Goal: Task Accomplishment & Management: Manage account settings

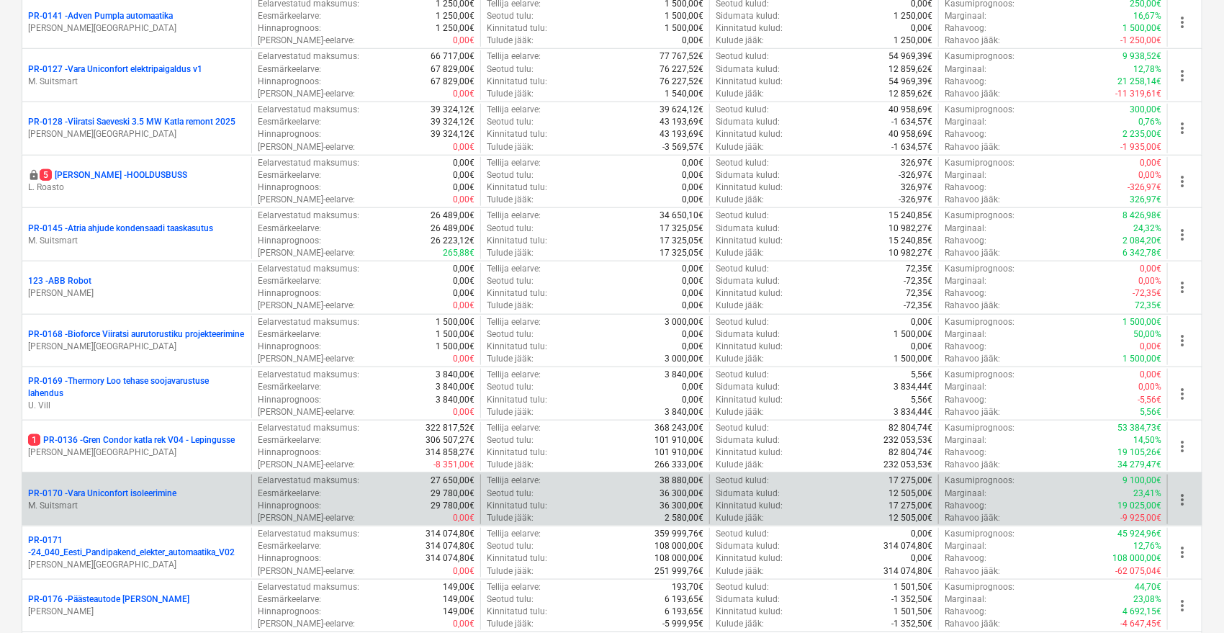
scroll to position [560, 0]
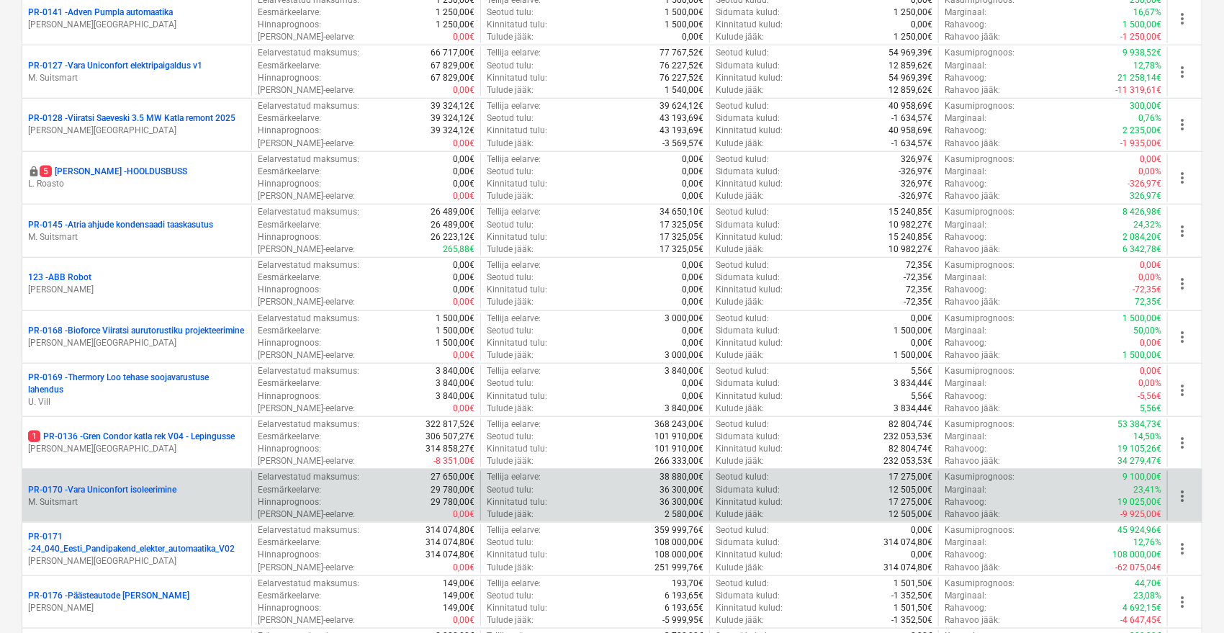
click at [162, 484] on p "PR-0170 - [GEOGRAPHIC_DATA] isoleerimine" at bounding box center [102, 490] width 148 height 12
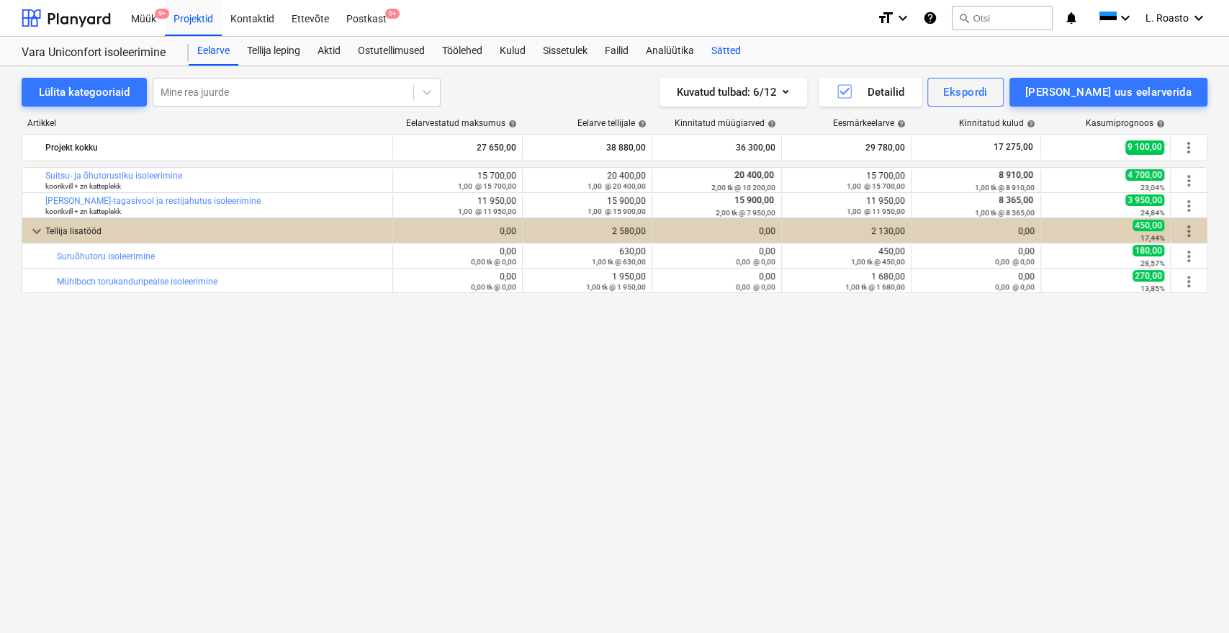
click at [733, 50] on div "Sätted" at bounding box center [726, 51] width 47 height 29
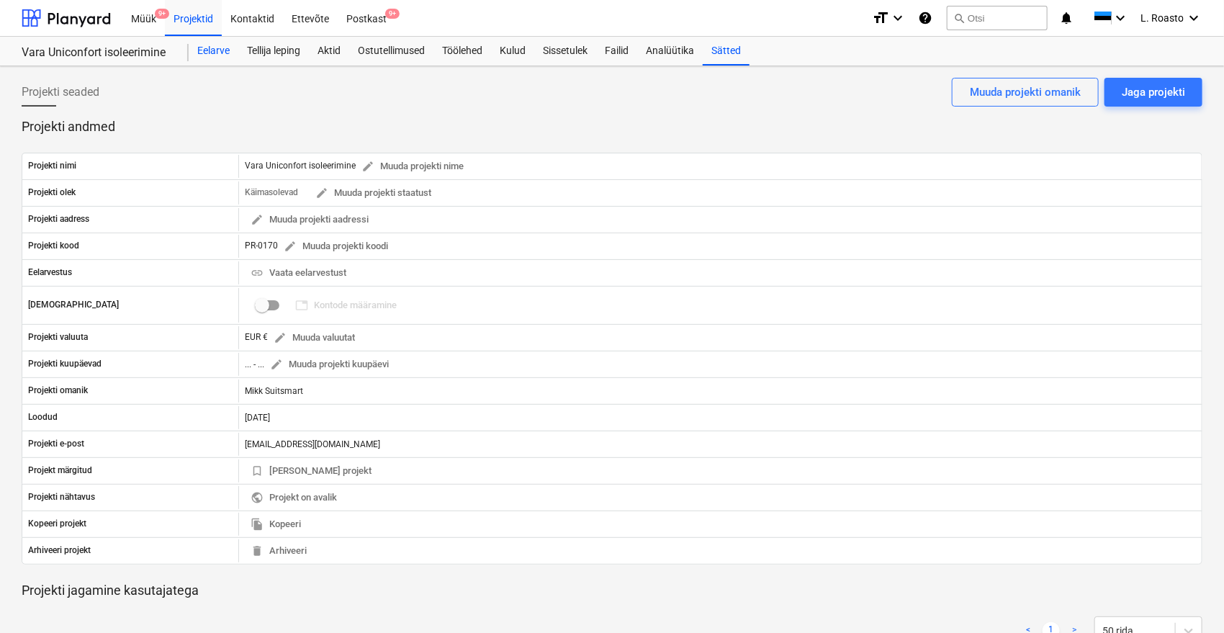
click at [219, 46] on div "Eelarve" at bounding box center [214, 51] width 50 height 29
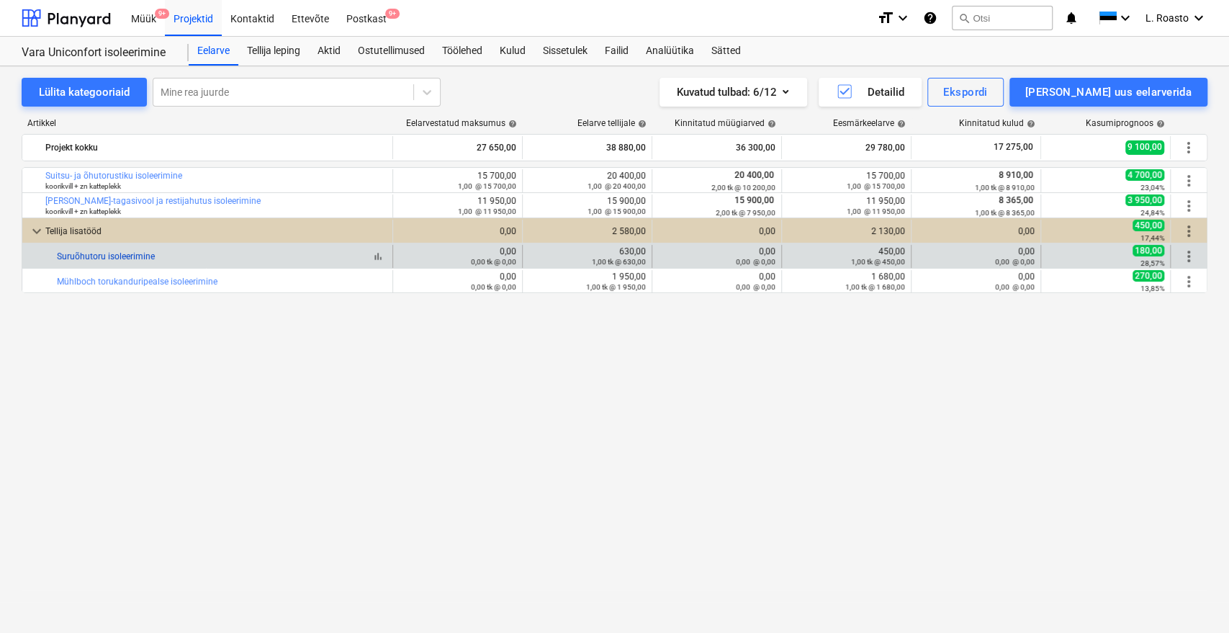
drag, startPoint x: 162, startPoint y: 258, endPoint x: 58, endPoint y: 258, distance: 103.7
drag, startPoint x: 48, startPoint y: 253, endPoint x: 161, endPoint y: 264, distance: 113.6
click at [161, 264] on div "bar_chart Suruõhutoru isoleerimine" at bounding box center [207, 256] width 371 height 23
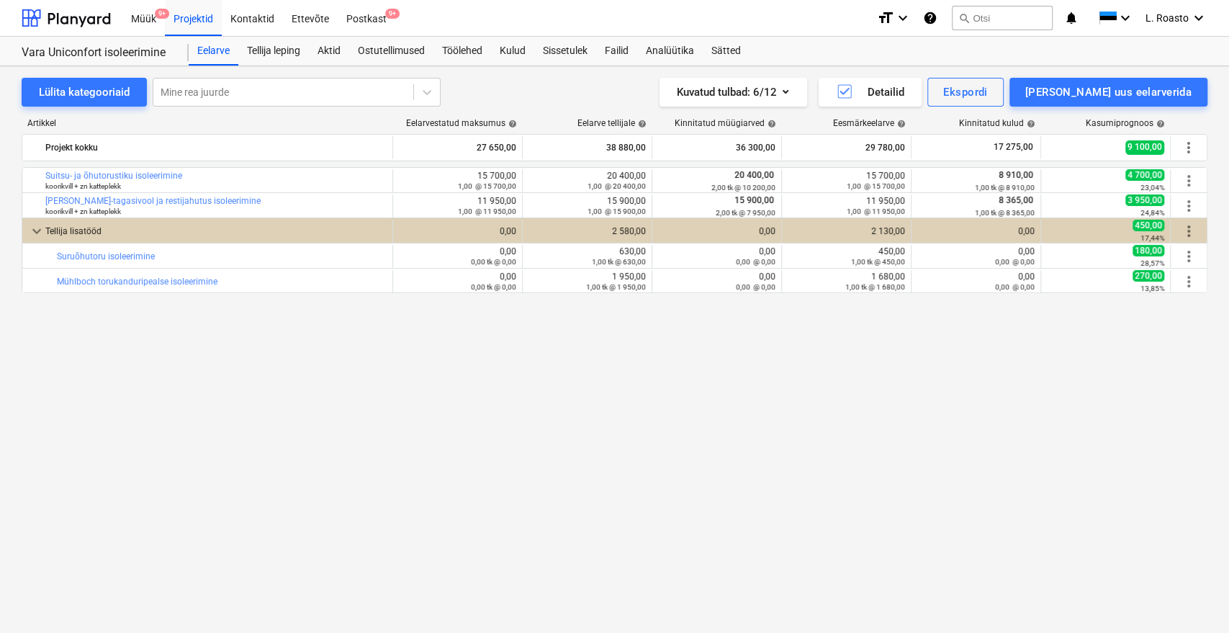
copy div "bar_chart Suruõhutoru isoleerimine"
drag, startPoint x: 94, startPoint y: 309, endPoint x: 79, endPoint y: 303, distance: 16.2
click at [94, 309] on div "bar_chart Suitsu- ja õhutorustiku isoleerimine koorikvill + zn katteplekk edit …" at bounding box center [615, 370] width 1186 height 406
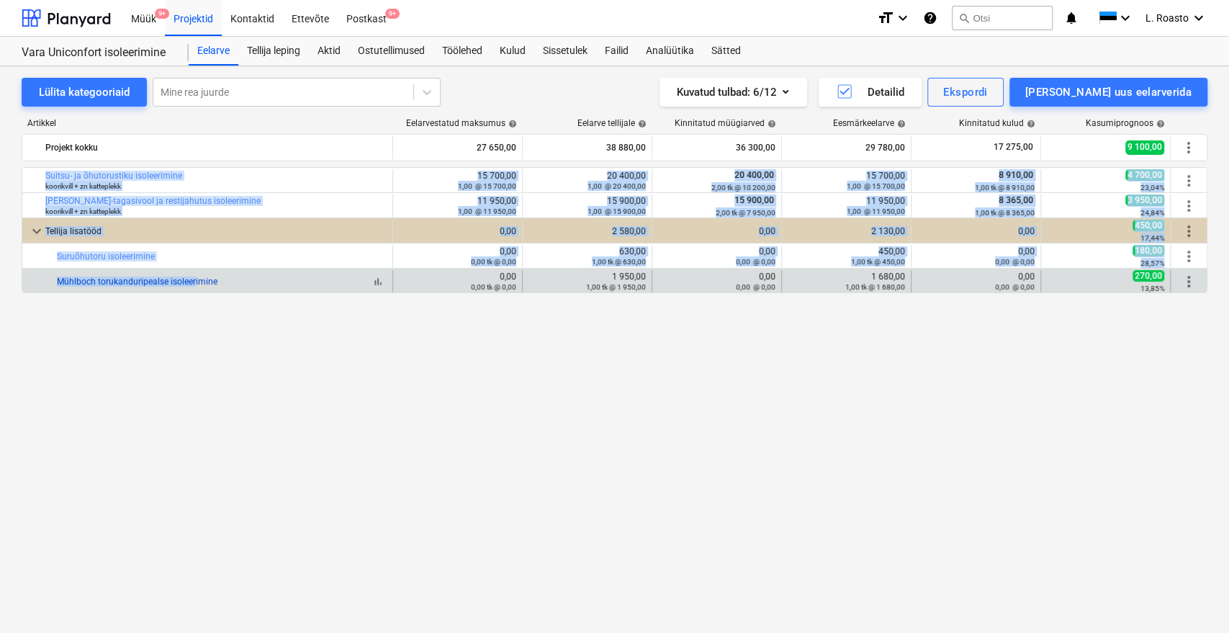
drag, startPoint x: 57, startPoint y: 281, endPoint x: 189, endPoint y: 281, distance: 132.5
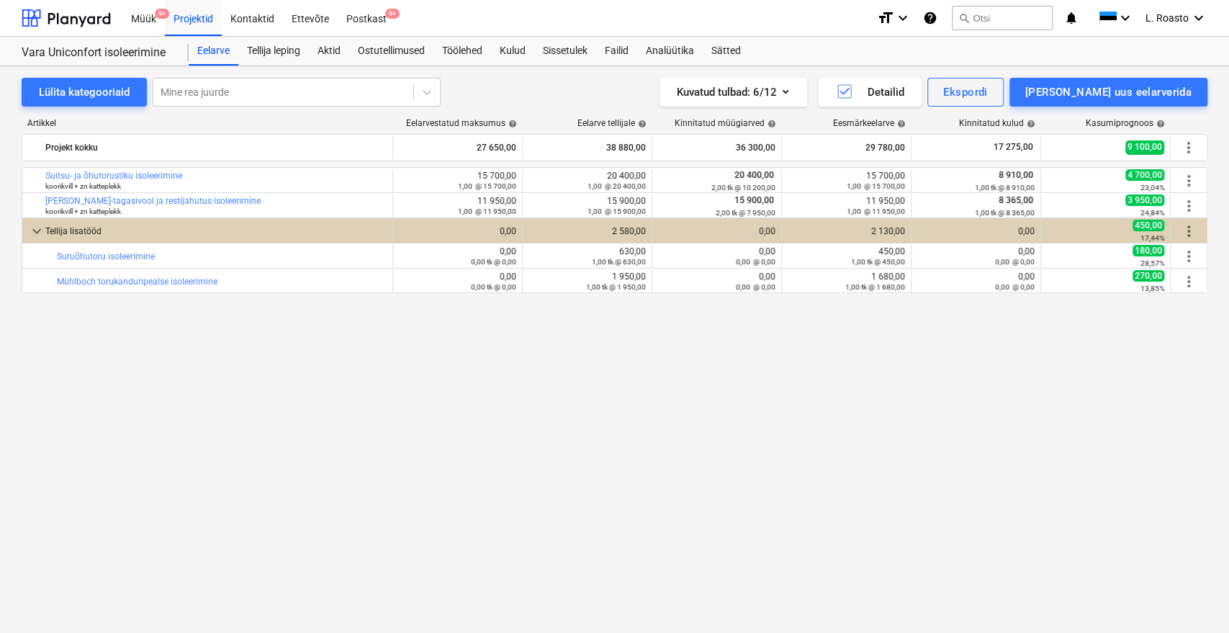
click at [203, 313] on div "bar_chart Suitsu- ja õhutorustiku isoleerimine koorikvill + zn katteplekk edit …" at bounding box center [615, 370] width 1186 height 406
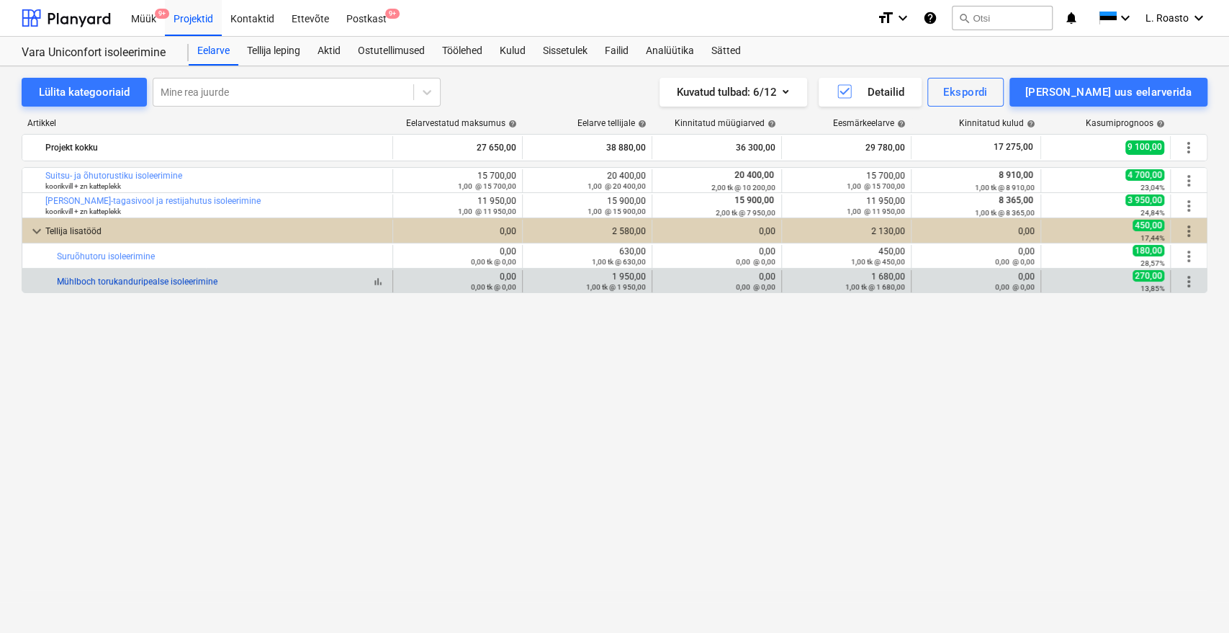
drag, startPoint x: 217, startPoint y: 276, endPoint x: 58, endPoint y: 277, distance: 159.2
click at [58, 277] on div "bar_chart Mühlboch torukanduripealse isoleerimine" at bounding box center [222, 282] width 330 height 10
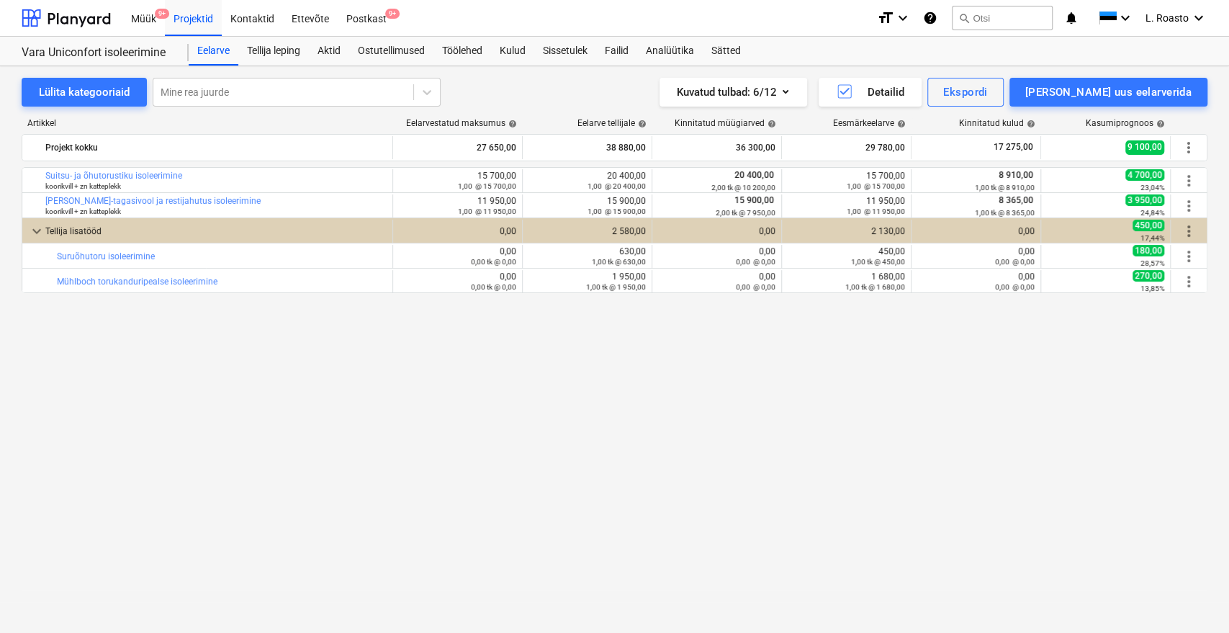
copy link "Mühlboch torukanduripealse isoleerimine"
click at [496, 615] on div "Lülita kategooriaid Mine rea juurde Kuvatud tulbad : 6/12 Detailid Ekspordi [PE…" at bounding box center [614, 349] width 1229 height 567
click at [149, 436] on div "bar_chart Suitsu- ja õhutorustiku isoleerimine koorikvill + zn katteplekk edit …" at bounding box center [615, 370] width 1186 height 406
click at [121, 403] on div "bar_chart Suitsu- ja õhutorustiku isoleerimine koorikvill + zn katteplekk edit …" at bounding box center [615, 370] width 1186 height 406
click at [200, 423] on div "bar_chart Suitsu- ja õhutorustiku isoleerimine koorikvill + zn katteplekk edit …" at bounding box center [615, 370] width 1186 height 406
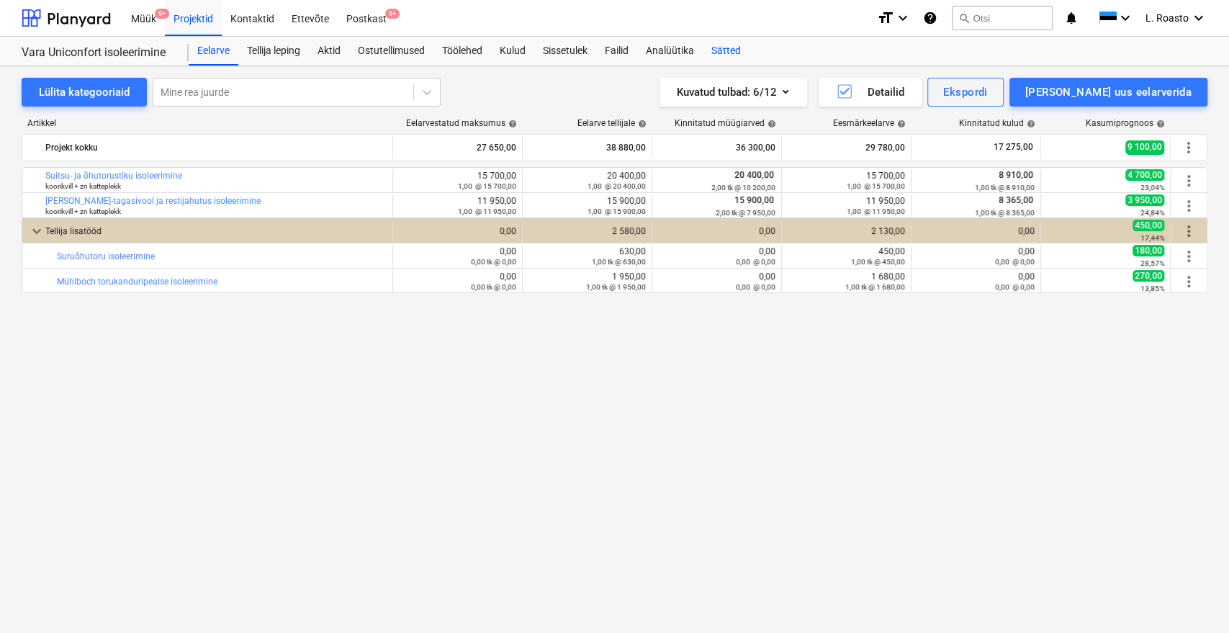
click at [745, 54] on div "Sätted" at bounding box center [726, 51] width 47 height 29
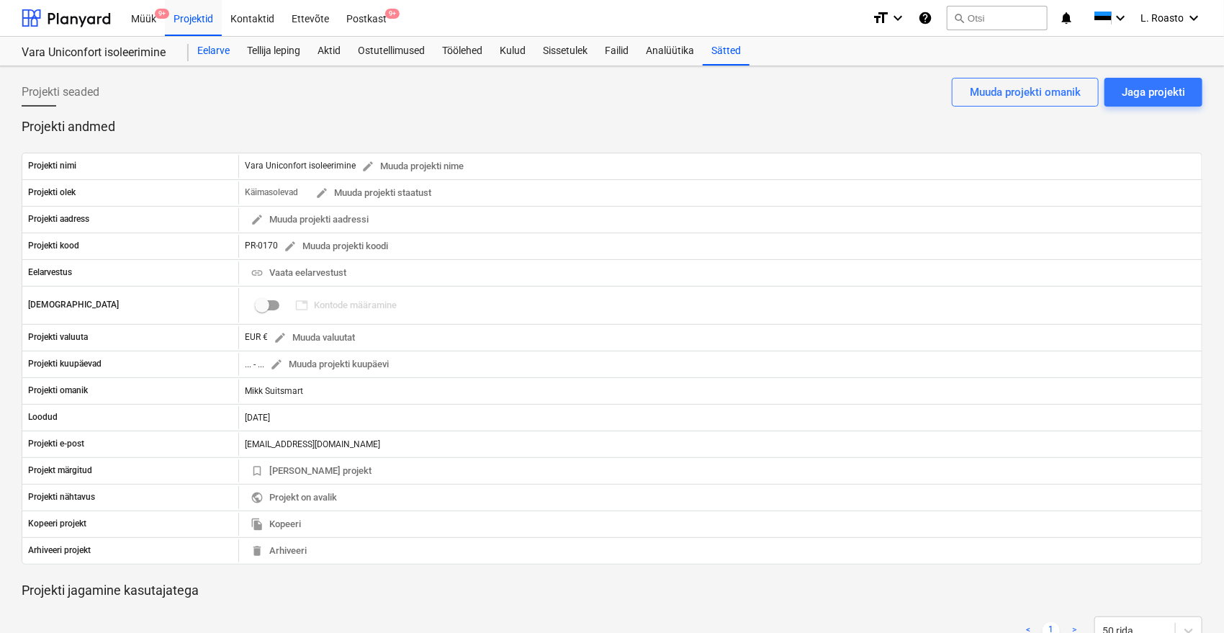
click at [217, 55] on div "Eelarve" at bounding box center [214, 51] width 50 height 29
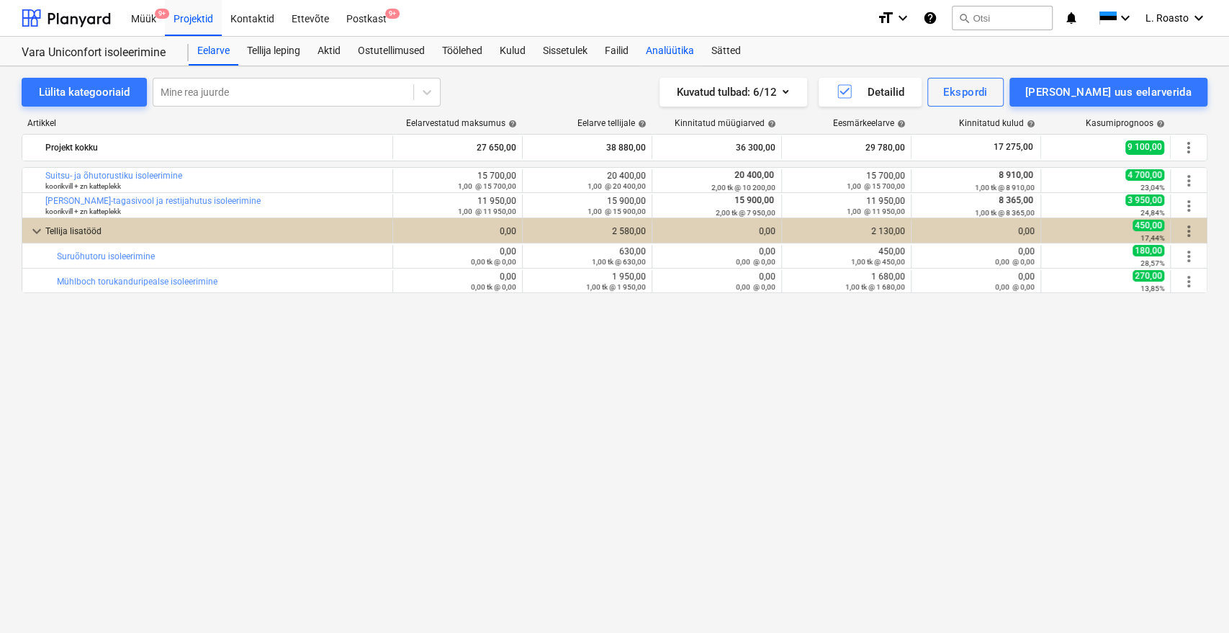
drag, startPoint x: 582, startPoint y: 53, endPoint x: 649, endPoint y: 45, distance: 67.4
click at [582, 52] on div "Sissetulek" at bounding box center [565, 51] width 62 height 29
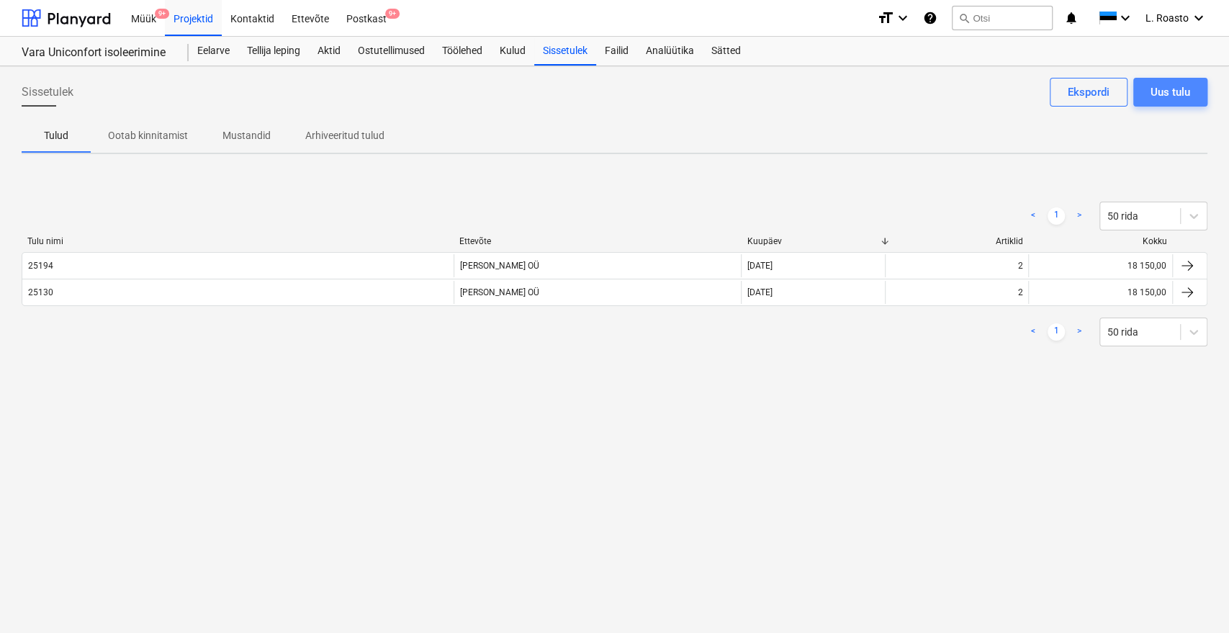
click at [1183, 91] on div "Uus tulu" at bounding box center [1171, 92] width 40 height 19
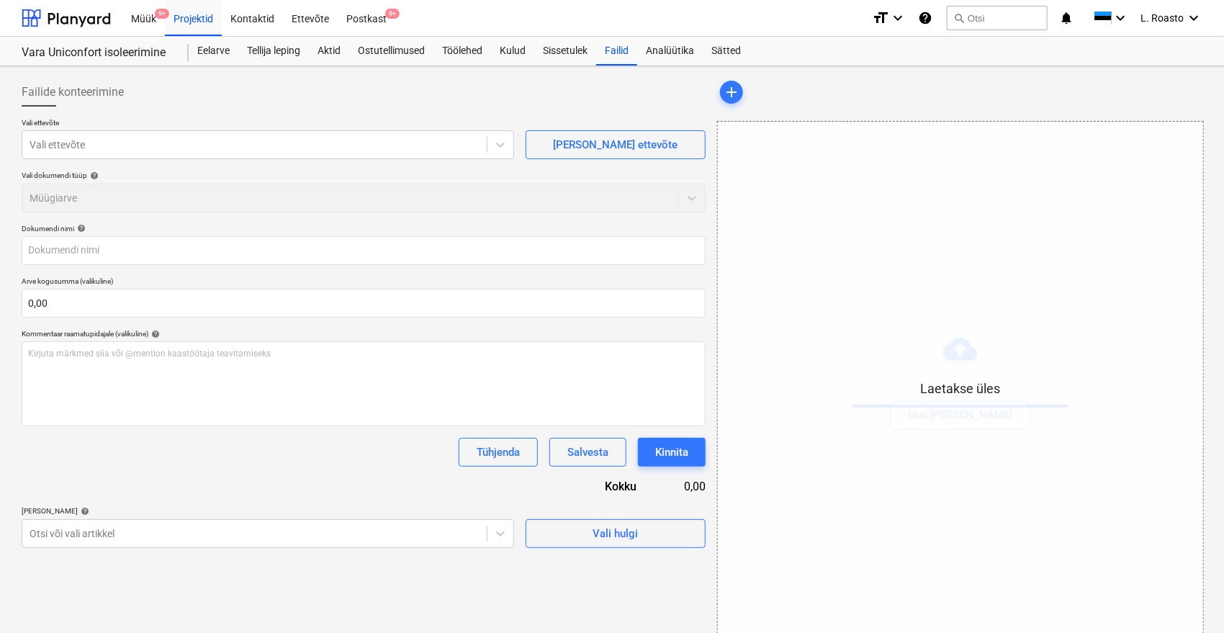
click at [898, 81] on div "add" at bounding box center [959, 92] width 485 height 29
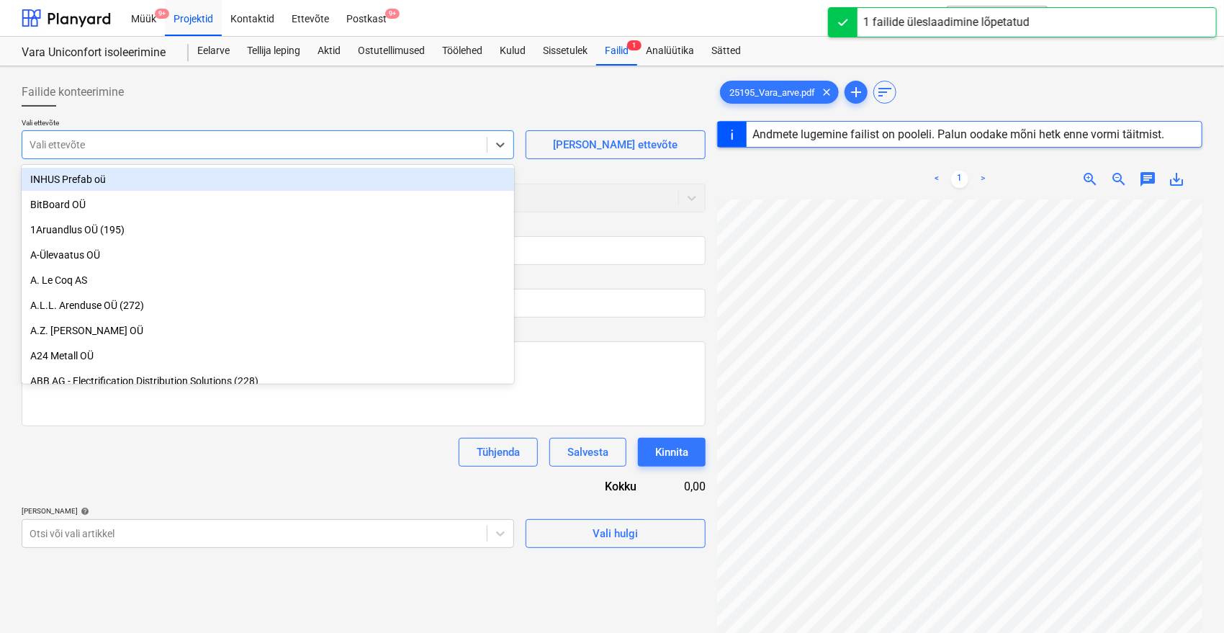
click at [244, 147] on div at bounding box center [255, 145] width 450 height 14
type input "25195"
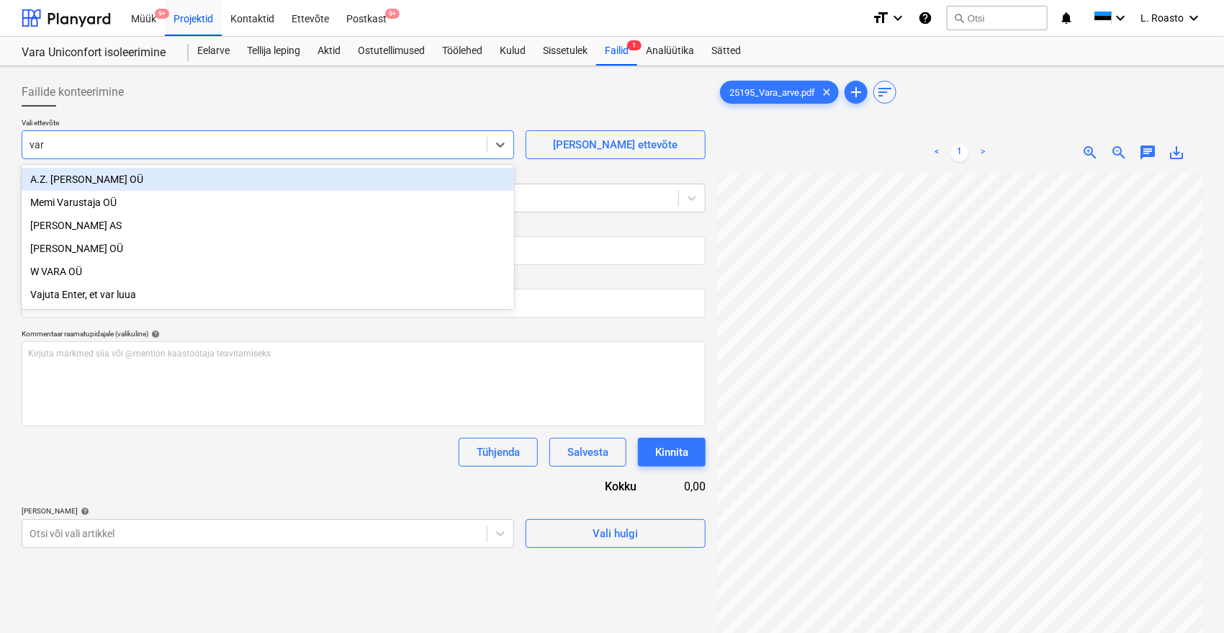
type input "vara"
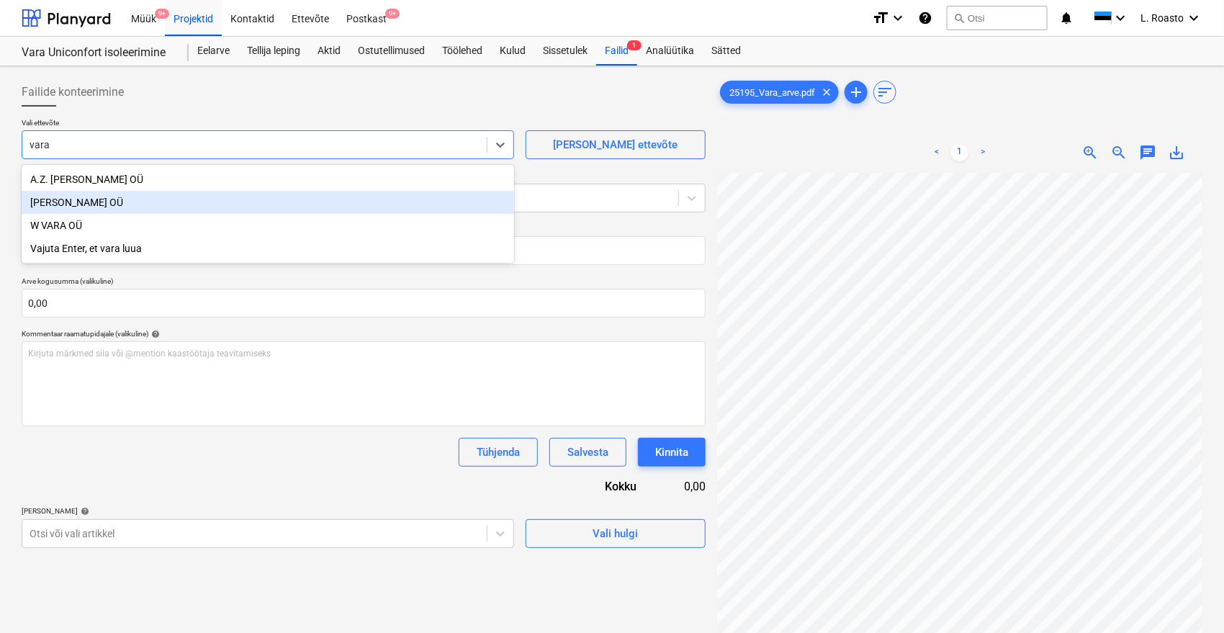
click at [118, 205] on div "[PERSON_NAME] OÜ" at bounding box center [268, 202] width 493 height 23
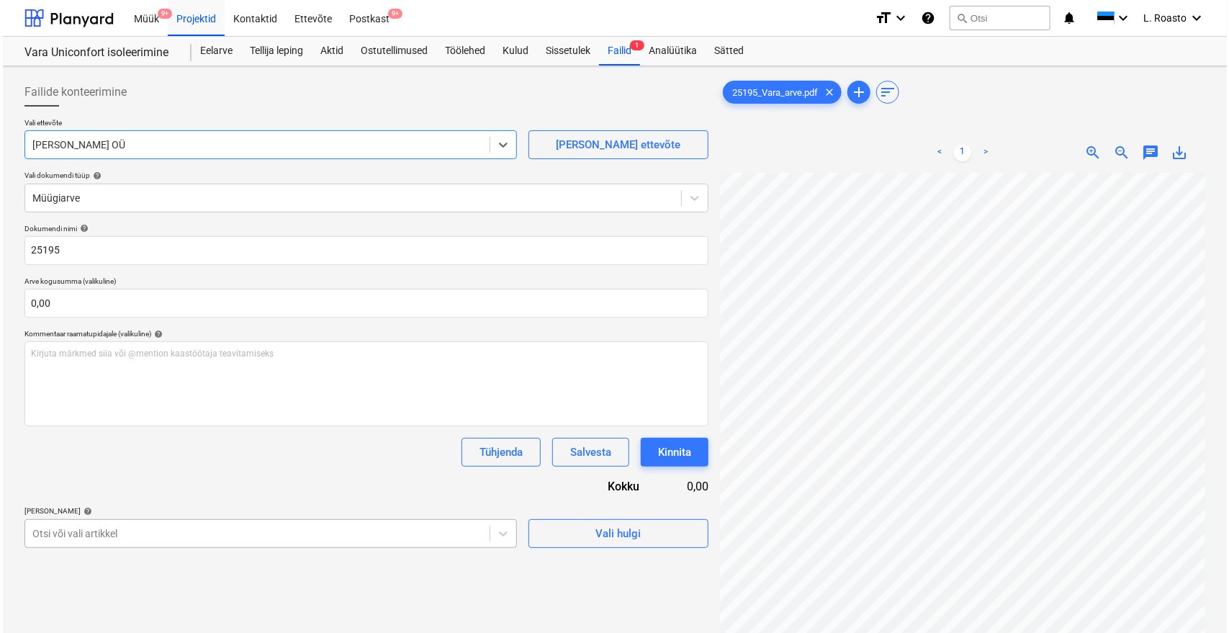
scroll to position [121, 0]
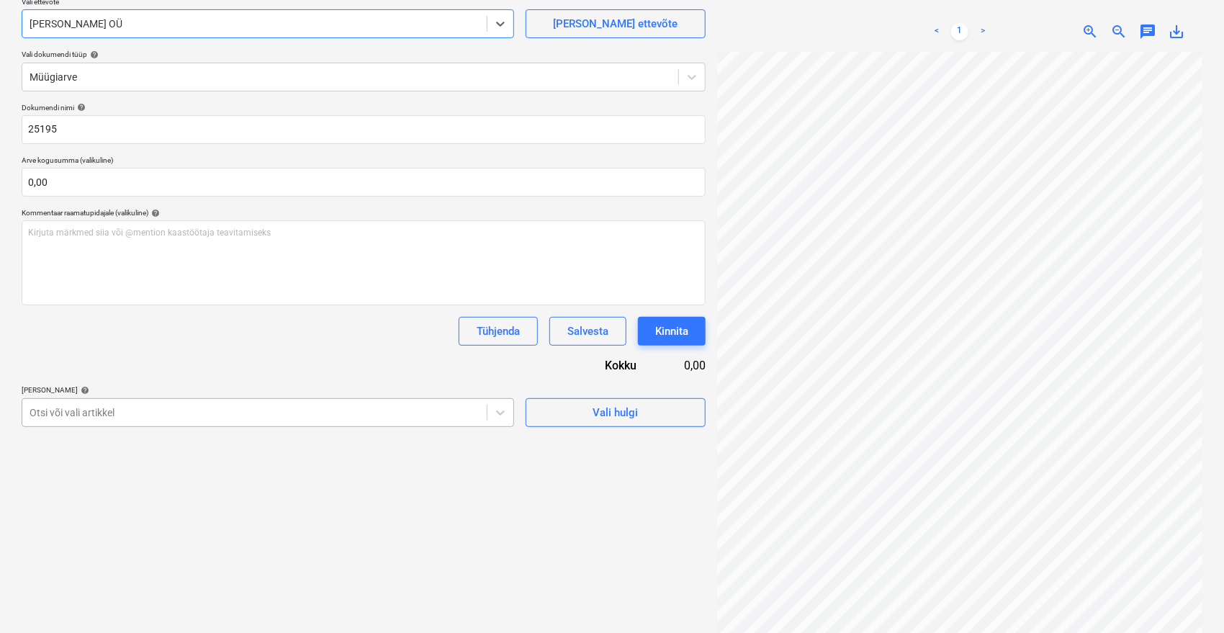
click at [119, 512] on body "Müük 9+ Projektid Kontaktid Ettevõte Postkast 9+ format_size keyboard_arrow_dow…" at bounding box center [612, 195] width 1224 height 633
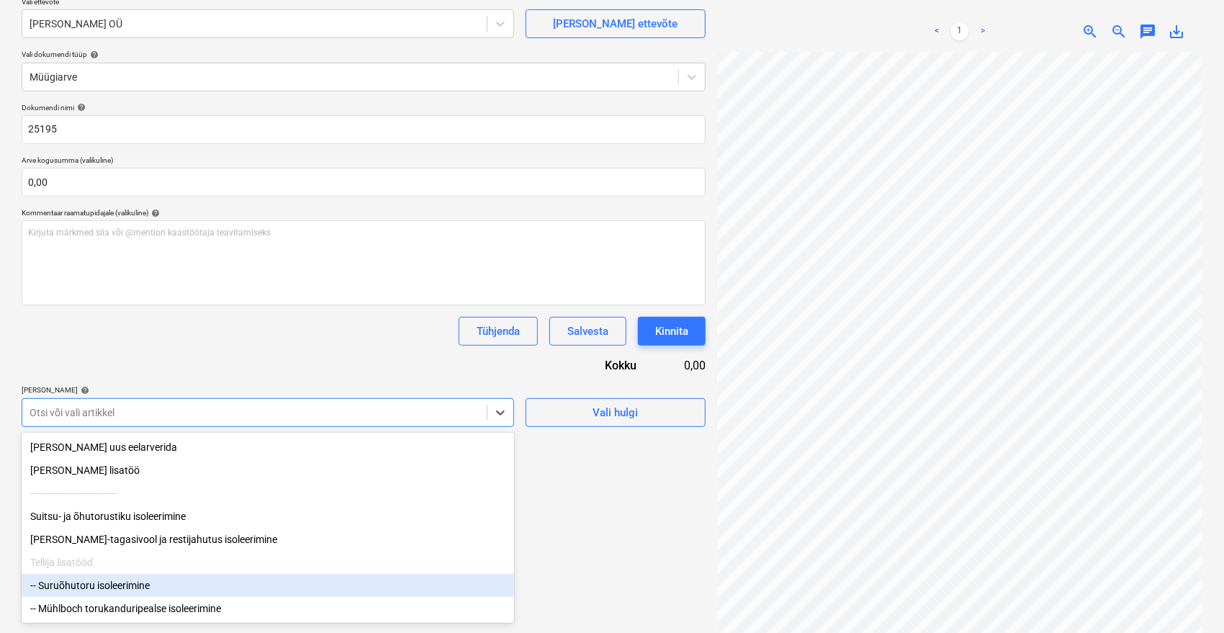
click at [89, 581] on div "-- Suruõhutoru isoleerimine" at bounding box center [268, 585] width 493 height 23
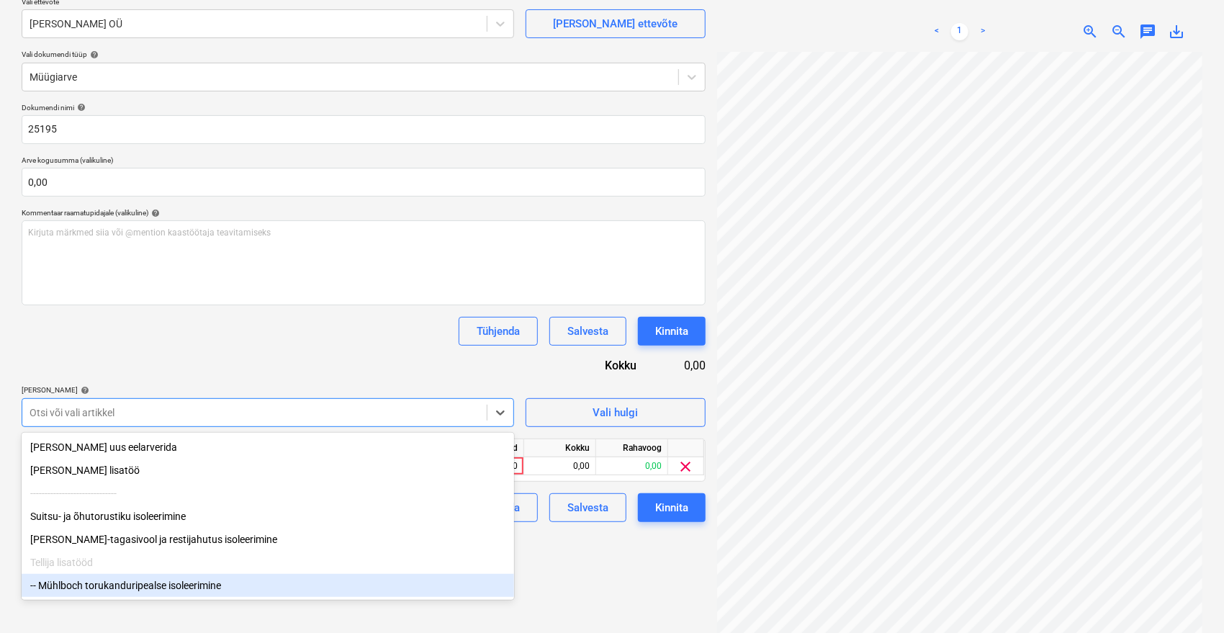
click at [89, 589] on div "-- Mühlboch torukanduripealse isoleerimine" at bounding box center [268, 585] width 493 height 23
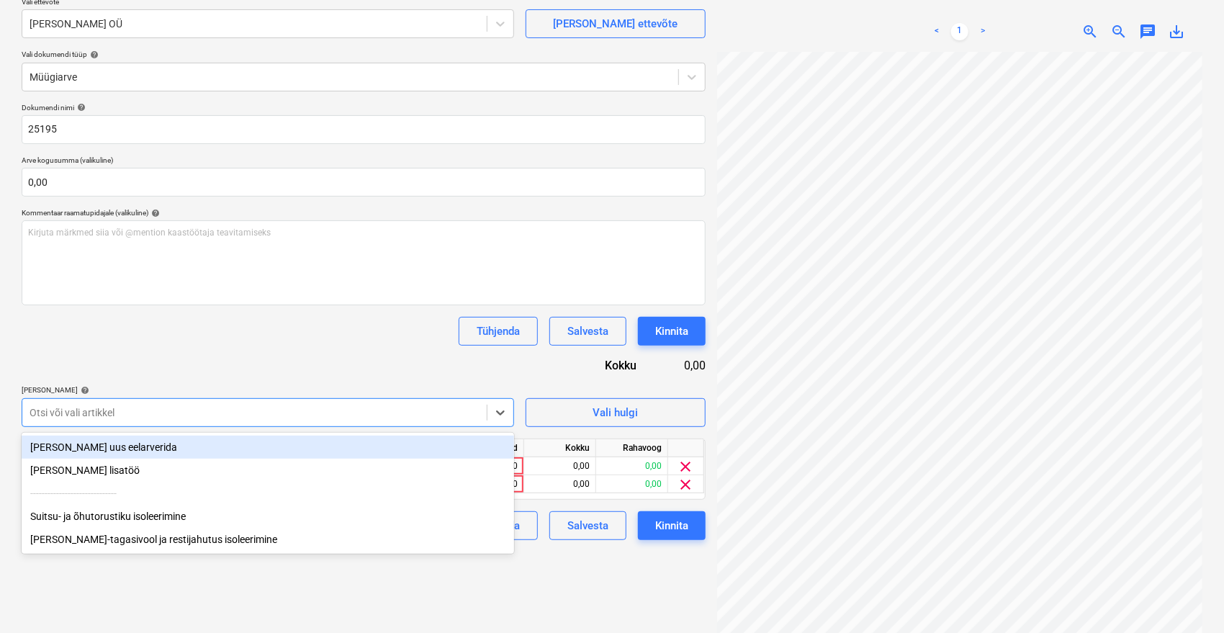
click at [258, 323] on div "Tühjenda Salvesta Kinnita" at bounding box center [364, 331] width 684 height 29
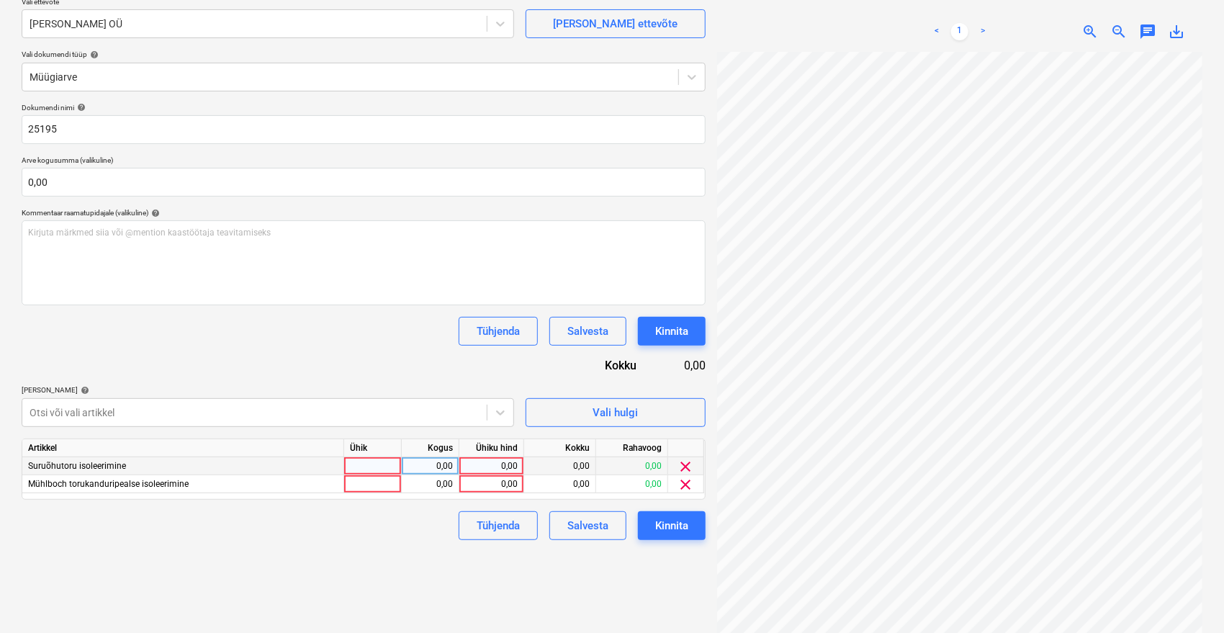
click at [493, 467] on div "0,00" at bounding box center [491, 466] width 53 height 18
type input "630"
type input "1950"
click at [666, 522] on div "Kinnita" at bounding box center [671, 525] width 33 height 19
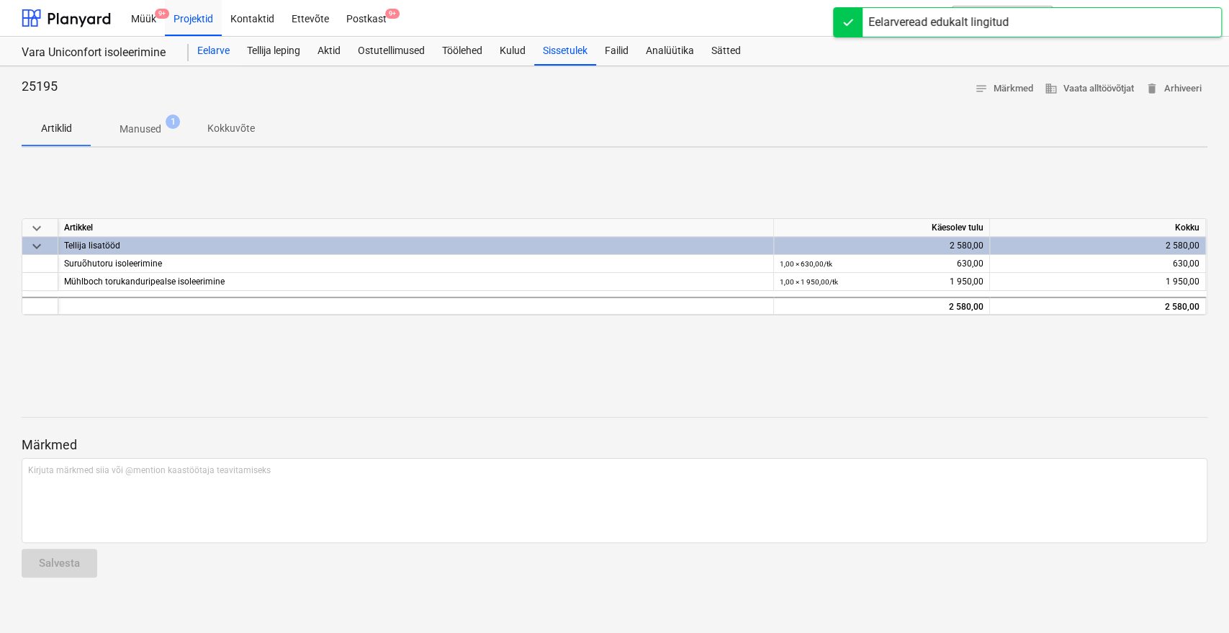
click at [213, 50] on div "Eelarve" at bounding box center [214, 51] width 50 height 29
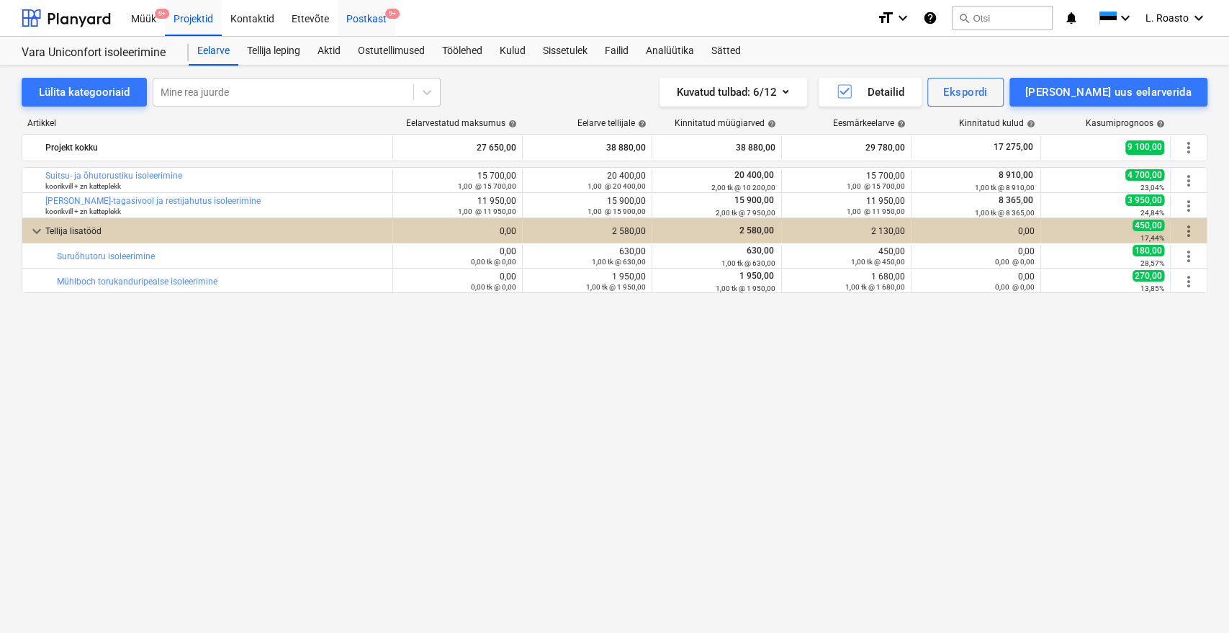
click at [357, 16] on div "Postkast 9+" at bounding box center [367, 17] width 58 height 37
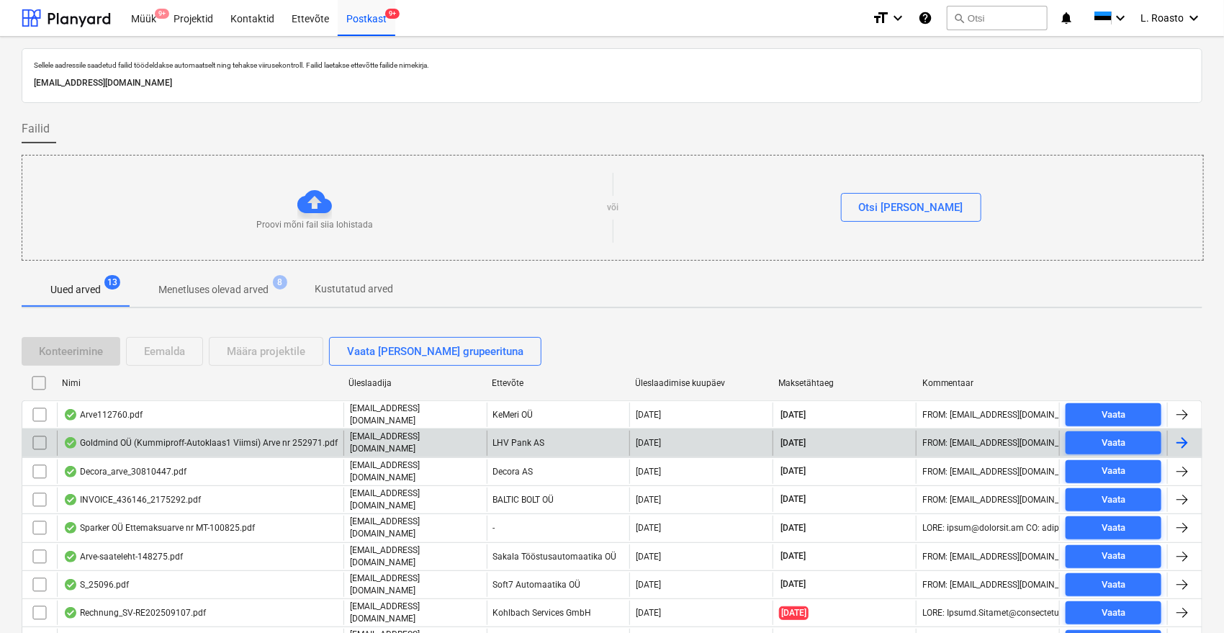
click at [33, 437] on input "checkbox" at bounding box center [39, 442] width 23 height 23
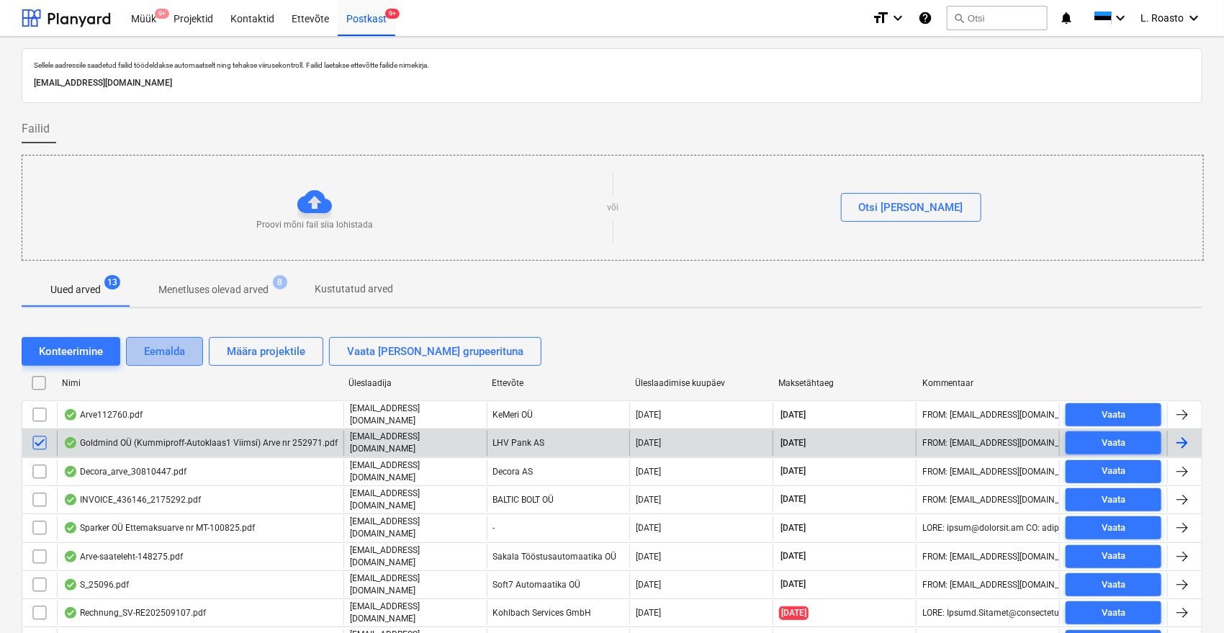
click at [161, 355] on div "Eemalda" at bounding box center [164, 351] width 41 height 19
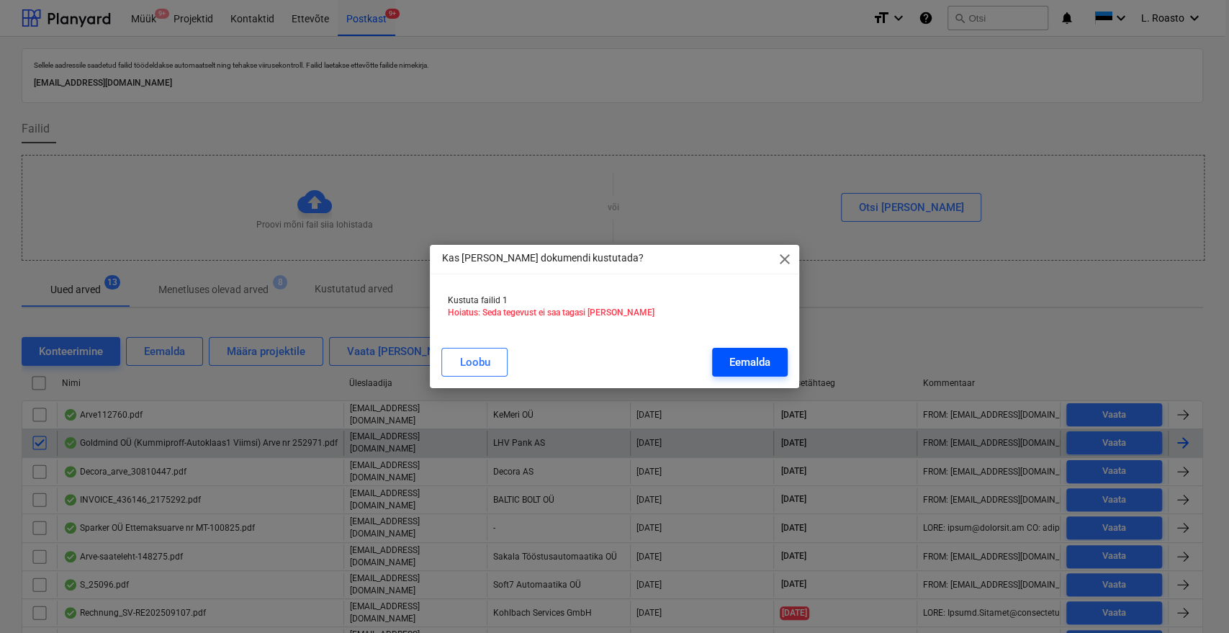
click at [717, 351] on button "Eemalda" at bounding box center [750, 362] width 76 height 29
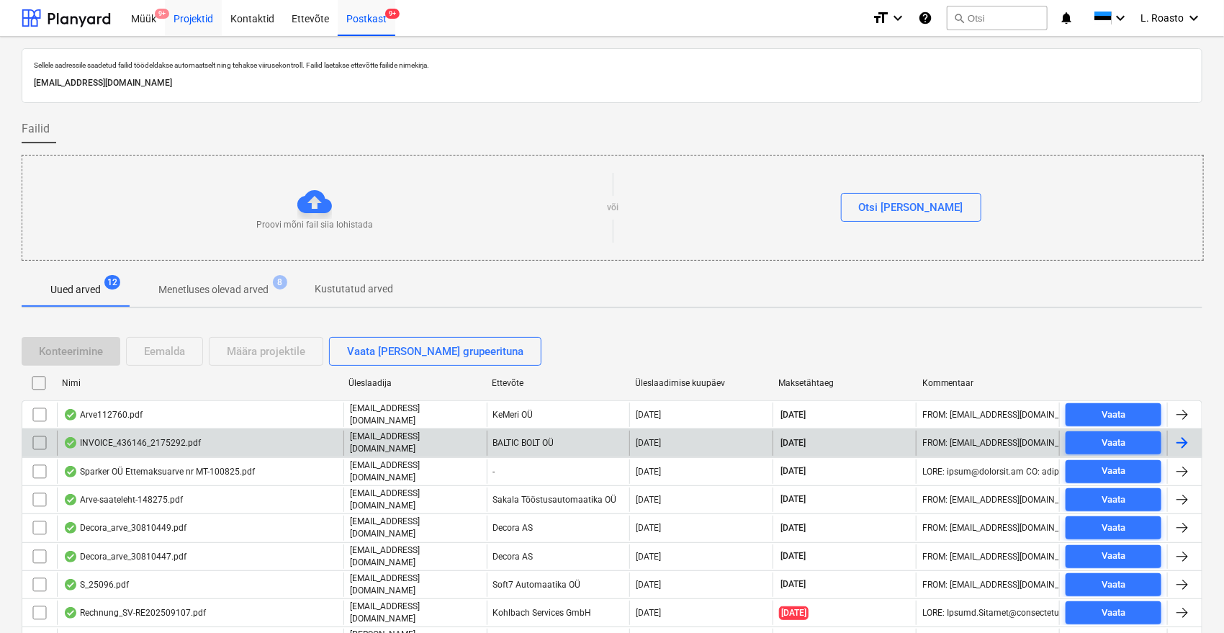
click at [203, 20] on div "Projektid" at bounding box center [193, 17] width 57 height 37
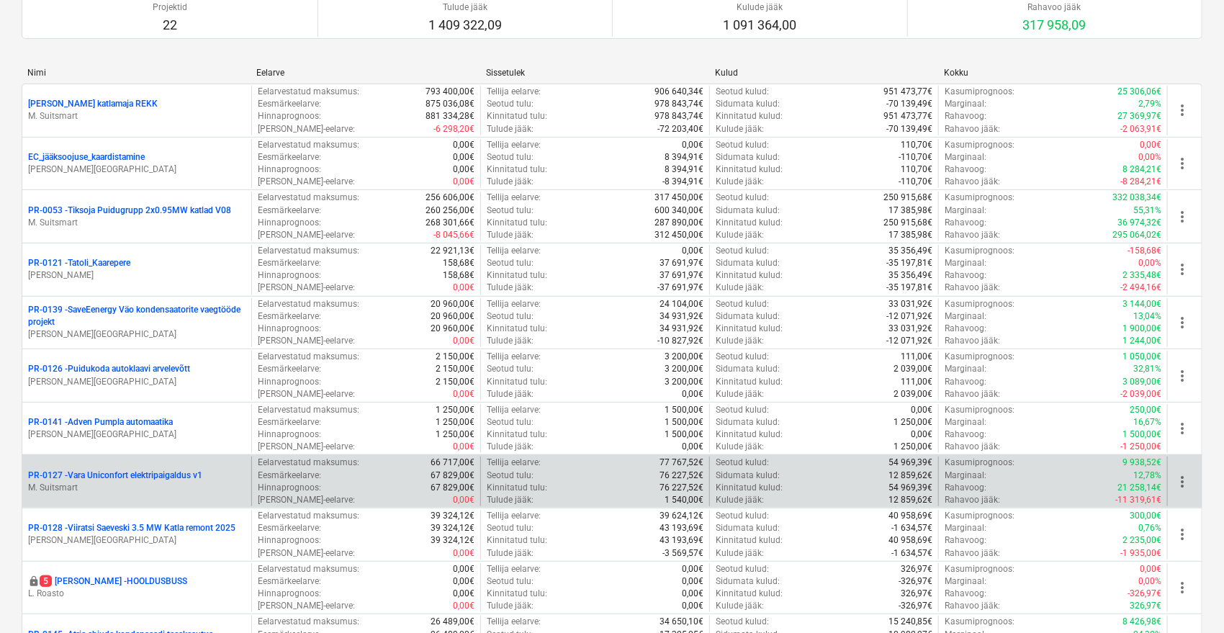
scroll to position [160, 0]
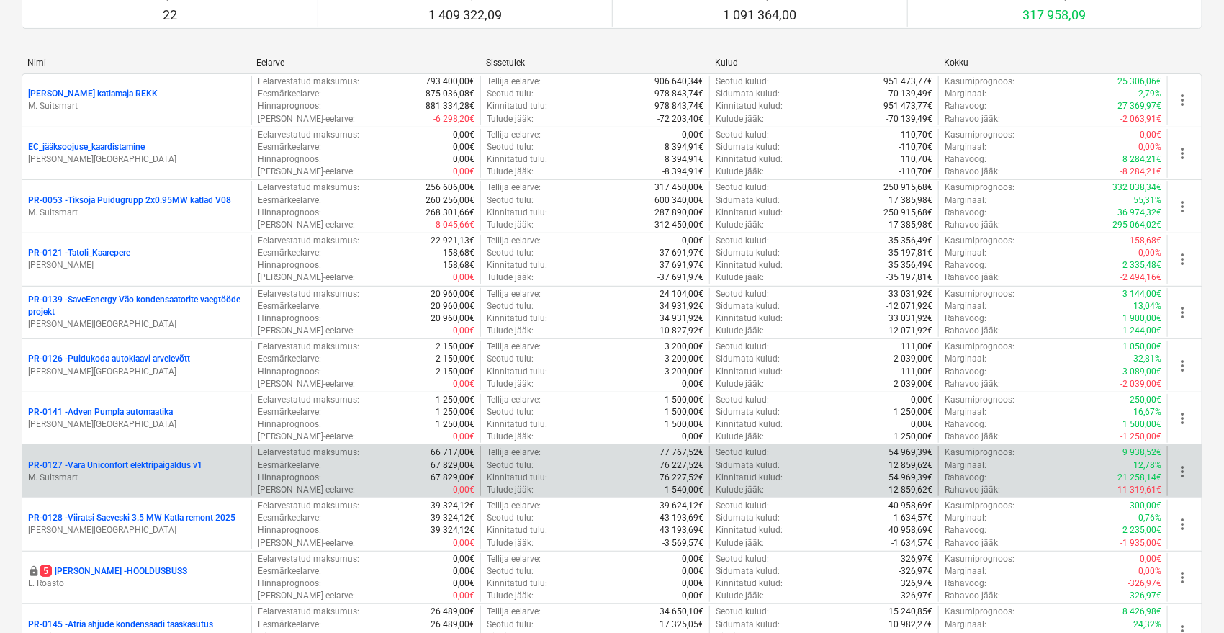
click at [197, 459] on p "PR-0127 - Vara Uniconfort elektripaigaldus v1" at bounding box center [115, 465] width 174 height 12
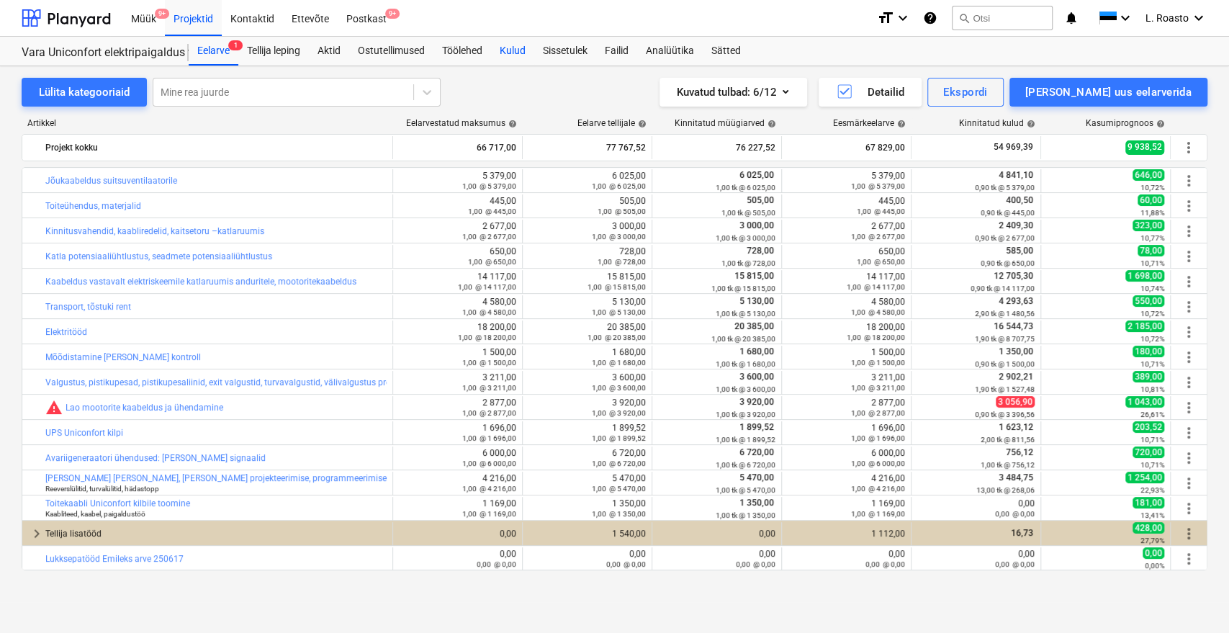
click at [524, 50] on div "Kulud" at bounding box center [512, 51] width 43 height 29
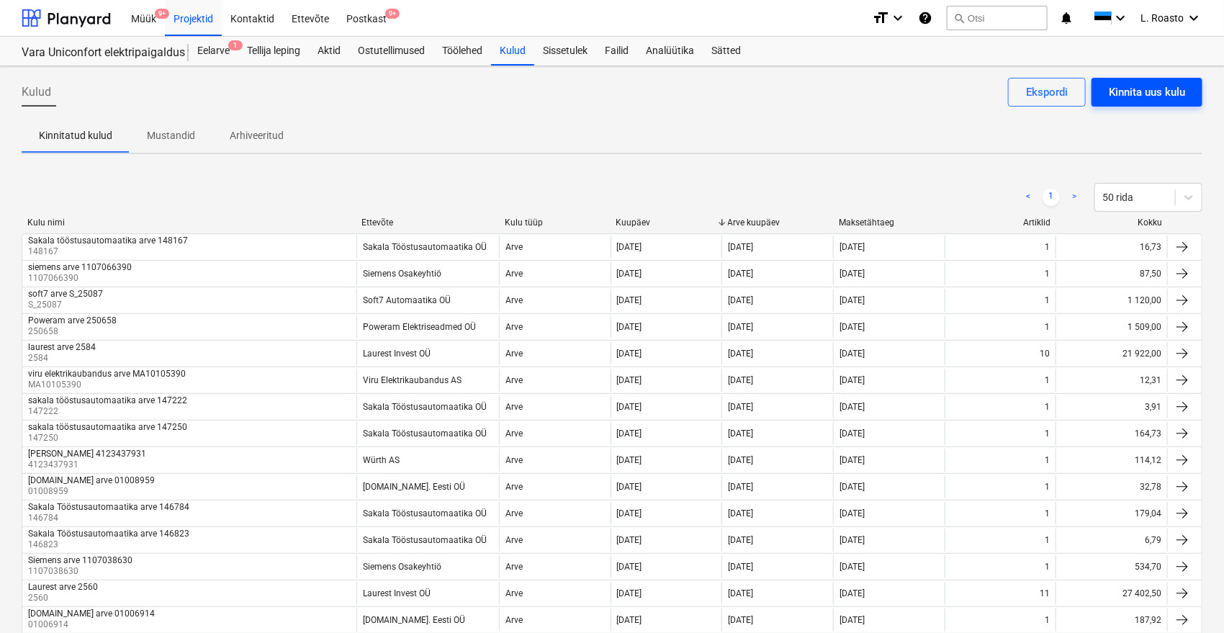
click at [1134, 83] on div "Kinnita uus kulu" at bounding box center [1147, 92] width 76 height 19
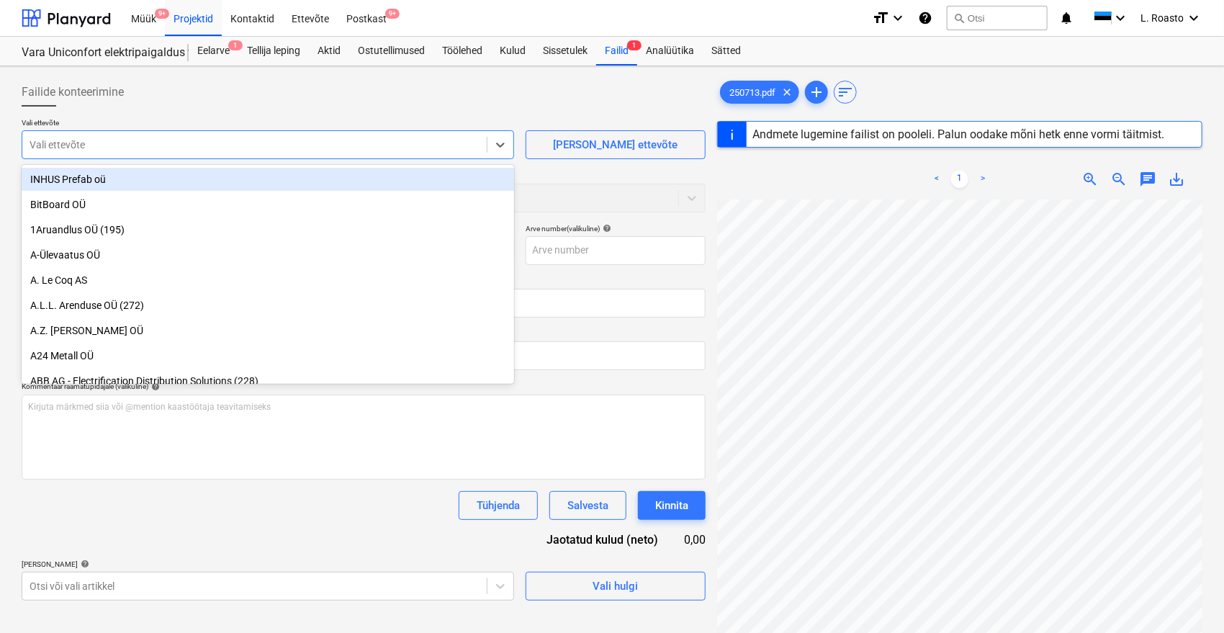
click at [230, 143] on div at bounding box center [255, 145] width 450 height 14
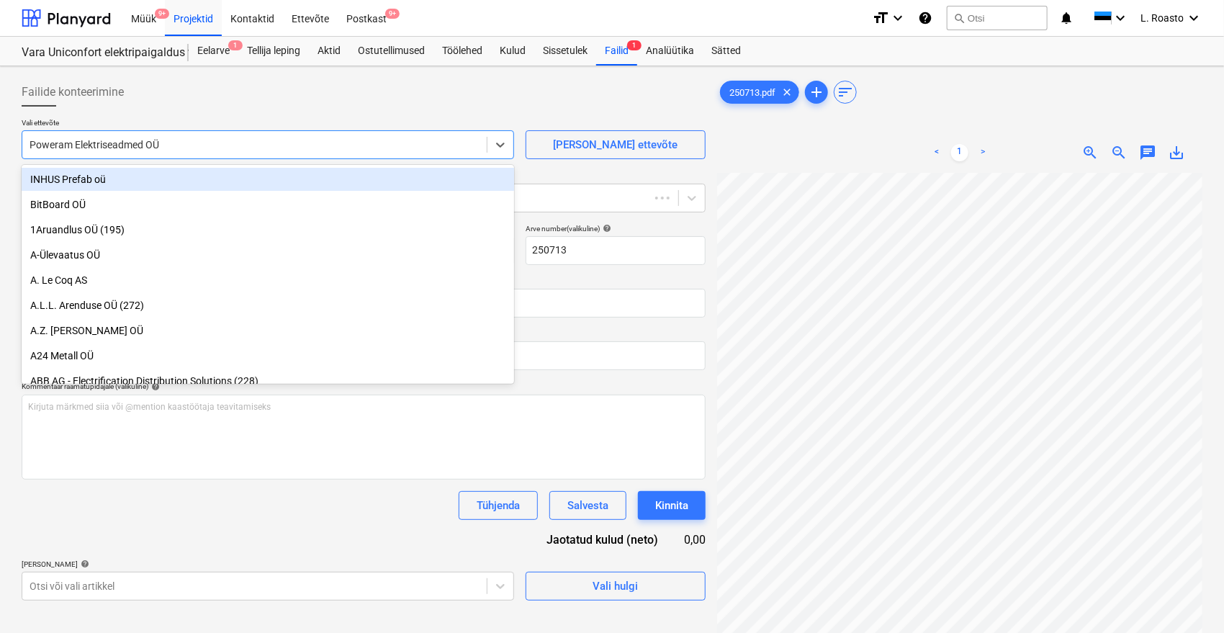
type input "250713"
type input "[DATE]"
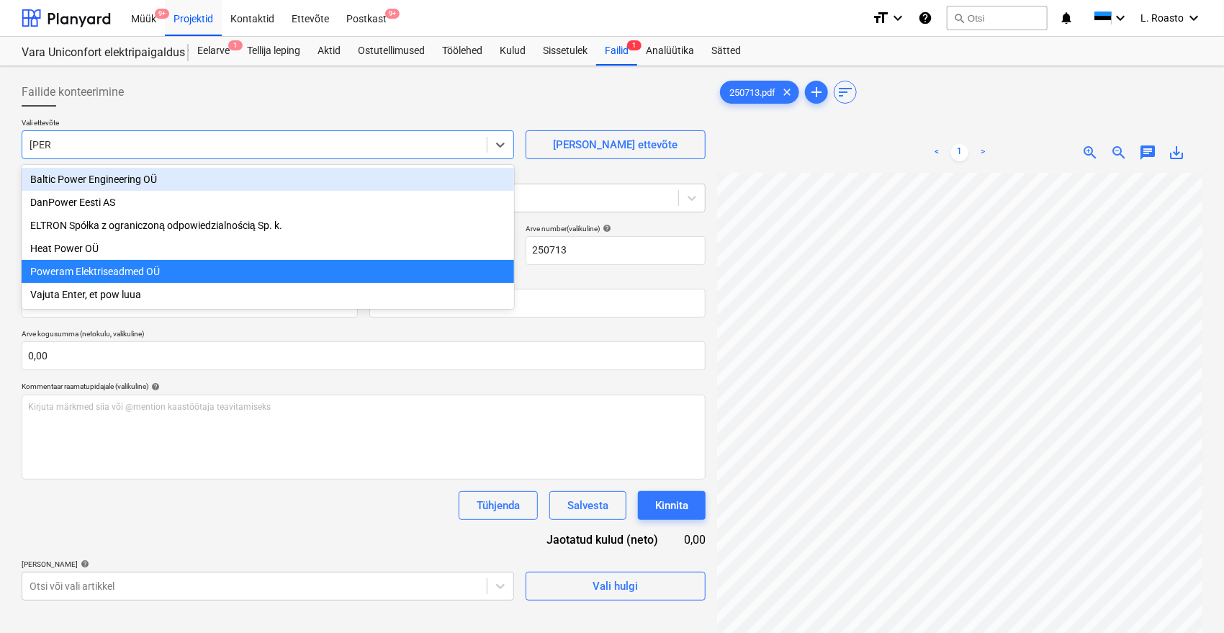
type input "power"
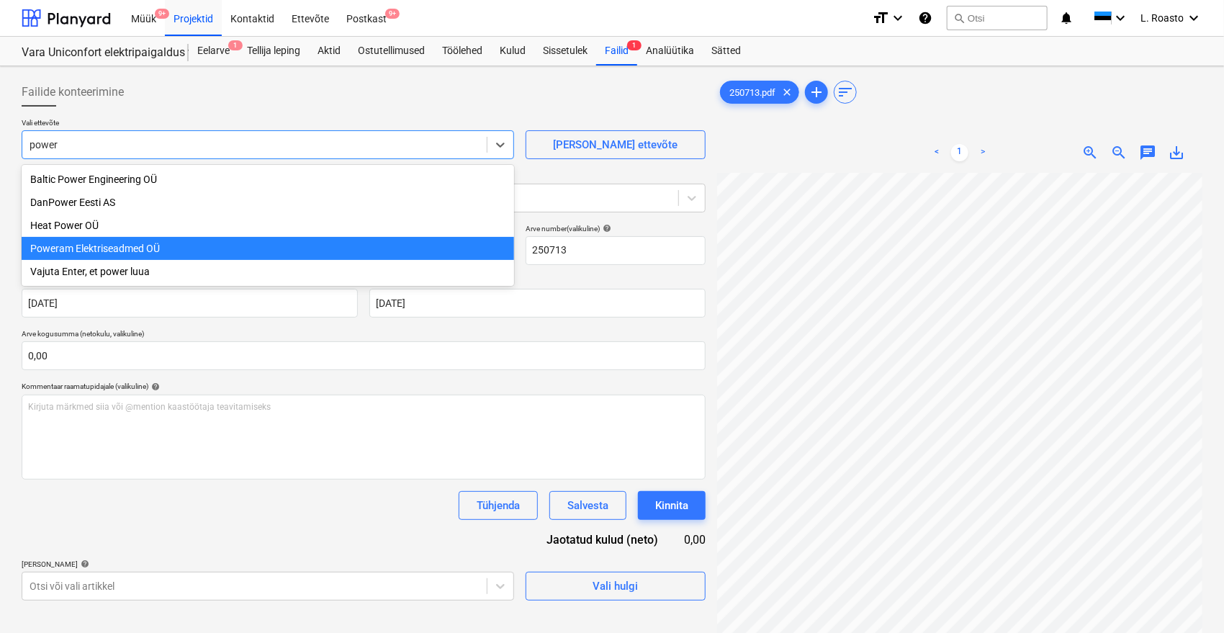
click at [135, 246] on div "Poweram Elektriseadmed OÜ" at bounding box center [268, 248] width 493 height 23
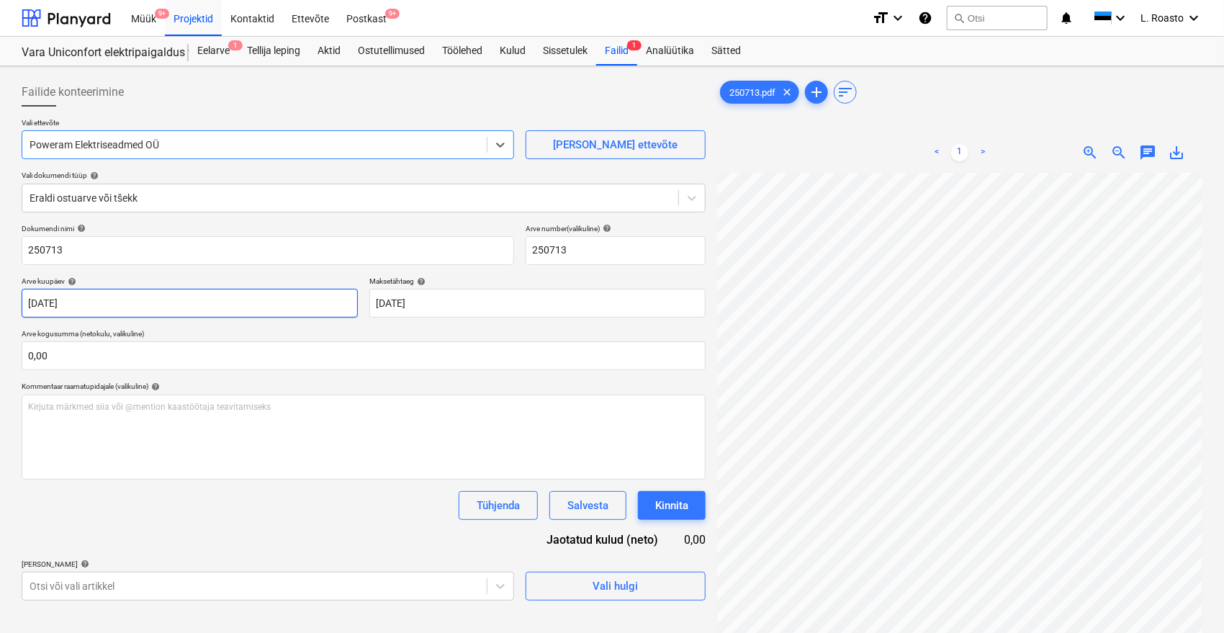
scroll to position [80, 0]
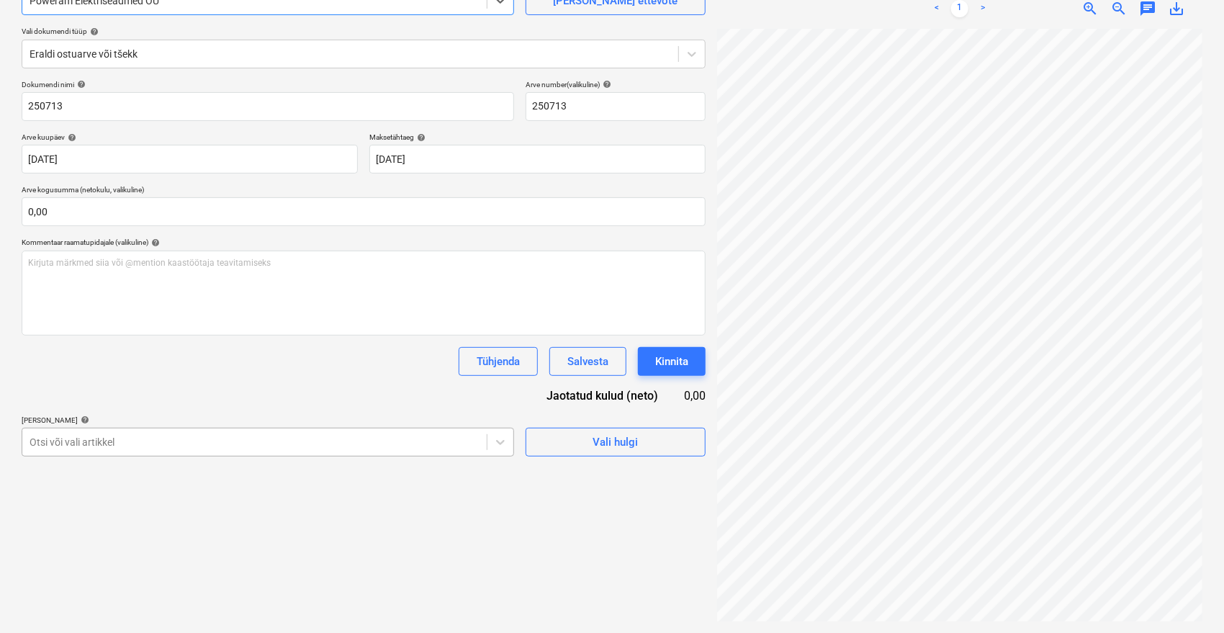
click at [171, 454] on body "Müük 9+ Projektid Kontaktid Ettevõte Postkast 9+ format_size keyboard_arrow_dow…" at bounding box center [612, 172] width 1224 height 633
click at [153, 448] on body "Müük 9+ Projektid Kontaktid Ettevõte Postkast 9+ format_size keyboard_arrow_dow…" at bounding box center [612, 172] width 1224 height 633
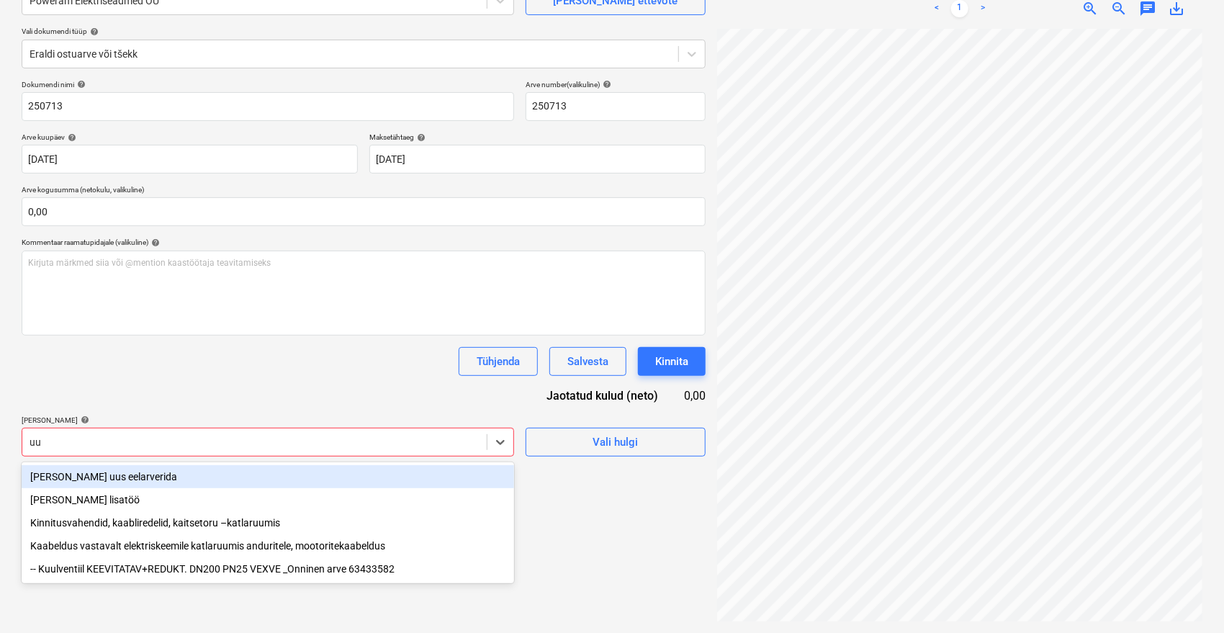
type input "u"
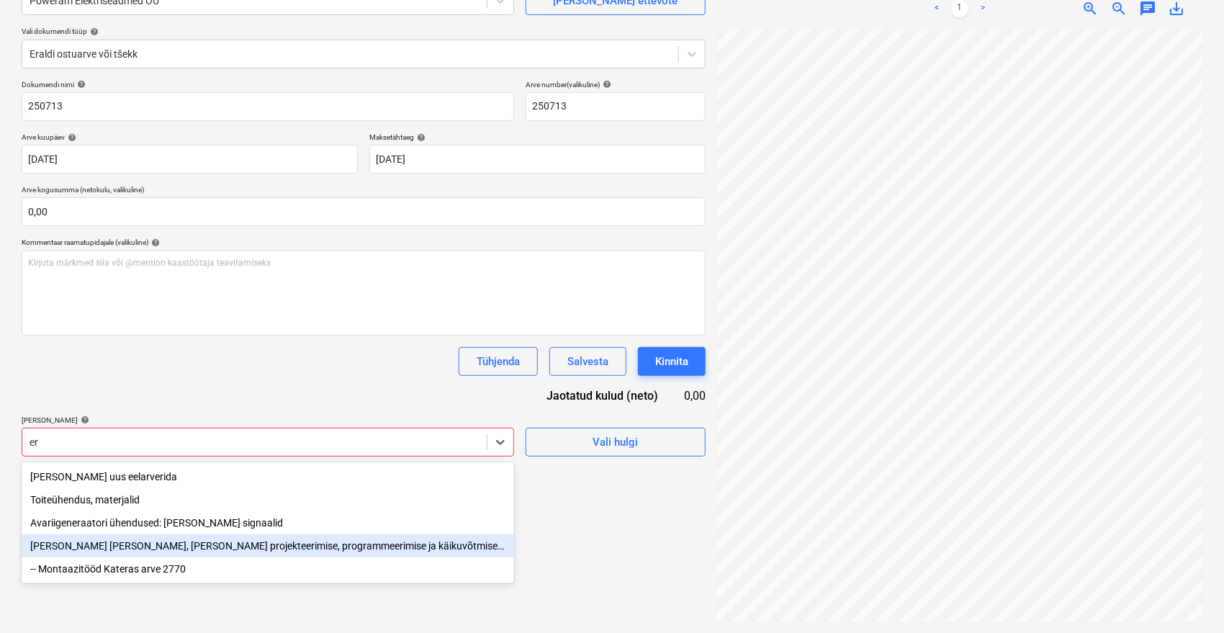
type input "era"
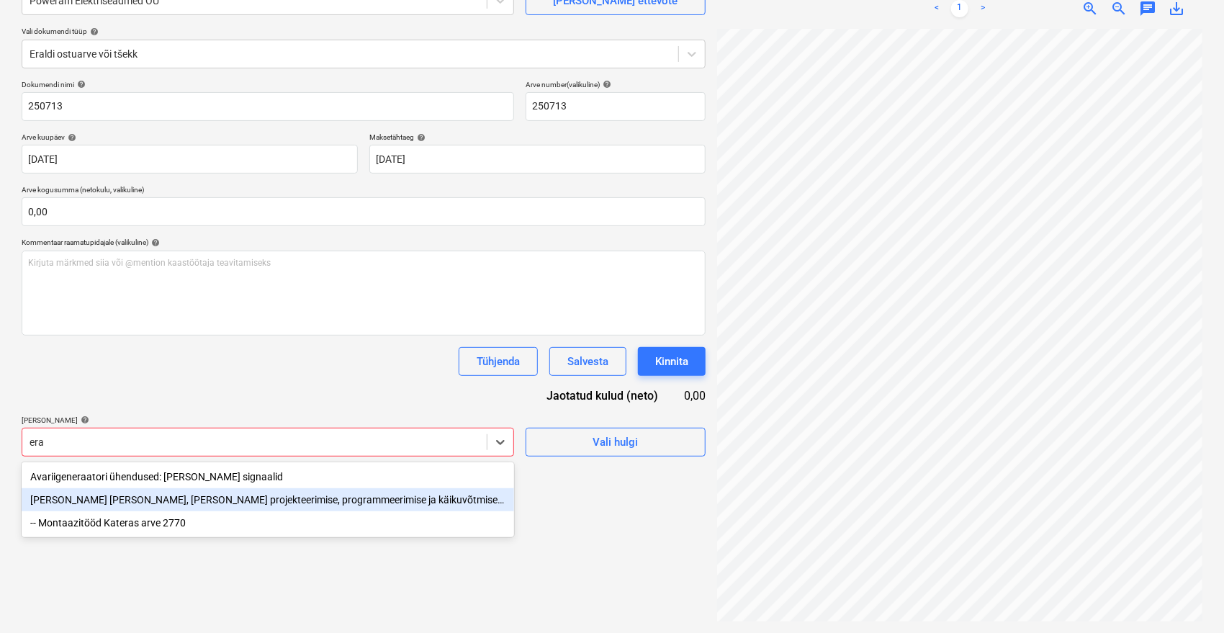
click at [129, 508] on div "[PERSON_NAME] [PERSON_NAME], [PERSON_NAME] projekteerimise, programmeerimise ja…" at bounding box center [268, 499] width 493 height 23
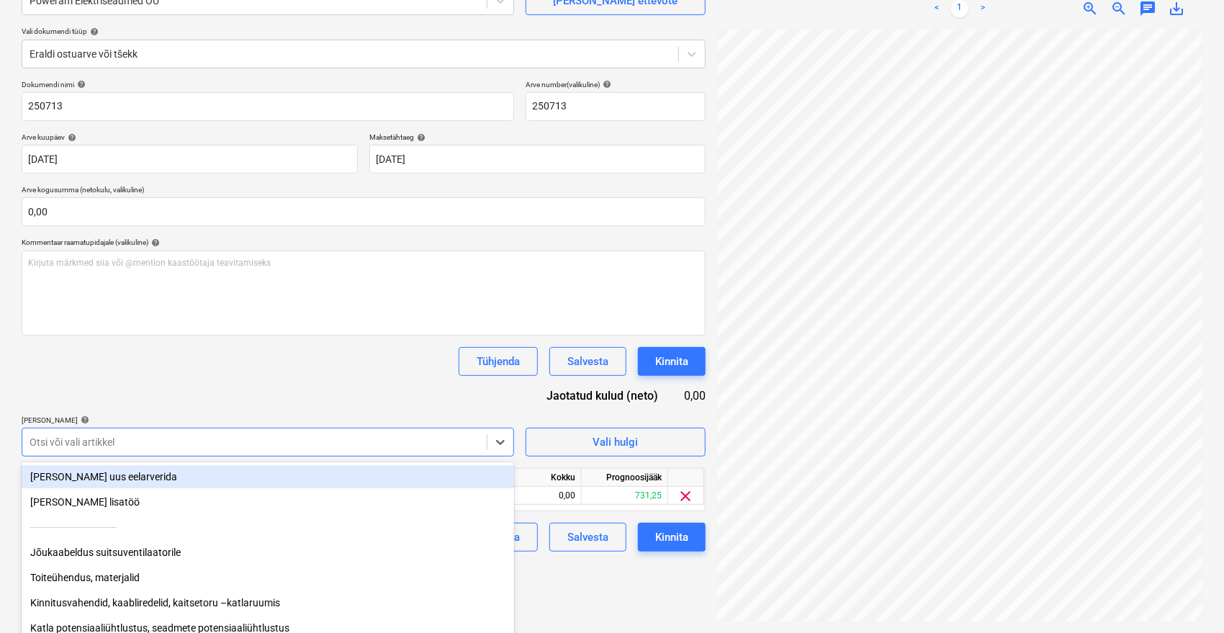
click at [242, 380] on div "Dokumendi nimi help 250713 Arve number (valikuline) help 250713 Arve kuupäev he…" at bounding box center [364, 316] width 684 height 472
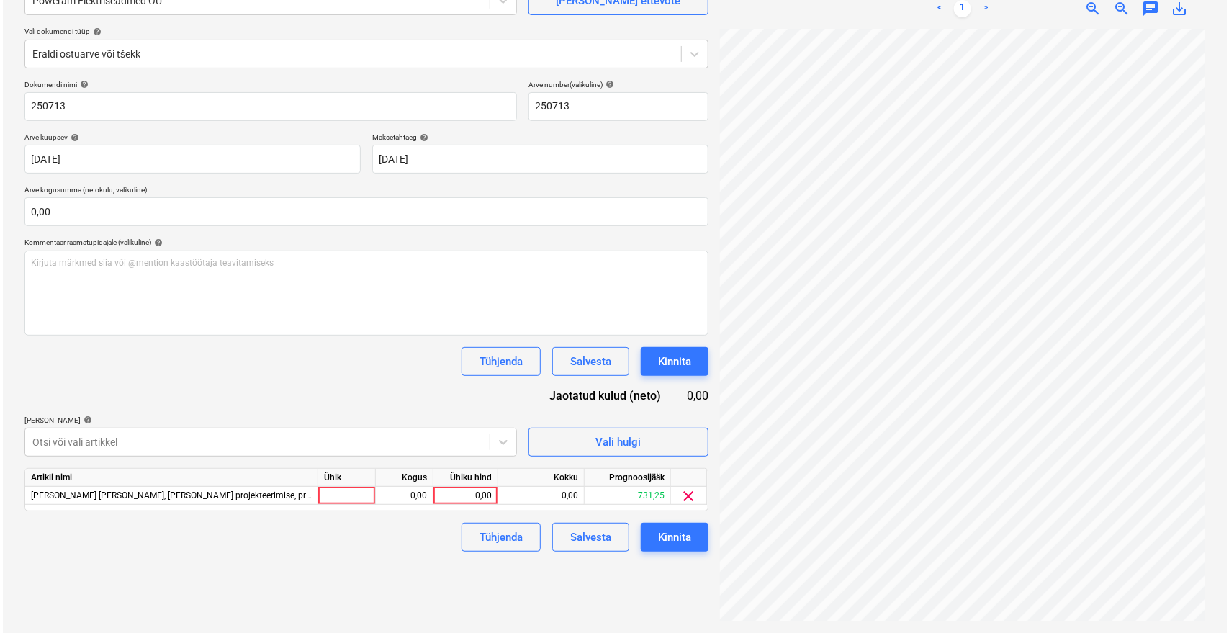
scroll to position [68, 73]
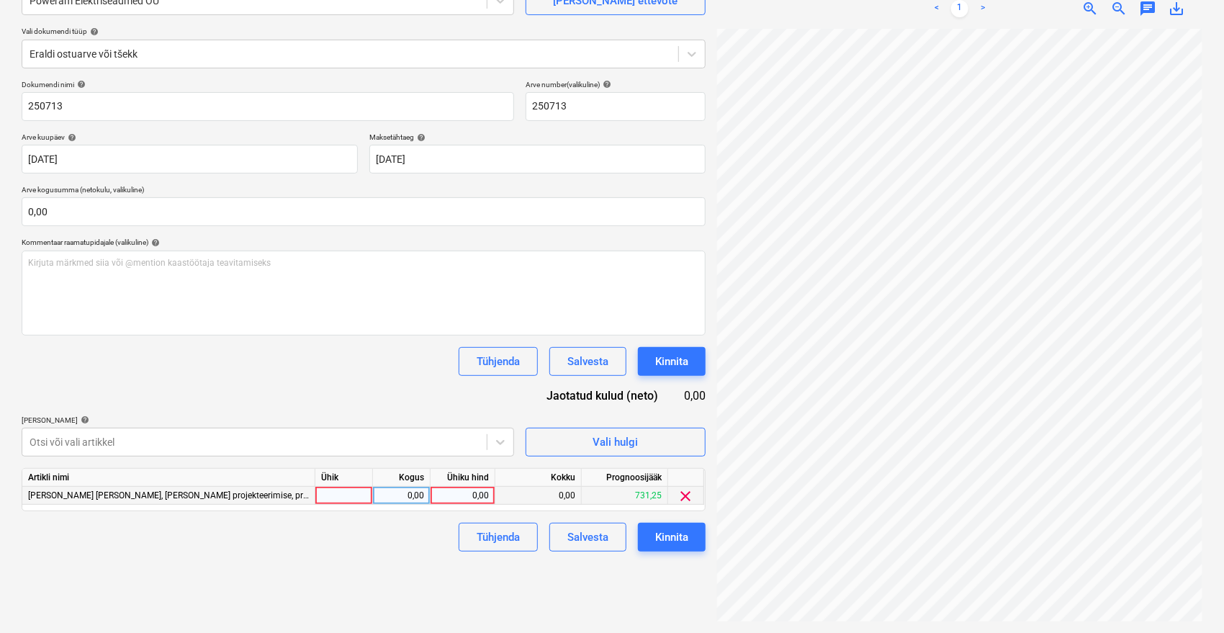
click at [453, 494] on div "0,00" at bounding box center [462, 496] width 53 height 18
type input "50"
click at [437, 592] on div "Failide konteerimine Vali ettevõte Poweram Elektriseadmed OÜ [PERSON_NAME] uus …" at bounding box center [364, 277] width 696 height 699
click at [682, 540] on div "Kinnita" at bounding box center [671, 537] width 33 height 19
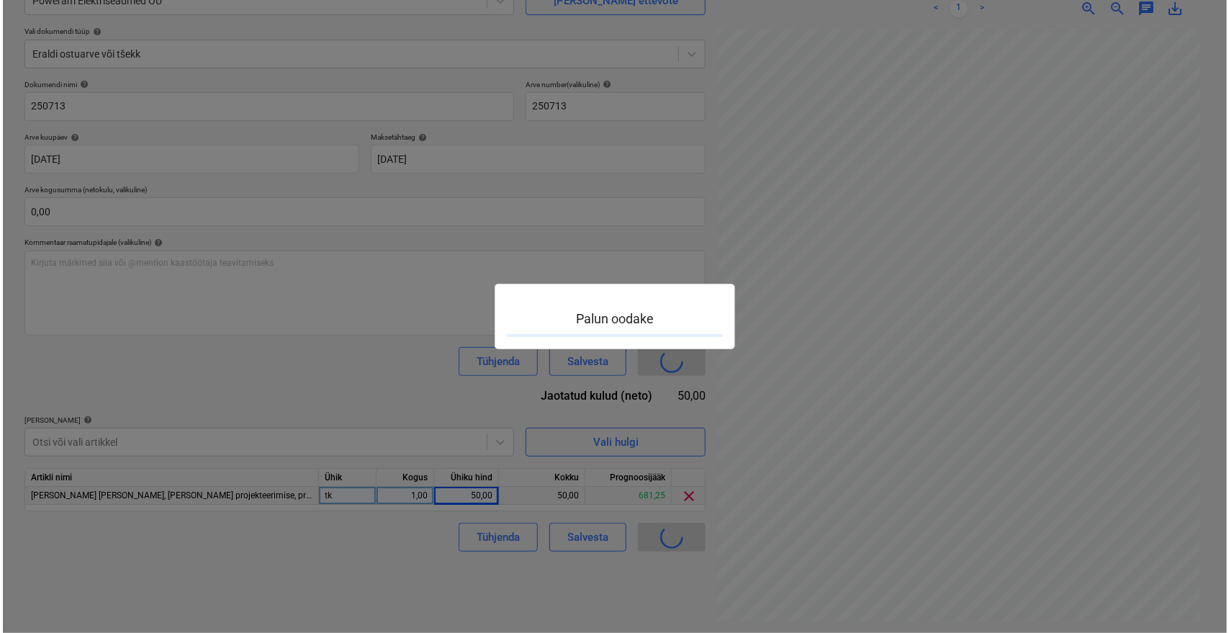
scroll to position [68, 73]
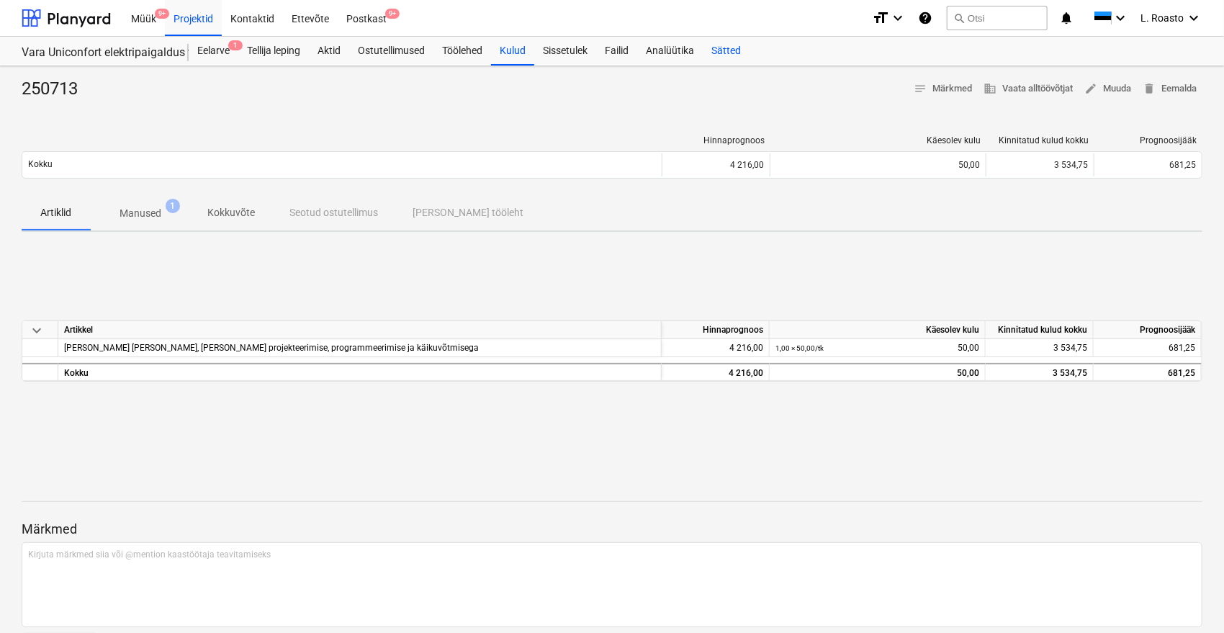
click at [724, 53] on div "Sätted" at bounding box center [726, 51] width 47 height 29
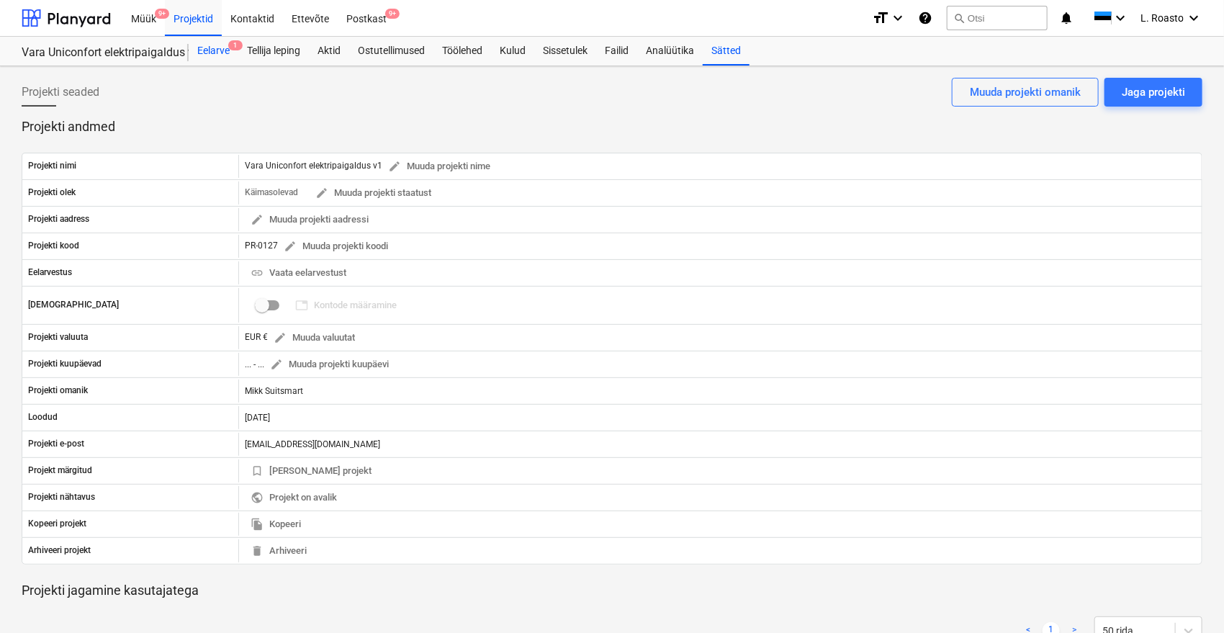
click at [222, 47] on div "Eelarve 1" at bounding box center [214, 51] width 50 height 29
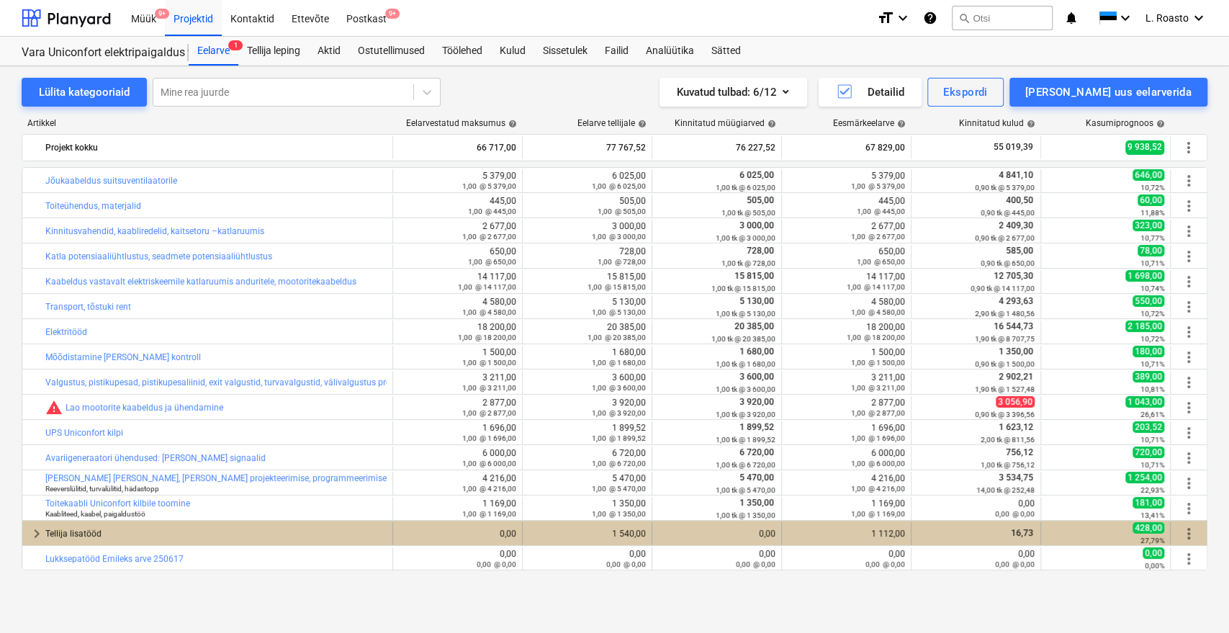
click at [87, 529] on div "Tellija lisatööd" at bounding box center [215, 533] width 341 height 23
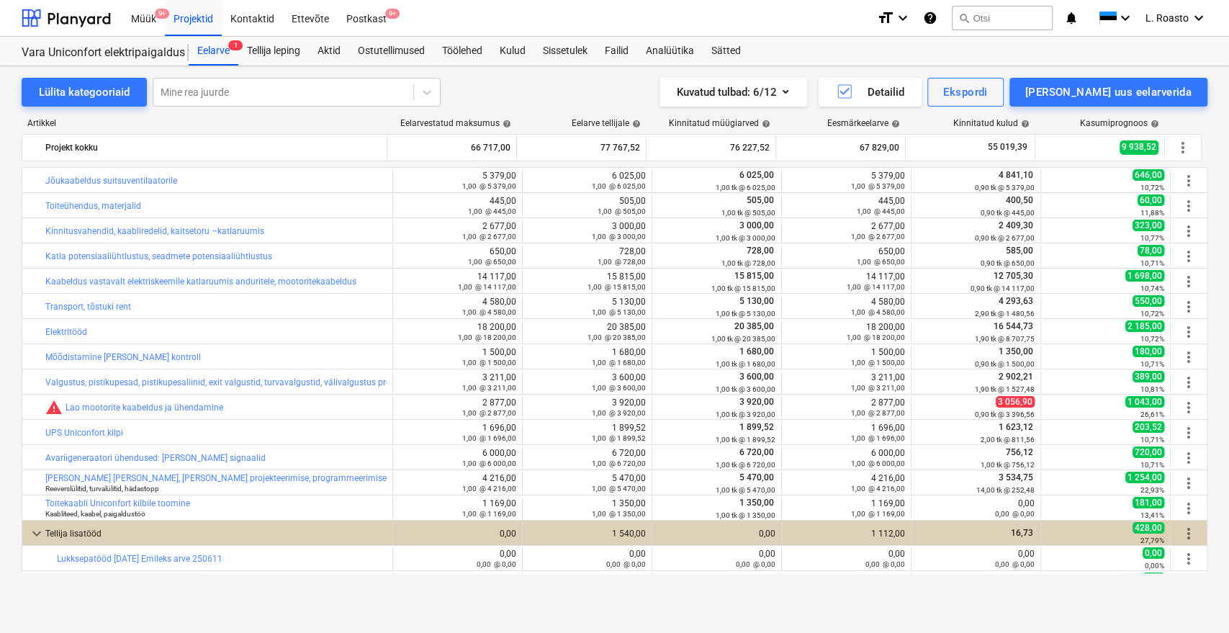
scroll to position [274, 0]
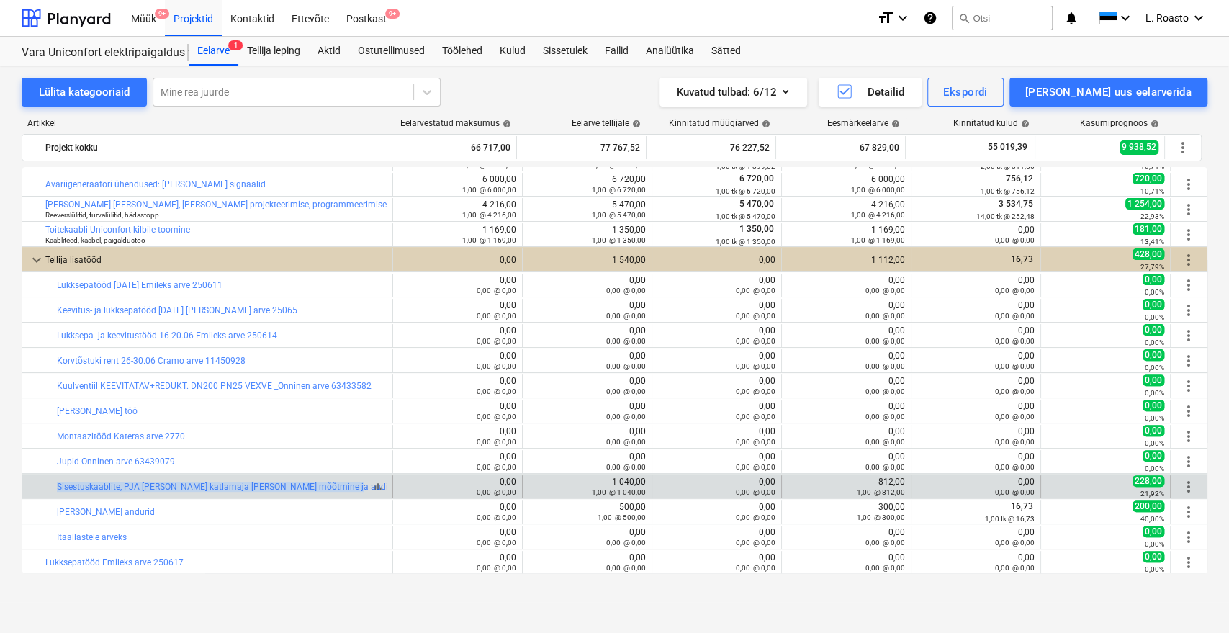
drag, startPoint x: 55, startPoint y: 485, endPoint x: 323, endPoint y: 488, distance: 267.9
click at [323, 488] on div "bar_chart Sisestuskaablite, PJA [PERSON_NAME] katlamaja [PERSON_NAME] mõõtmine …" at bounding box center [207, 486] width 371 height 23
copy div "bar_chart Sisestuskaablite, PJA [PERSON_NAME] katlamaja [PERSON_NAME] mõõtmine …"
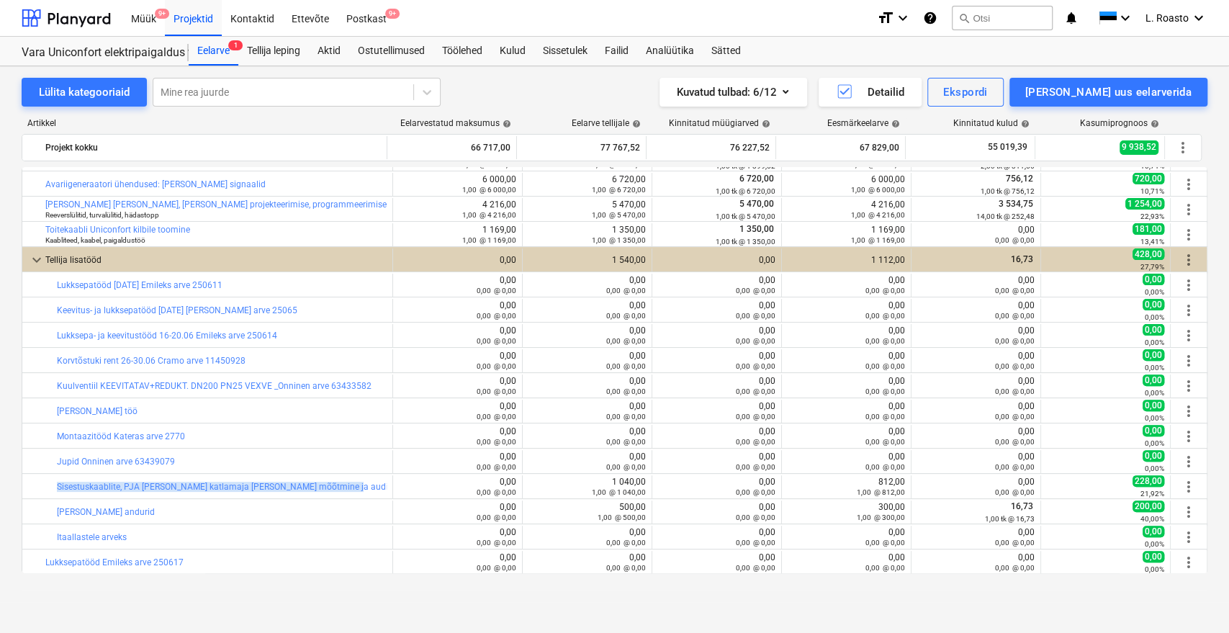
click at [0, 256] on div "Lülita kategooriaid Mine rea juurde Kuvatud tulbad : 6/12 Detailid Ekspordi [PE…" at bounding box center [614, 334] width 1229 height 536
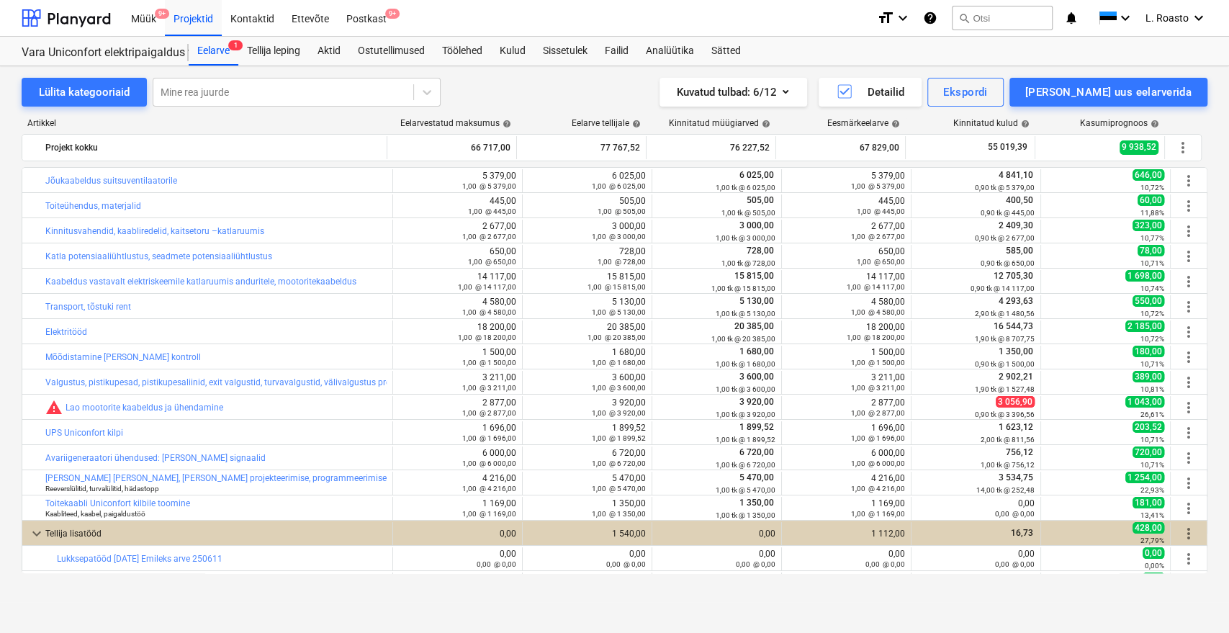
click at [1, 390] on div "Lülita kategooriaid Mine rea juurde Kuvatud tulbad : 6/12 Detailid Ekspordi [PE…" at bounding box center [614, 334] width 1229 height 536
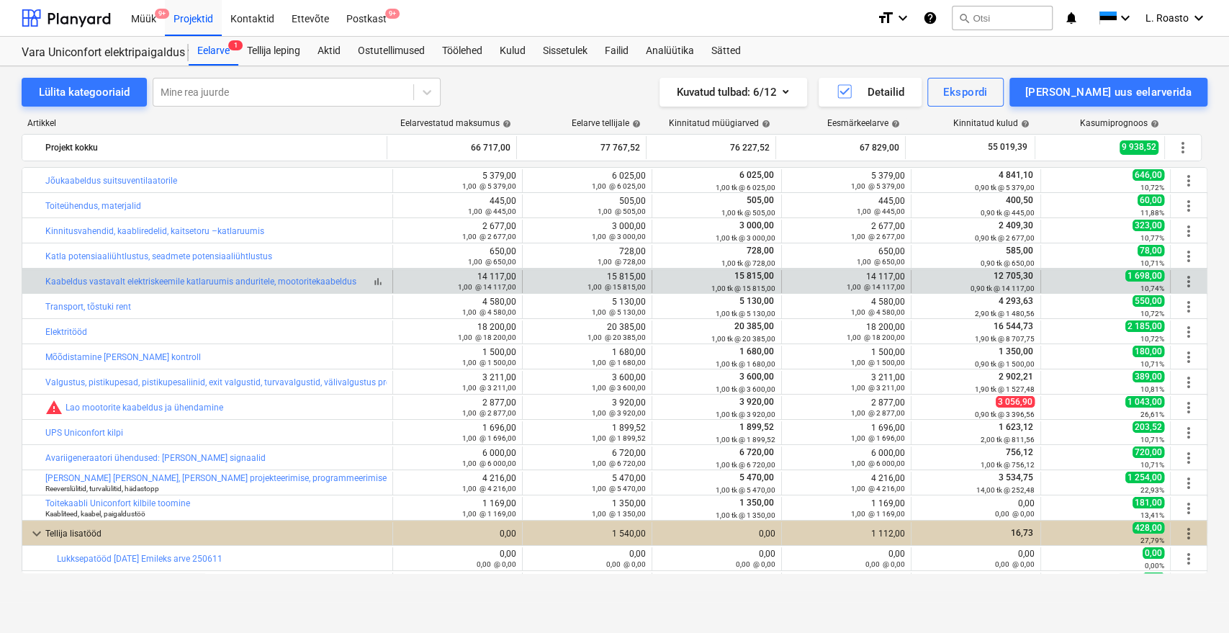
click at [379, 279] on span "bar_chart" at bounding box center [378, 282] width 12 height 12
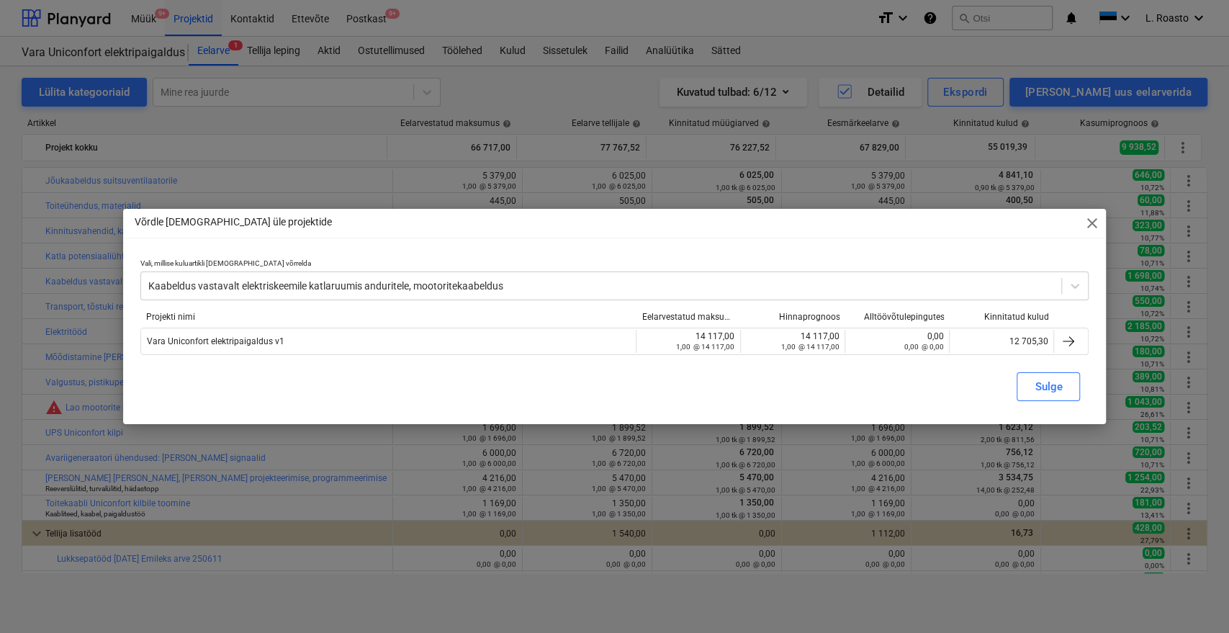
click at [1088, 220] on span "close" at bounding box center [1091, 223] width 17 height 17
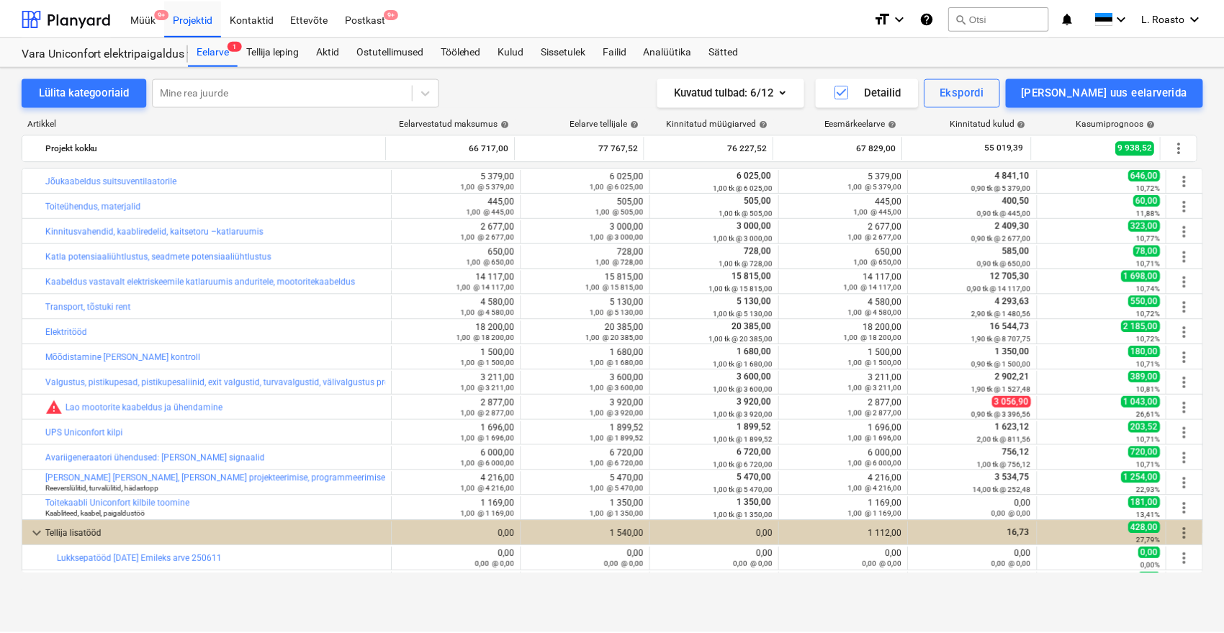
scroll to position [274, 0]
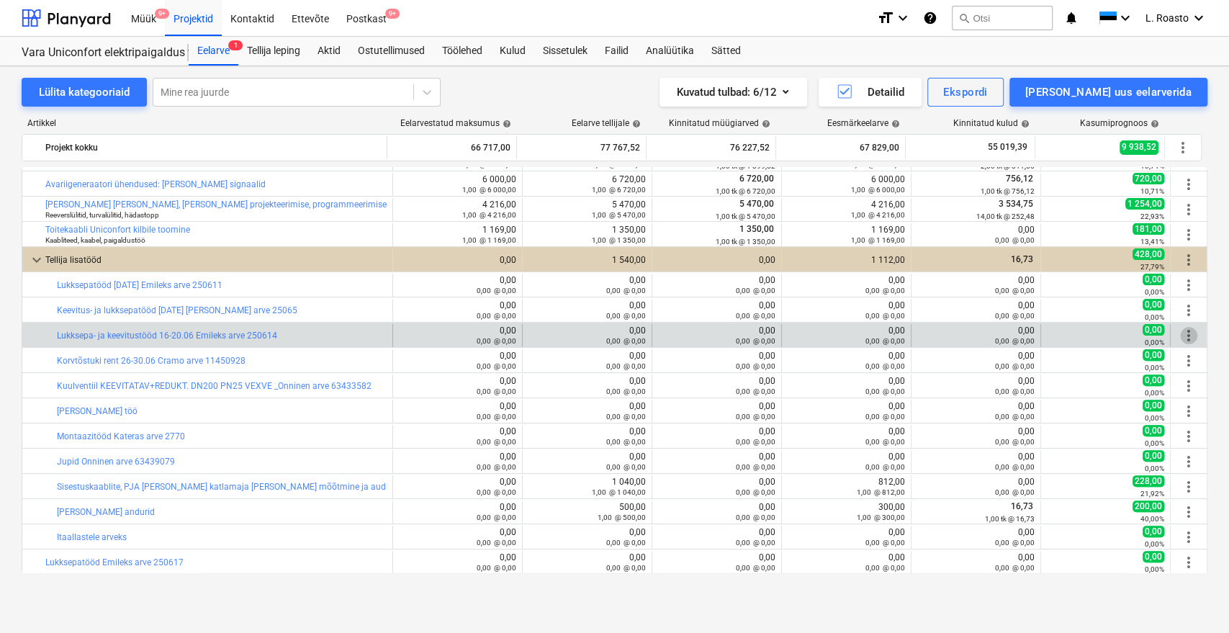
click at [1186, 336] on span "more_vert" at bounding box center [1188, 335] width 17 height 17
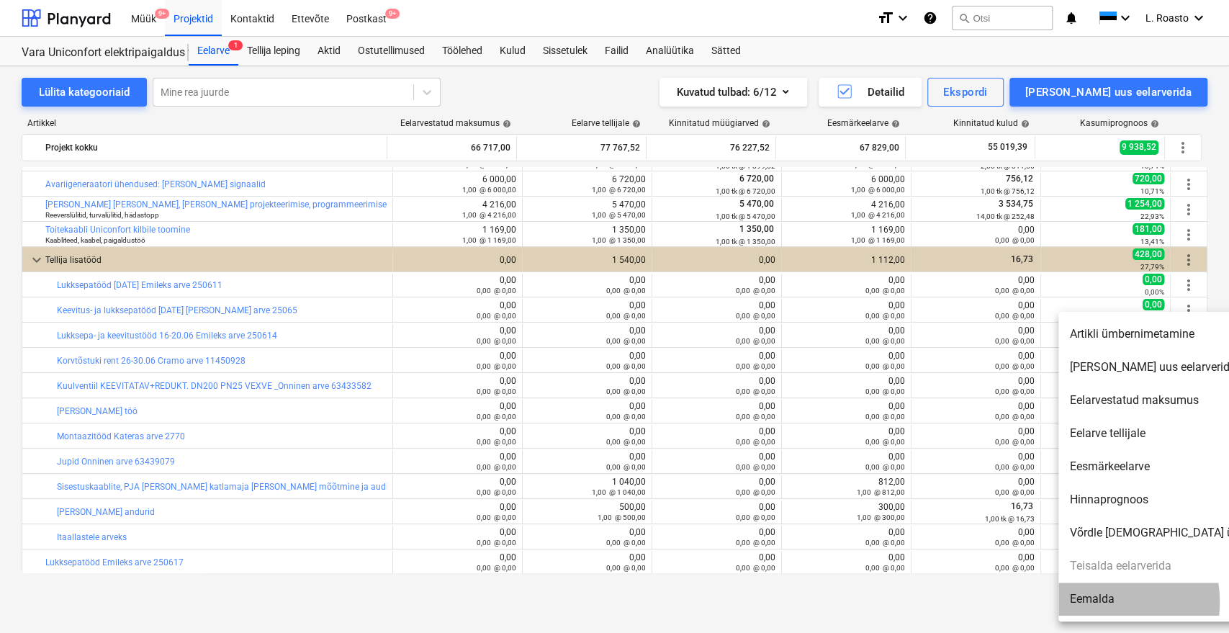
click at [1089, 602] on li "Eemalda" at bounding box center [1183, 599] width 248 height 33
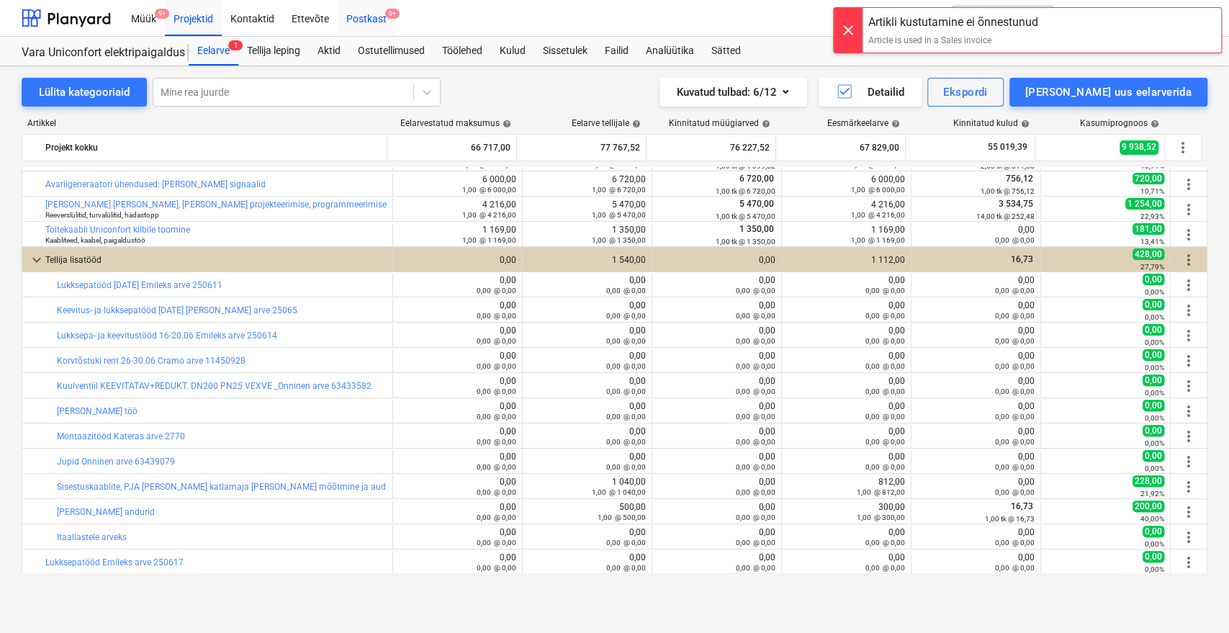
click at [372, 16] on div "Postkast 9+" at bounding box center [367, 17] width 58 height 37
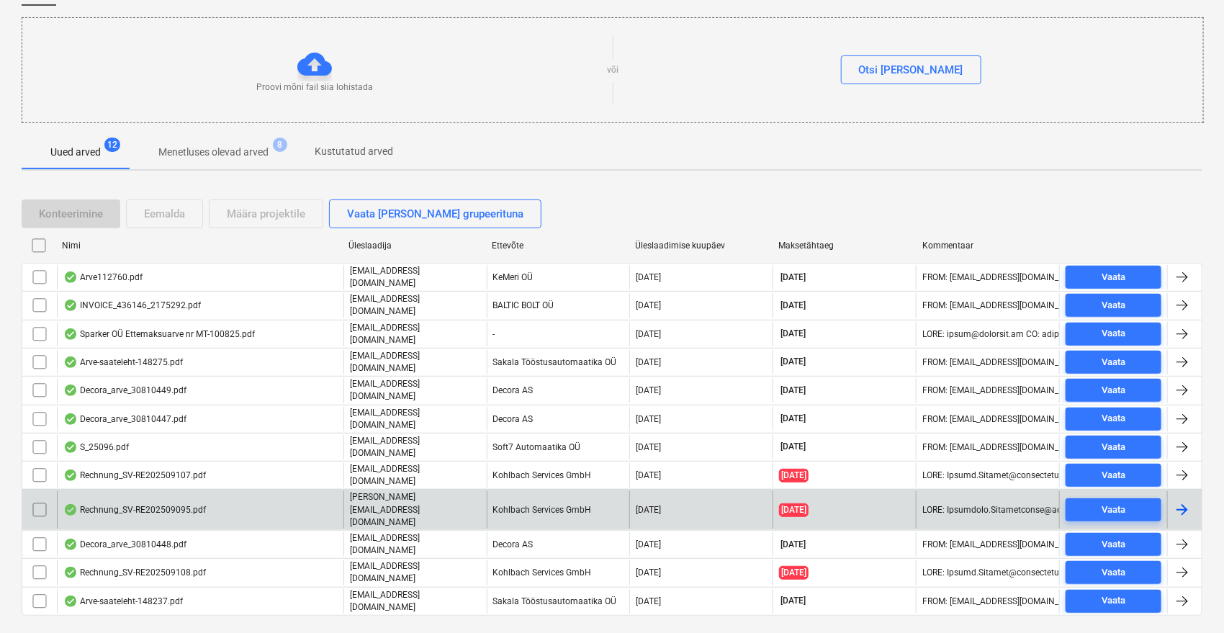
scroll to position [138, 0]
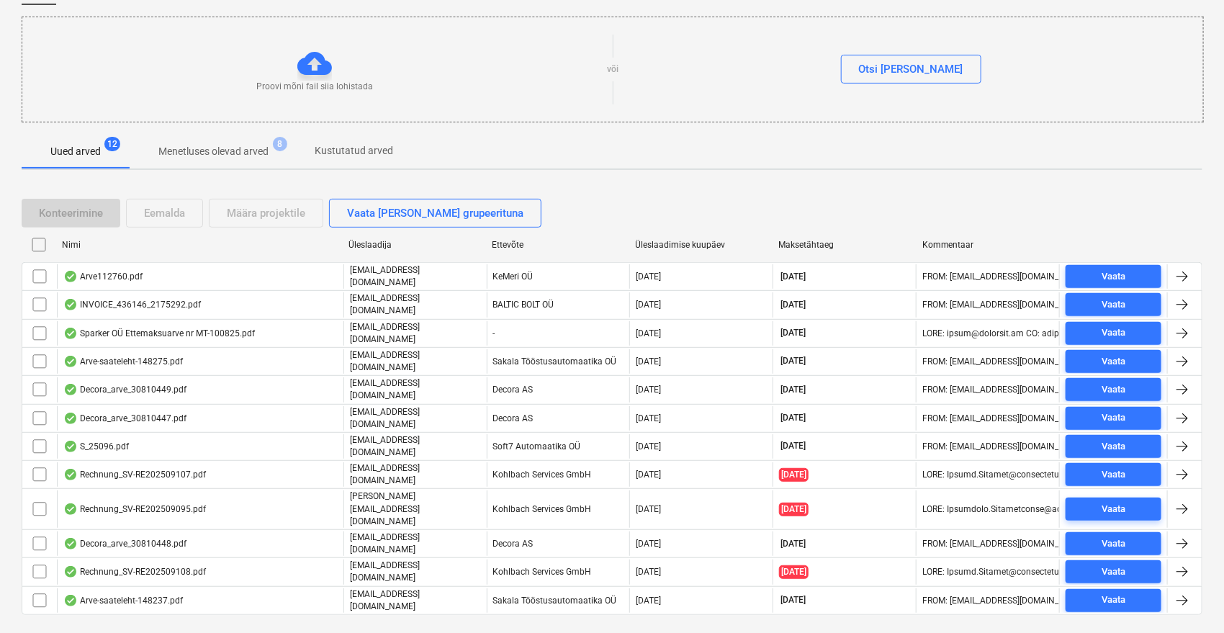
click at [663, 240] on div "Üleslaadimise kuupäev" at bounding box center [702, 245] width 132 height 10
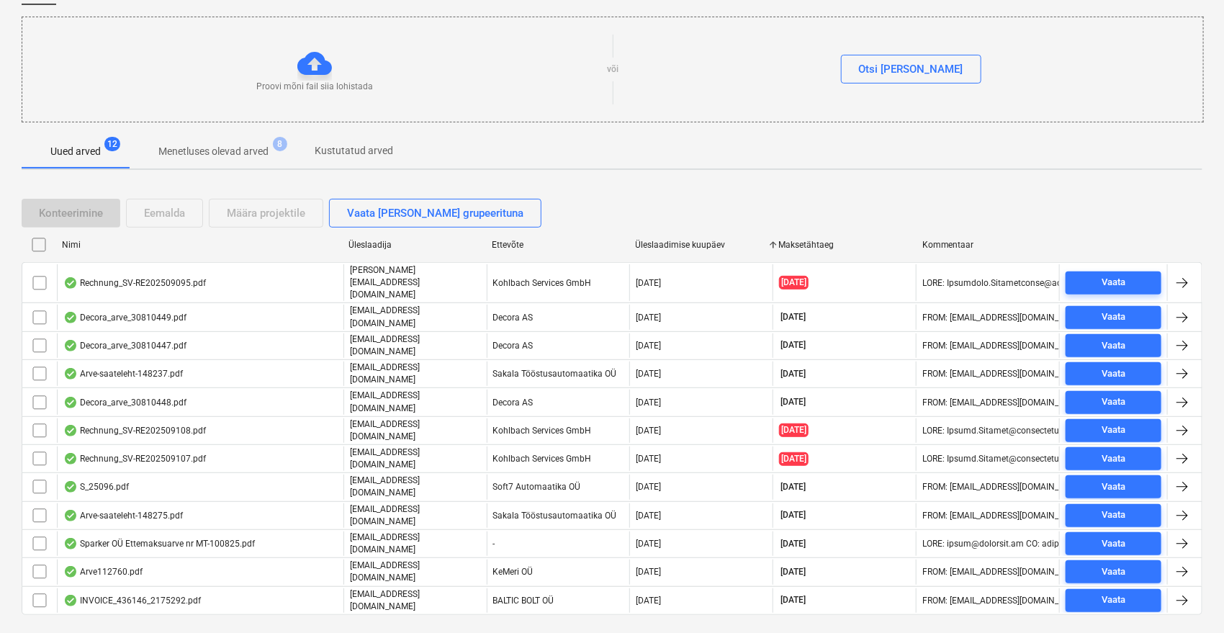
click at [681, 243] on div "Üleslaadimise kuupäev" at bounding box center [702, 245] width 132 height 10
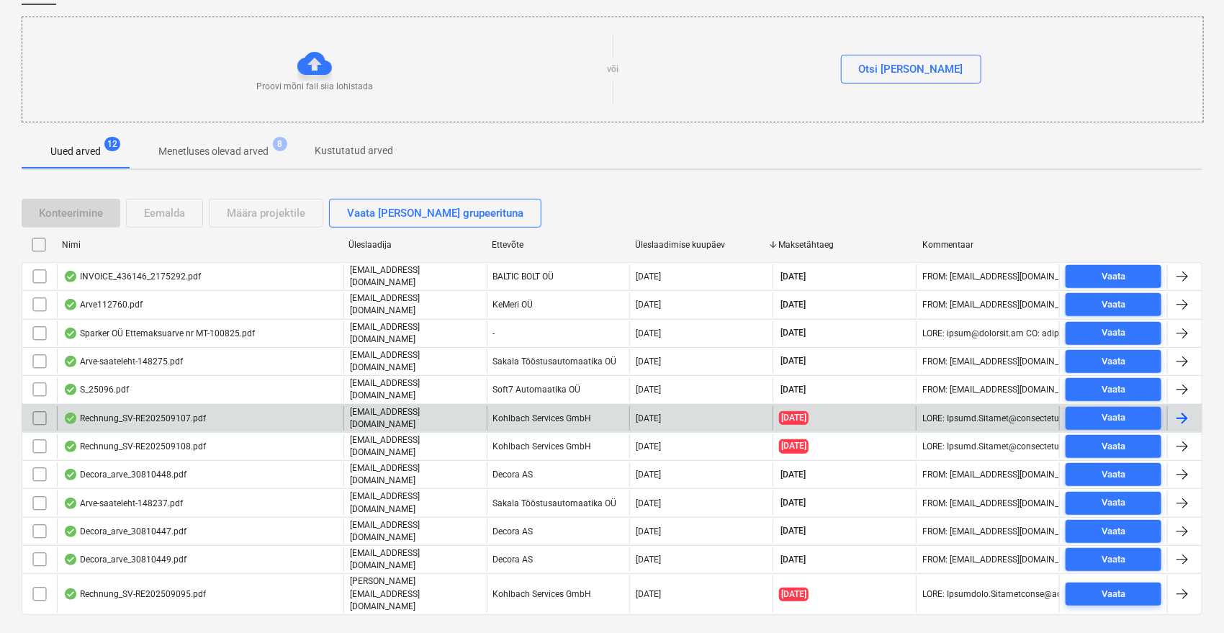
scroll to position [0, 0]
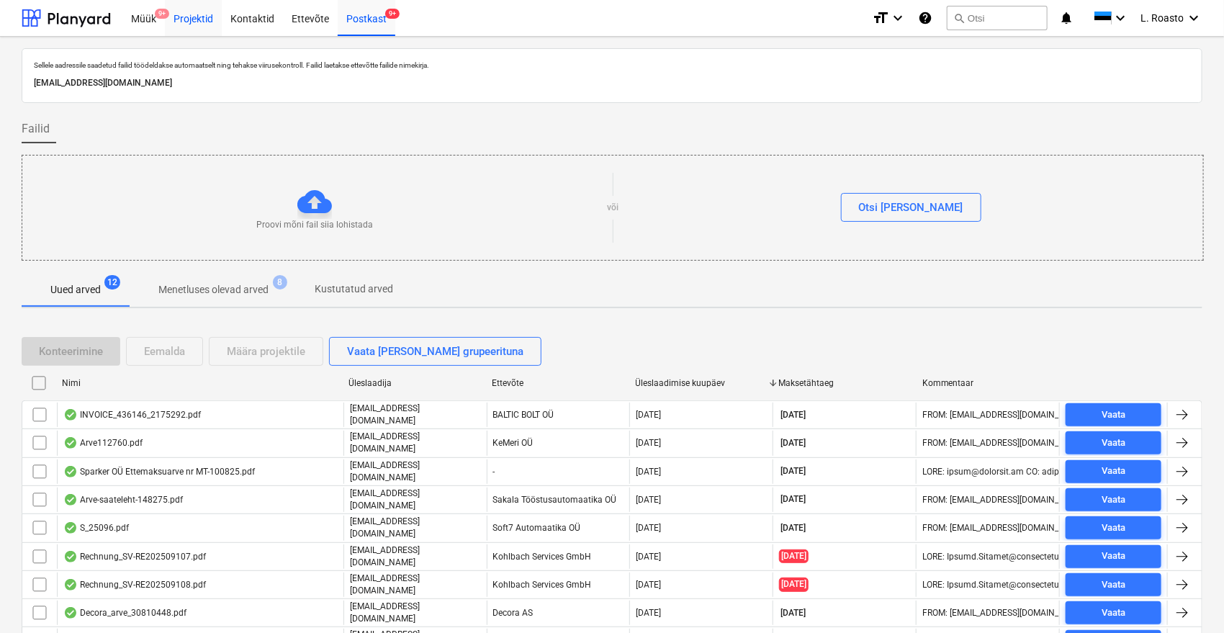
click at [197, 22] on div "Projektid" at bounding box center [193, 17] width 57 height 37
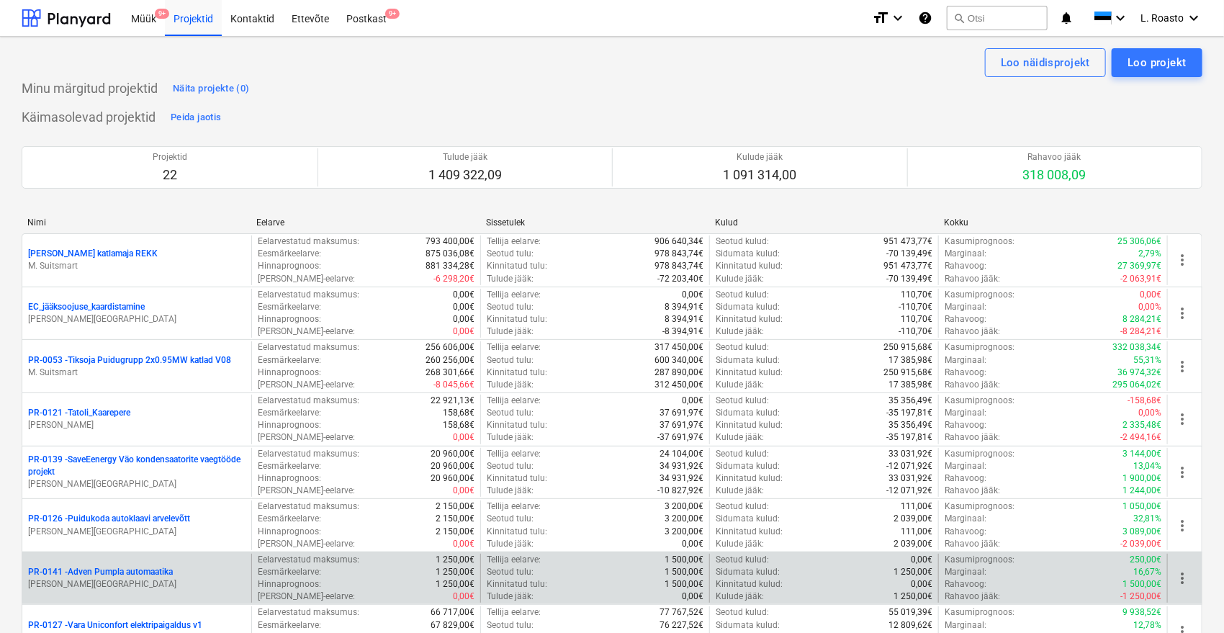
scroll to position [80, 0]
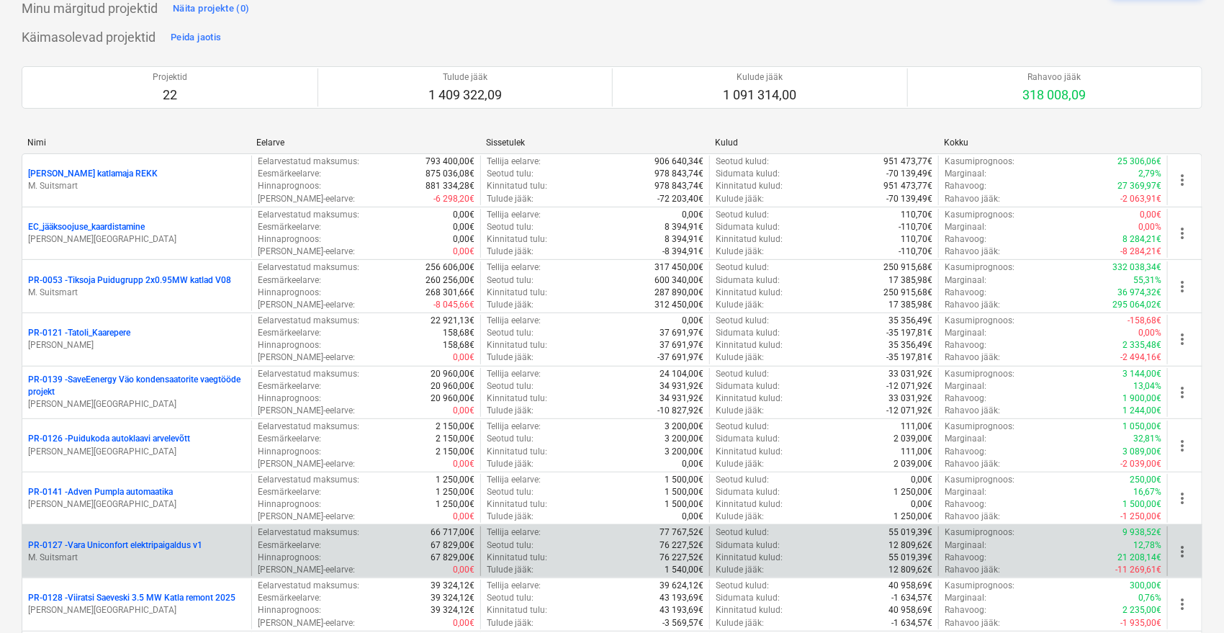
click at [147, 552] on p "M. Suitsmart" at bounding box center [136, 558] width 217 height 12
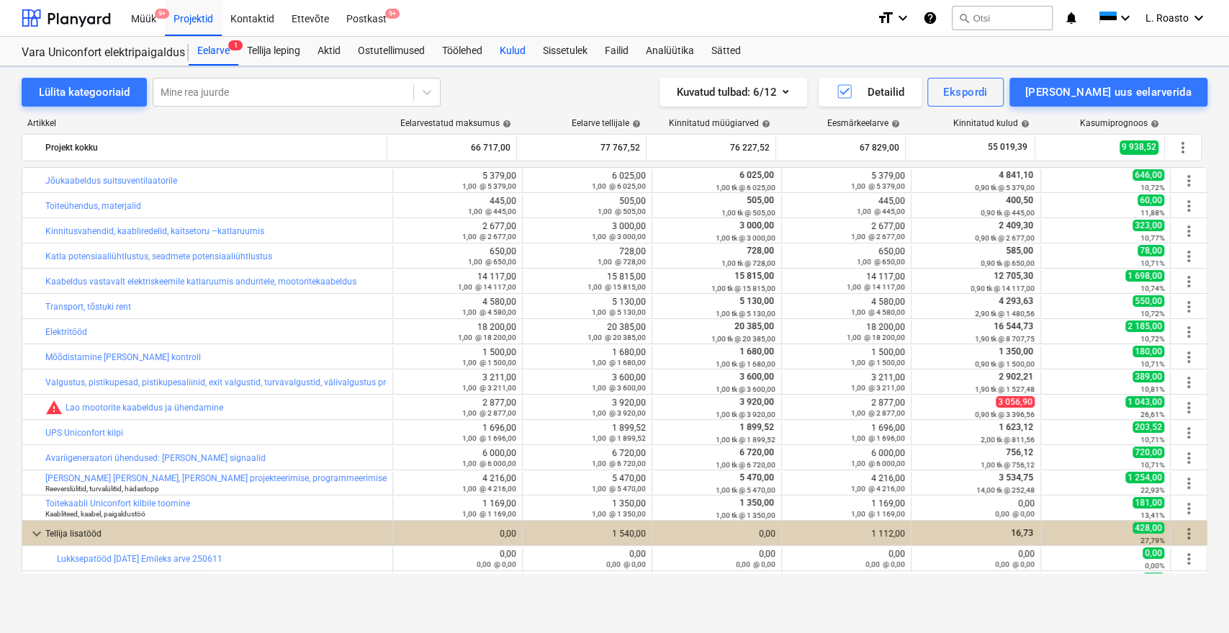
click at [501, 48] on div "Kulud" at bounding box center [512, 51] width 43 height 29
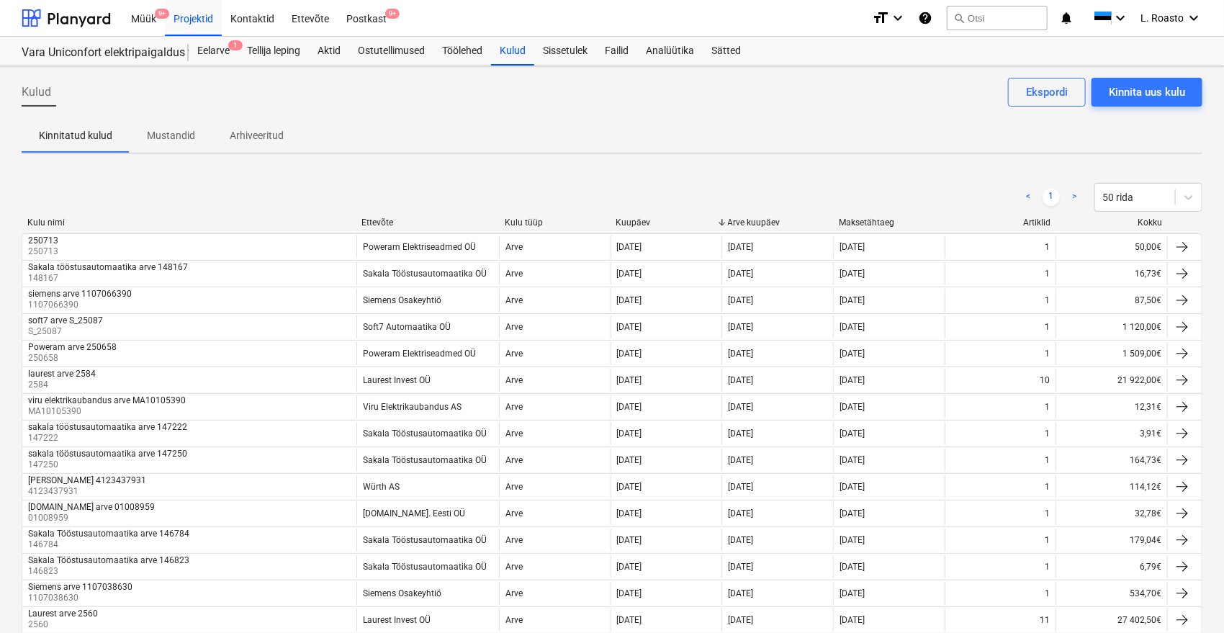
click at [1141, 91] on div "Kinnita uus kulu" at bounding box center [1147, 92] width 76 height 19
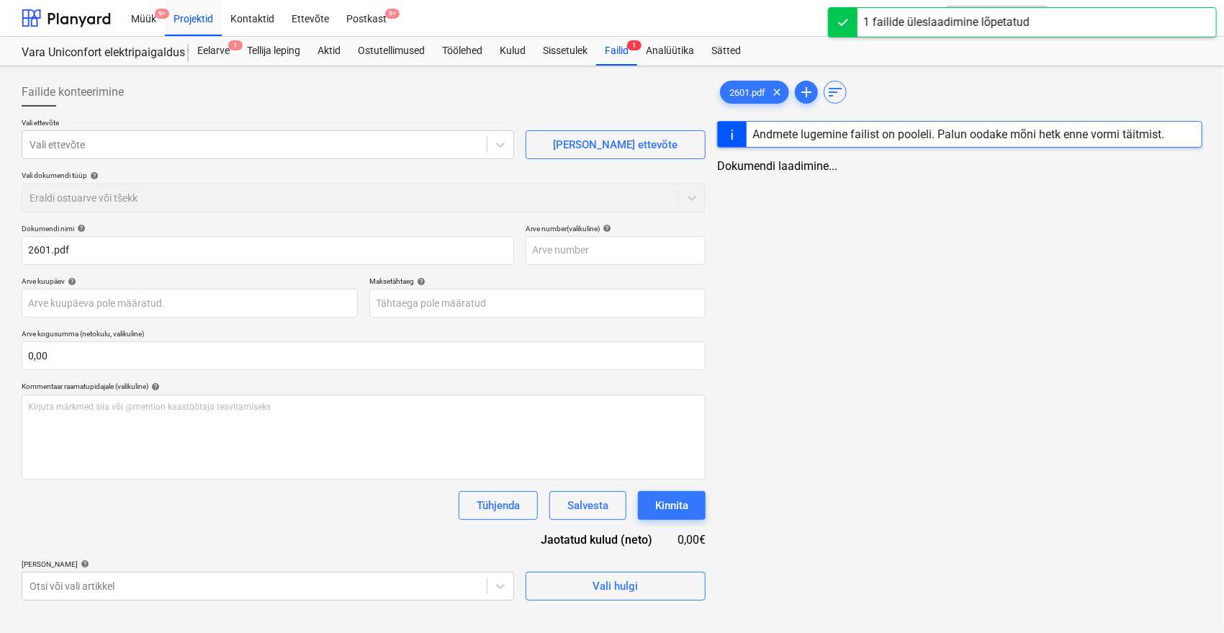
type input "2601.pdf"
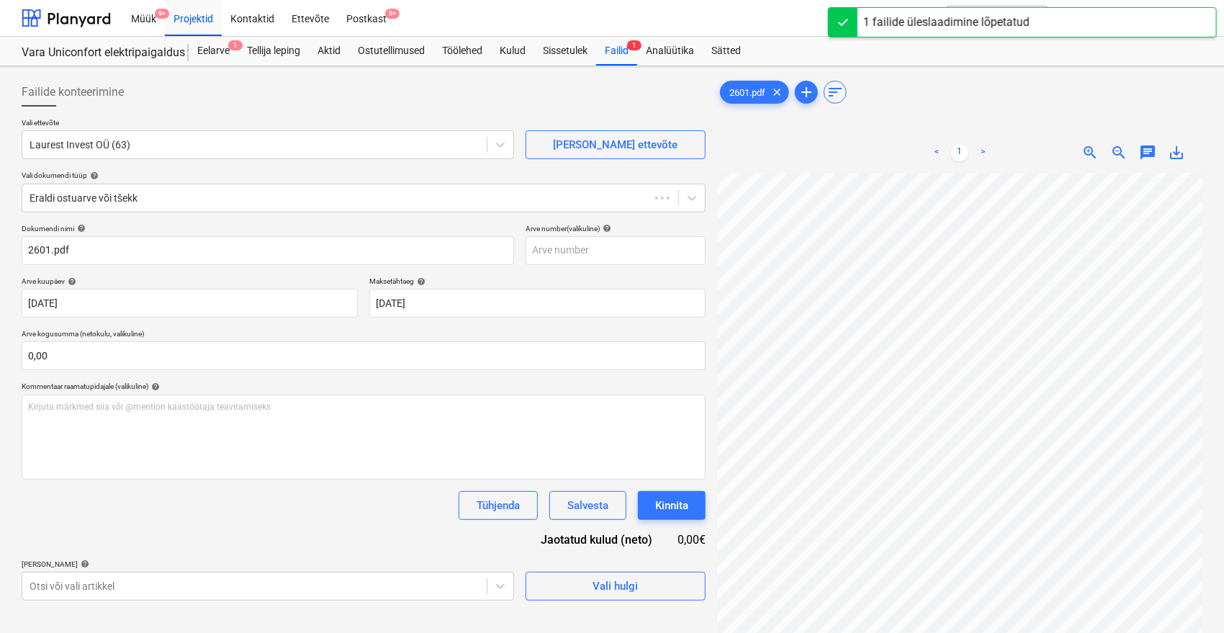
type input "[DATE]"
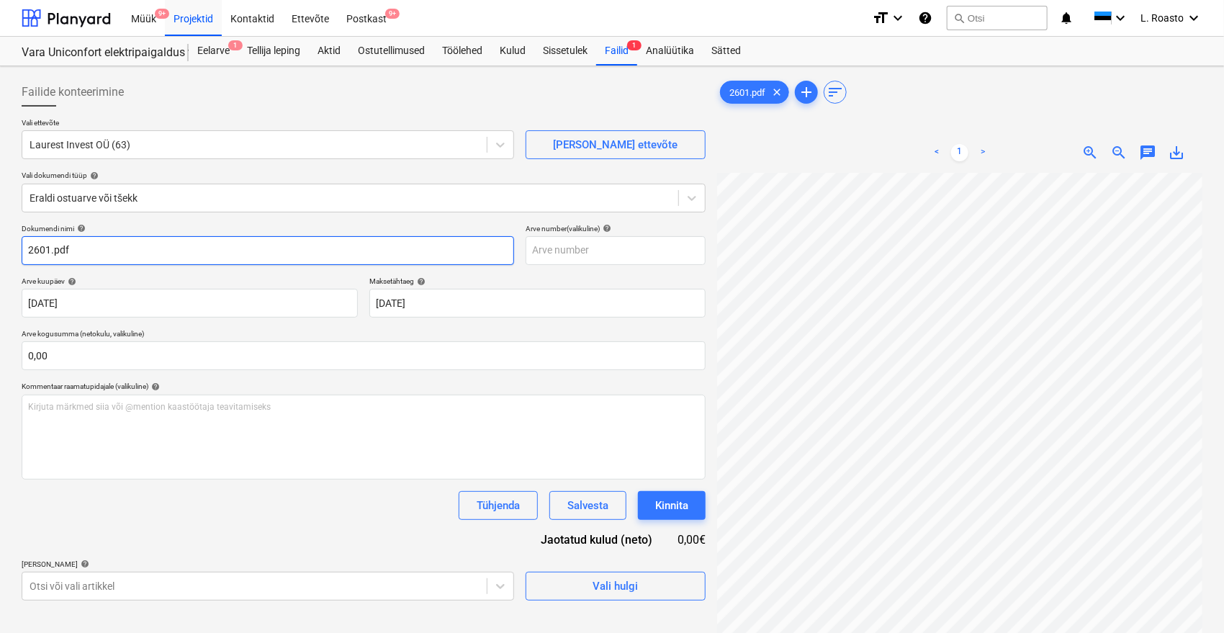
click at [27, 245] on input "2601.pdf" at bounding box center [268, 250] width 493 height 29
click at [136, 251] on input "Laurest arve 2601.pdf" at bounding box center [268, 250] width 493 height 29
type input "Laurest arve 2601"
click at [569, 248] on input "text" at bounding box center [616, 250] width 180 height 29
type input "2601"
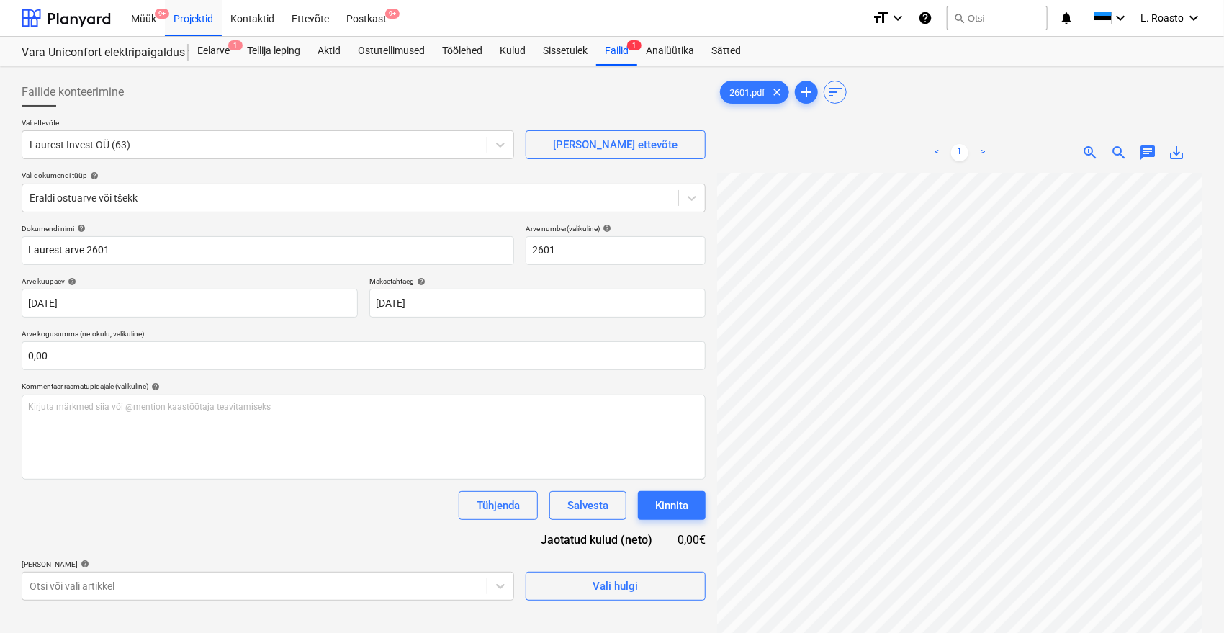
click at [389, 115] on div at bounding box center [364, 113] width 684 height 12
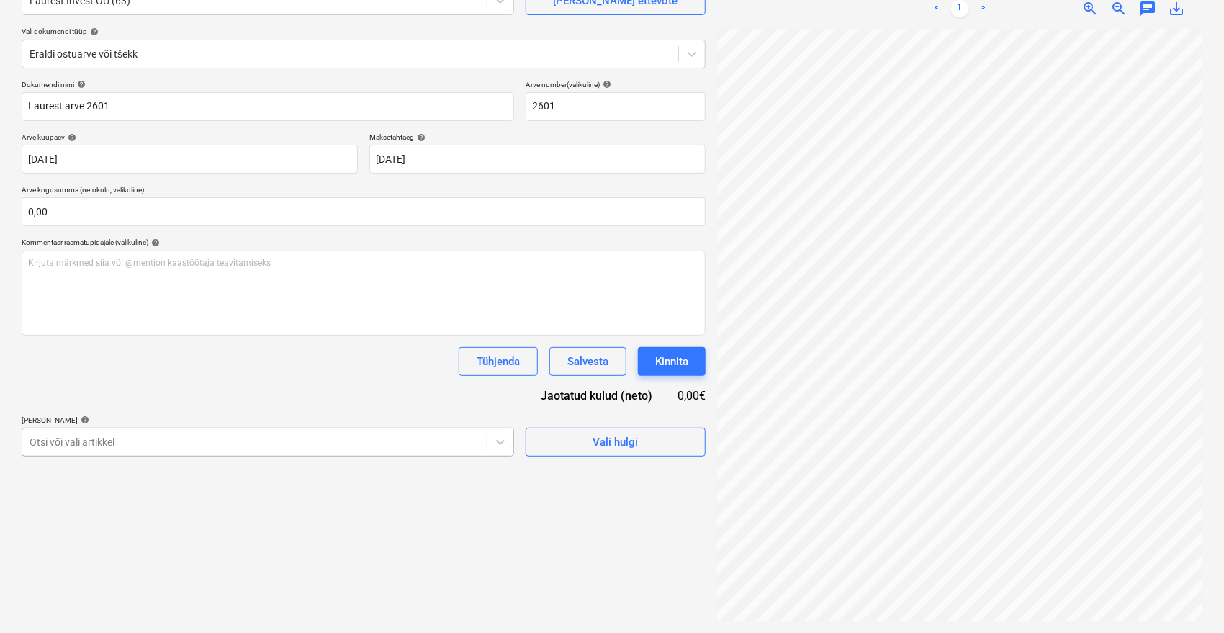
scroll to position [192, 0]
click at [332, 433] on body "Müük 9+ Projektid Kontaktid Ettevõte Postkast 9+ format_size keyboard_arrow_dow…" at bounding box center [612, 172] width 1224 height 633
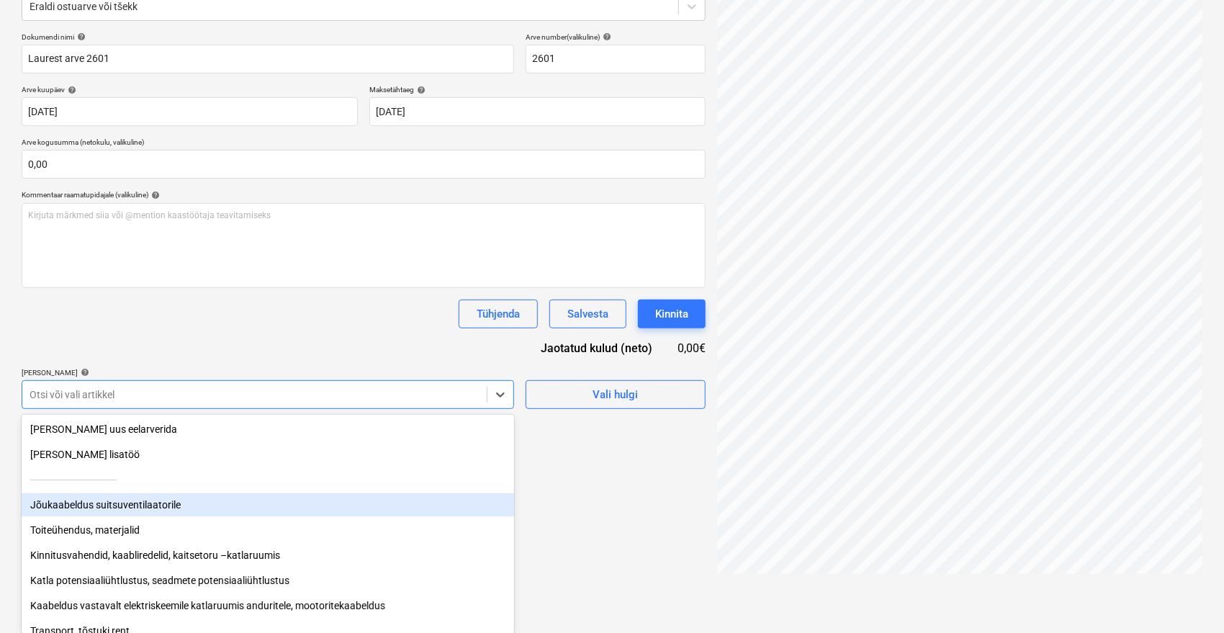
click at [176, 498] on div "Jõukaabeldus suitsuventilaatorile" at bounding box center [268, 504] width 493 height 23
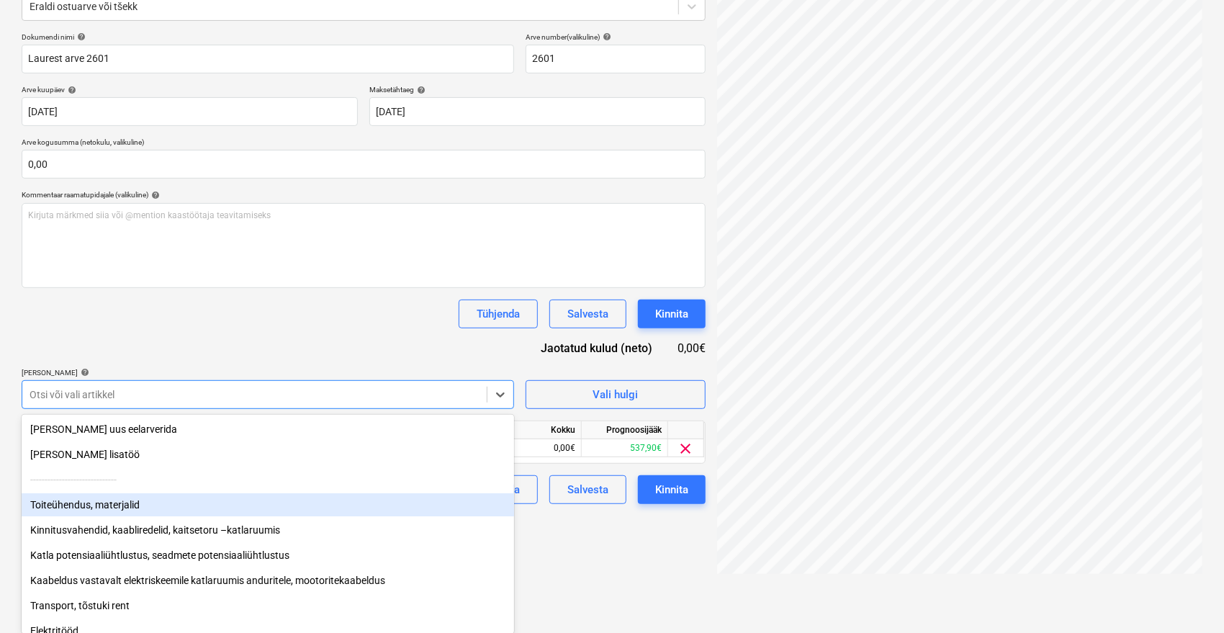
click at [160, 500] on div "Toiteühendus, materjalid" at bounding box center [268, 504] width 493 height 23
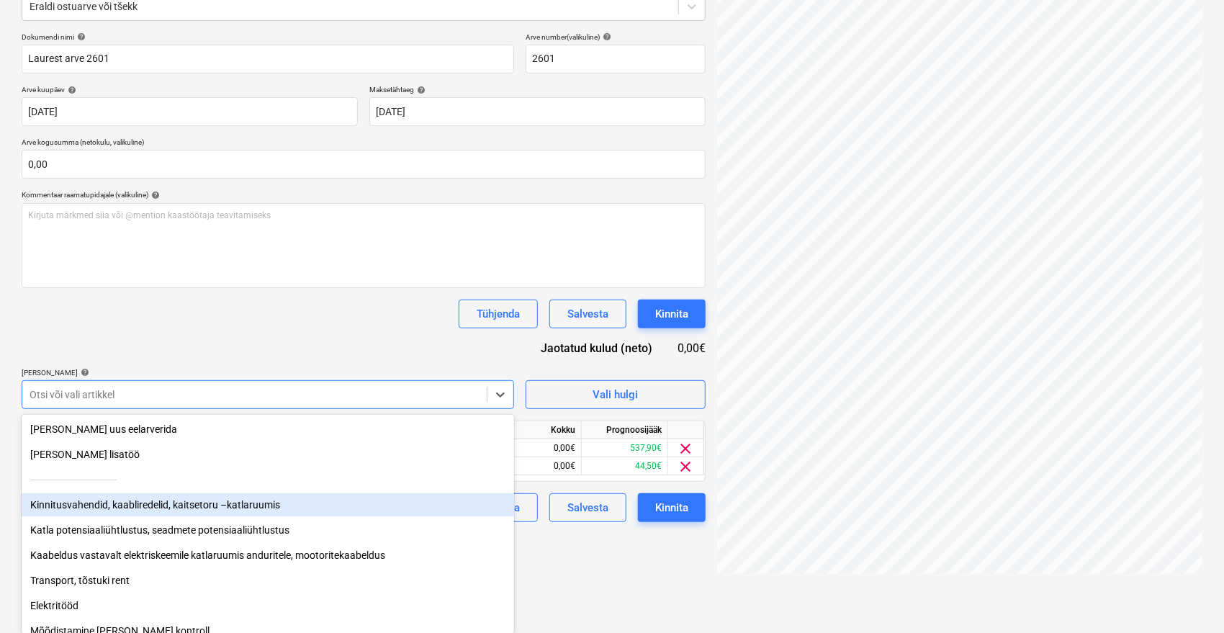
click at [160, 500] on div "Kinnitusvahendid, kaabliredelid, kaitsetoru –katlaruumis" at bounding box center [268, 504] width 493 height 23
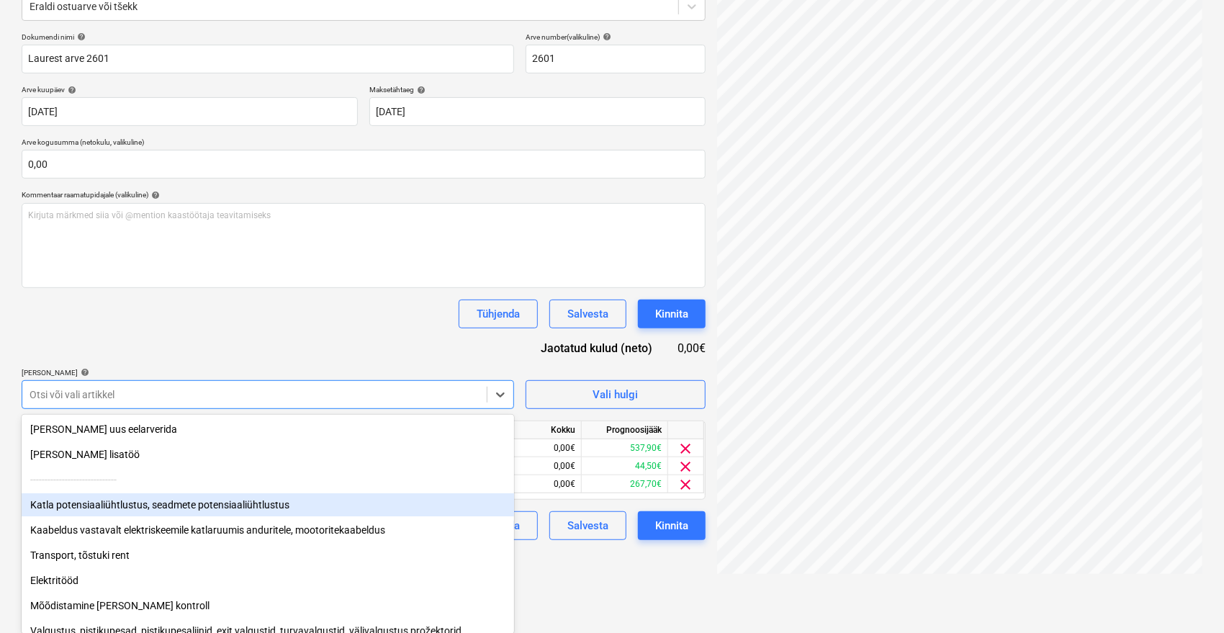
click at [160, 500] on div "Katla potensiaaliühtlustus, seadmete potensiaaliühtlustus" at bounding box center [268, 504] width 493 height 23
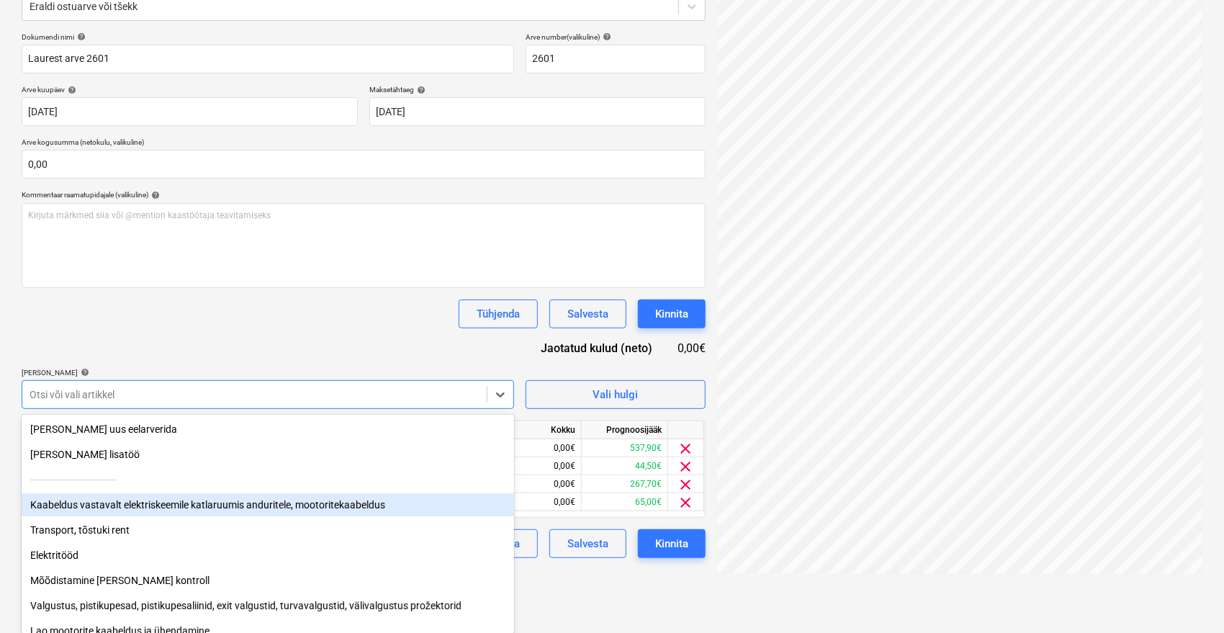
click at [160, 500] on div "Kaabeldus vastavalt elektriskeemile katlaruumis anduritele, mootoritekaabeldus" at bounding box center [268, 504] width 493 height 23
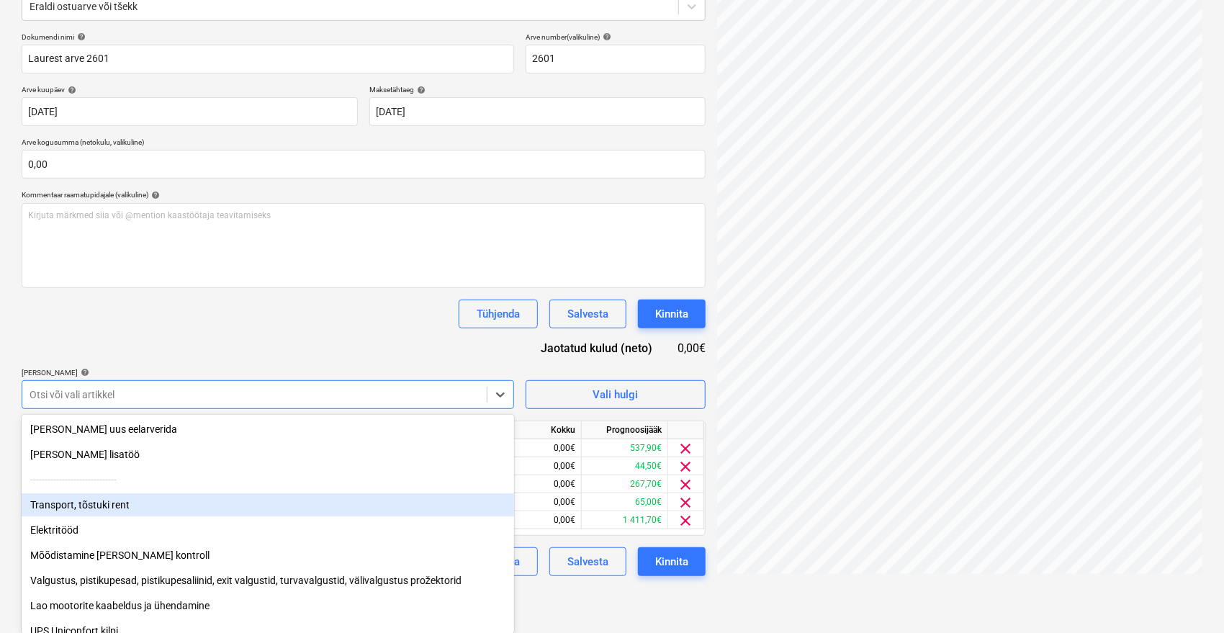
click at [160, 500] on div "Transport, tõstuki rent" at bounding box center [268, 504] width 493 height 23
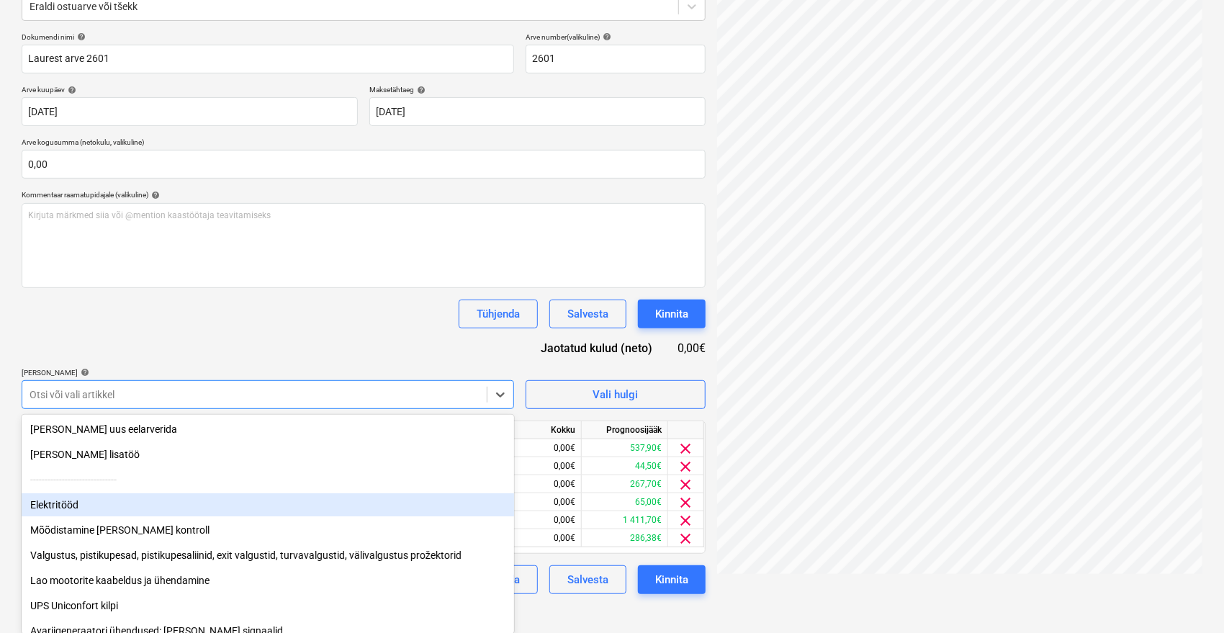
click at [160, 500] on div "Elektritööd" at bounding box center [268, 504] width 493 height 23
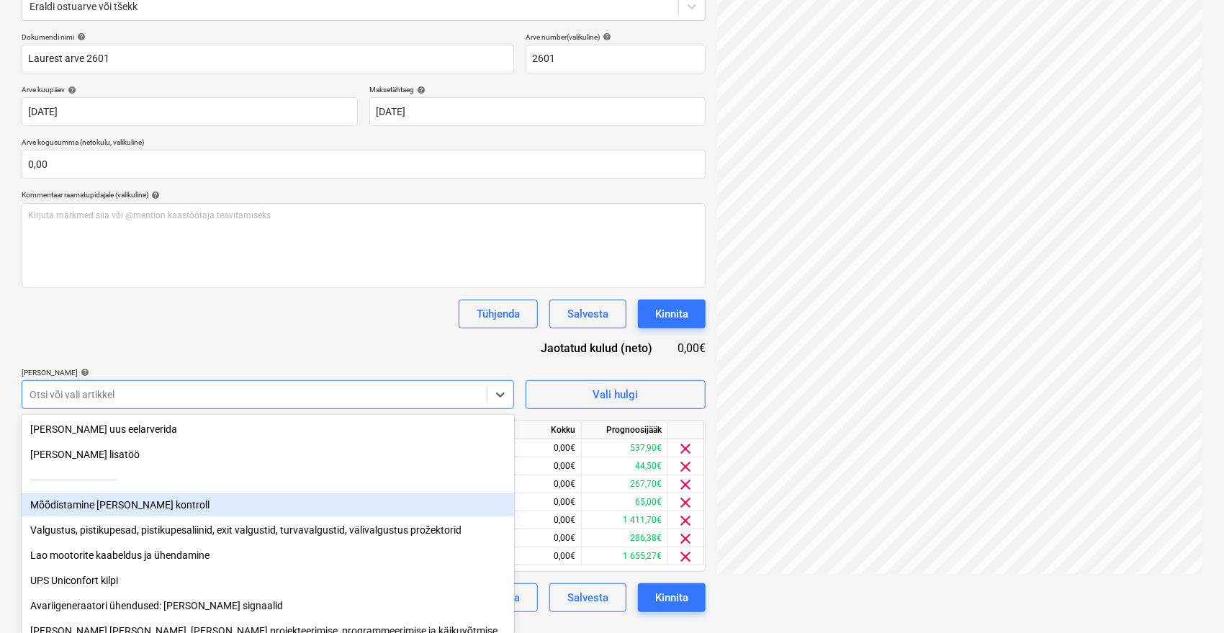
click at [160, 500] on div "Mõõdistamine [PERSON_NAME] kontroll" at bounding box center [268, 504] width 493 height 23
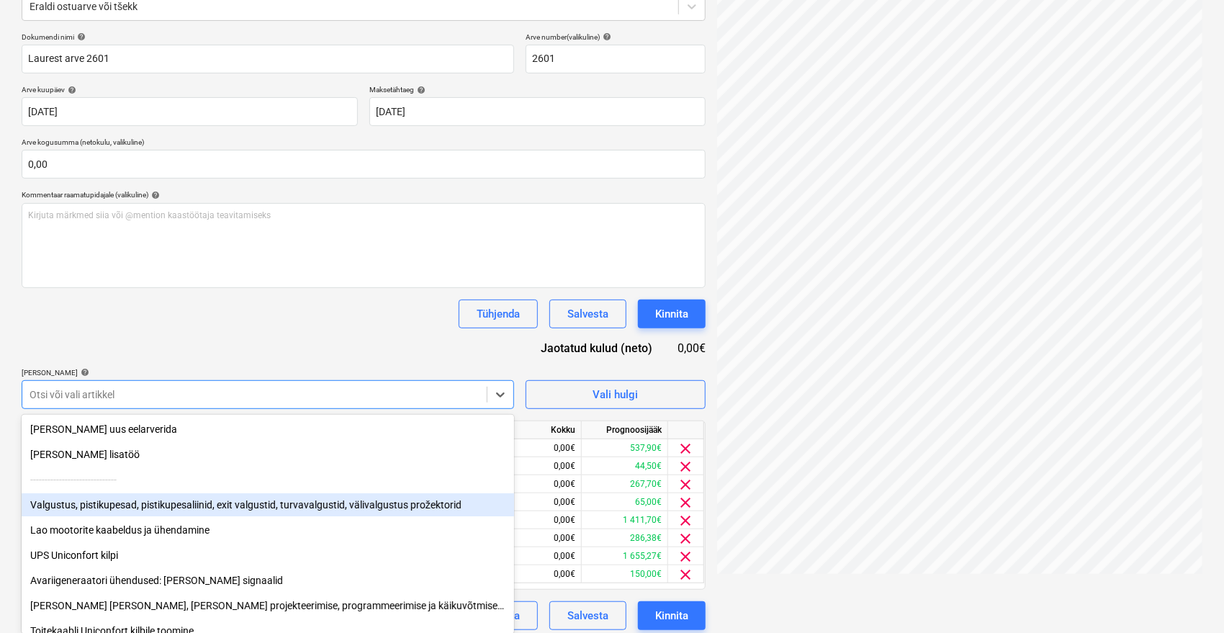
click at [160, 500] on div "Valgustus, pistikupesad, pistikupesaliinid, exit valgustid, turvavalgustid, väl…" at bounding box center [268, 504] width 493 height 23
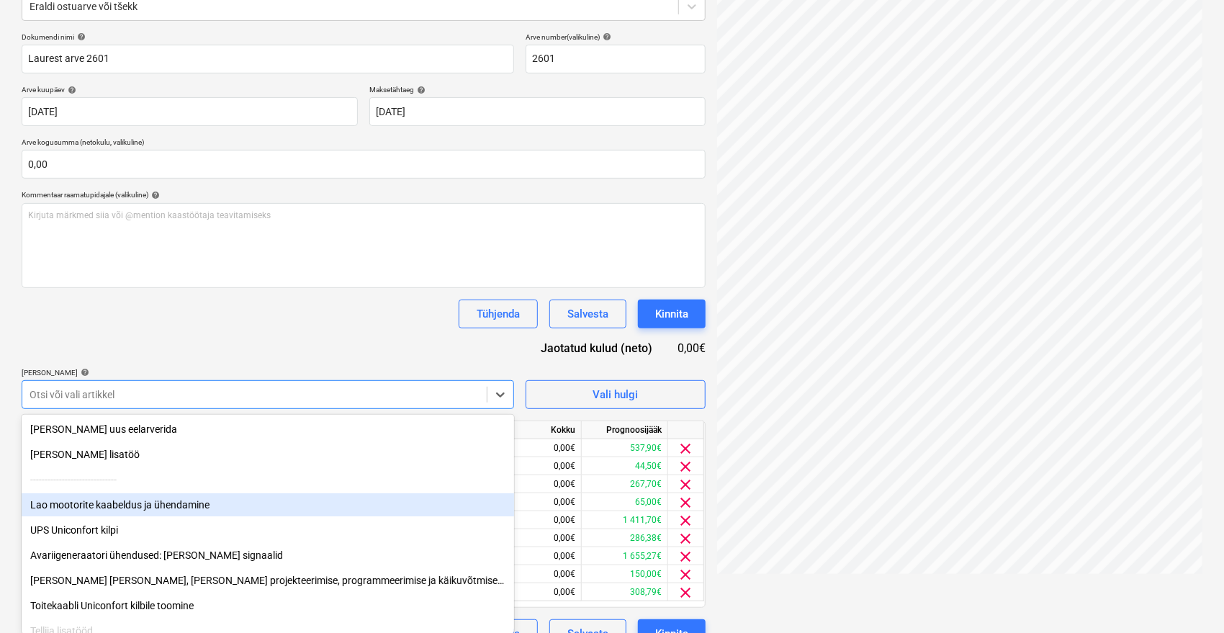
click at [160, 500] on div "Lao mootorite kaabeldus ja ühendamine" at bounding box center [268, 504] width 493 height 23
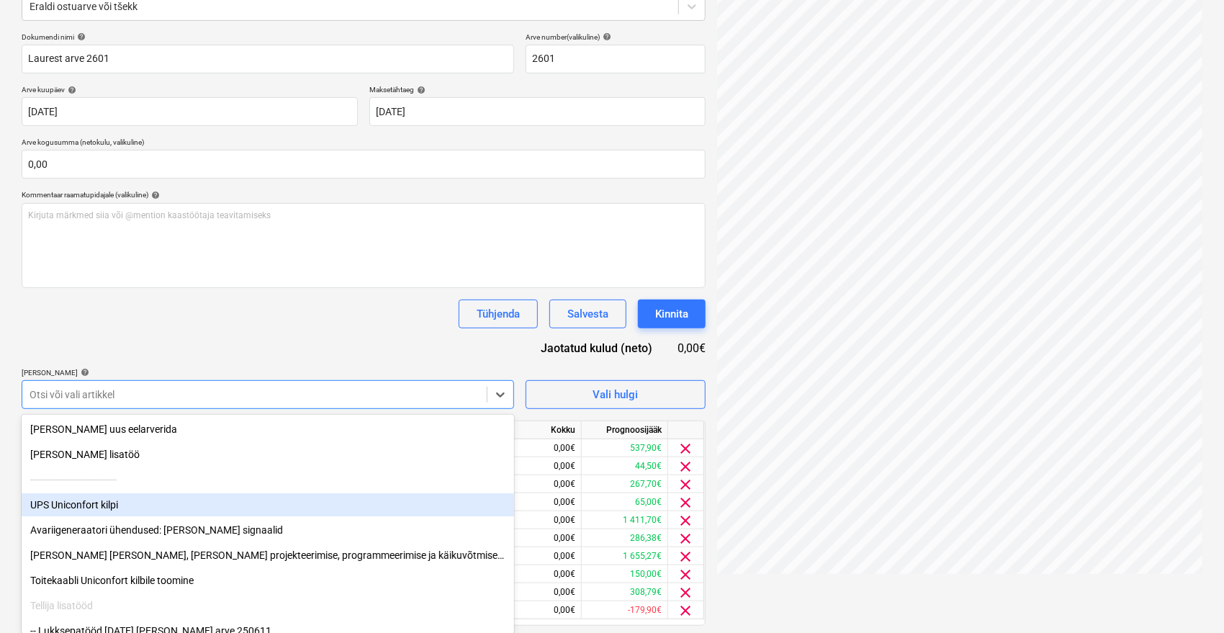
click at [160, 500] on div "UPS Uniconfort kilpi" at bounding box center [268, 504] width 493 height 23
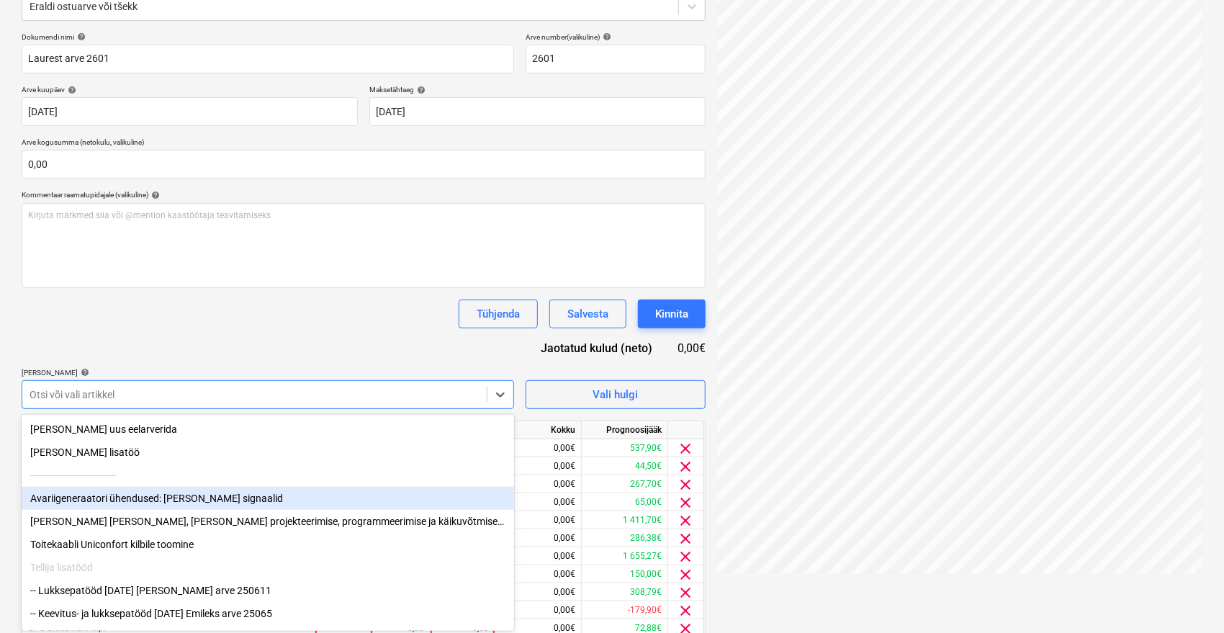
click at [160, 500] on div "Avariigeneraatori ühendused: [PERSON_NAME] signaalid" at bounding box center [268, 498] width 493 height 23
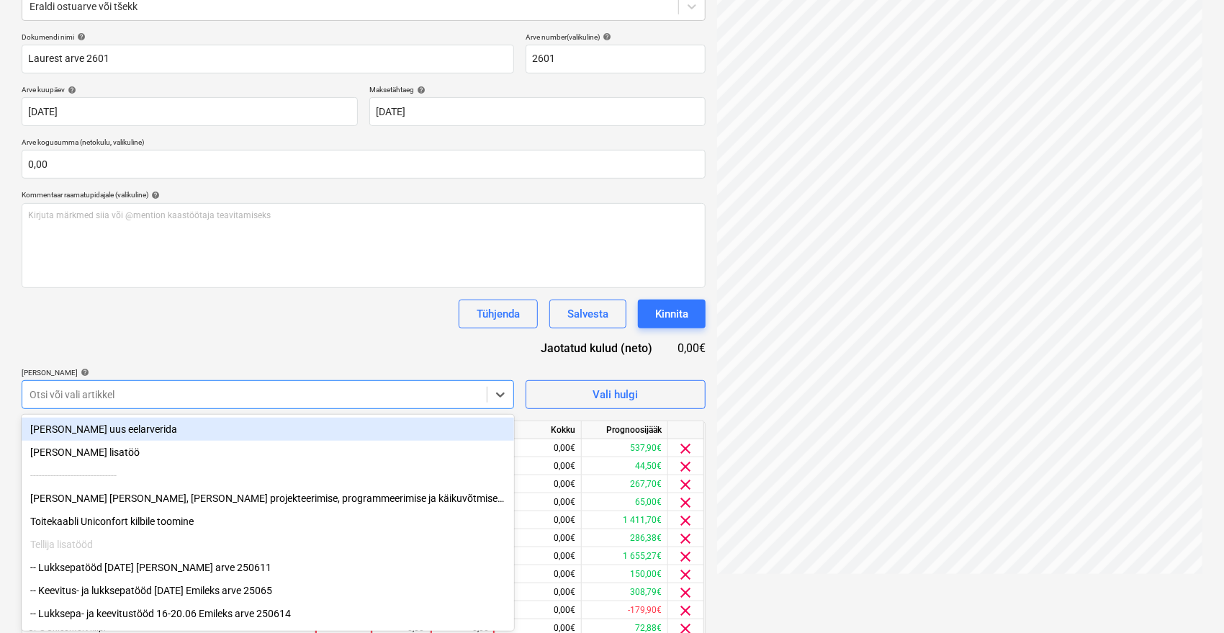
click at [160, 500] on div "[PERSON_NAME] [PERSON_NAME], [PERSON_NAME] projekteerimise, programmeerimise ja…" at bounding box center [268, 498] width 493 height 23
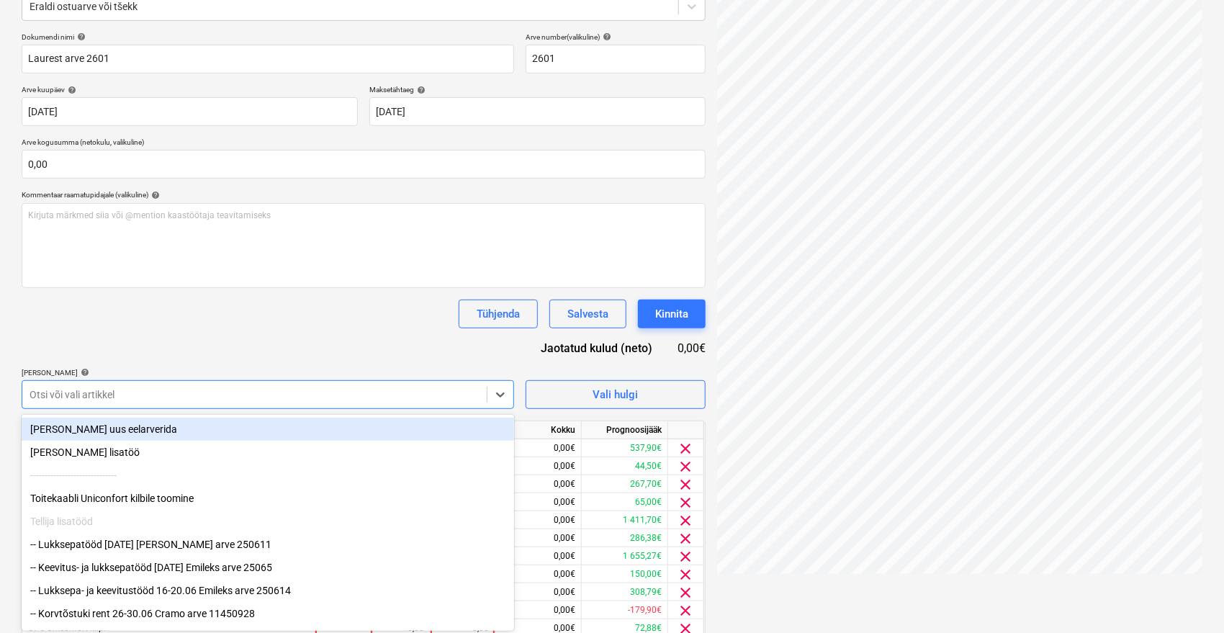
click at [160, 500] on div "Toitekaabli Uniconfort kilbile toomine" at bounding box center [268, 498] width 493 height 23
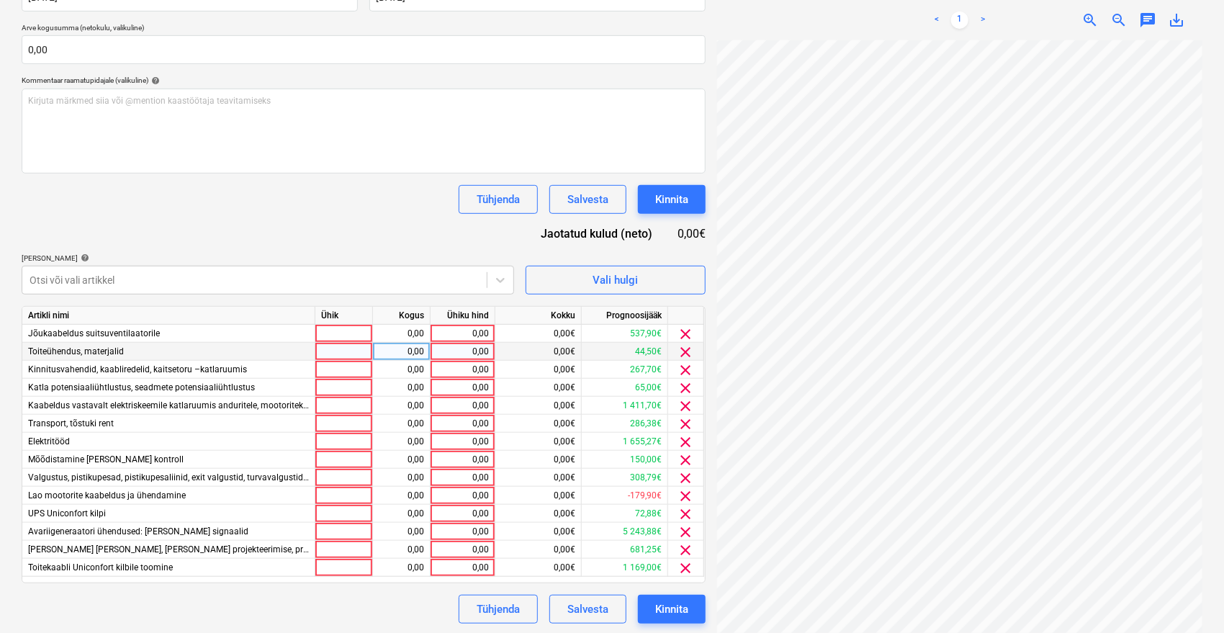
scroll to position [308, 0]
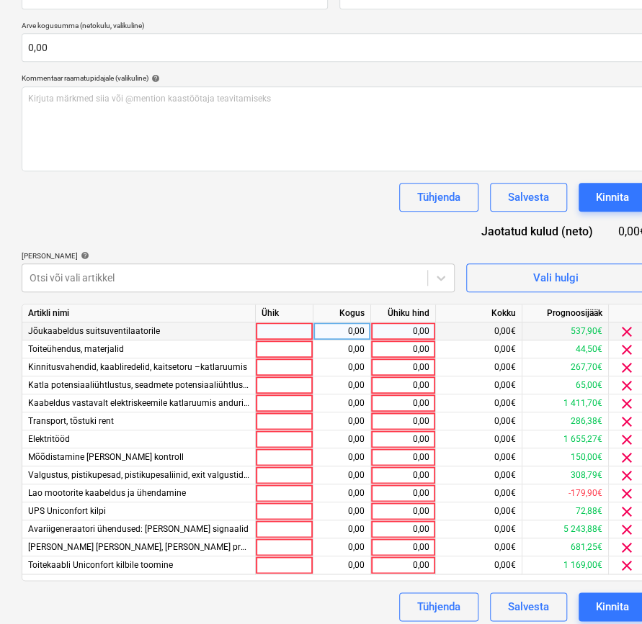
click at [391, 332] on div "0,00" at bounding box center [403, 332] width 53 height 18
type input "5379"
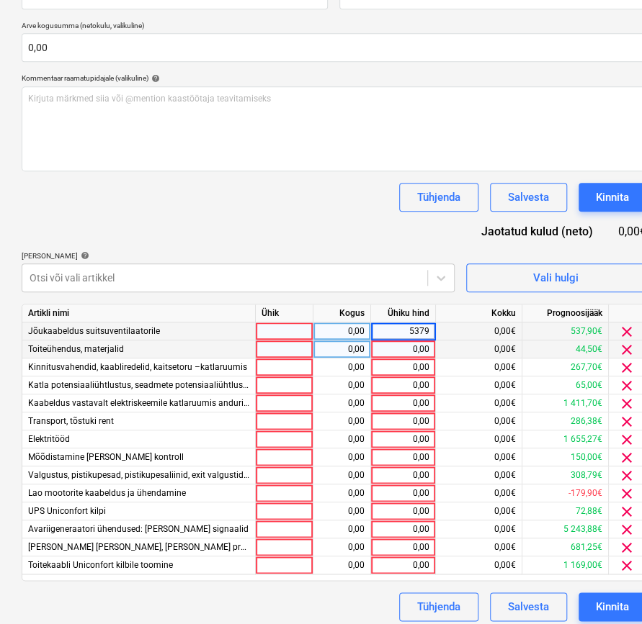
click at [399, 349] on div "0,00" at bounding box center [403, 350] width 53 height 18
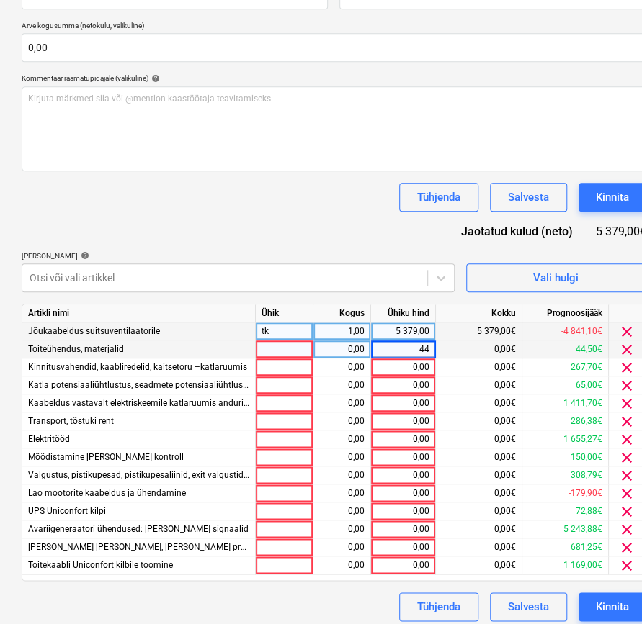
type input "445"
type input "2677"
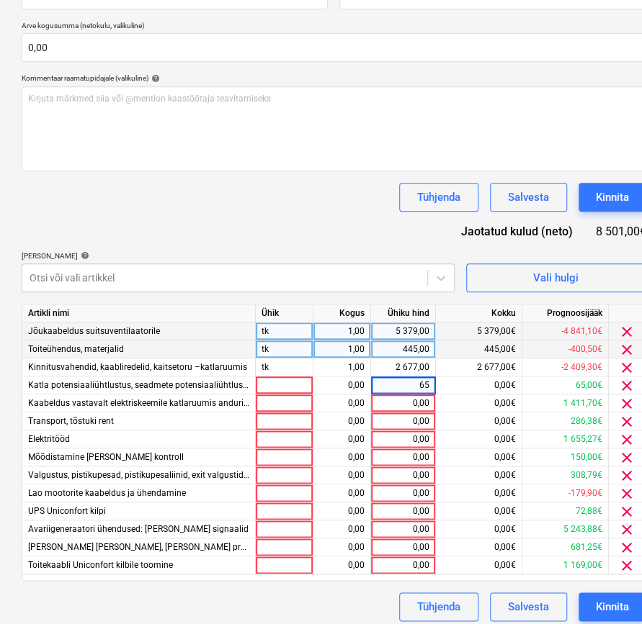
type input "650"
type input "14117"
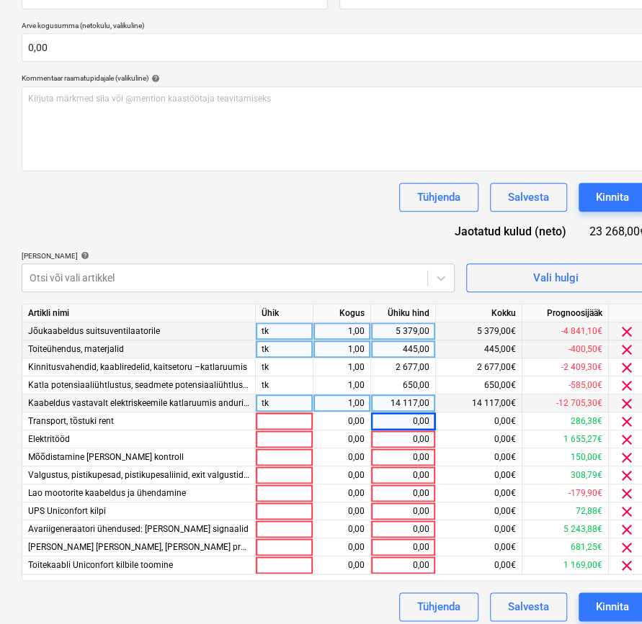
click at [411, 408] on div "14 117,00" at bounding box center [403, 404] width 53 height 18
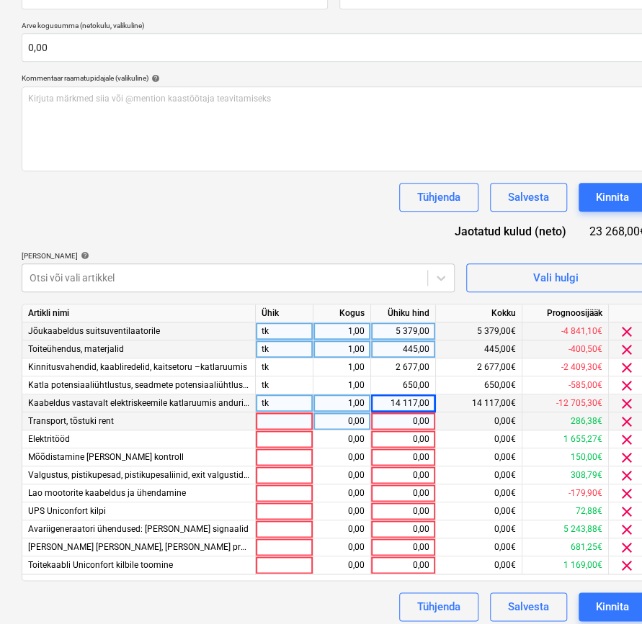
click at [403, 413] on div "0,00" at bounding box center [403, 422] width 53 height 18
type input "4580"
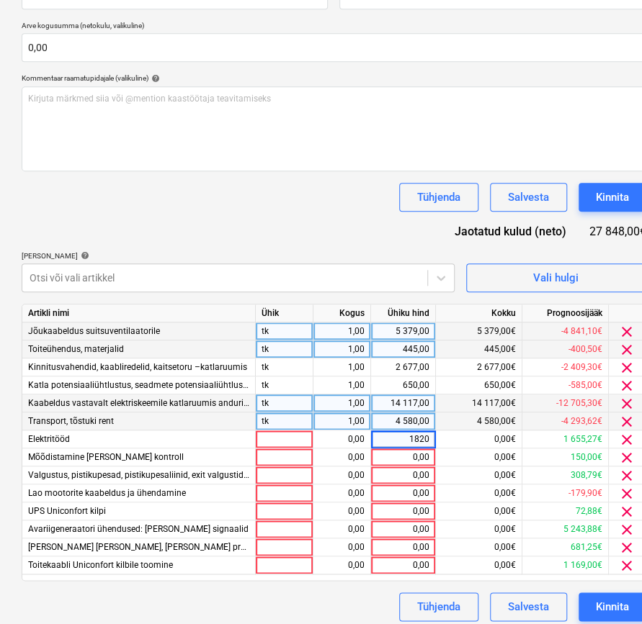
type input "18200"
type input "1500"
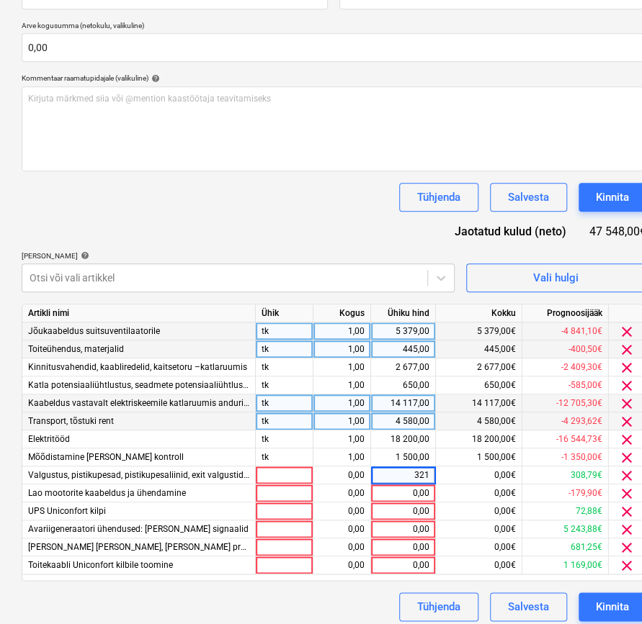
type input "3211"
type input "2877"
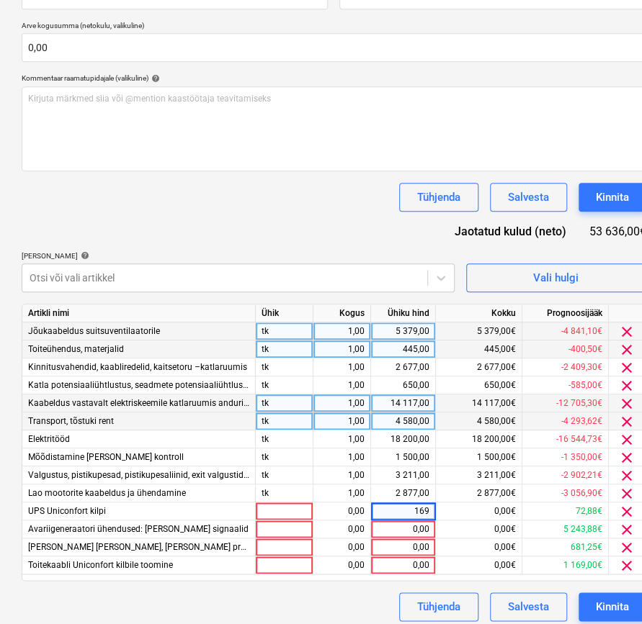
type input "1696"
type input "6000"
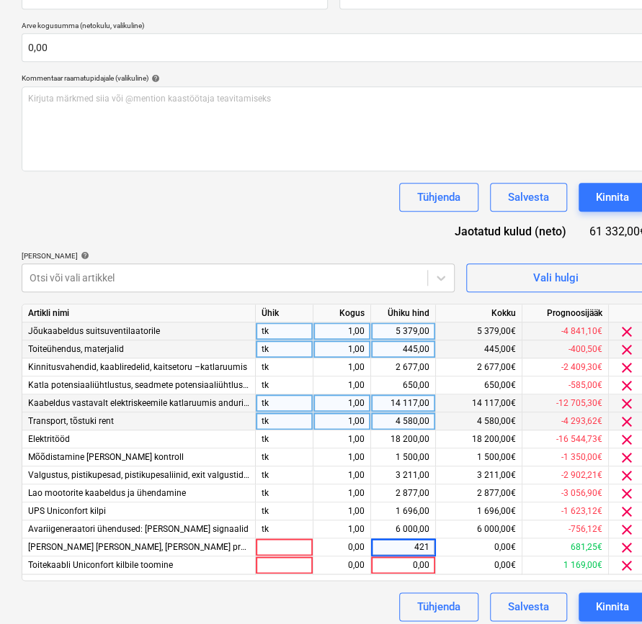
type input "4216"
type input "1169"
click at [341, 205] on div "Tühjenda Salvesta Kinnita" at bounding box center [334, 197] width 624 height 29
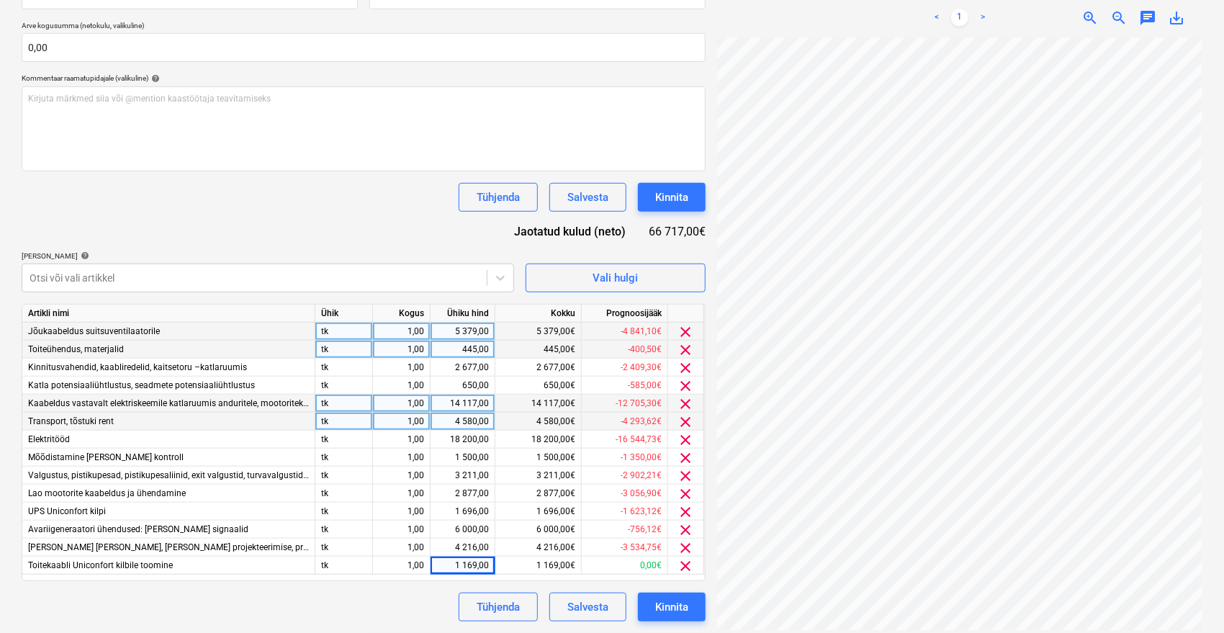
scroll to position [102, 58]
click at [407, 333] on div "1,00" at bounding box center [401, 332] width 45 height 18
type input "0,1"
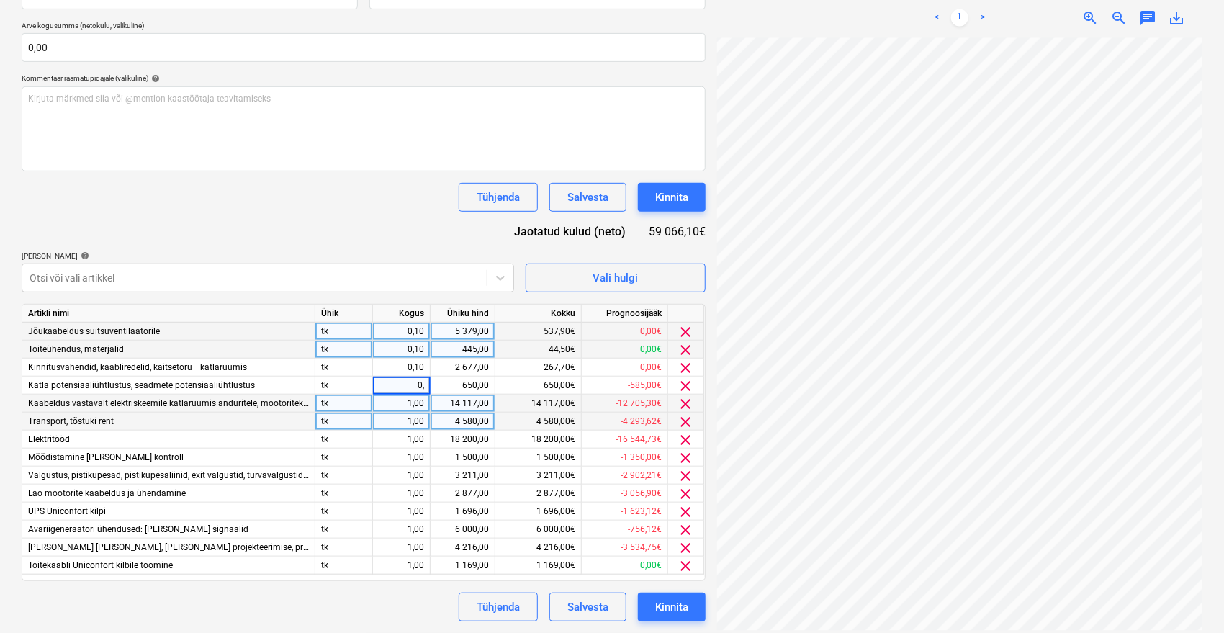
type input "0,1"
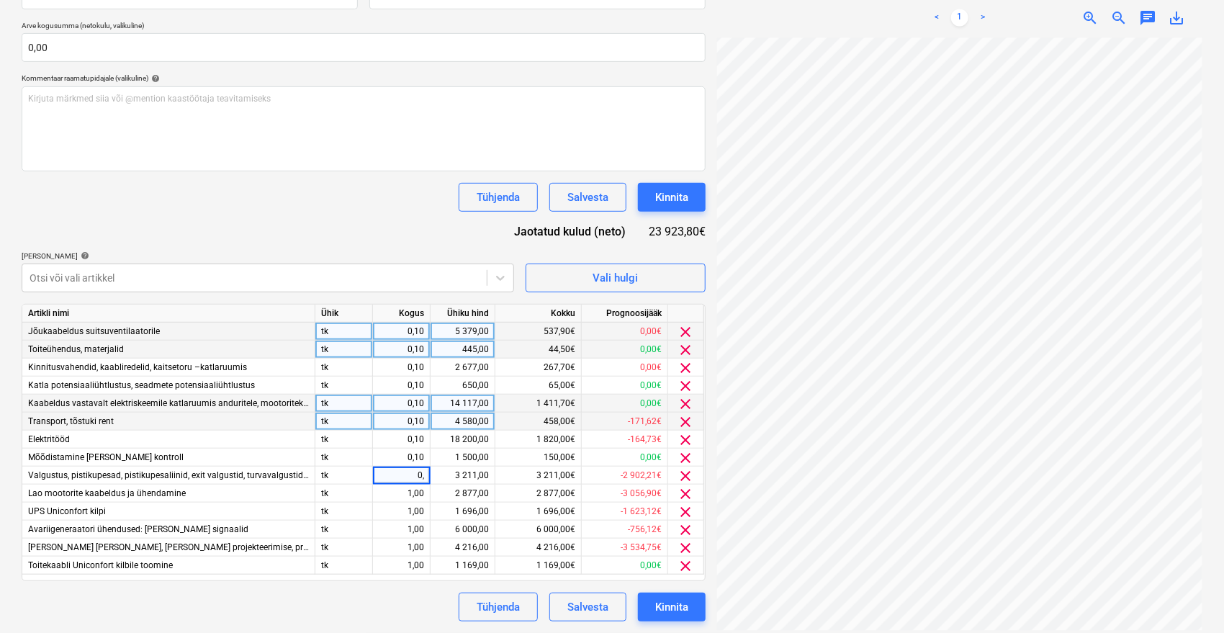
type input "0,1"
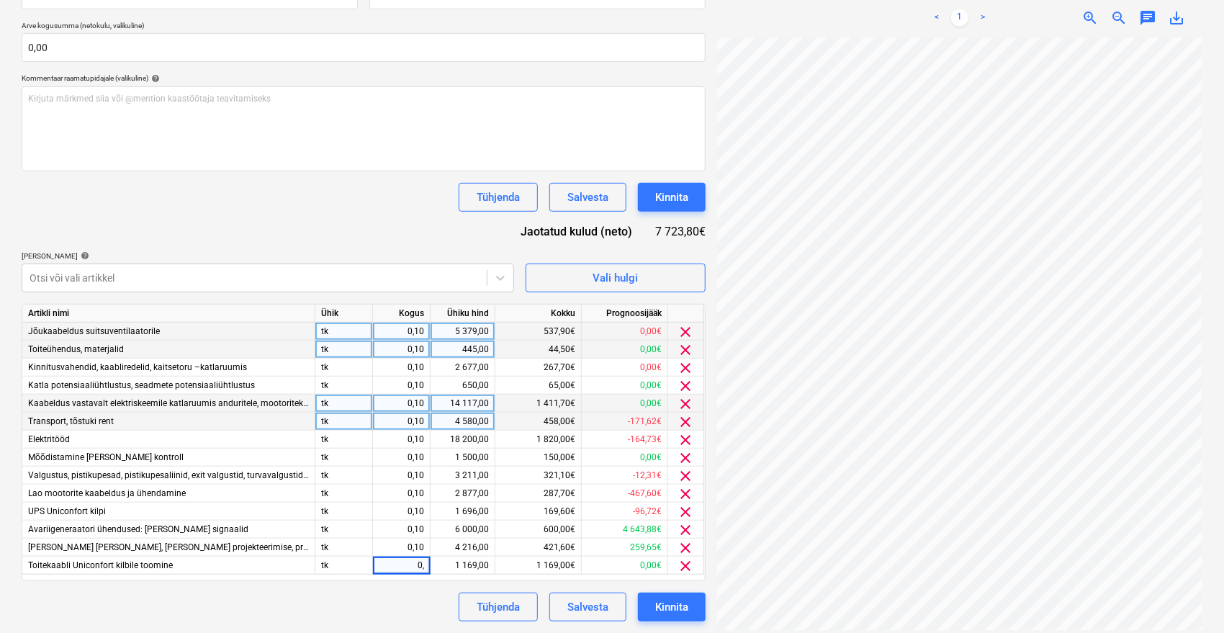
type input "0,1"
click at [354, 217] on div "Dokumendi nimi help [PERSON_NAME] arve 2601 Arve number (valikuline) help 2601 …" at bounding box center [364, 269] width 684 height 706
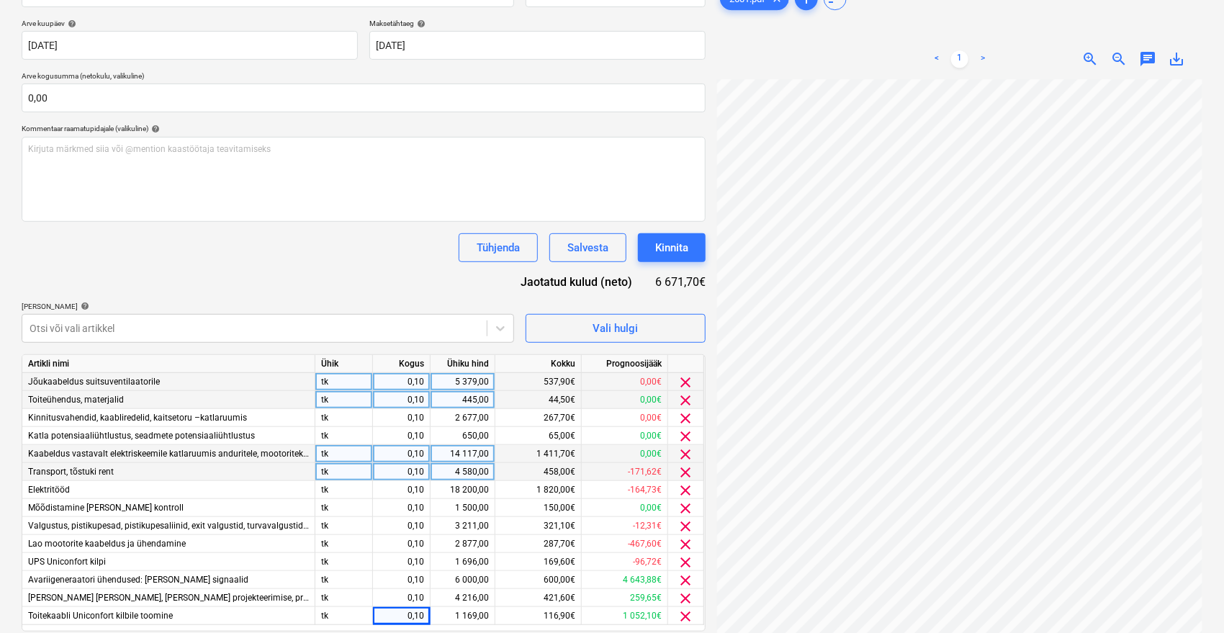
scroll to position [308, 0]
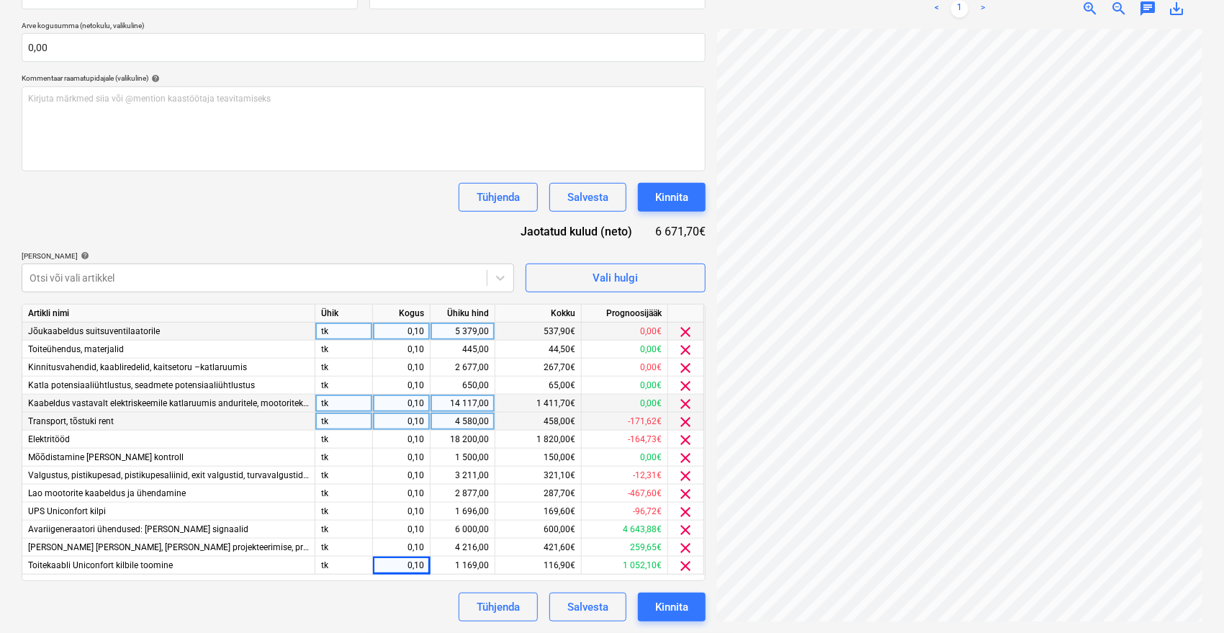
click at [243, 206] on div "Tühjenda Salvesta Kinnita" at bounding box center [364, 197] width 684 height 29
click at [683, 511] on span "clear" at bounding box center [686, 511] width 17 height 17
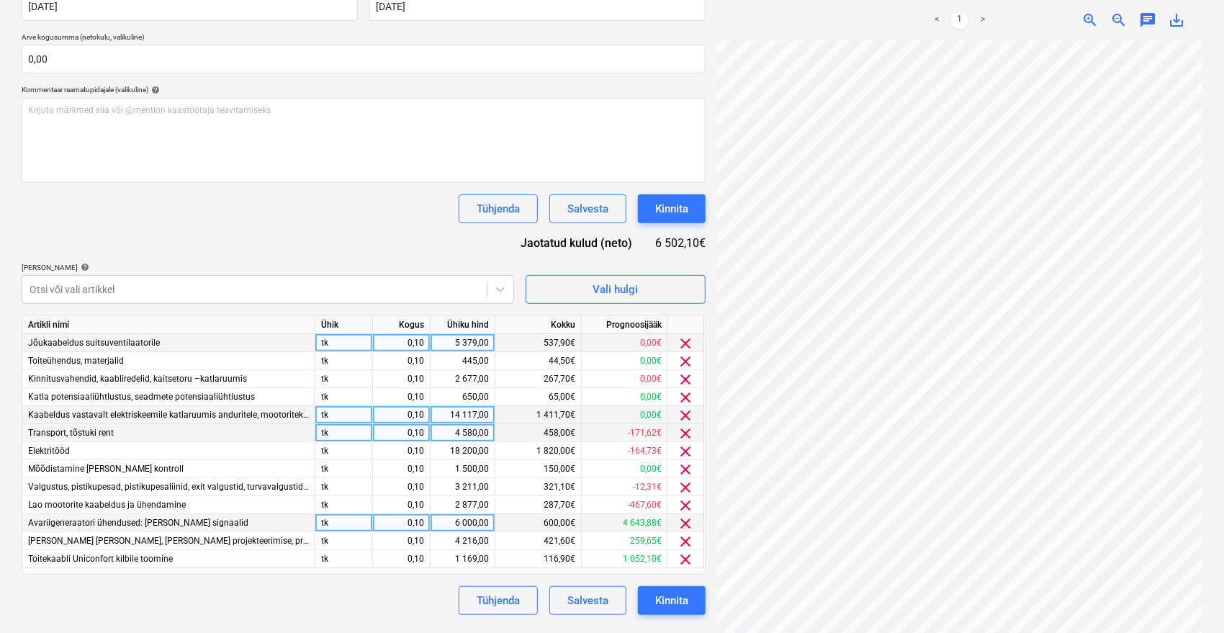
scroll to position [297, 0]
click at [225, 593] on div "Tühjenda Salvesta Kinnita" at bounding box center [364, 600] width 684 height 29
click at [682, 557] on span "clear" at bounding box center [686, 559] width 17 height 17
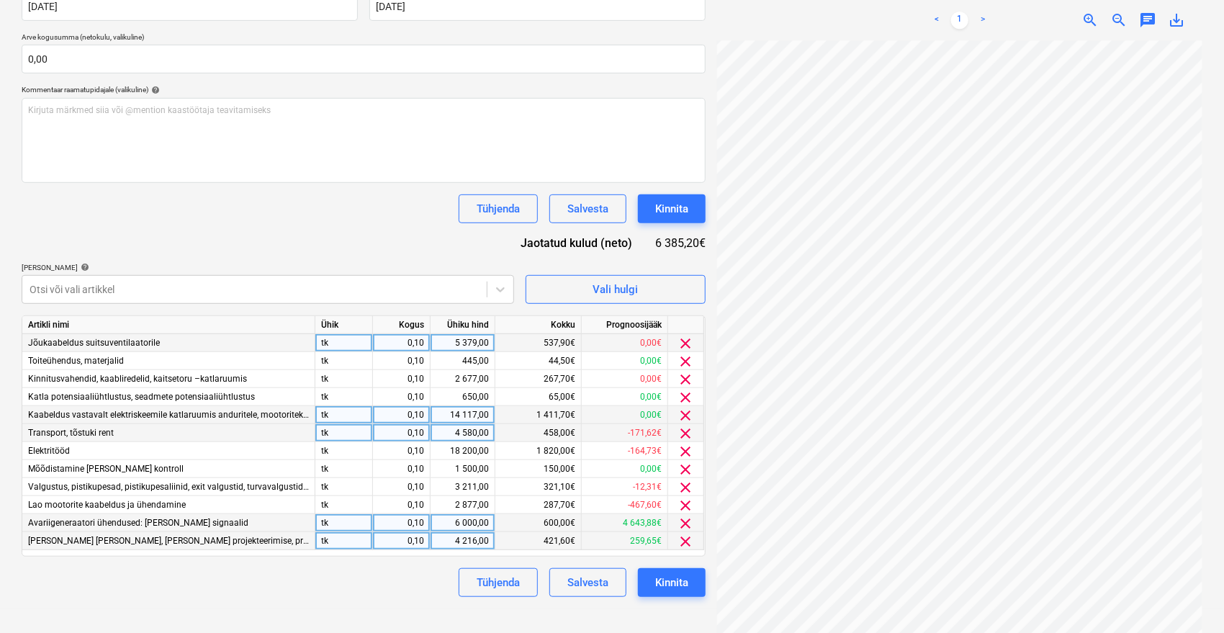
click at [683, 541] on span "clear" at bounding box center [686, 541] width 17 height 17
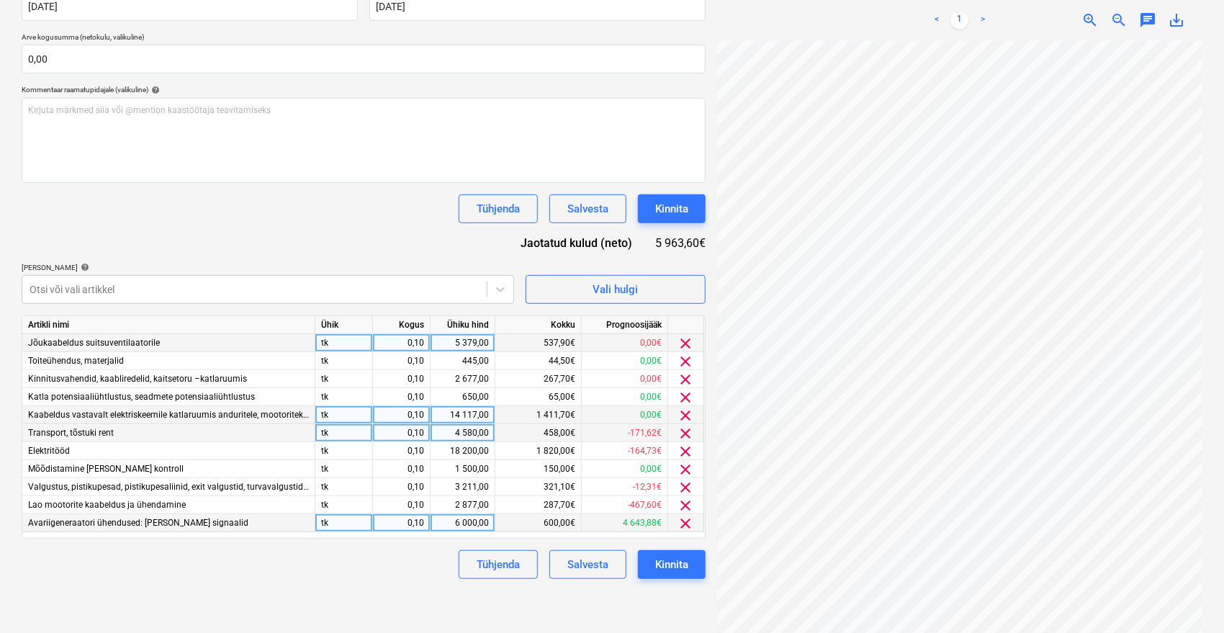
click at [686, 524] on span "clear" at bounding box center [686, 523] width 17 height 17
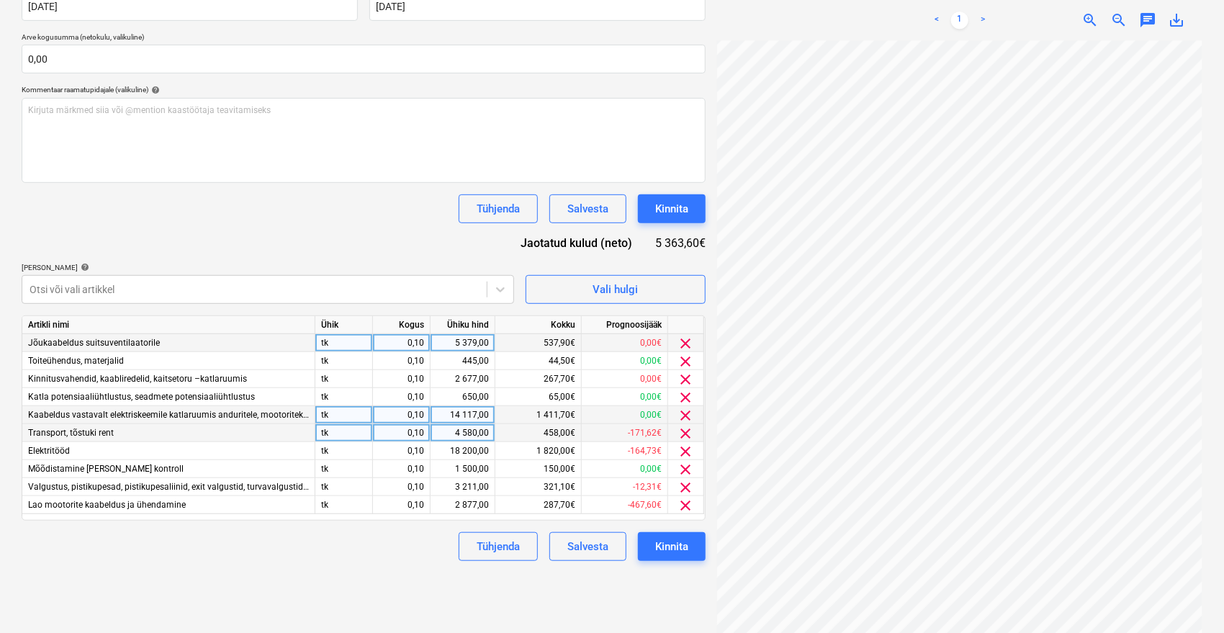
click at [174, 273] on p "[PERSON_NAME] artiklid help" at bounding box center [268, 269] width 493 height 12
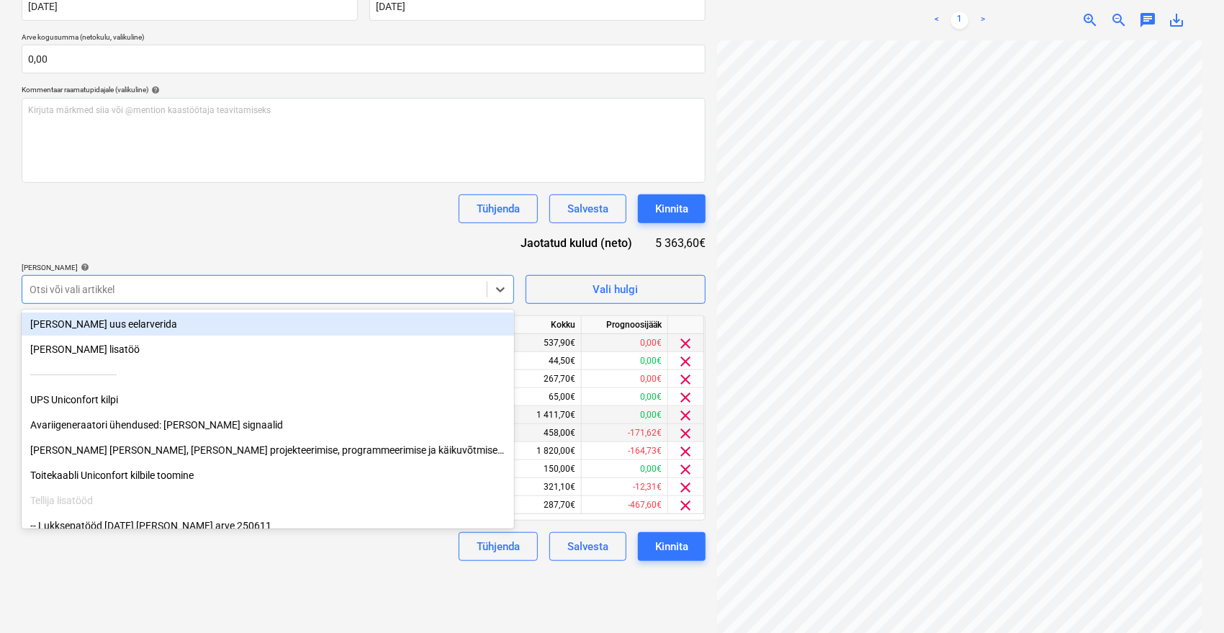
click at [165, 286] on div at bounding box center [255, 289] width 450 height 14
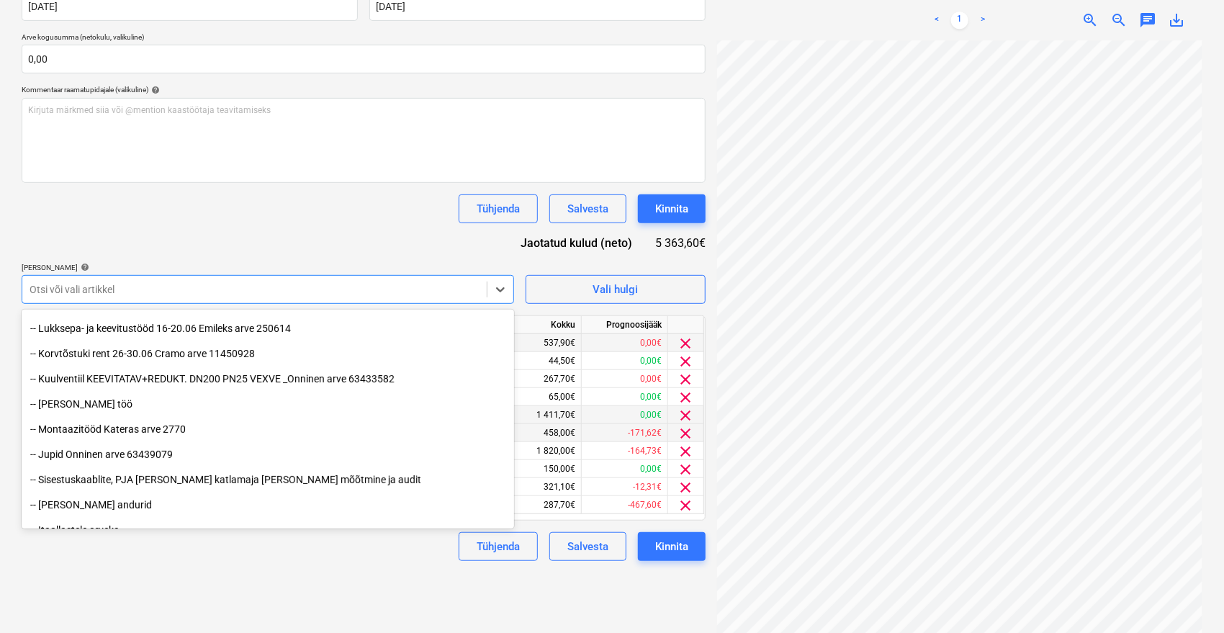
scroll to position [288, 0]
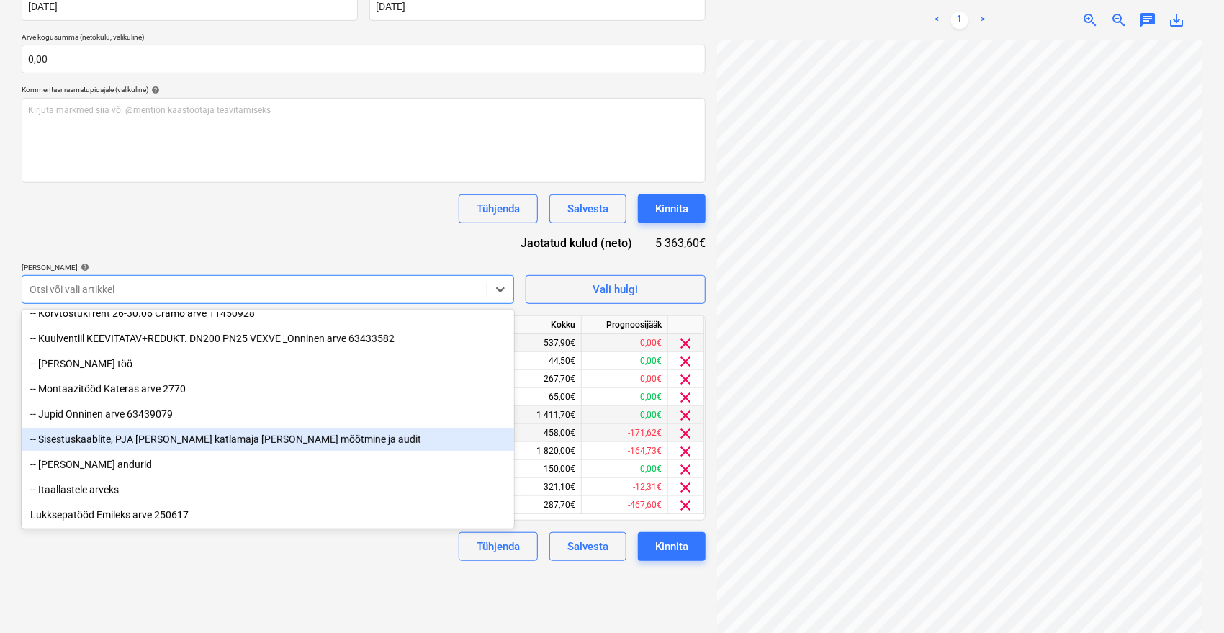
click at [140, 439] on div "-- Sisestuskaablite, PJA [PERSON_NAME] katlamaja [PERSON_NAME] mõõtmine ja audit" at bounding box center [268, 439] width 493 height 23
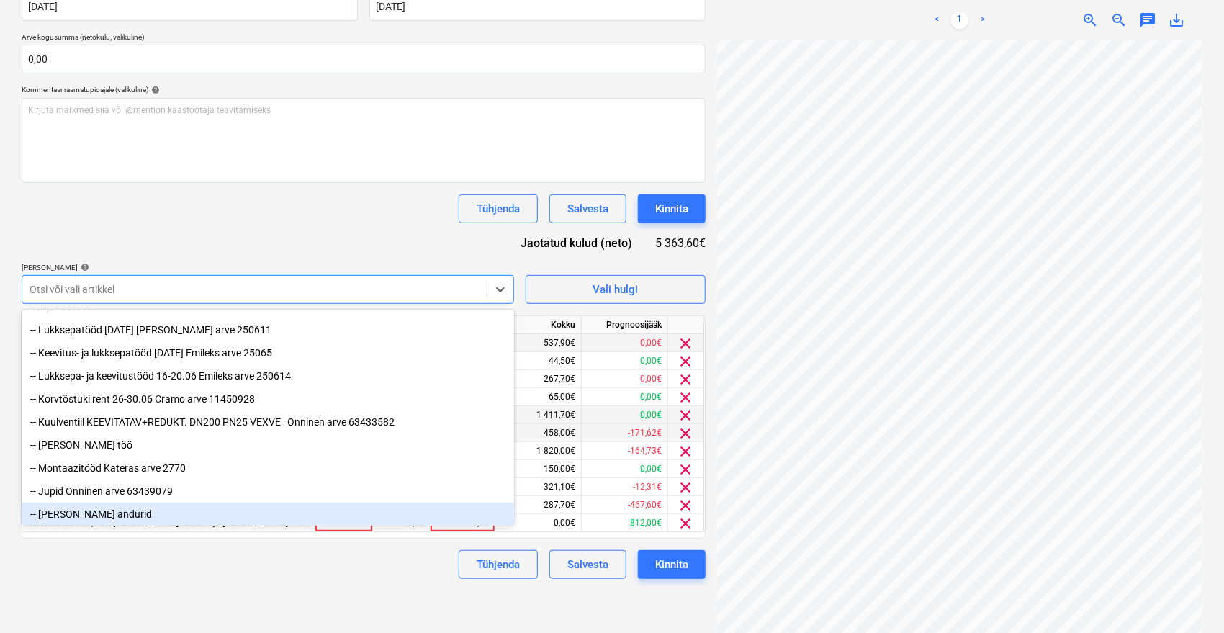
scroll to position [239, 0]
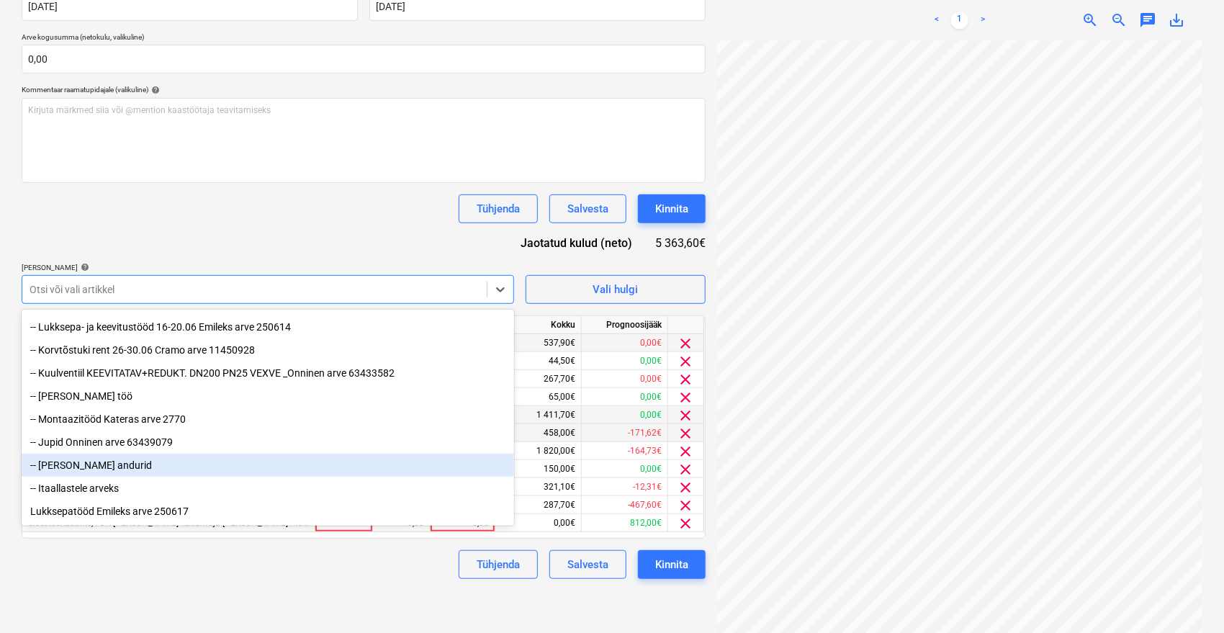
click at [104, 469] on div "-- [PERSON_NAME] andurid" at bounding box center [268, 465] width 493 height 23
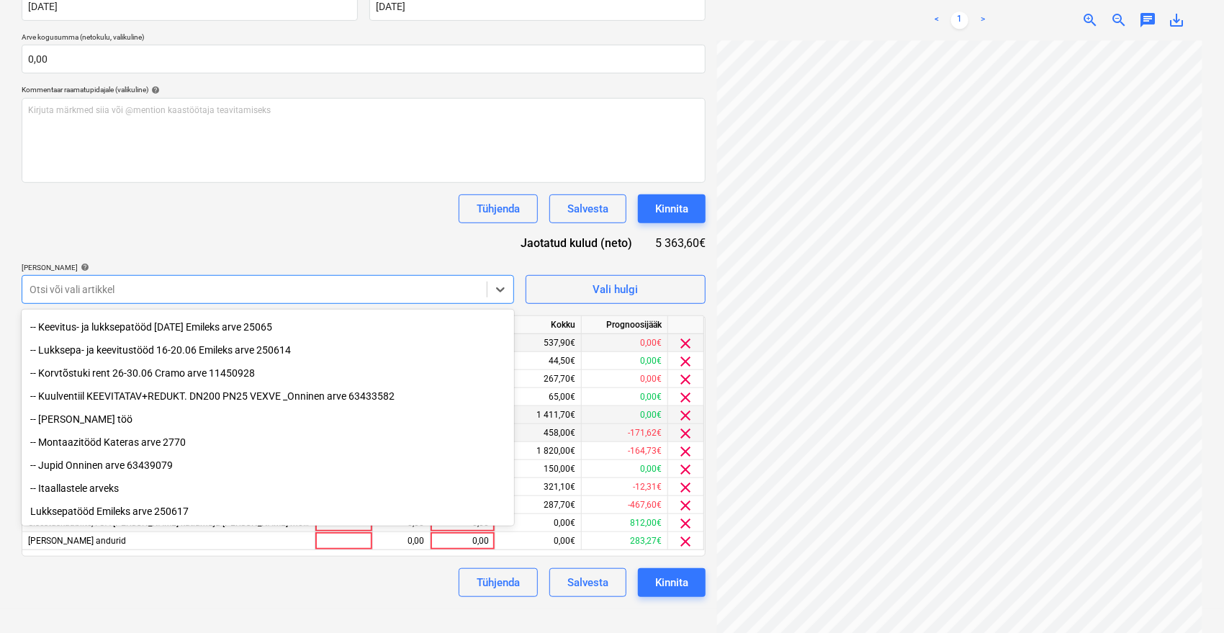
scroll to position [215, 0]
click at [302, 227] on div "Dokumendi nimi help [PERSON_NAME] arve 2601 Arve number (valikuline) help 2601 …" at bounding box center [364, 262] width 684 height 670
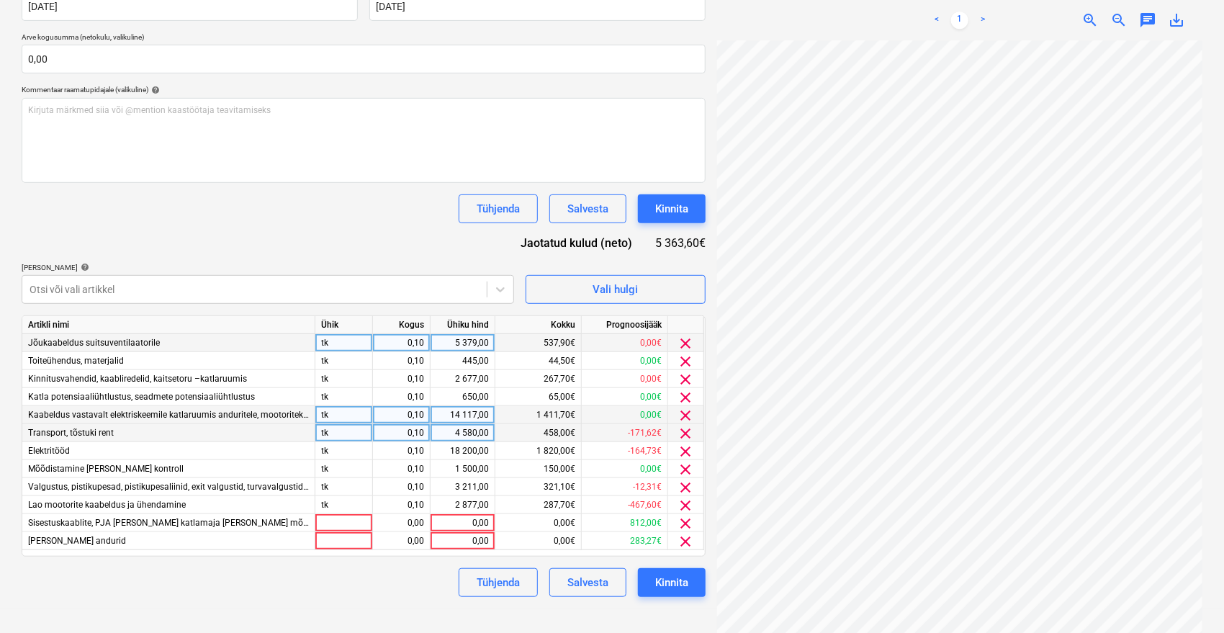
scroll to position [97, 40]
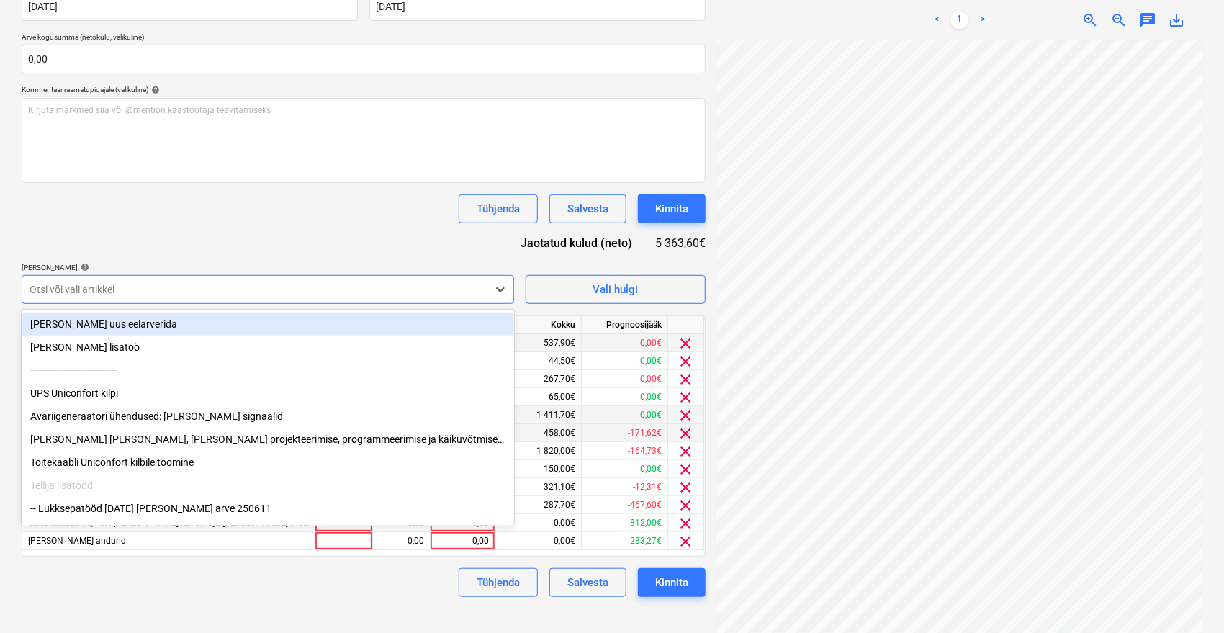
click at [190, 277] on div "Otsi või vali artikkel" at bounding box center [268, 289] width 493 height 29
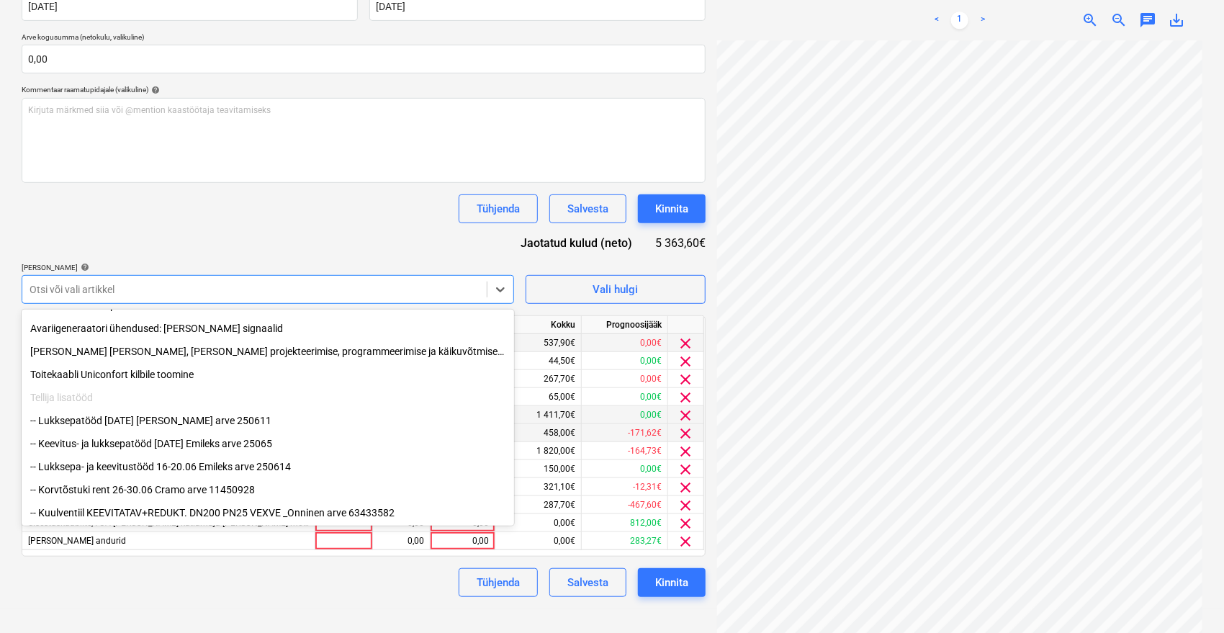
scroll to position [0, 0]
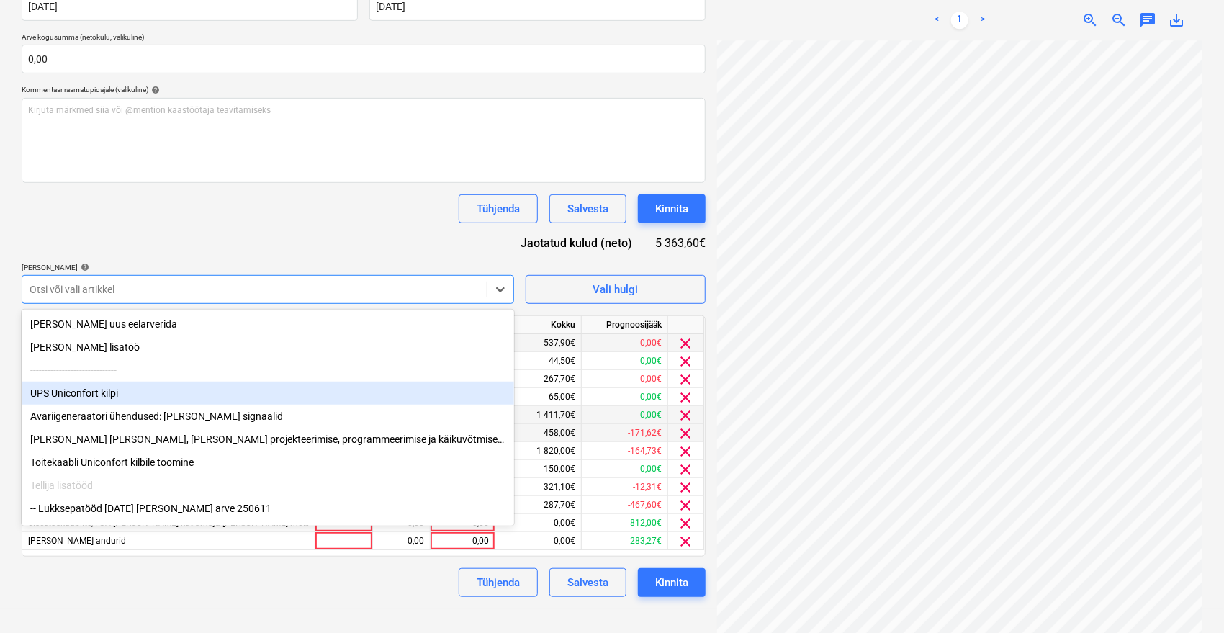
click at [157, 397] on div "UPS Uniconfort kilpi" at bounding box center [268, 393] width 493 height 23
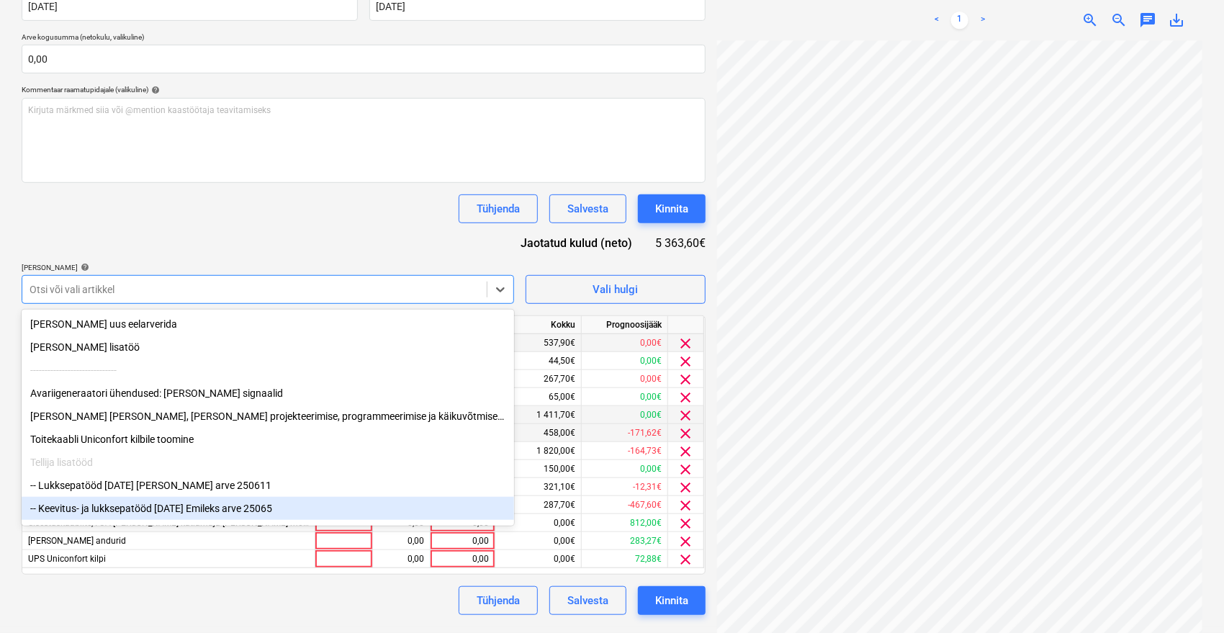
click at [288, 585] on div "Dokumendi nimi help [PERSON_NAME] arve 2601 Arve number (valikuline) help 2601 …" at bounding box center [364, 271] width 684 height 688
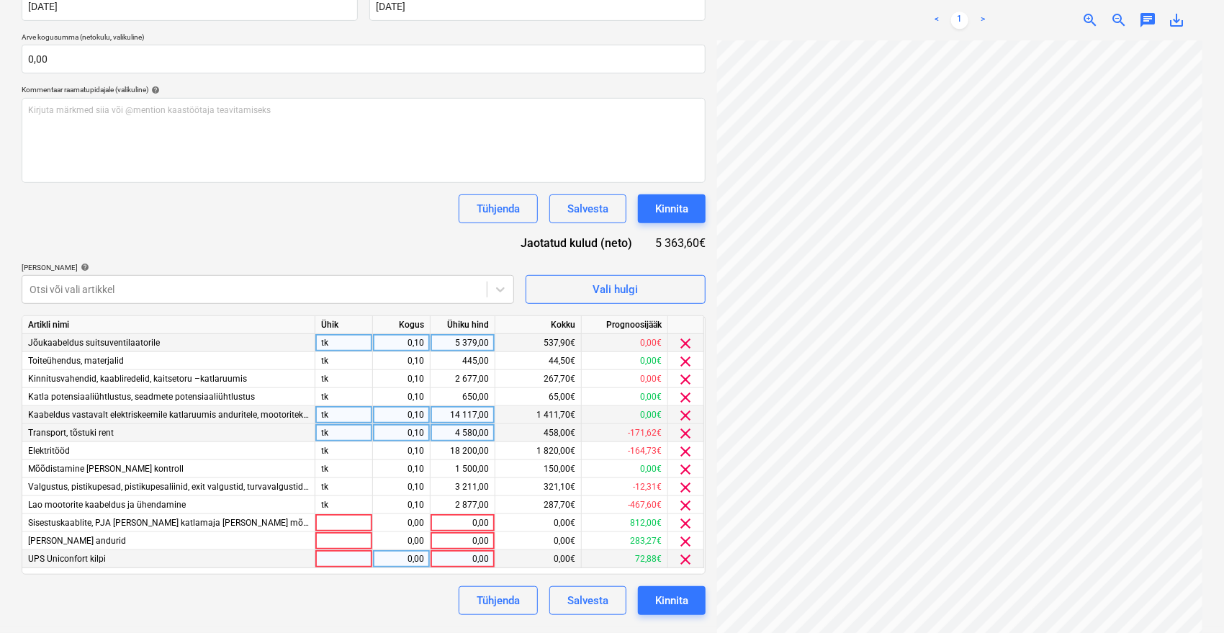
click at [685, 562] on span "clear" at bounding box center [686, 559] width 17 height 17
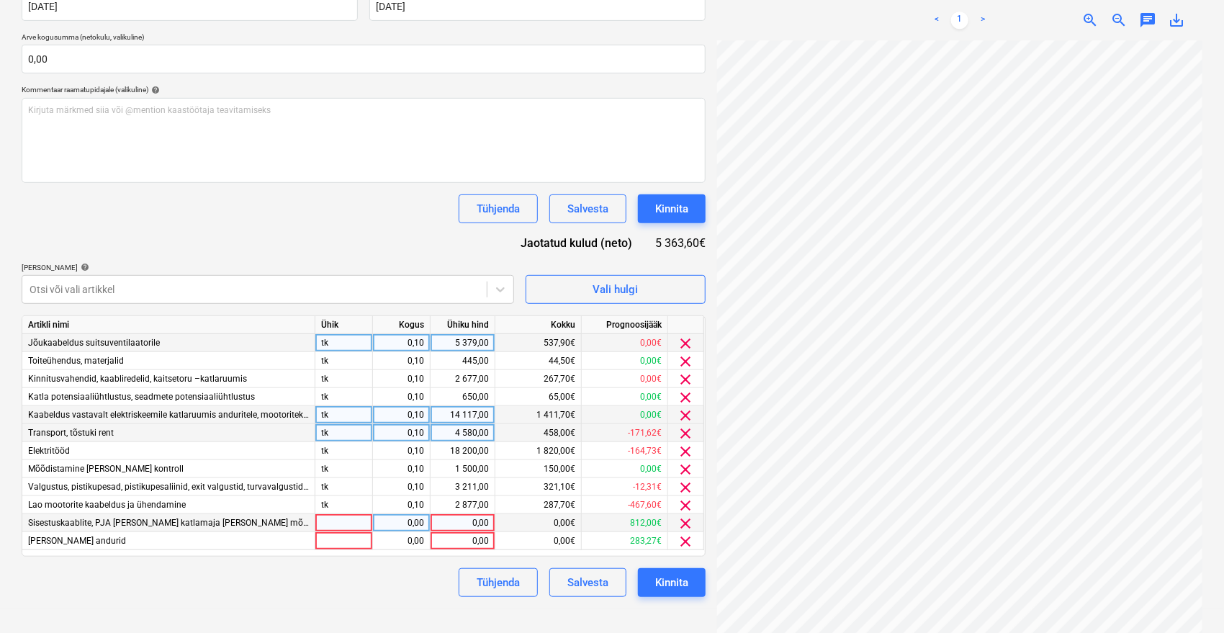
click at [456, 521] on div "0,00" at bounding box center [462, 523] width 53 height 18
click at [444, 511] on div "2 877,00" at bounding box center [462, 505] width 53 height 18
click at [445, 520] on div "0,00" at bounding box center [462, 523] width 53 height 18
type input "1040"
click at [472, 547] on div "0,00" at bounding box center [462, 541] width 53 height 18
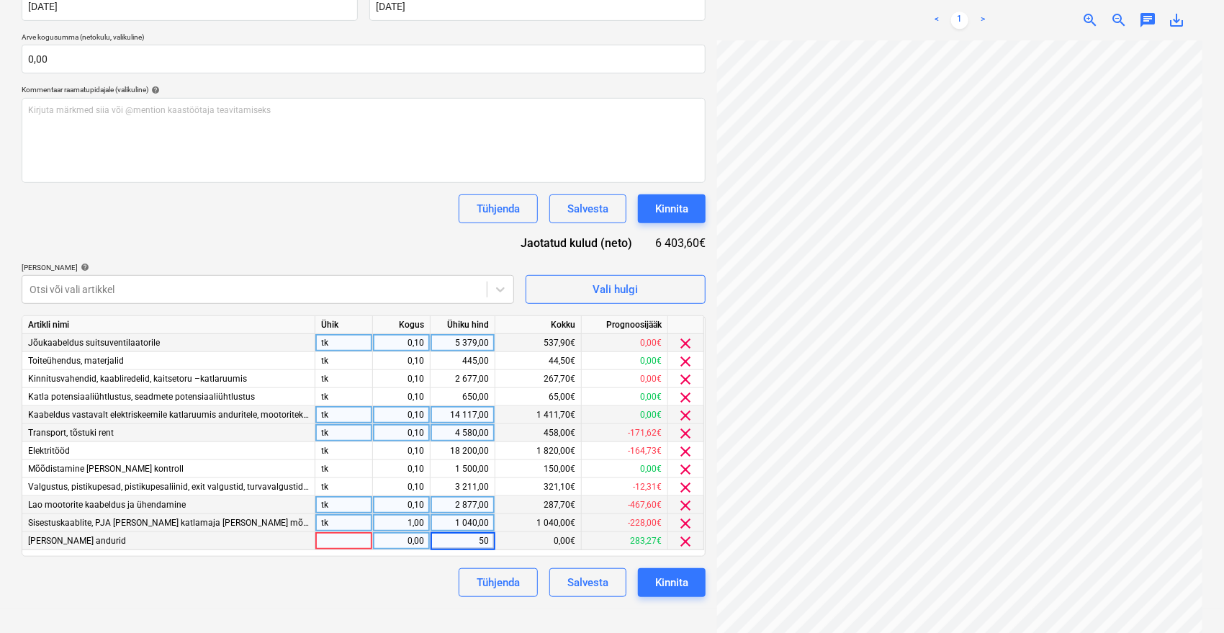
type input "500"
click at [400, 588] on div "Tühjenda Salvesta Kinnita" at bounding box center [364, 582] width 684 height 29
click at [403, 523] on div "1,00" at bounding box center [401, 523] width 45 height 18
type input "0,1"
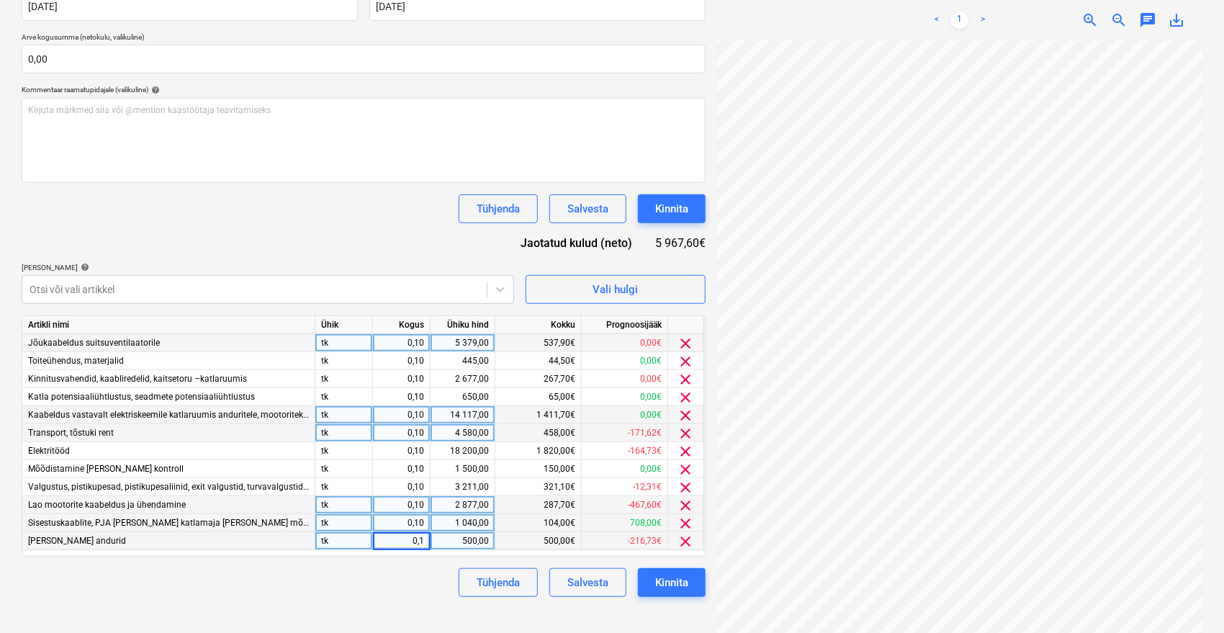
click at [179, 197] on div "Tühjenda Salvesta Kinnita" at bounding box center [364, 208] width 684 height 29
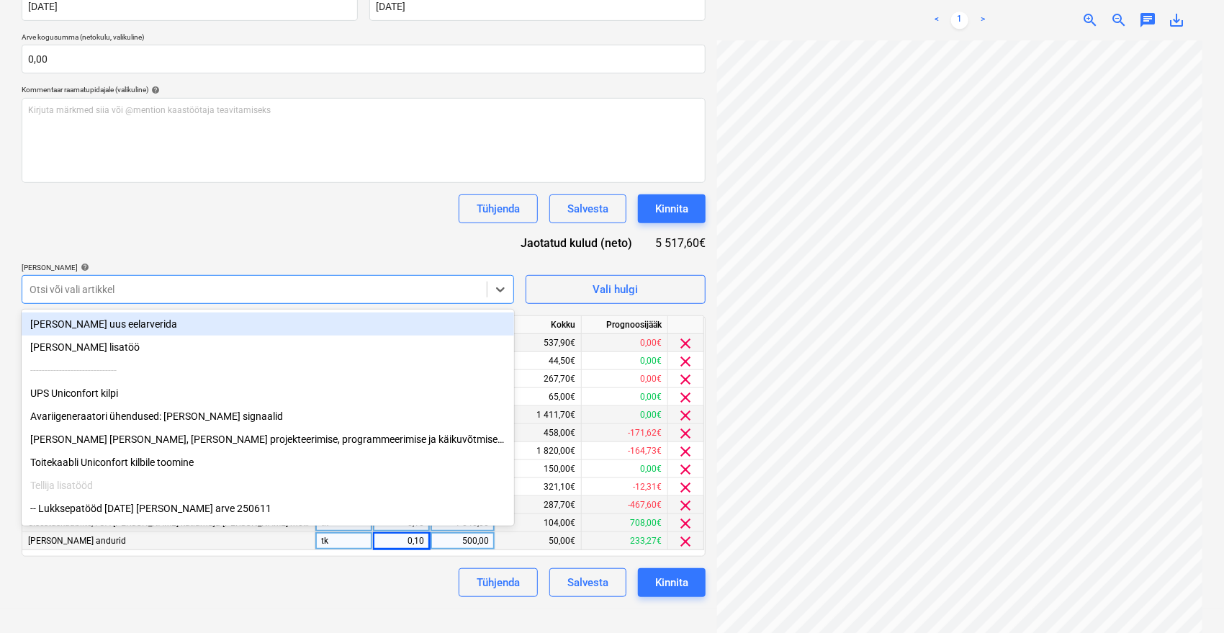
click at [194, 299] on div "Otsi või vali artikkel" at bounding box center [254, 289] width 465 height 20
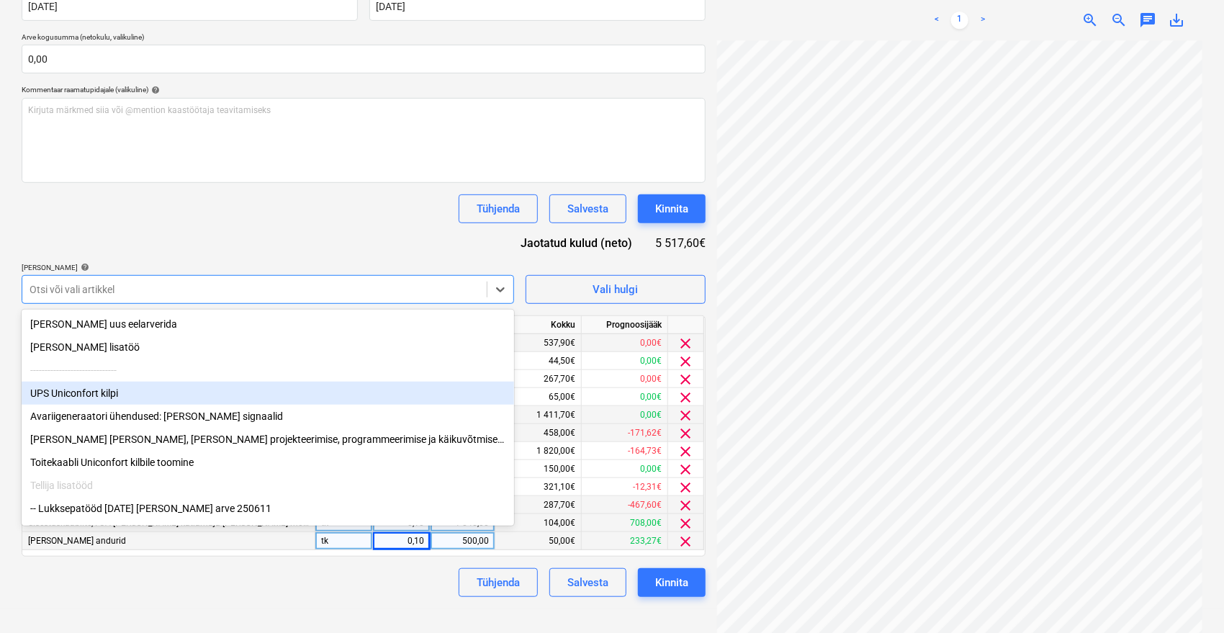
click at [120, 399] on div "UPS Uniconfort kilpi" at bounding box center [268, 393] width 493 height 23
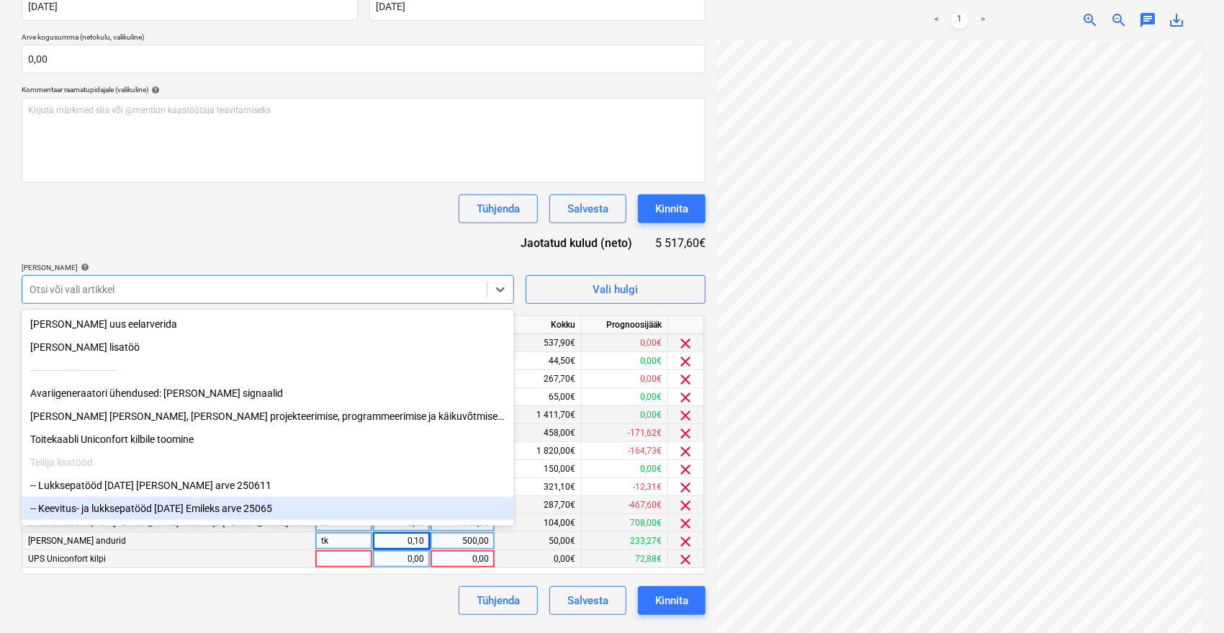
click at [392, 559] on div "0,00" at bounding box center [401, 559] width 45 height 18
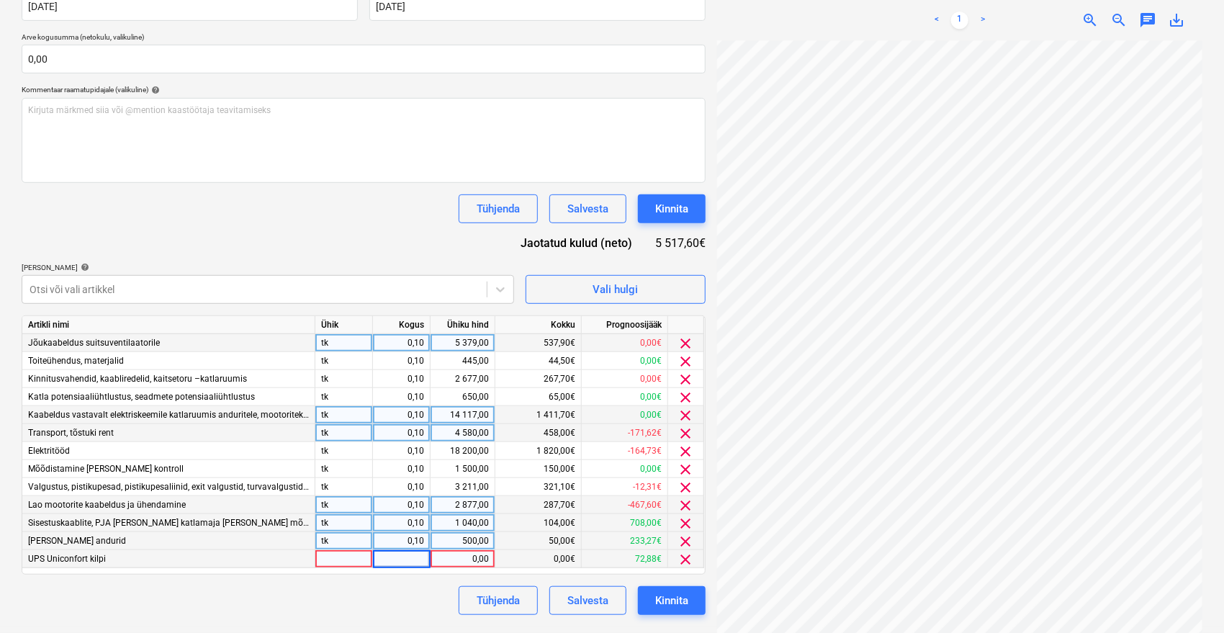
click at [419, 523] on div "0,10" at bounding box center [401, 523] width 45 height 18
type input "1"
click at [409, 542] on div "0,10" at bounding box center [401, 541] width 45 height 18
type input "1"
click at [415, 598] on div "Tühjenda Salvesta Kinnita" at bounding box center [364, 600] width 684 height 29
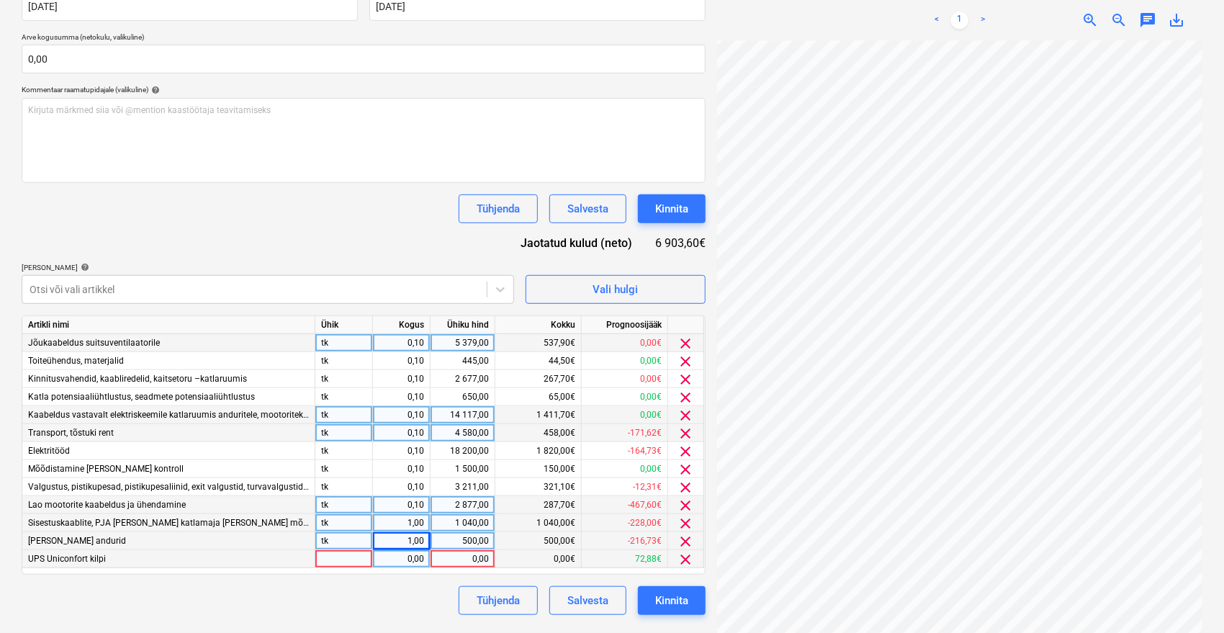
click at [417, 520] on div "1,00" at bounding box center [401, 523] width 45 height 18
click at [686, 540] on span "clear" at bounding box center [686, 541] width 17 height 17
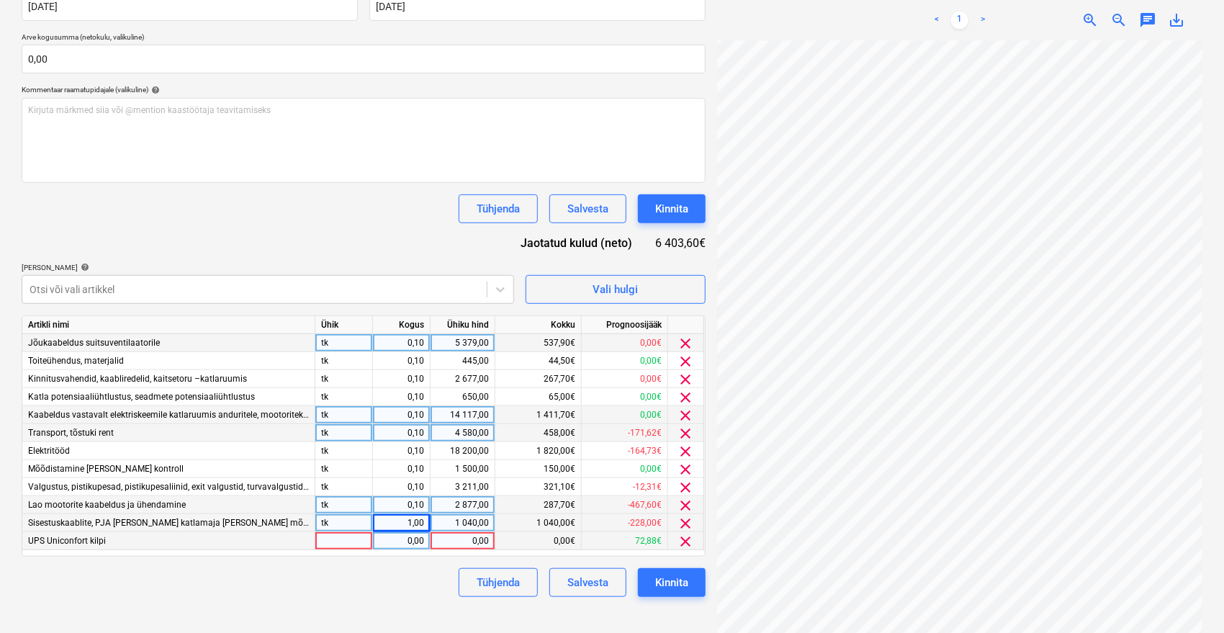
click at [404, 538] on div "0,00" at bounding box center [401, 541] width 45 height 18
type input "1696"
drag, startPoint x: 398, startPoint y: 541, endPoint x: 475, endPoint y: 541, distance: 77.1
click at [0, 0] on div "UPS Uniconfort kilpi 1696 0,00 0,00€ 72,88€ clear" at bounding box center [0, 0] width 0 height 0
click at [475, 541] on div "0,00" at bounding box center [462, 541] width 53 height 18
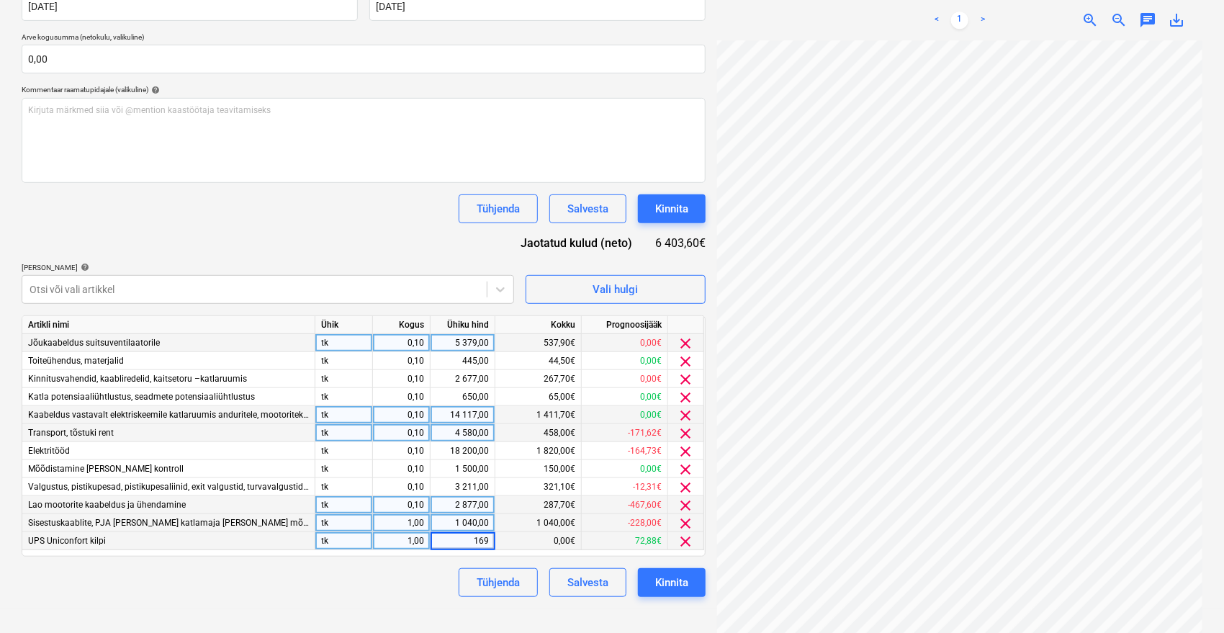
type input "1696"
click at [434, 589] on div "Tühjenda Salvesta Kinnita" at bounding box center [364, 582] width 684 height 29
click at [410, 546] on div "1,00" at bounding box center [401, 541] width 45 height 18
type input "0,1"
click at [398, 584] on div "Tühjenda Salvesta Kinnita" at bounding box center [364, 582] width 684 height 29
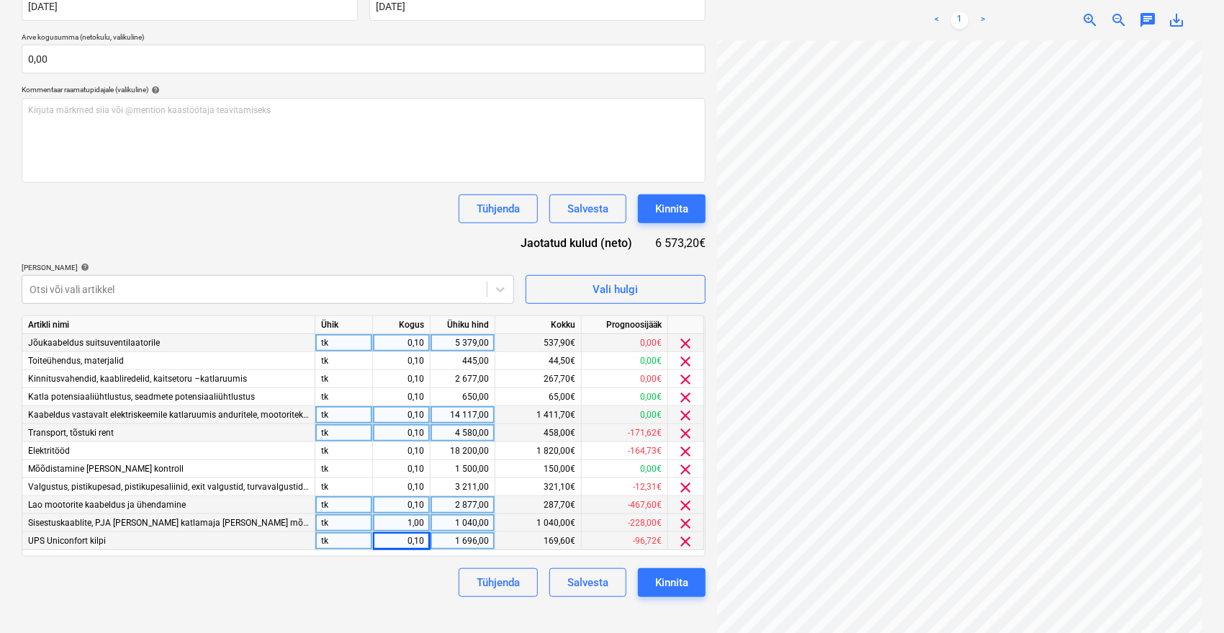
click at [562, 537] on div "169,60€" at bounding box center [538, 541] width 86 height 18
click at [256, 200] on div "Tühjenda Salvesta Kinnita" at bounding box center [364, 208] width 684 height 29
click at [539, 542] on div "169,60€" at bounding box center [538, 541] width 86 height 18
click at [565, 539] on div "169,60€" at bounding box center [538, 541] width 86 height 18
click at [412, 542] on div "0,10" at bounding box center [401, 541] width 45 height 18
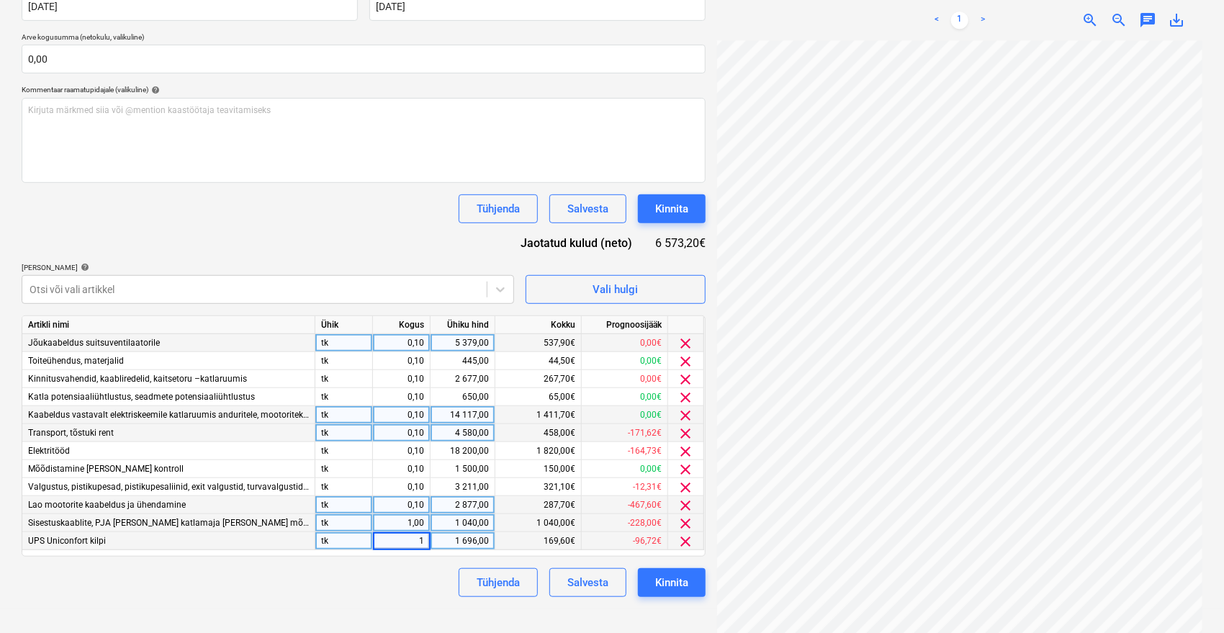
type input "1"
click at [472, 542] on div "1 696,00" at bounding box center [462, 541] width 53 height 18
type input "123,9"
click at [409, 588] on div "Tühjenda Salvesta Kinnita" at bounding box center [364, 582] width 684 height 29
click at [676, 572] on button "Kinnita" at bounding box center [672, 582] width 68 height 29
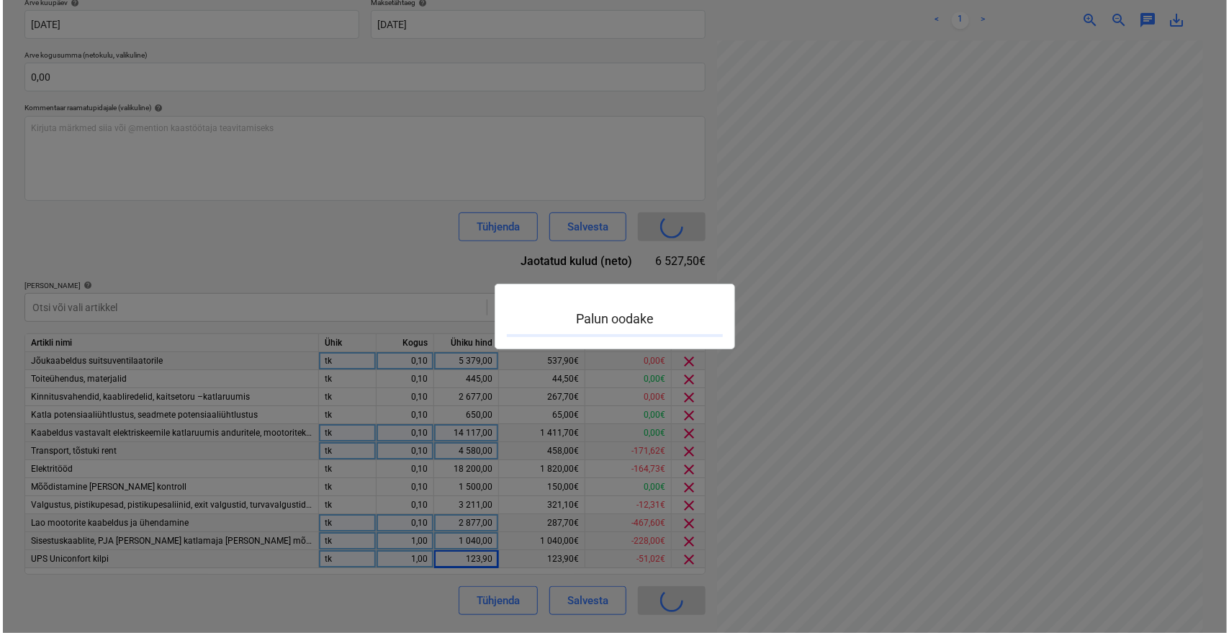
scroll to position [278, 0]
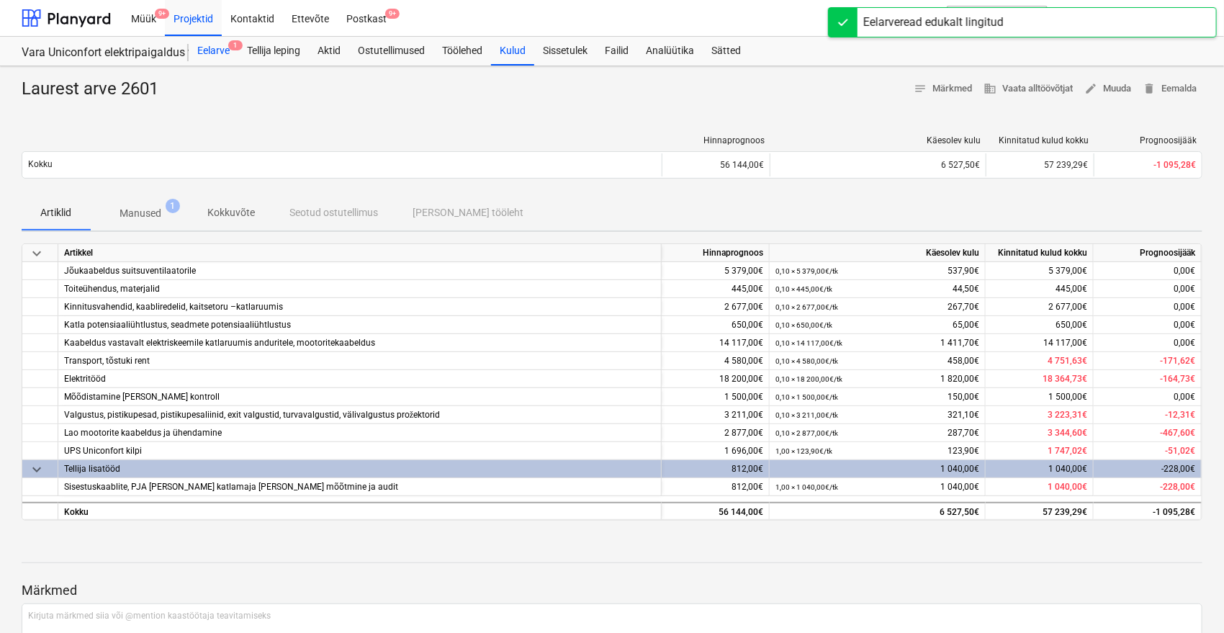
click at [225, 51] on div "Eelarve 1" at bounding box center [214, 51] width 50 height 29
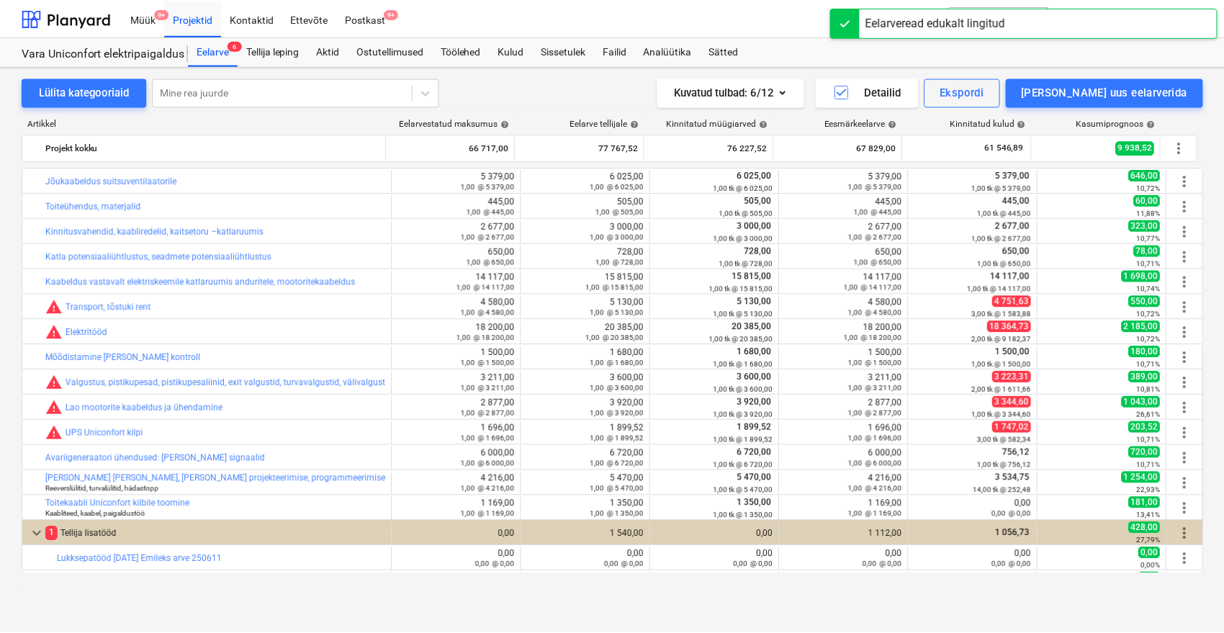
scroll to position [274, 0]
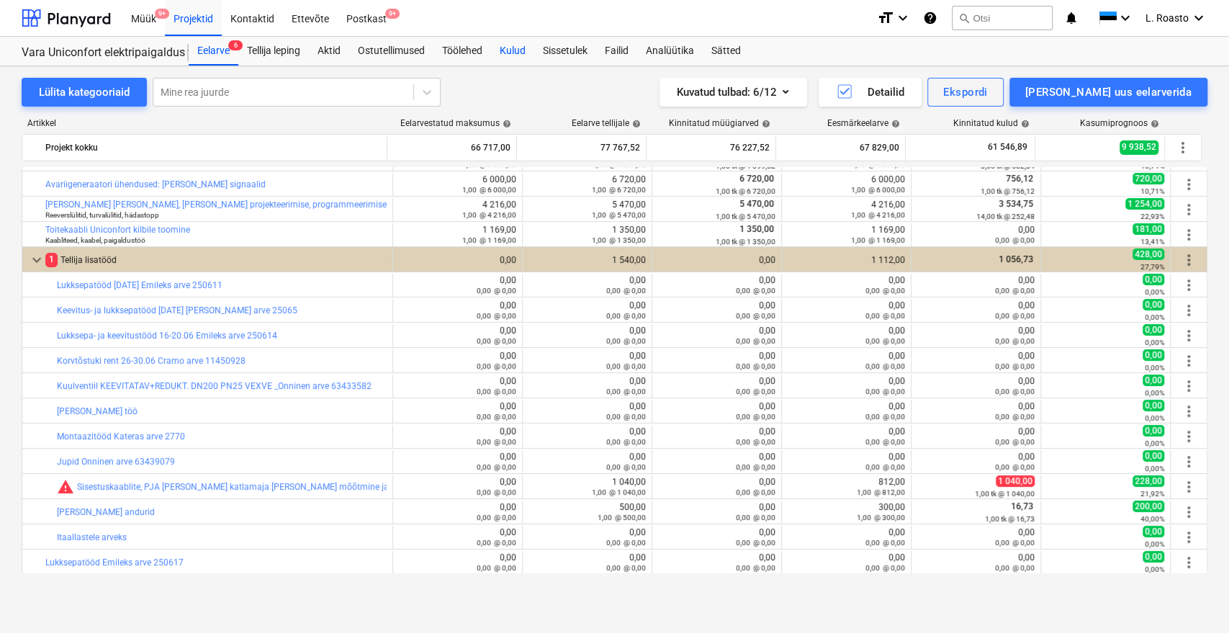
click at [501, 55] on div "Kulud" at bounding box center [512, 51] width 43 height 29
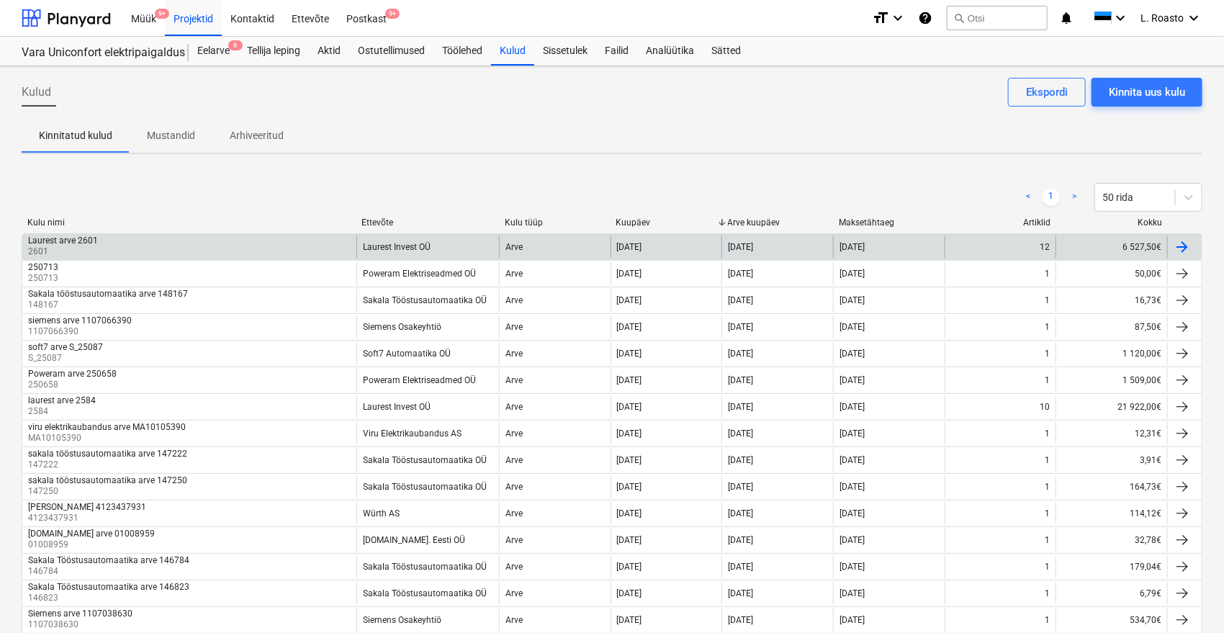
click at [178, 243] on div "Laurest arve 2601 2601" at bounding box center [189, 246] width 334 height 23
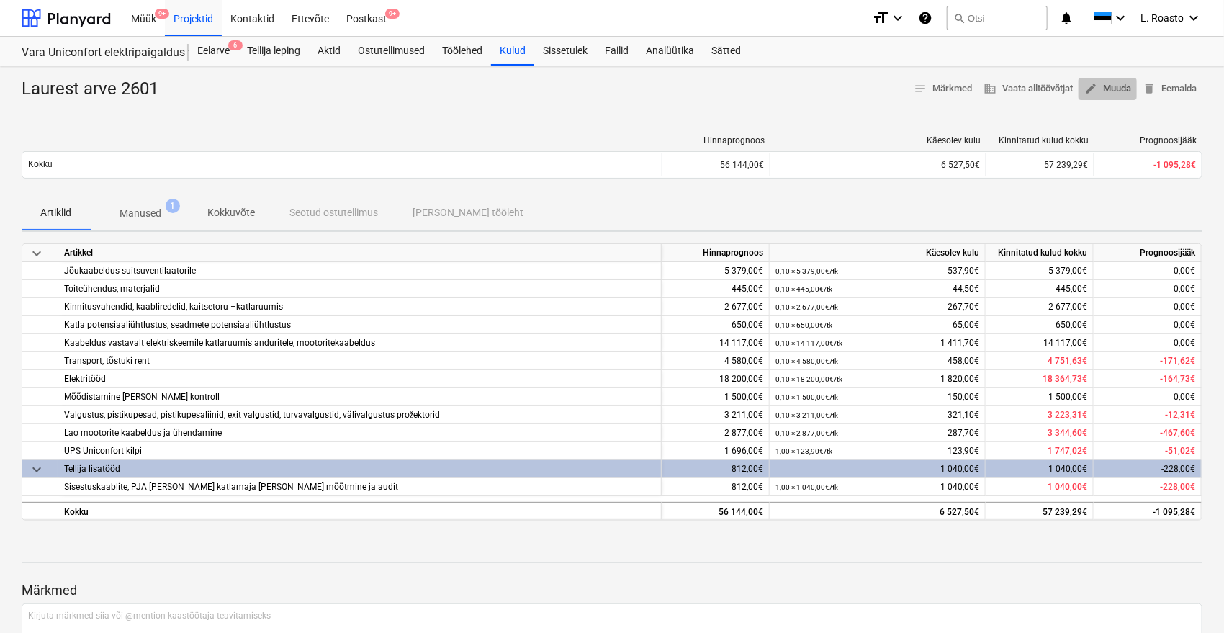
click at [1115, 87] on span "edit Muuda" at bounding box center [1108, 89] width 47 height 17
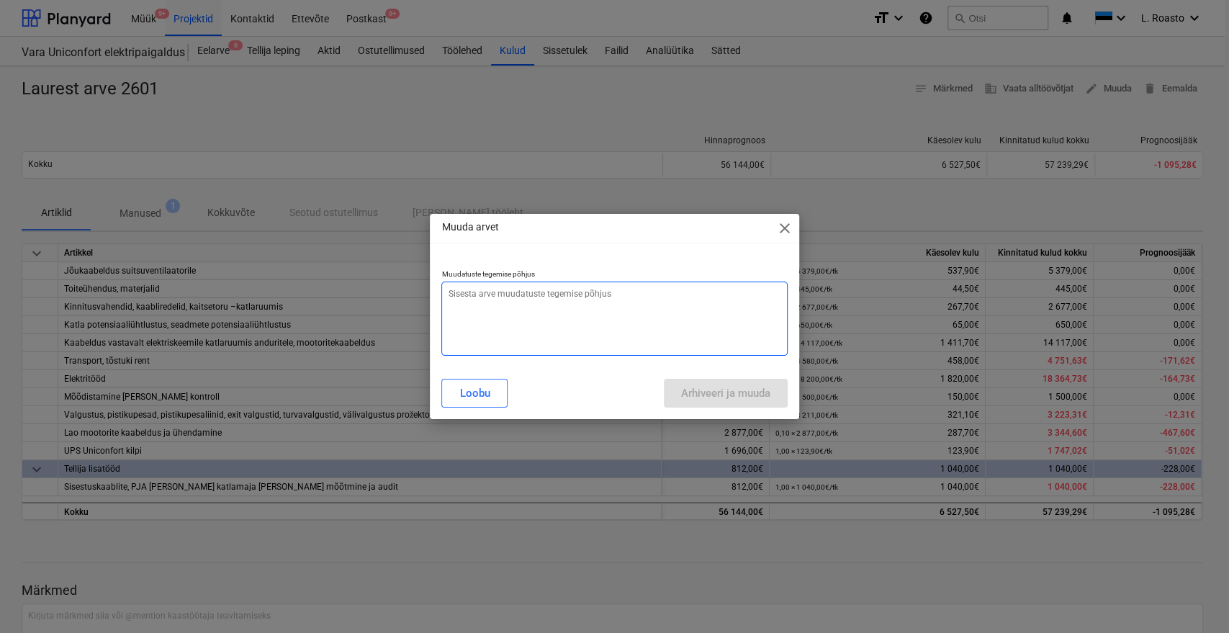
click at [642, 330] on textarea at bounding box center [614, 319] width 346 height 74
type textarea "vale summa"
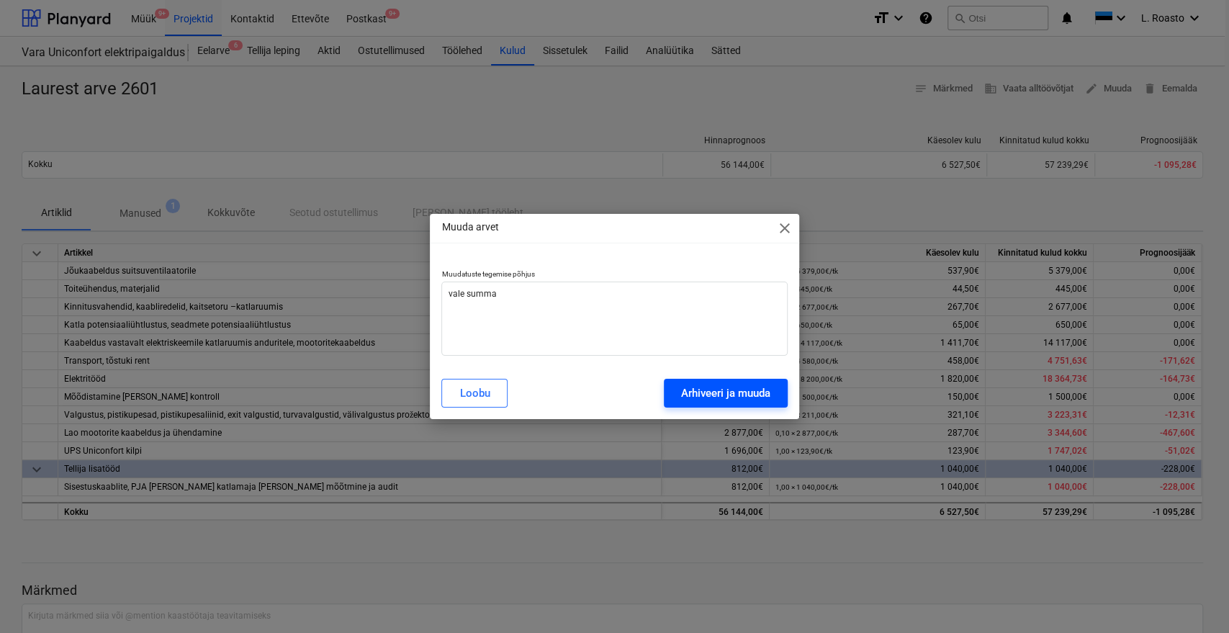
click at [696, 382] on button "Arhiveeri ja muuda" at bounding box center [726, 393] width 124 height 29
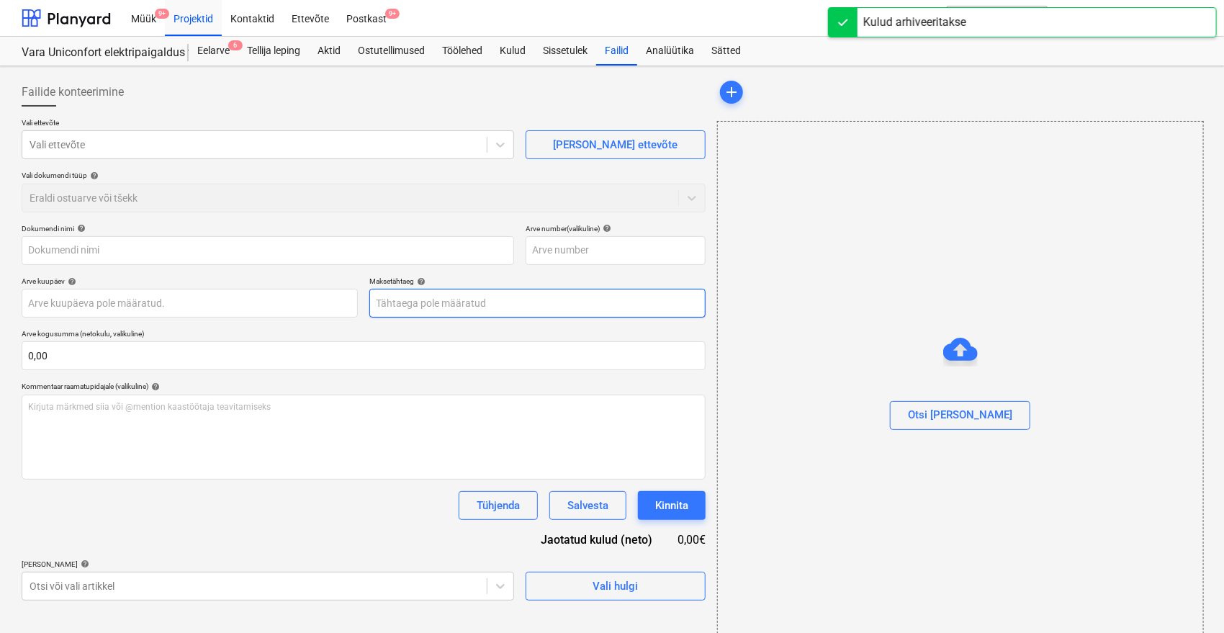
type input "Laurest arve 2601"
type input "2601"
type input "[DATE]"
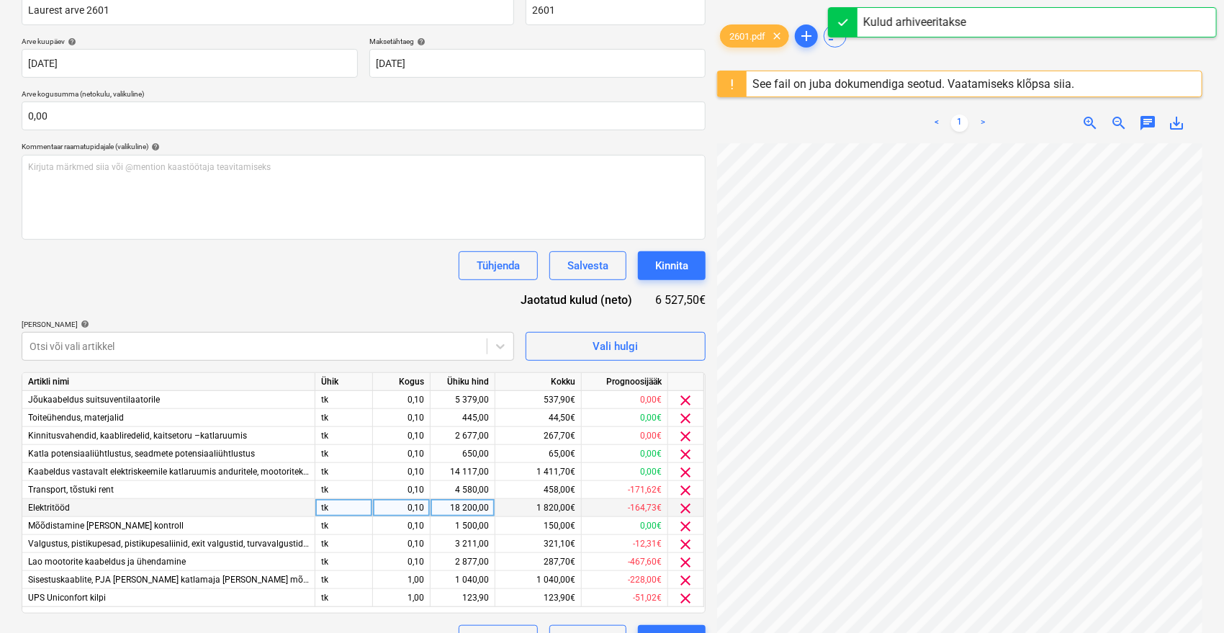
scroll to position [272, 0]
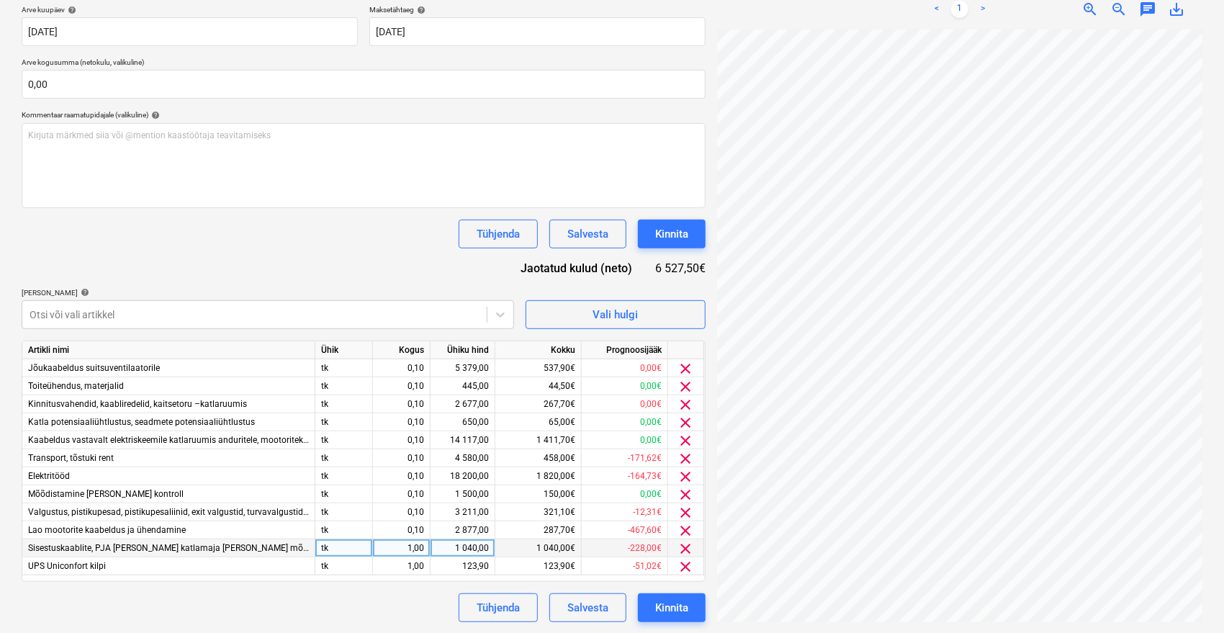
click at [465, 549] on div "1 040,00" at bounding box center [462, 548] width 53 height 18
type input "812"
click at [351, 603] on div "Tühjenda Salvesta Kinnita" at bounding box center [364, 607] width 684 height 29
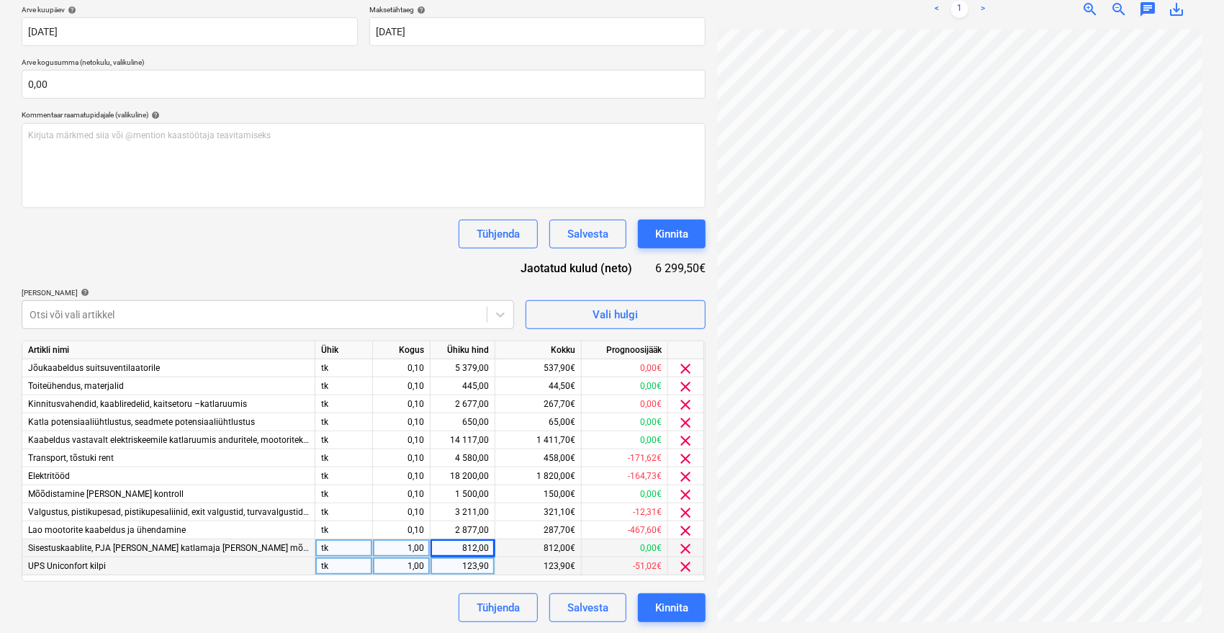
click at [461, 570] on div "123,90" at bounding box center [462, 566] width 53 height 18
type input "0"
click at [400, 610] on div "Tühjenda Salvesta Kinnita" at bounding box center [364, 607] width 684 height 29
click at [470, 565] on div "0,00" at bounding box center [462, 566] width 53 height 18
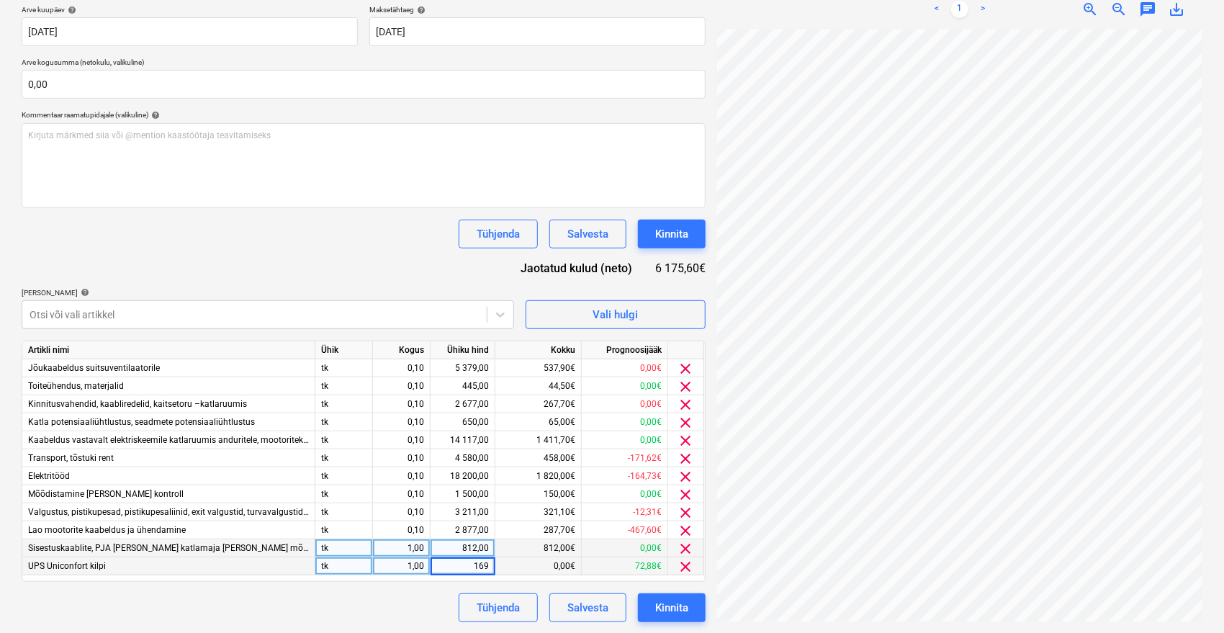
type input "1696"
click at [411, 570] on div "1,00" at bounding box center [401, 566] width 45 height 18
type input "0,1"
click at [410, 608] on div "Tühjenda Salvesta Kinnita" at bounding box center [364, 607] width 684 height 29
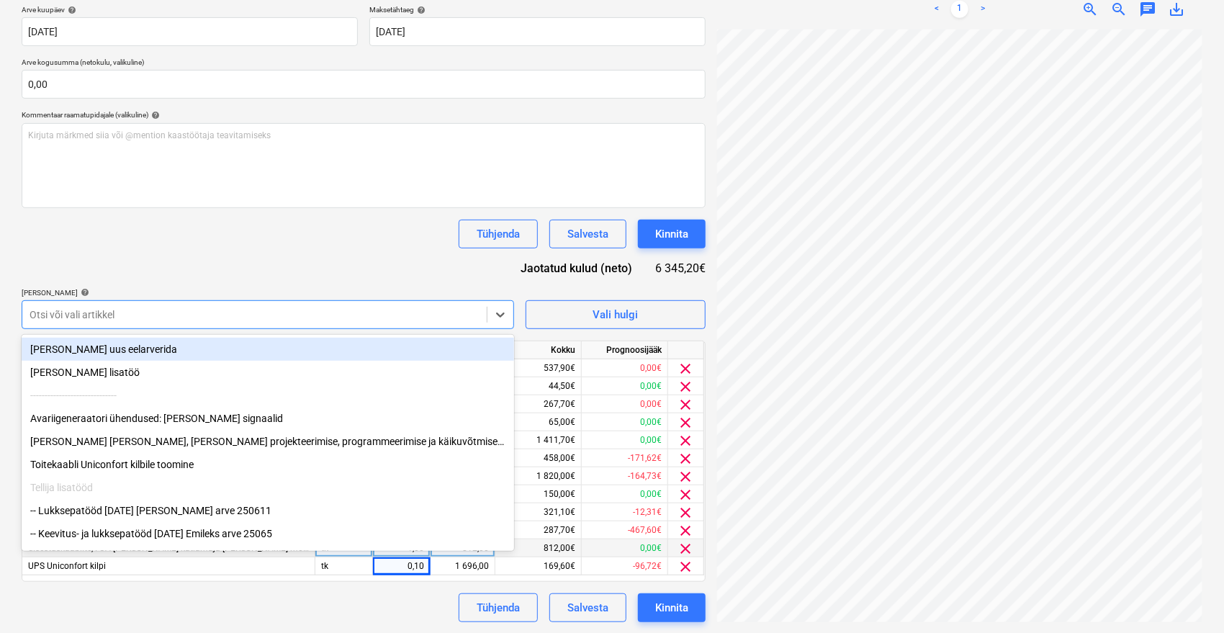
click at [292, 308] on div at bounding box center [255, 315] width 450 height 14
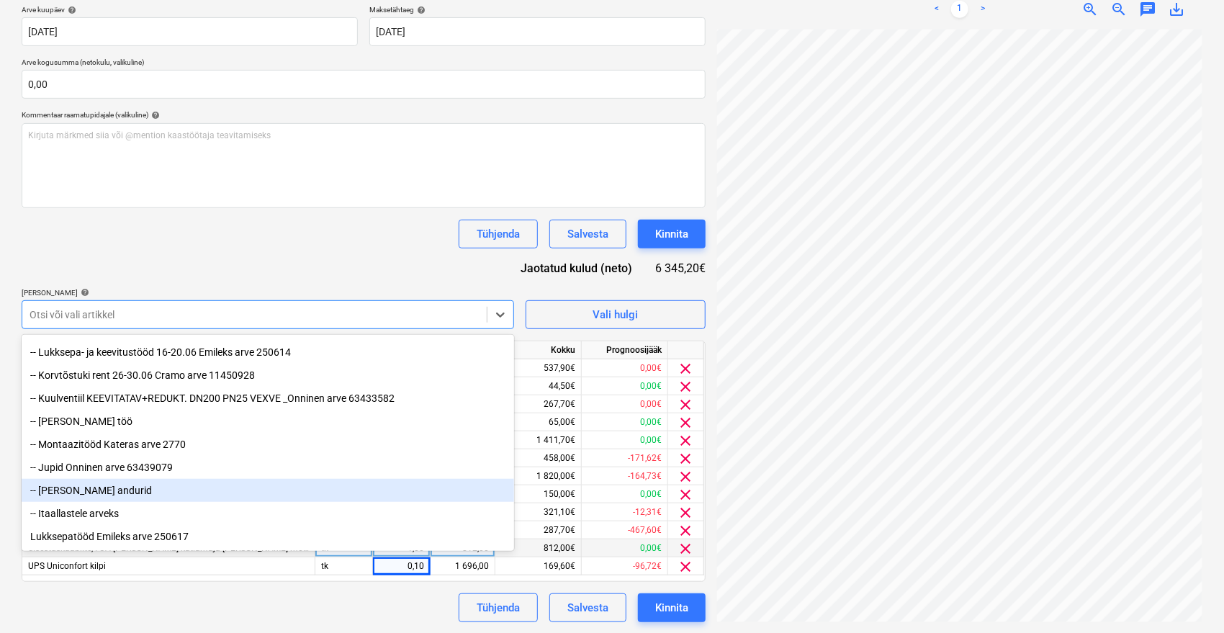
click at [166, 480] on div "-- [PERSON_NAME] andurid" at bounding box center [268, 490] width 493 height 23
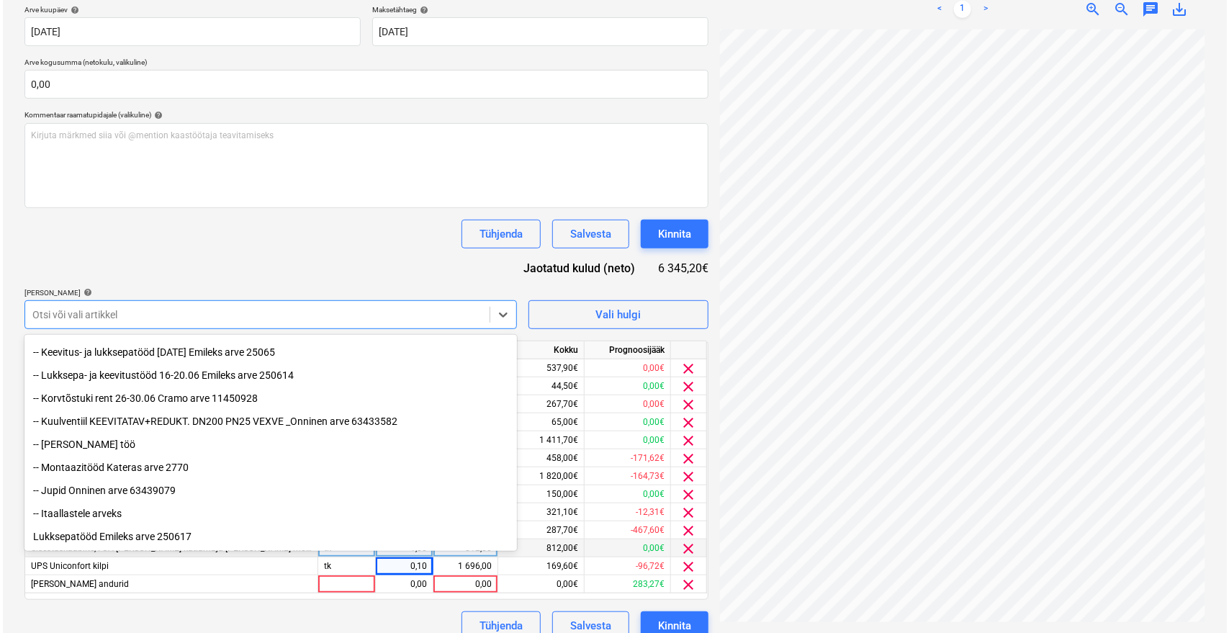
scroll to position [192, 0]
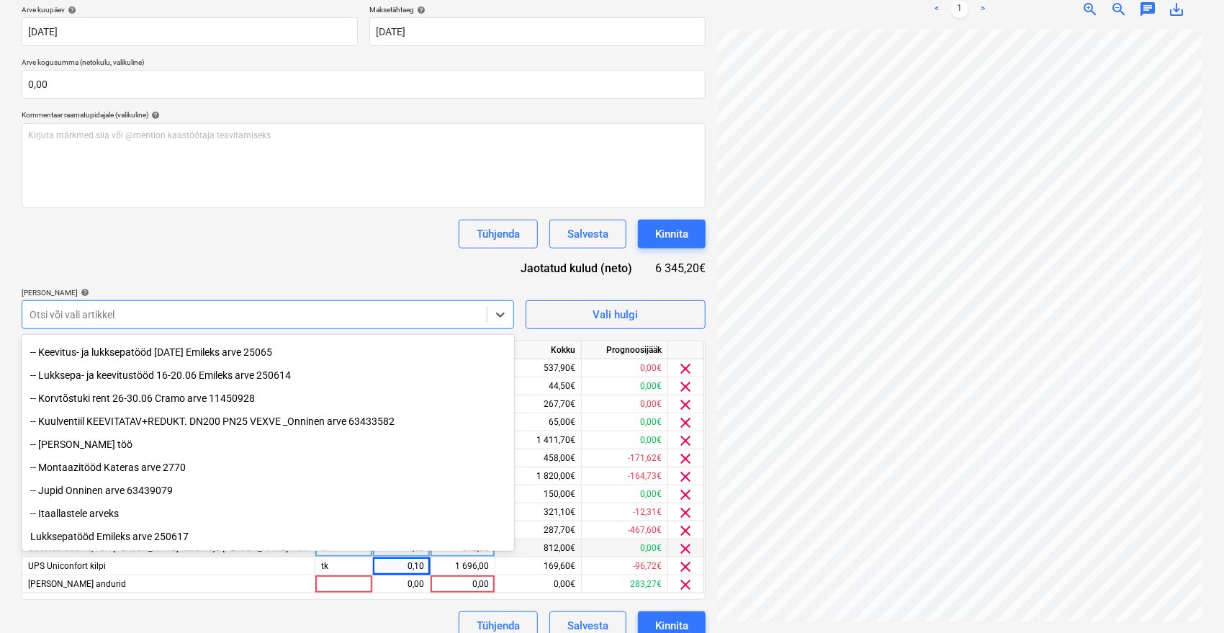
click at [247, 243] on div "Tühjenda Salvesta Kinnita" at bounding box center [364, 234] width 684 height 29
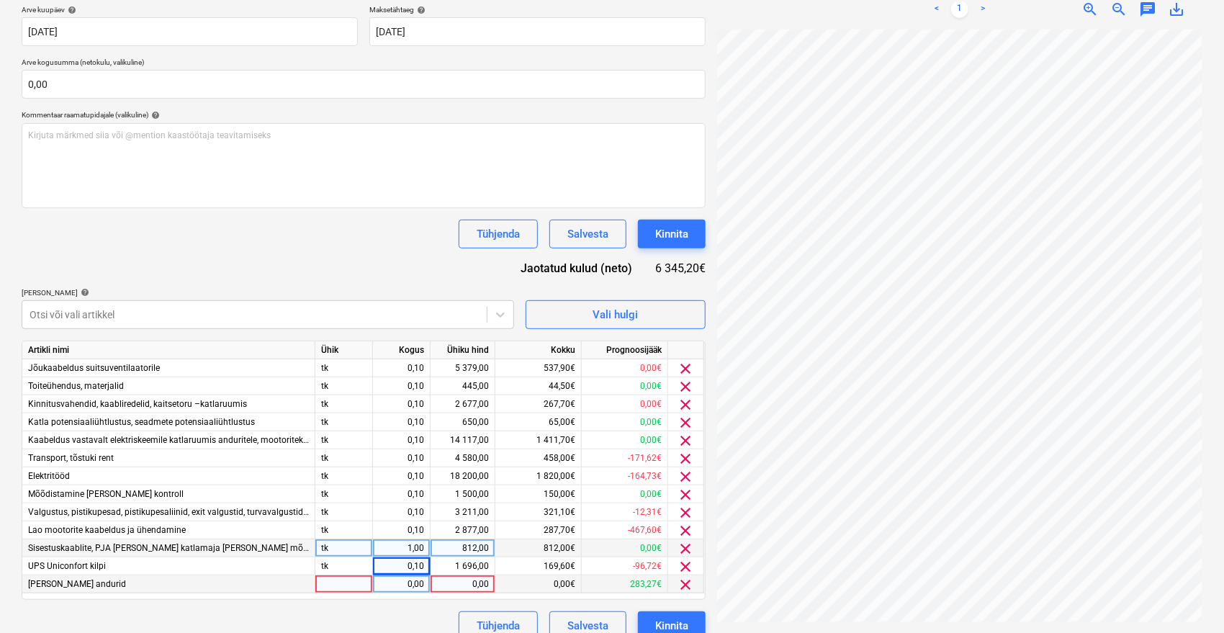
click at [472, 588] on div "0,00" at bounding box center [462, 584] width 53 height 18
click at [349, 266] on div "Dokumendi nimi help [PERSON_NAME] arve 2601 Arve number (valikuline) help 2601 …" at bounding box center [364, 296] width 684 height 688
click at [472, 580] on div "0,00" at bounding box center [462, 584] width 53 height 18
type input "300"
click at [438, 630] on div "Tühjenda Salvesta Kinnita" at bounding box center [364, 625] width 684 height 29
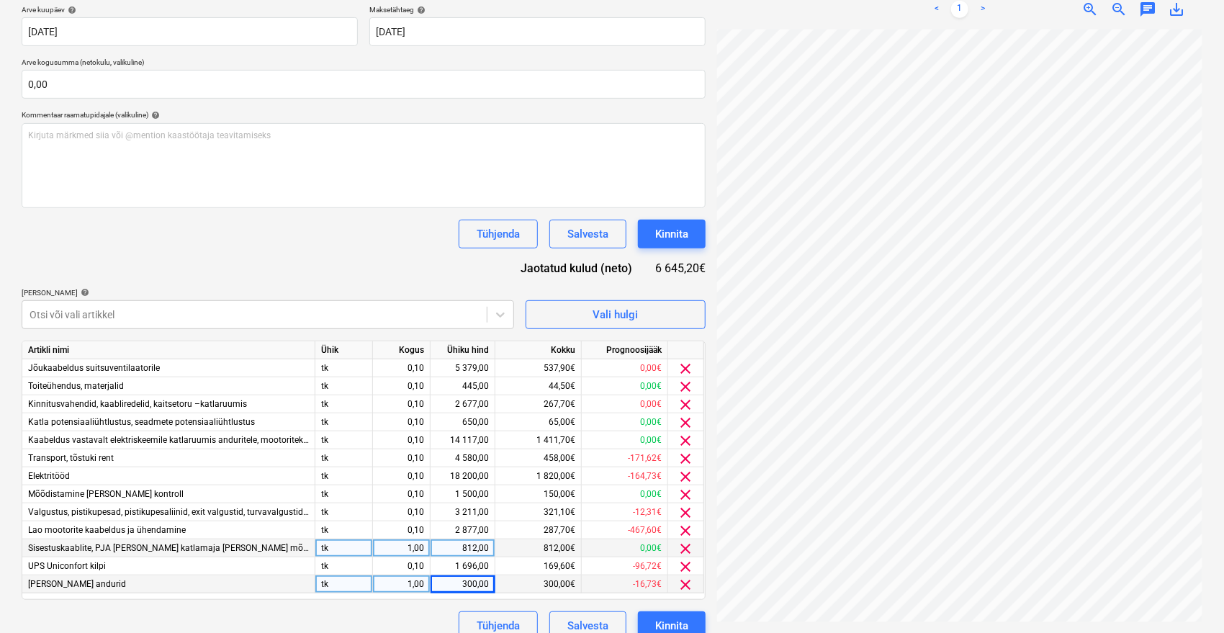
click at [467, 578] on div "300,00" at bounding box center [462, 584] width 53 height 18
type input "182,3"
click at [348, 264] on div "Dokumendi nimi help [PERSON_NAME] arve 2601 Arve number (valikuline) help 2601 …" at bounding box center [364, 296] width 684 height 688
click at [678, 233] on div "Kinnita" at bounding box center [671, 234] width 33 height 19
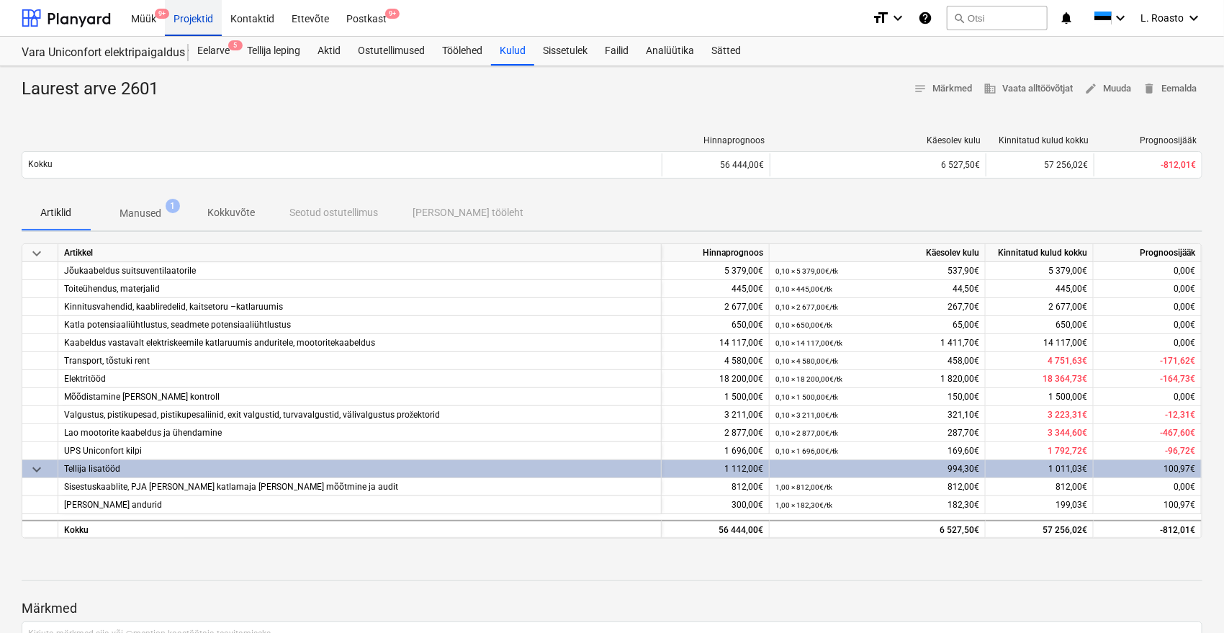
click at [194, 13] on div "Projektid" at bounding box center [193, 17] width 57 height 37
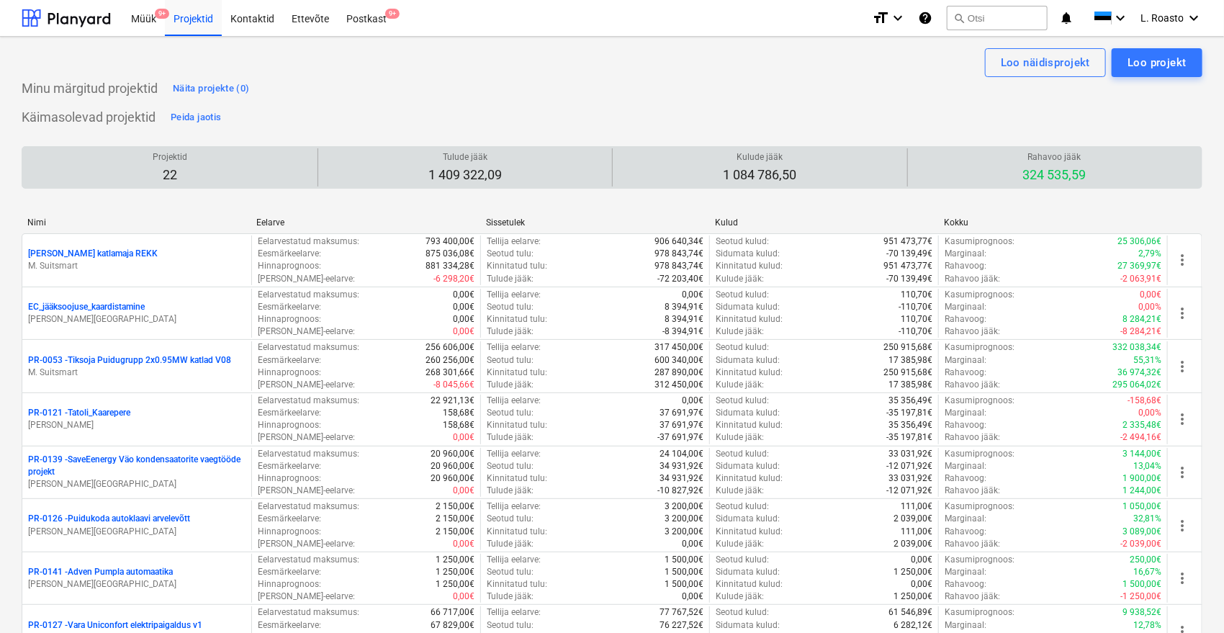
scroll to position [995, 0]
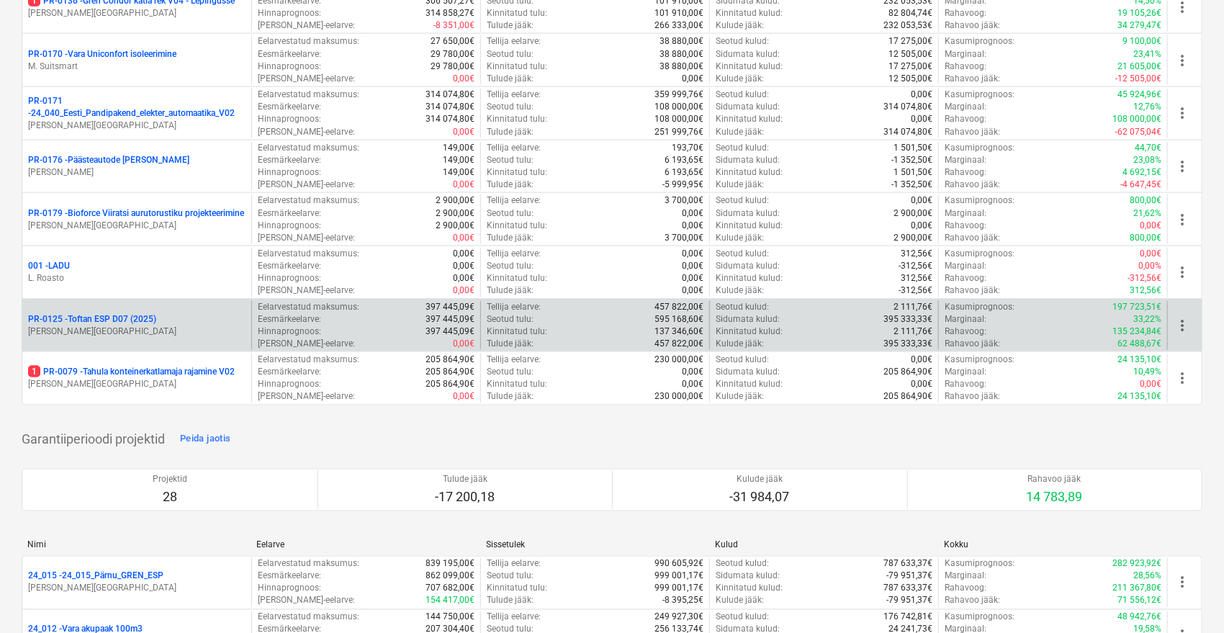
click at [135, 321] on p "PR-0125 - Toftan ESP D07 (2025)" at bounding box center [92, 319] width 128 height 12
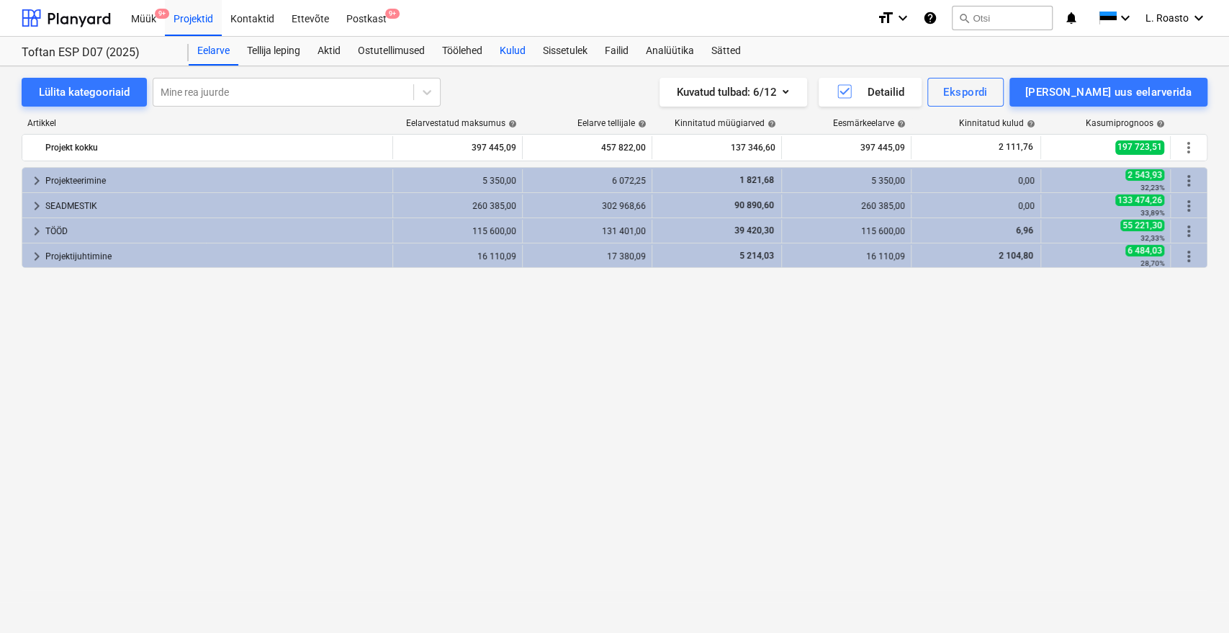
click at [519, 54] on div "Kulud" at bounding box center [512, 51] width 43 height 29
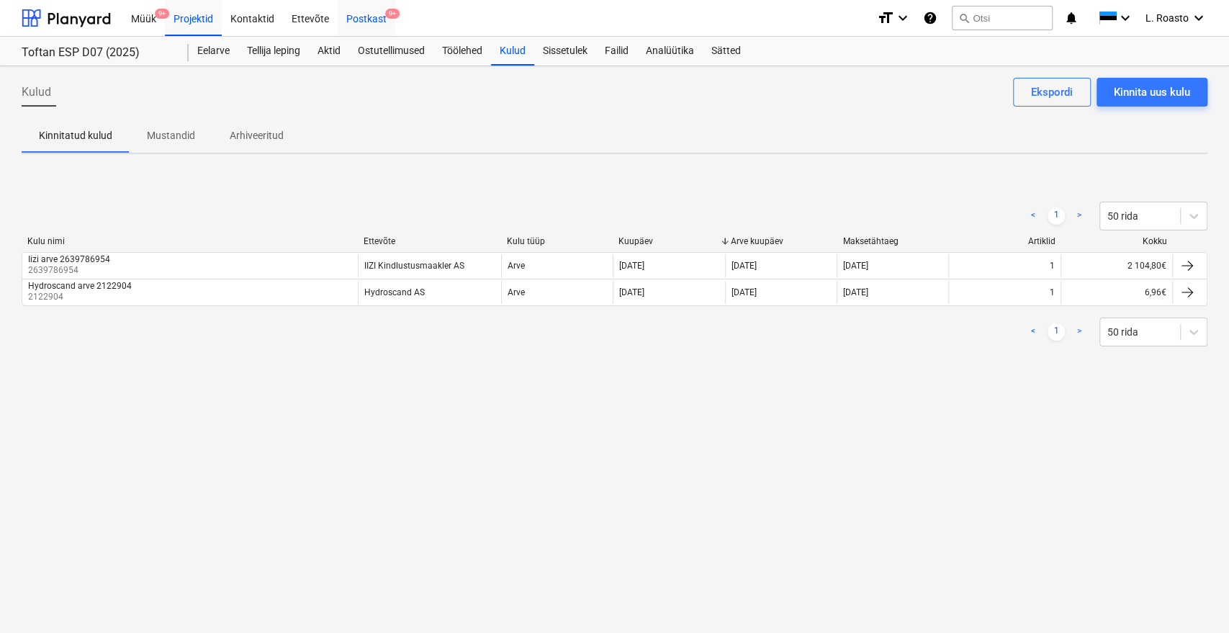
click at [366, 11] on div "Postkast 9+" at bounding box center [367, 17] width 58 height 37
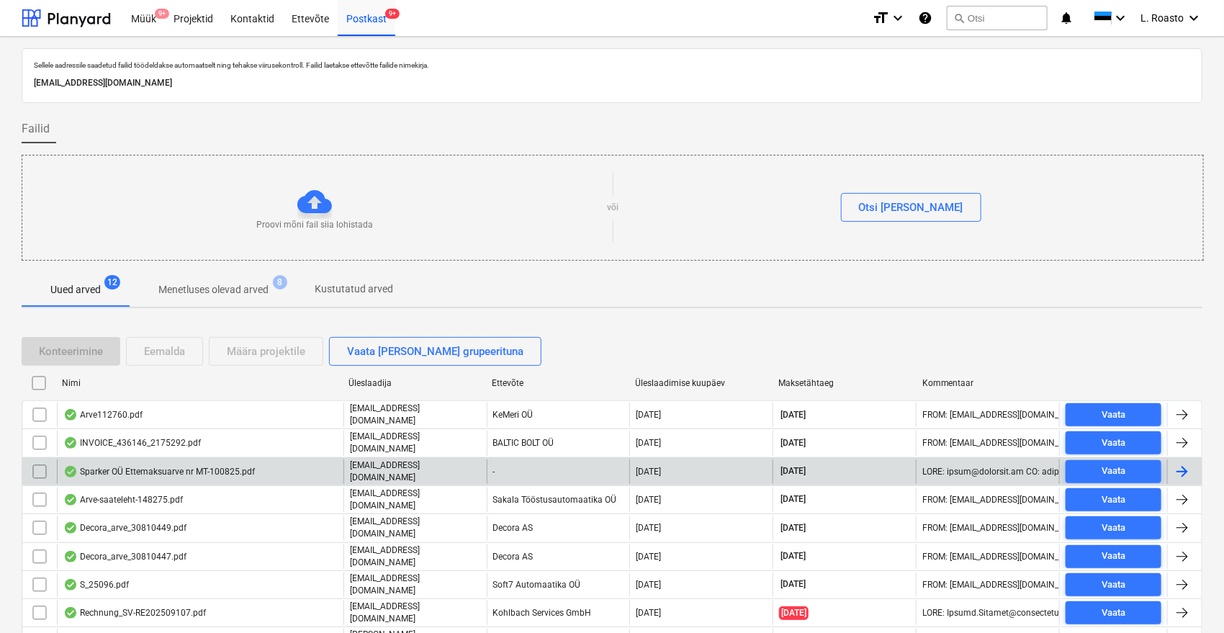
click at [140, 459] on div "Sparker OÜ Ettemaksuarve nr MT-100825.pdf" at bounding box center [200, 471] width 287 height 24
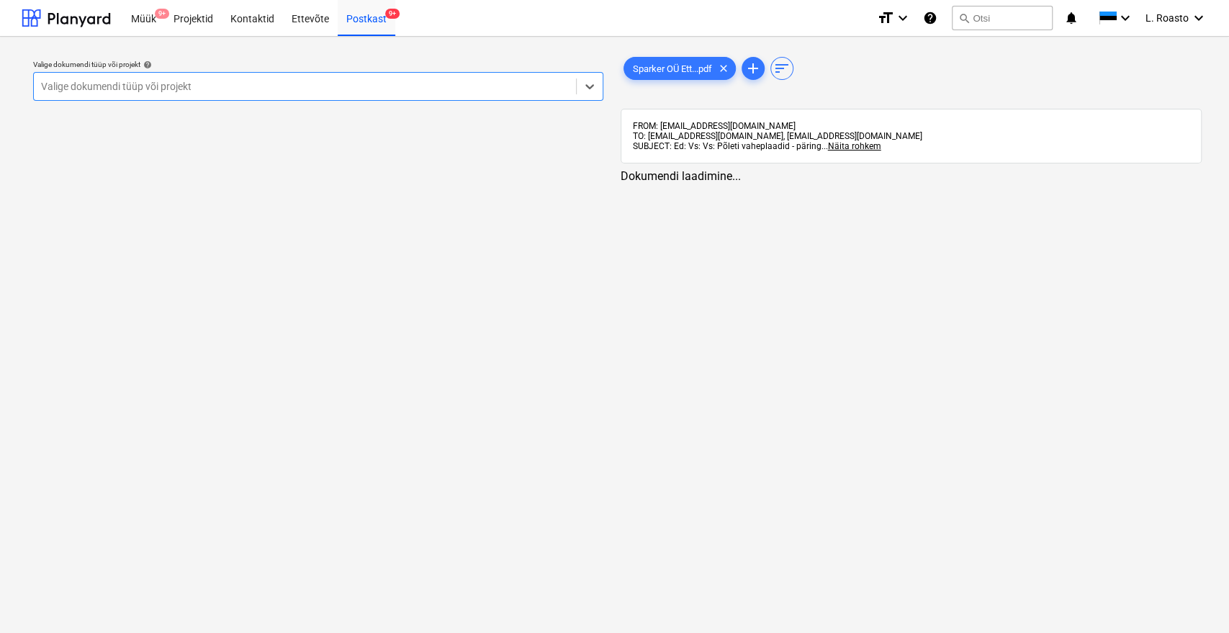
click at [202, 82] on div at bounding box center [305, 86] width 528 height 14
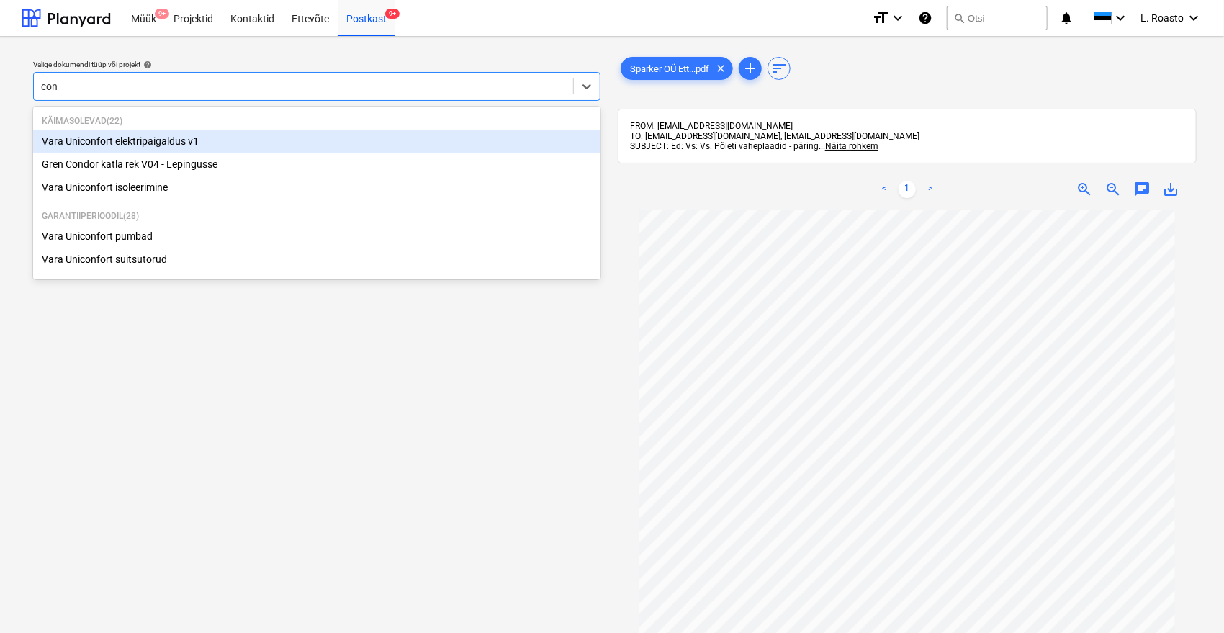
type input "cond"
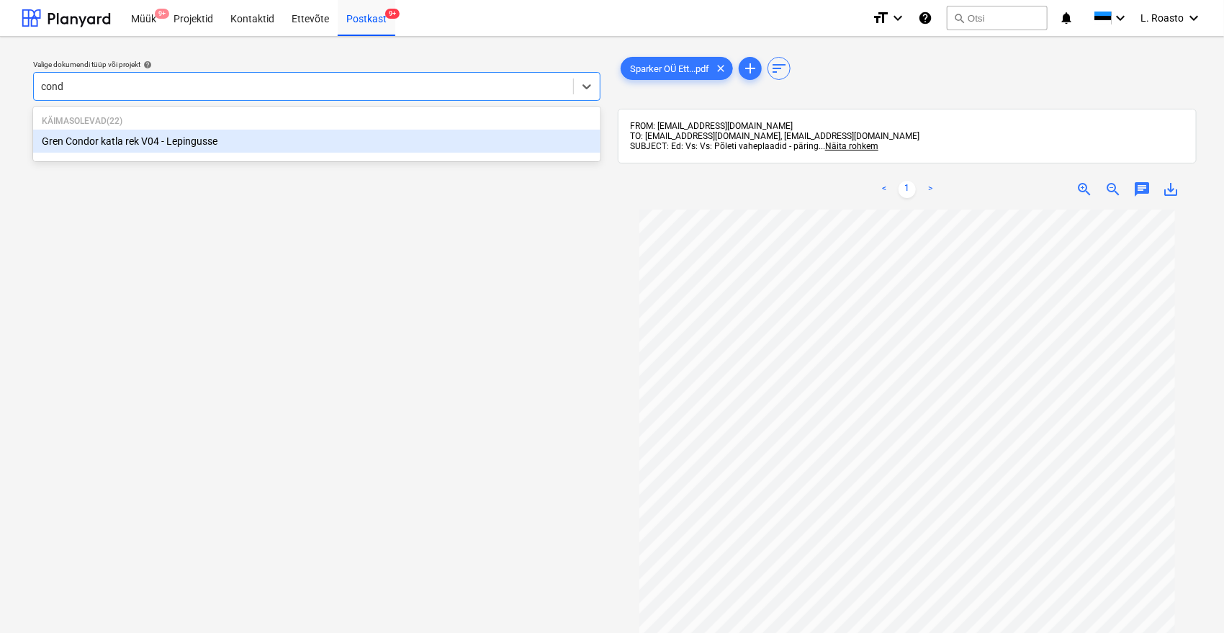
click at [181, 138] on div "Gren Condor katla rek V04 - Lepingusse" at bounding box center [316, 141] width 567 height 23
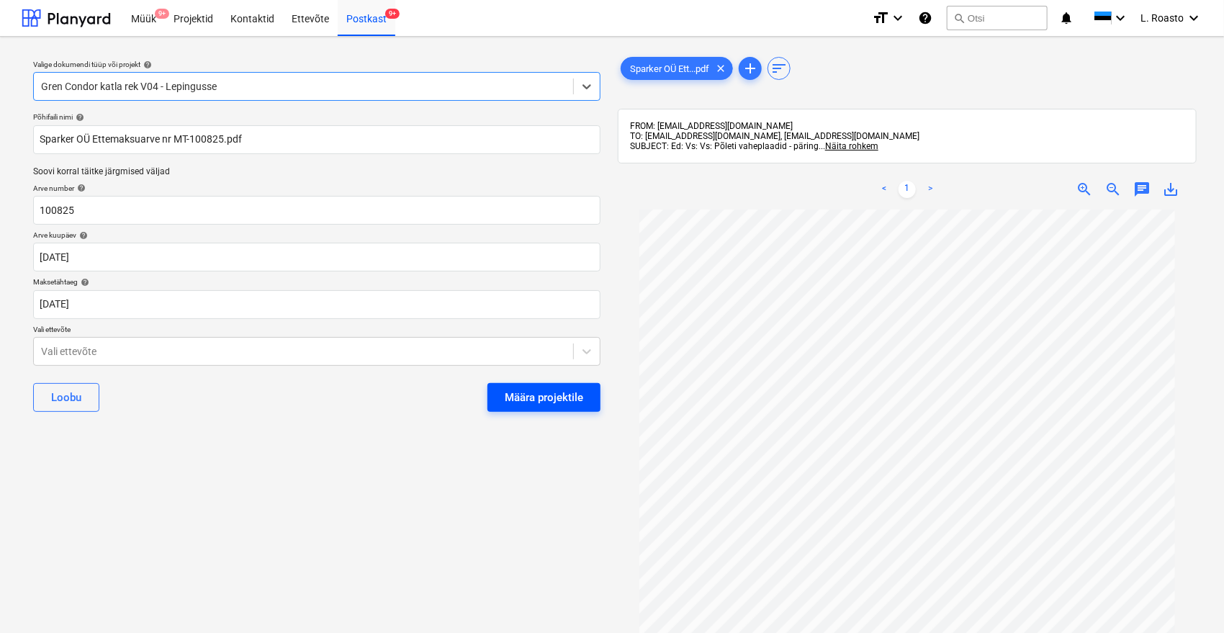
click at [537, 393] on div "Määra projektile" at bounding box center [544, 397] width 78 height 19
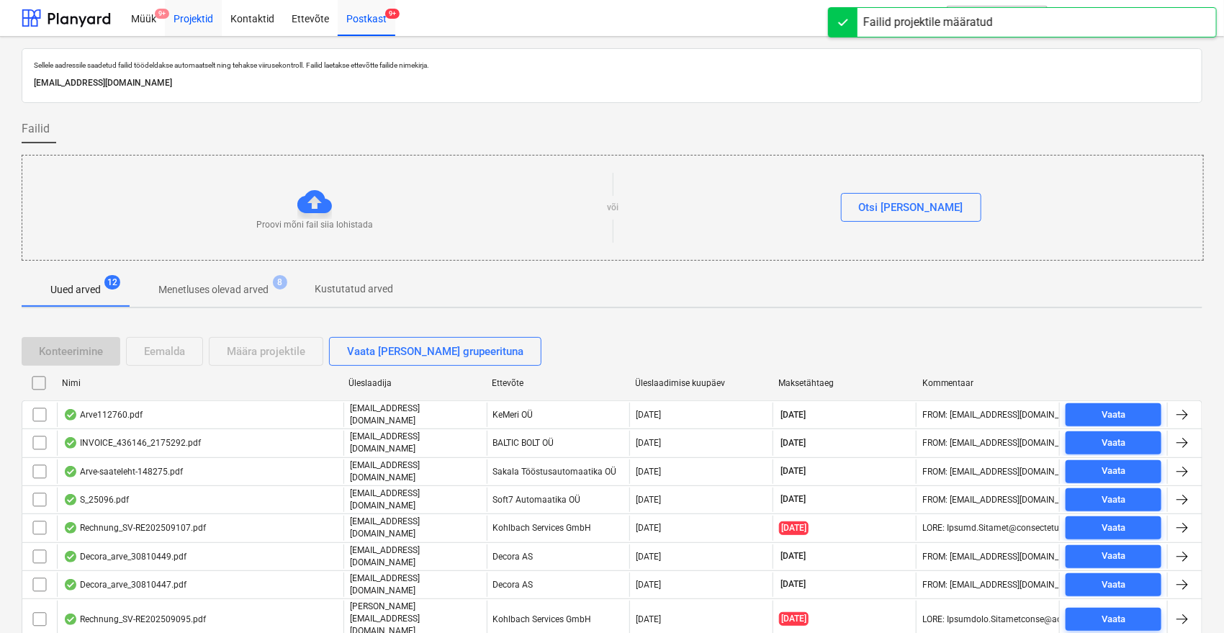
click at [207, 19] on div "Projektid" at bounding box center [193, 17] width 57 height 37
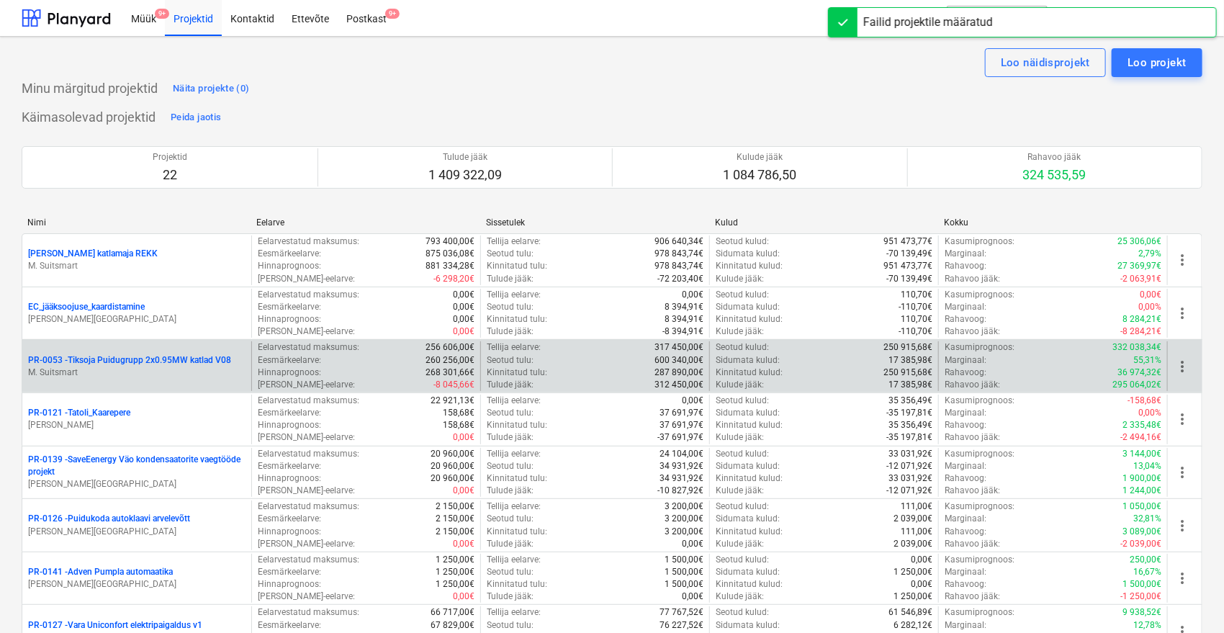
scroll to position [678, 0]
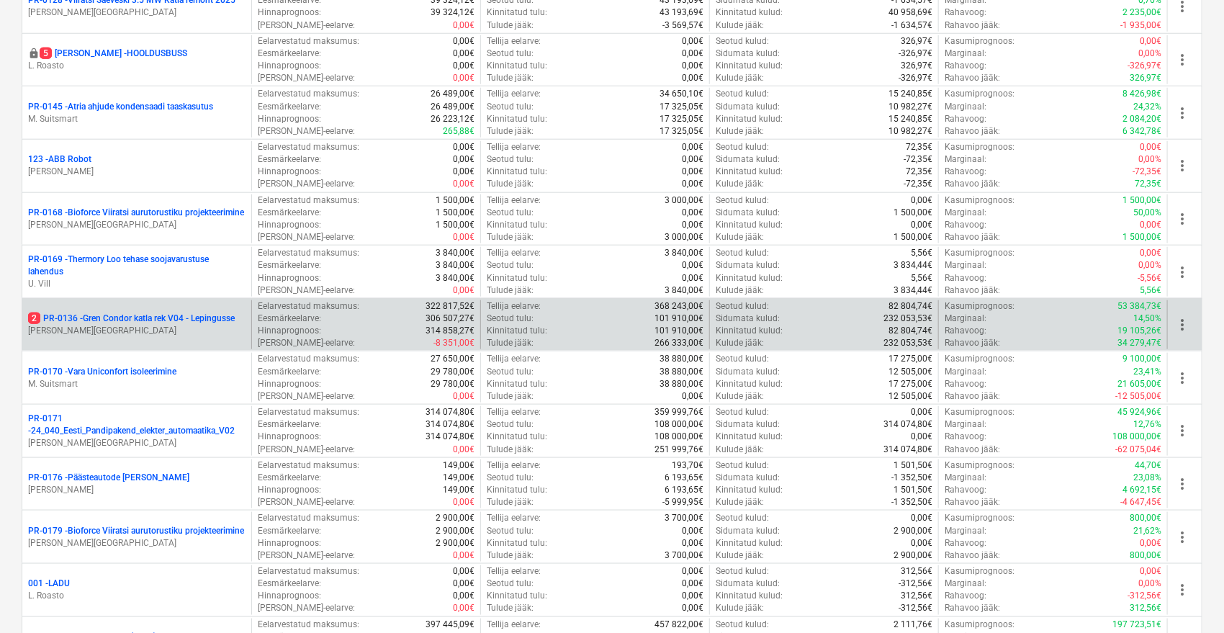
click at [167, 325] on p "[PERSON_NAME][GEOGRAPHIC_DATA]" at bounding box center [136, 331] width 217 height 12
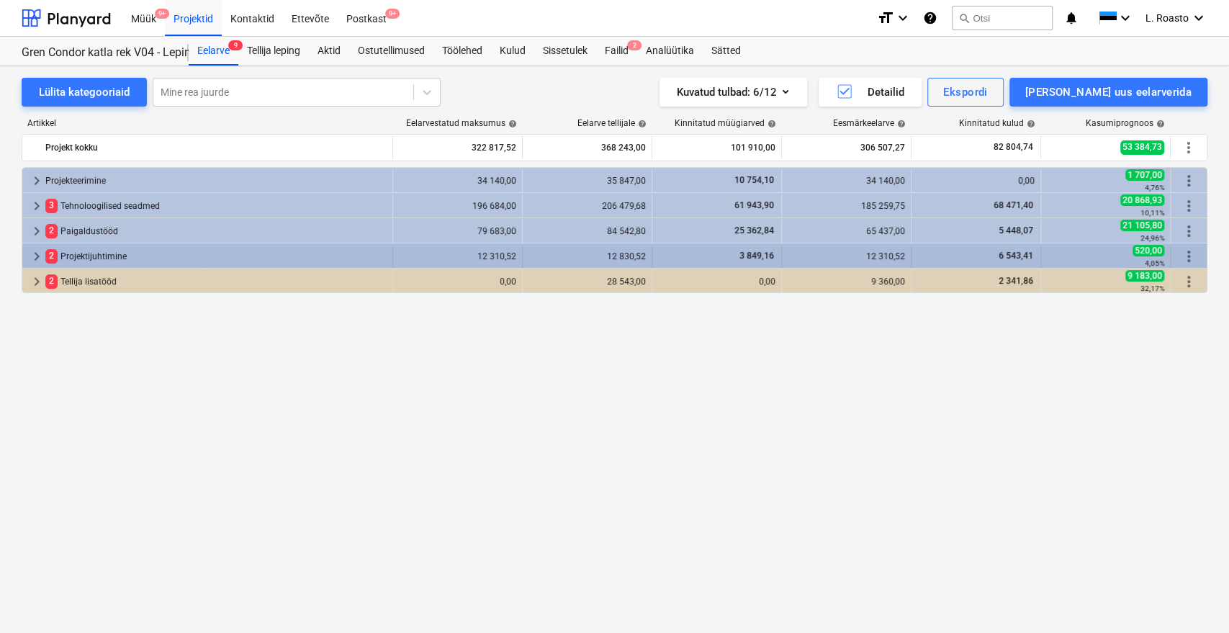
click at [97, 249] on div "2 Projektijuhtimine" at bounding box center [215, 256] width 341 height 23
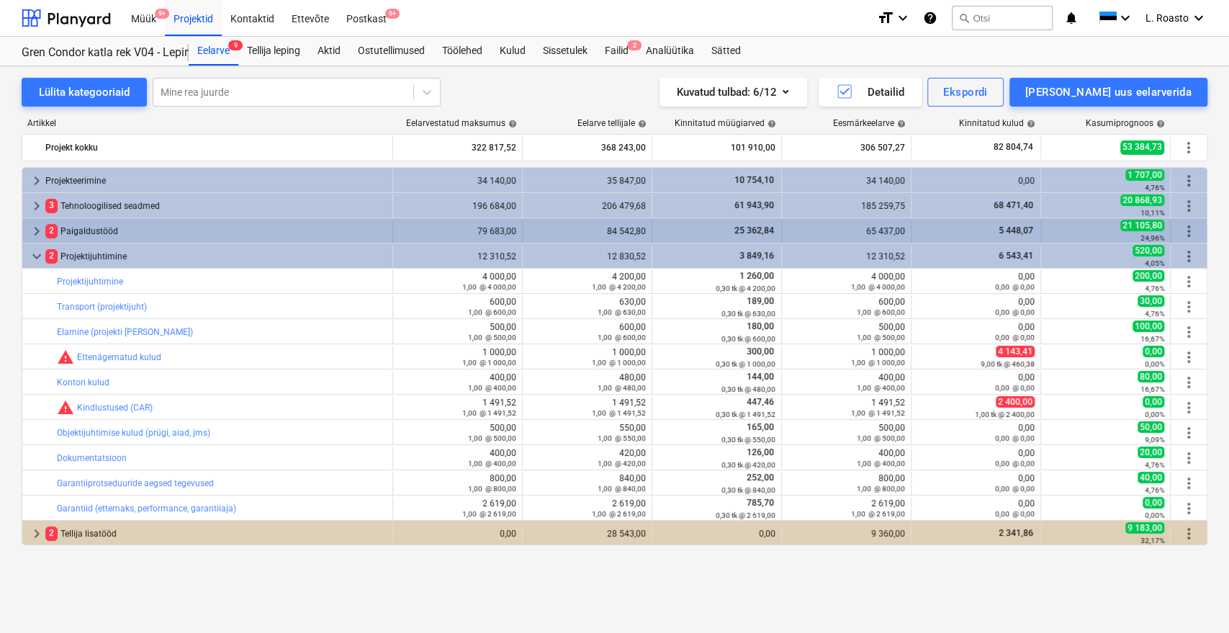
click at [89, 226] on div "2 Paigaldustööd" at bounding box center [215, 231] width 341 height 23
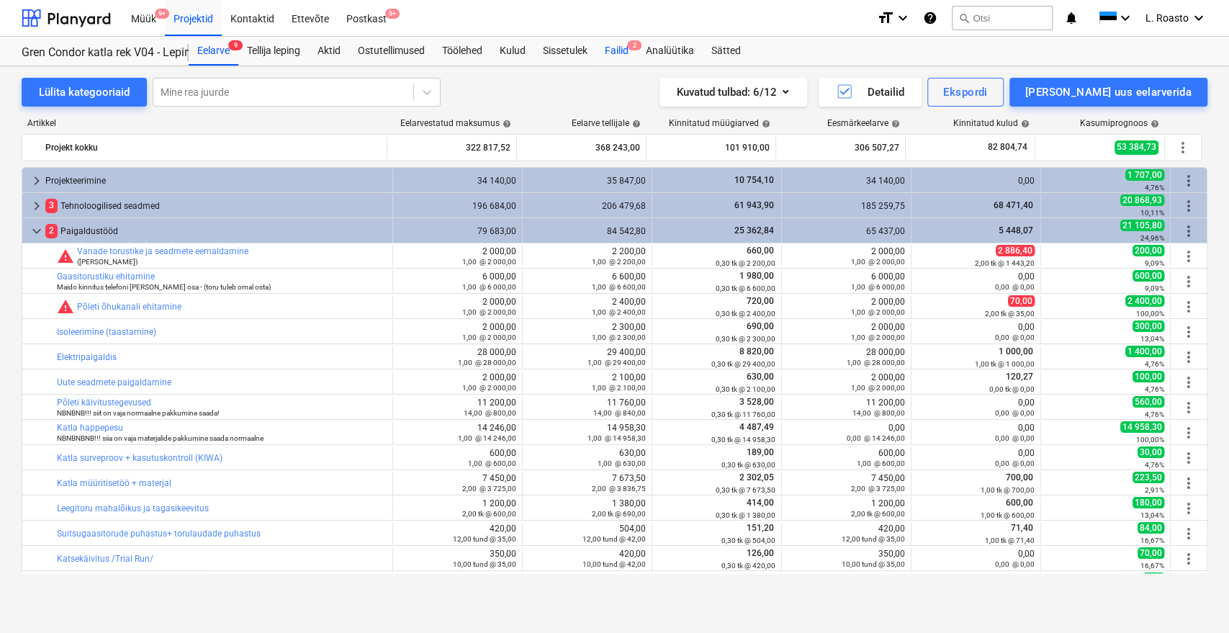
click at [620, 49] on div "Failid 2" at bounding box center [616, 51] width 41 height 29
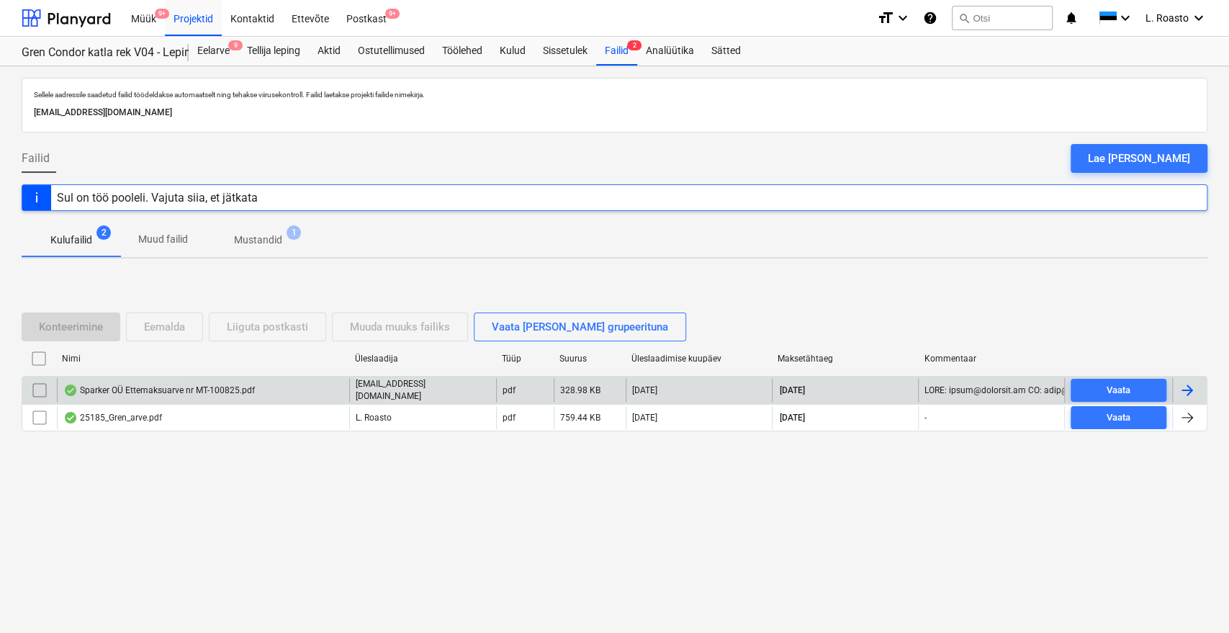
click at [1190, 392] on div at bounding box center [1187, 390] width 17 height 17
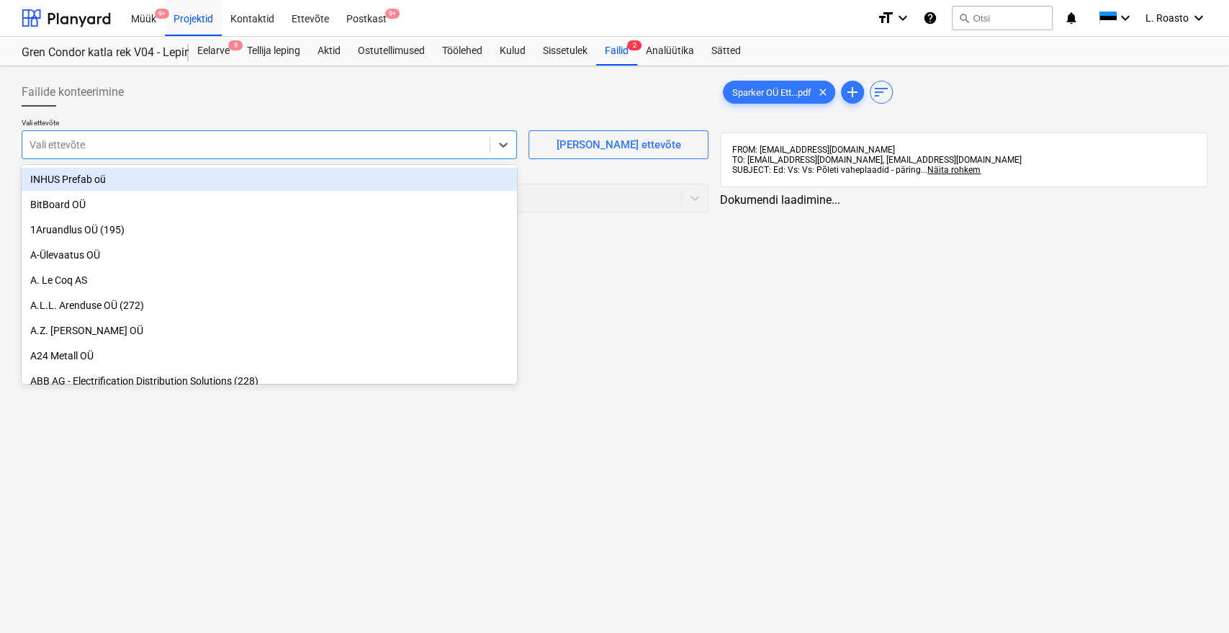
click at [134, 145] on div at bounding box center [256, 145] width 453 height 14
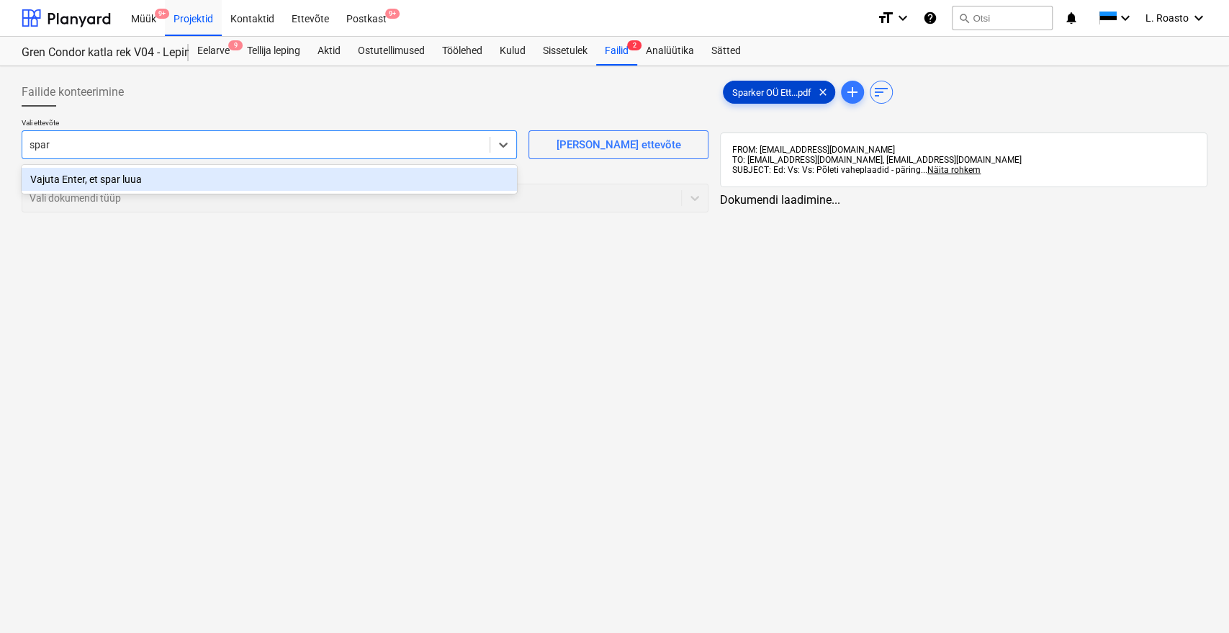
type input "spar"
click at [764, 90] on span "Sparker OÜ Ett...pdf" at bounding box center [772, 92] width 97 height 11
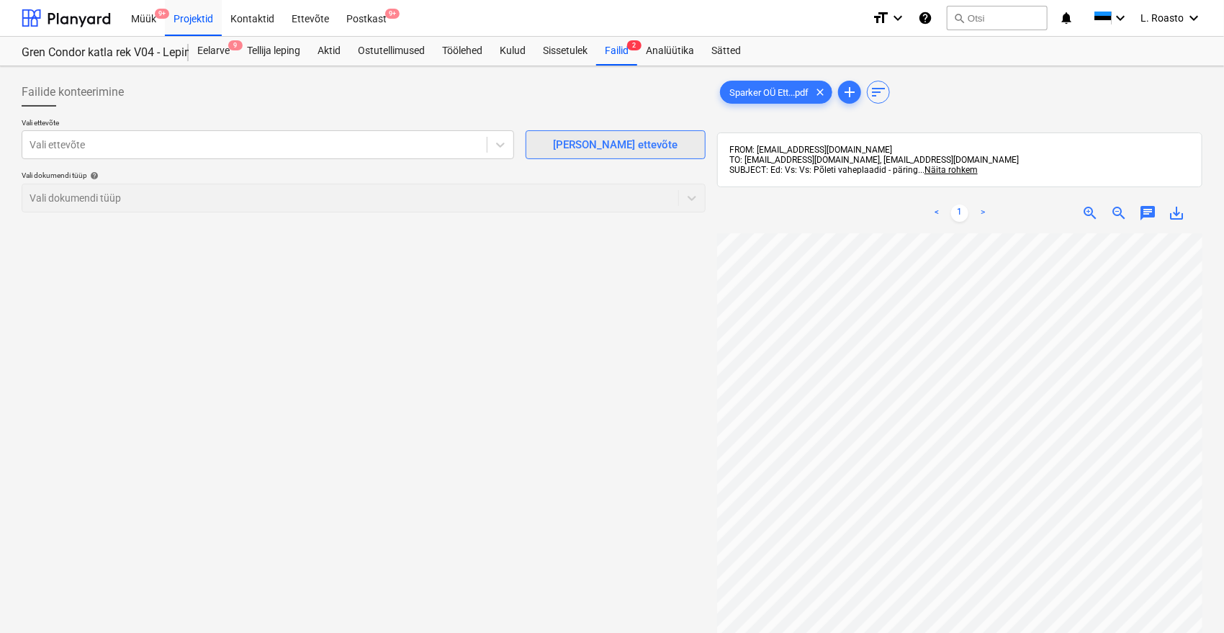
click at [635, 140] on div "[PERSON_NAME] ettevõte" at bounding box center [615, 144] width 125 height 19
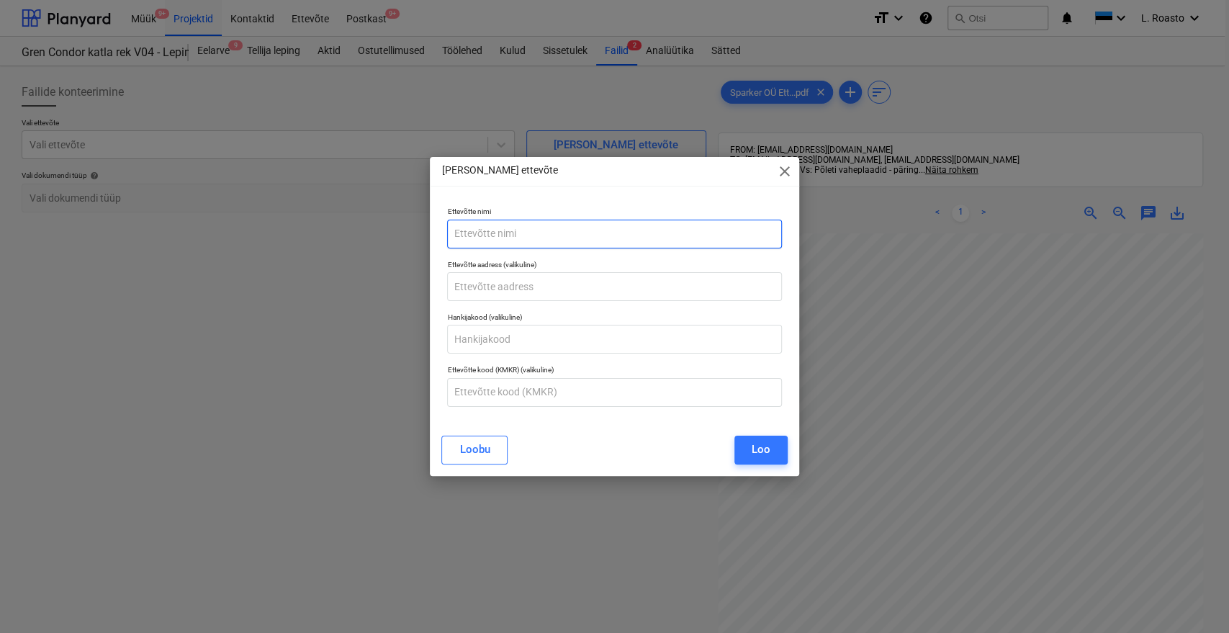
click at [642, 239] on input "text" at bounding box center [614, 234] width 334 height 29
type input "Sparker OÜ"
click at [578, 395] on input "text" at bounding box center [614, 392] width 334 height 29
paste input "EE101769619"
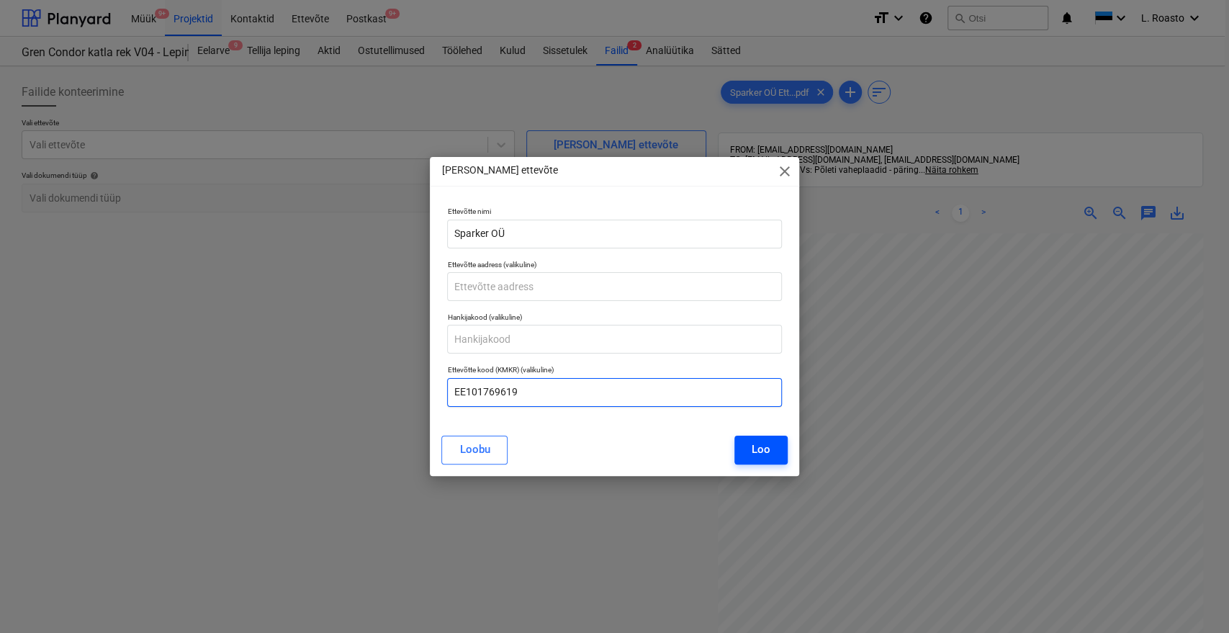
type input "EE101769619"
click at [766, 454] on div "Loo" at bounding box center [761, 449] width 19 height 19
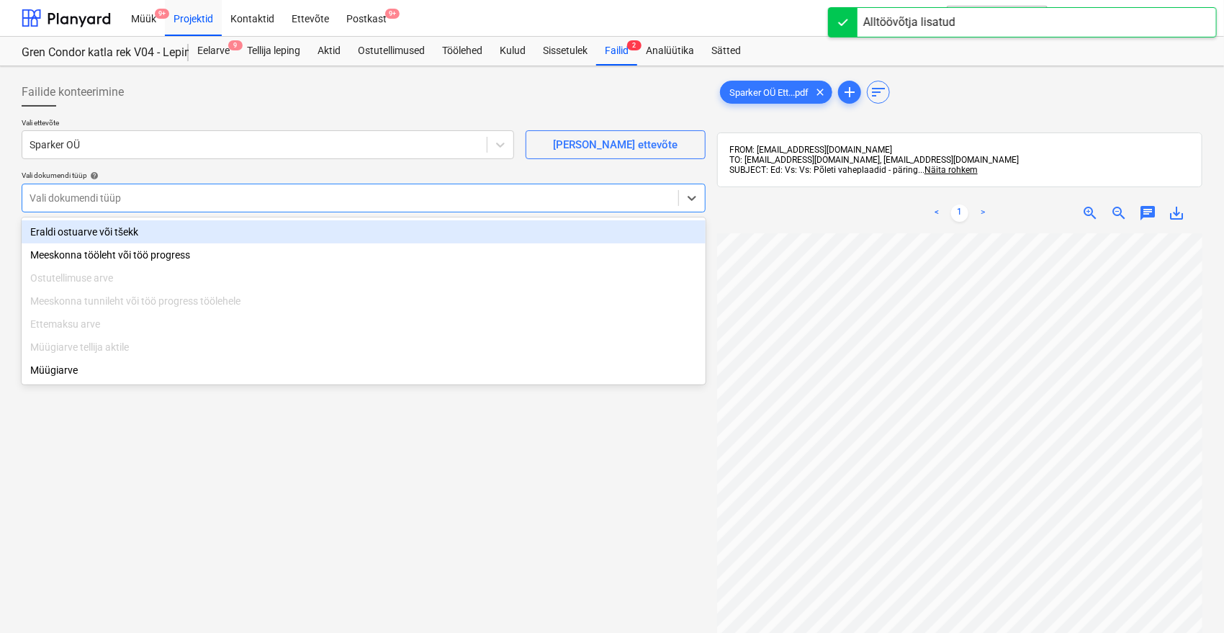
click at [133, 194] on div at bounding box center [351, 198] width 642 height 14
click at [89, 235] on div "Eraldi ostuarve või tšekk" at bounding box center [364, 231] width 684 height 23
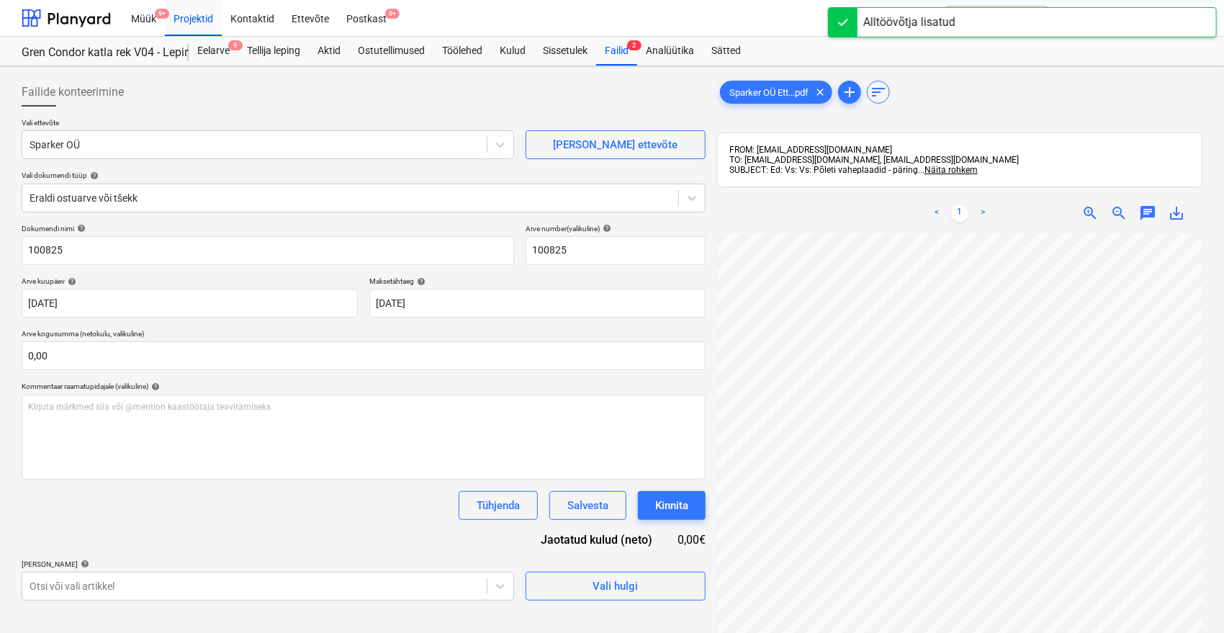
scroll to position [12, 58]
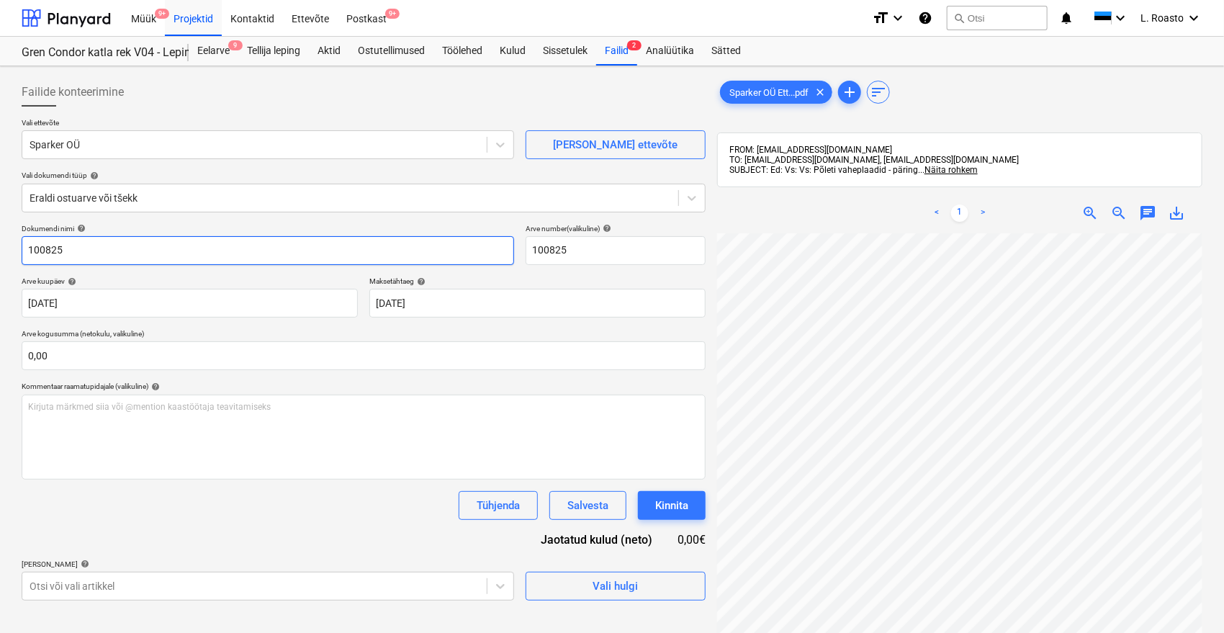
click at [26, 248] on input "100825" at bounding box center [268, 250] width 493 height 29
type input "Sparker ettemaksuarve MT-100825"
click at [303, 516] on div "Tühjenda Salvesta Kinnita" at bounding box center [364, 505] width 684 height 29
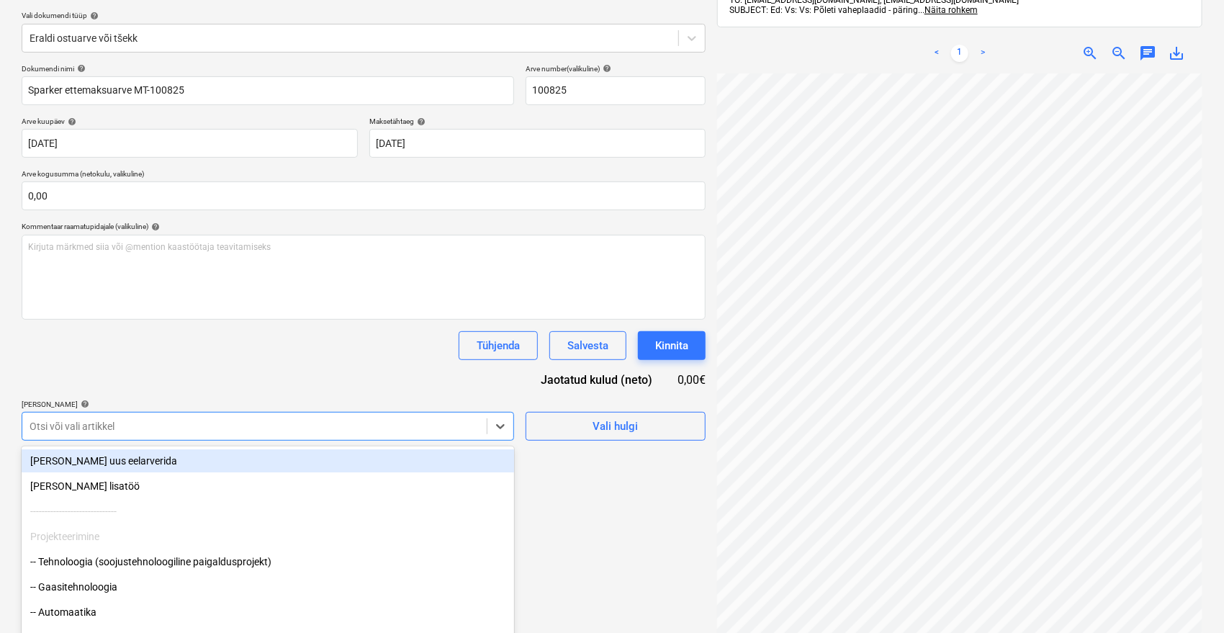
click at [298, 434] on body "Müük 9+ Projektid Kontaktid Ettevõte Postkast 9+ format_size keyboard_arrow_dow…" at bounding box center [612, 156] width 1224 height 633
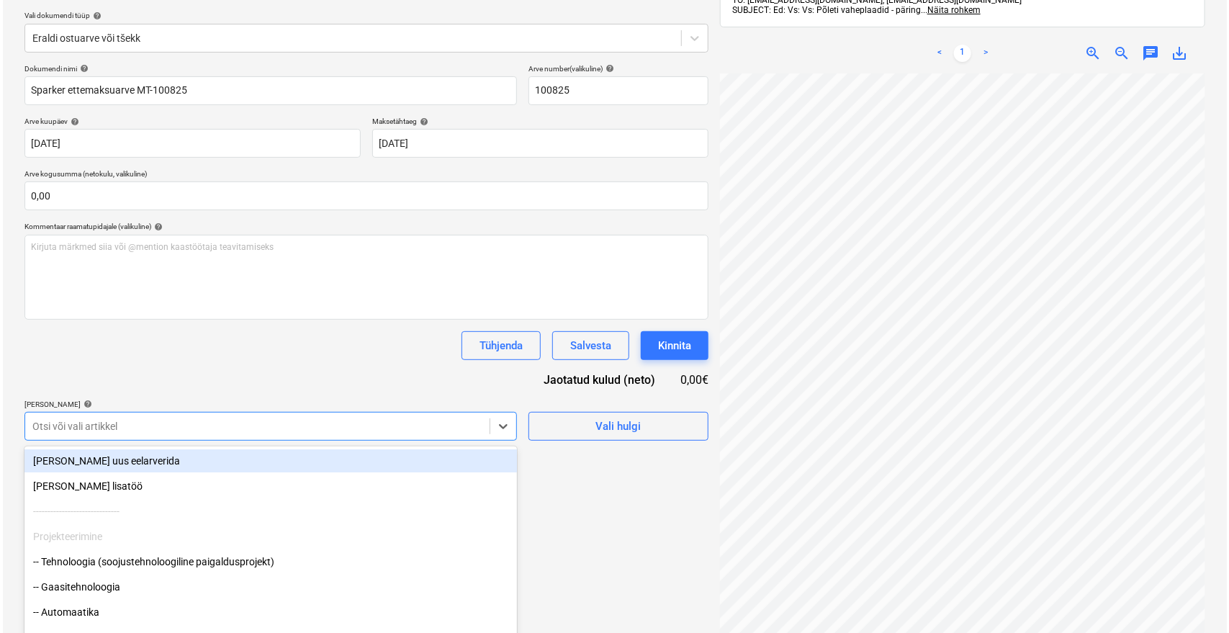
scroll to position [198, 0]
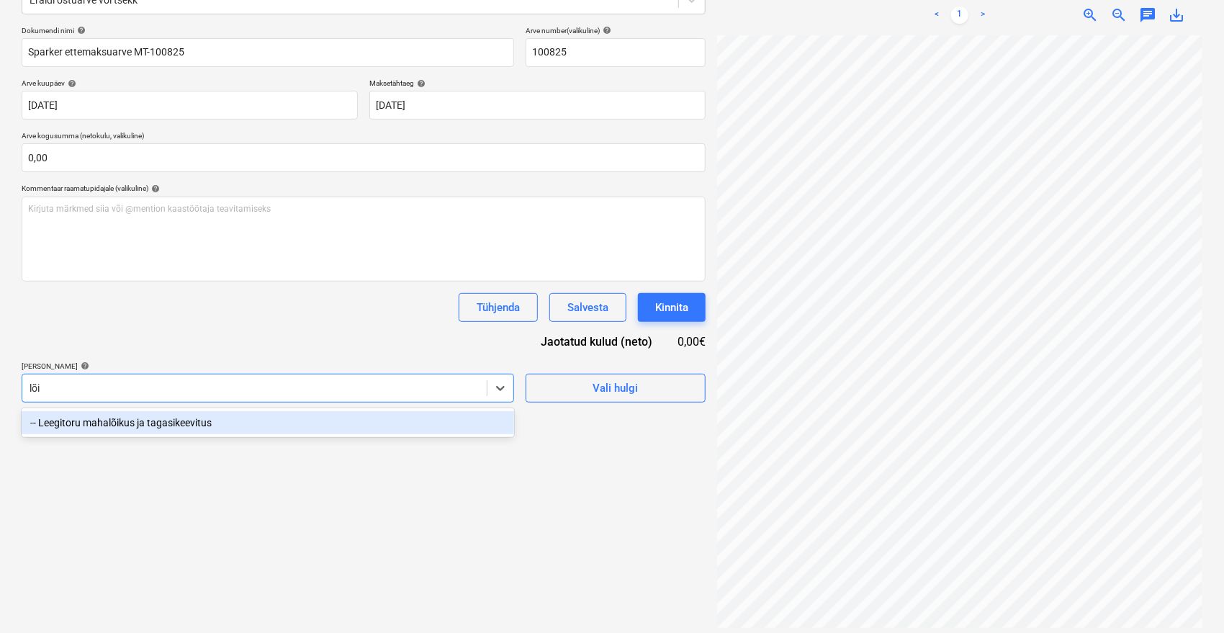
type input "lõik"
click at [197, 423] on div "-- Leegitoru mahalõikus ja tagasikeevitus" at bounding box center [268, 422] width 493 height 23
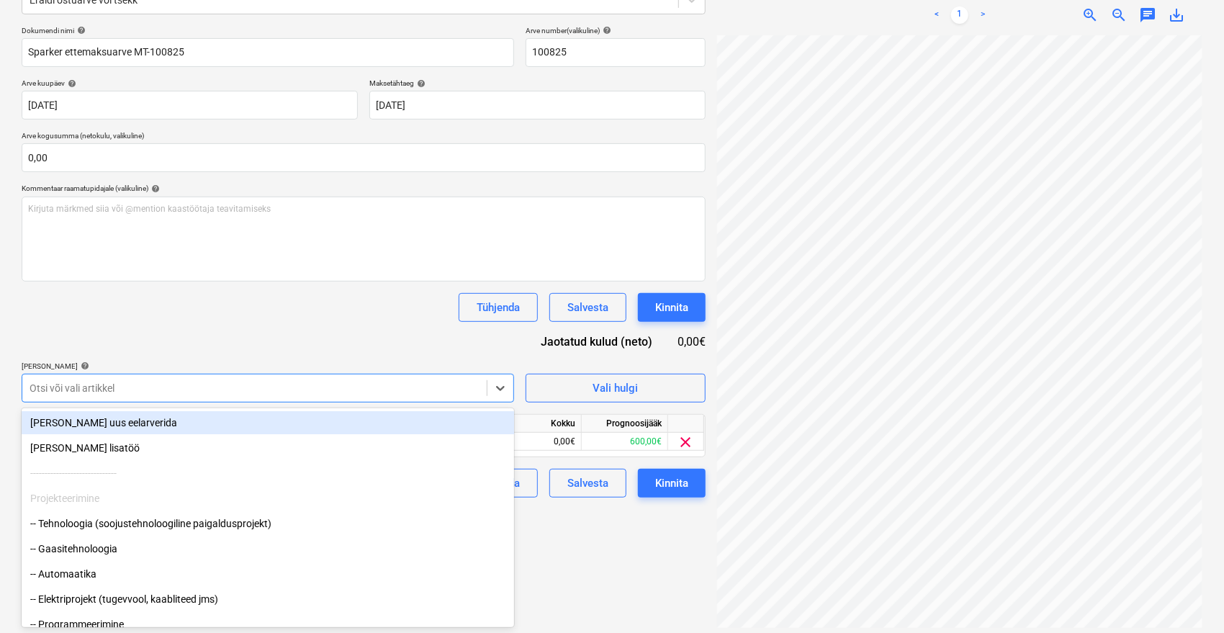
click at [256, 356] on div "Dokumendi nimi help Sparker ettemaksuarve MT-100825 Arve number (valikuline) he…" at bounding box center [364, 262] width 684 height 472
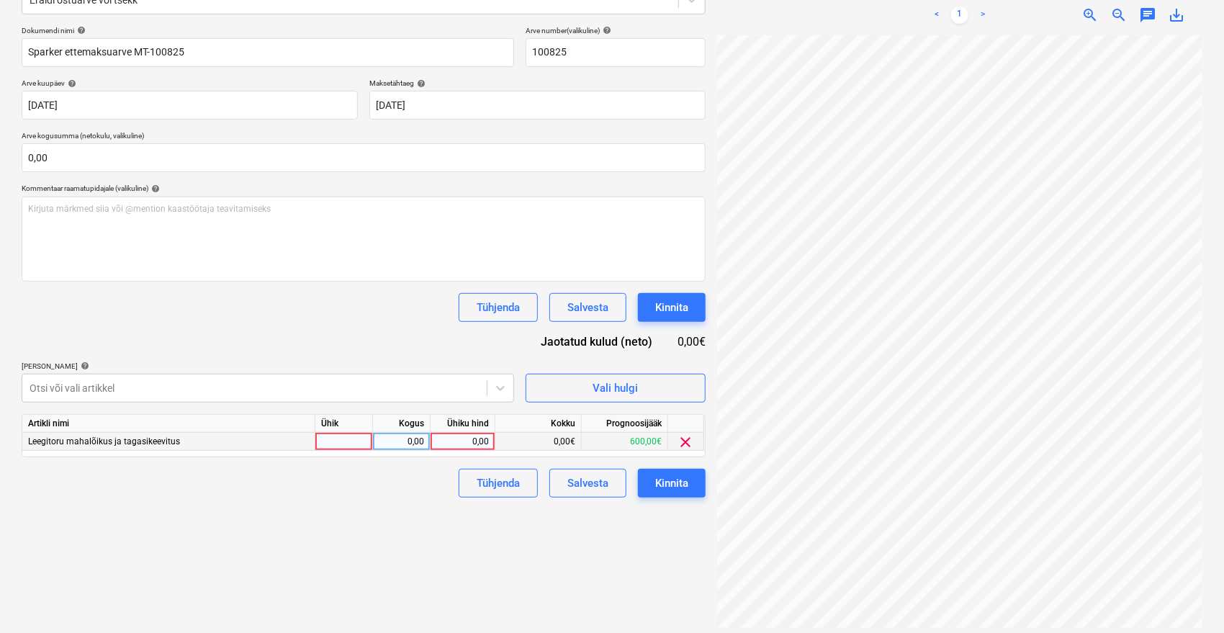
click at [469, 436] on div "0,00" at bounding box center [462, 442] width 53 height 18
type input "564,64"
click at [475, 534] on div "Failide konteerimine Vali ettevõte Sparker OÜ [PERSON_NAME] uus ettevõte Vali d…" at bounding box center [364, 254] width 696 height 760
click at [678, 485] on div "Kinnita" at bounding box center [671, 483] width 33 height 19
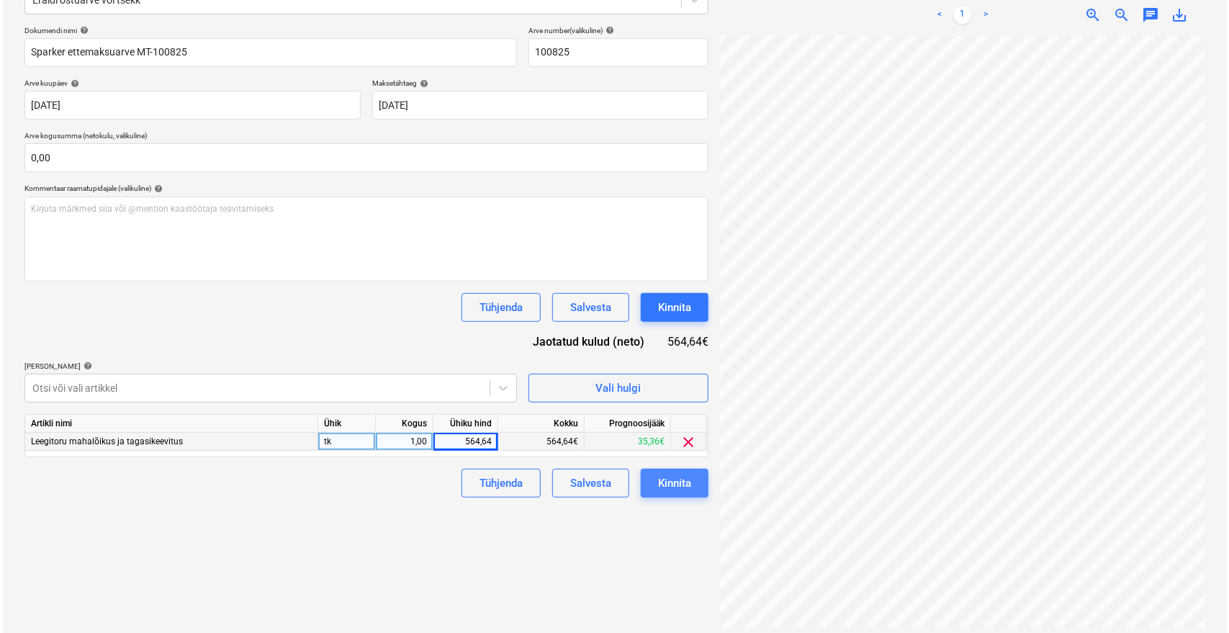
scroll to position [12, 58]
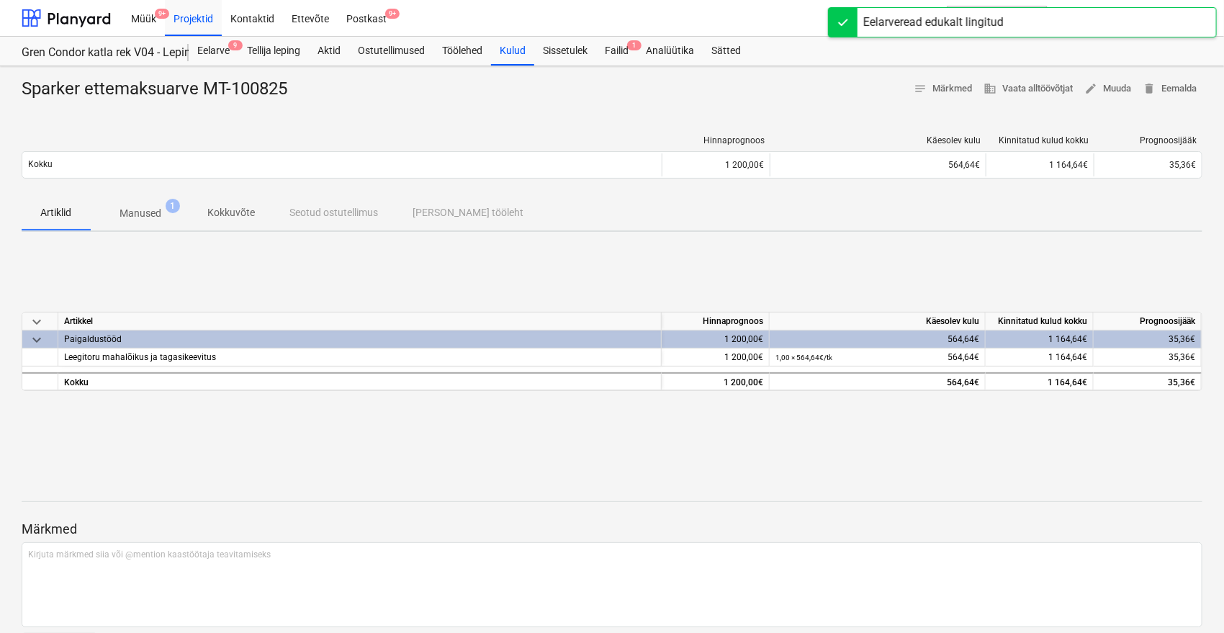
click at [181, 40] on div "Gren Condor katla rek V04 - Lepingusse" at bounding box center [105, 51] width 167 height 29
click at [203, 52] on div "Eelarve 9" at bounding box center [214, 51] width 50 height 29
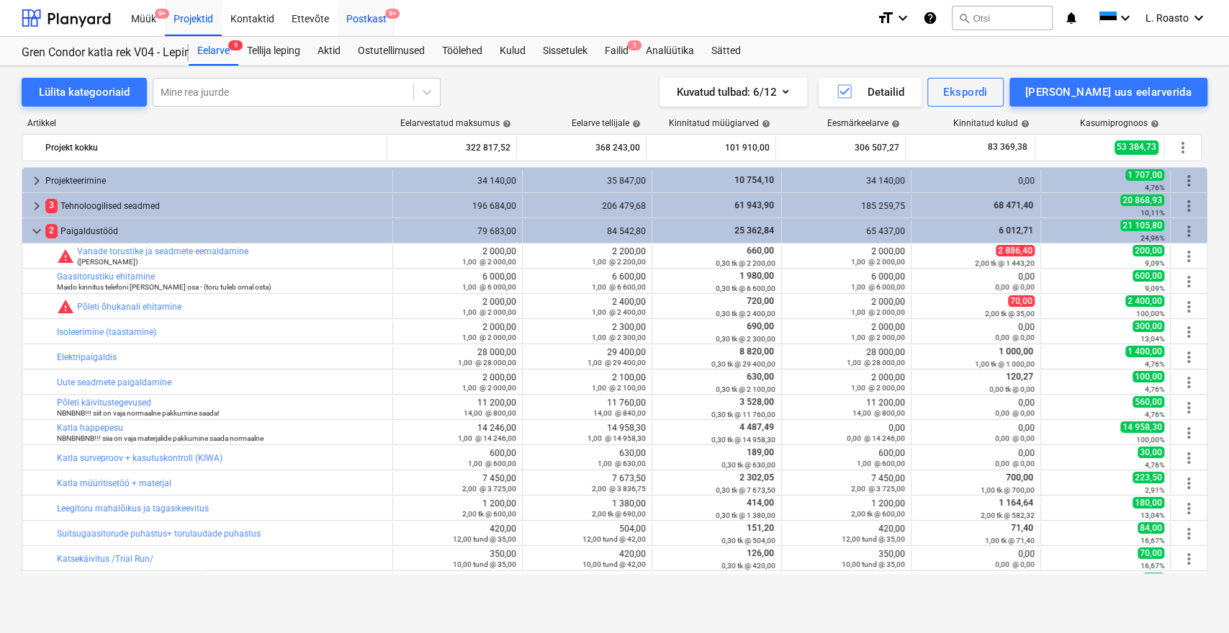
drag, startPoint x: 382, startPoint y: 11, endPoint x: 380, endPoint y: 29, distance: 18.1
click at [382, 10] on div "Postkast 9+" at bounding box center [367, 17] width 58 height 37
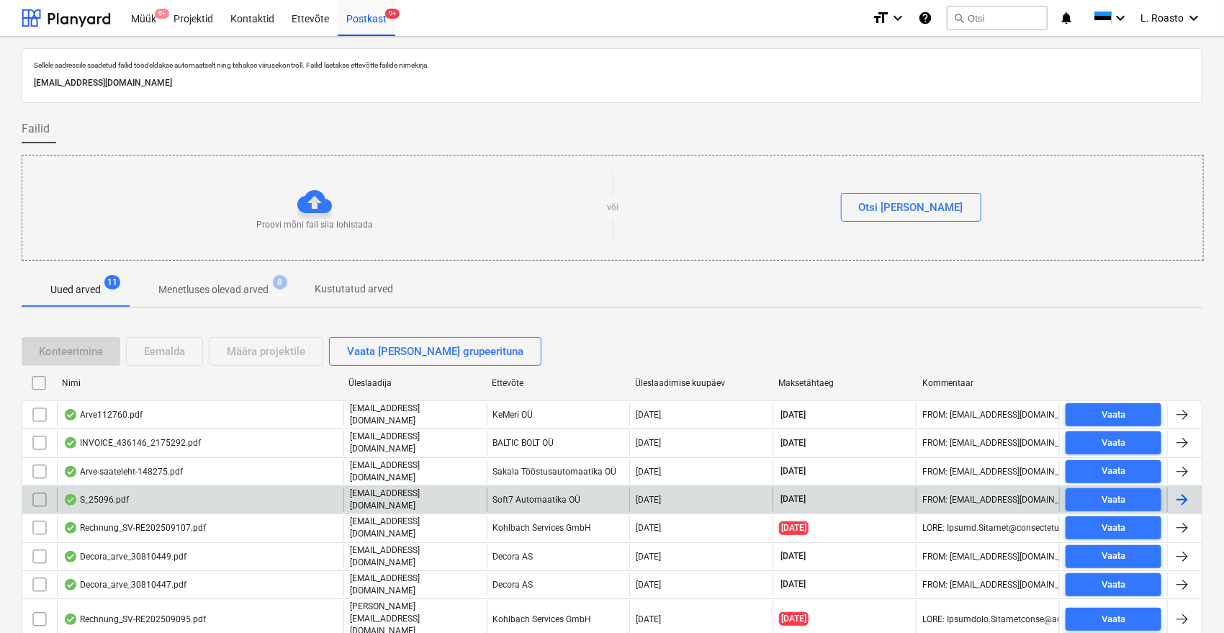
click at [194, 499] on div "S_25096.pdf" at bounding box center [200, 500] width 287 height 24
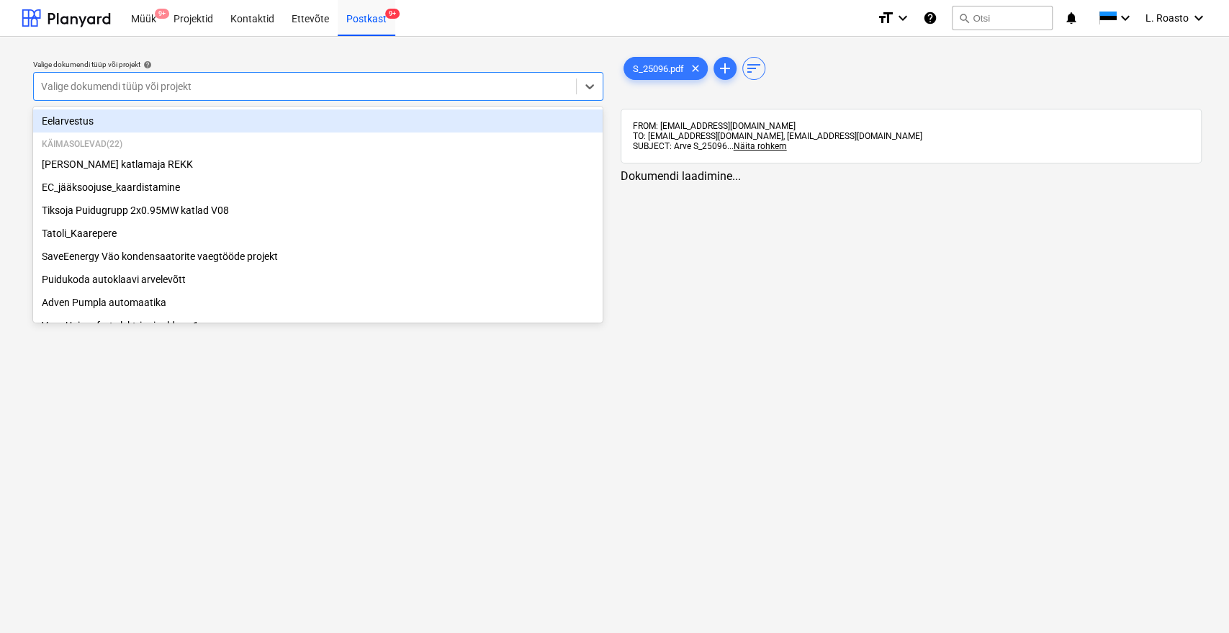
click at [236, 81] on div at bounding box center [305, 86] width 528 height 14
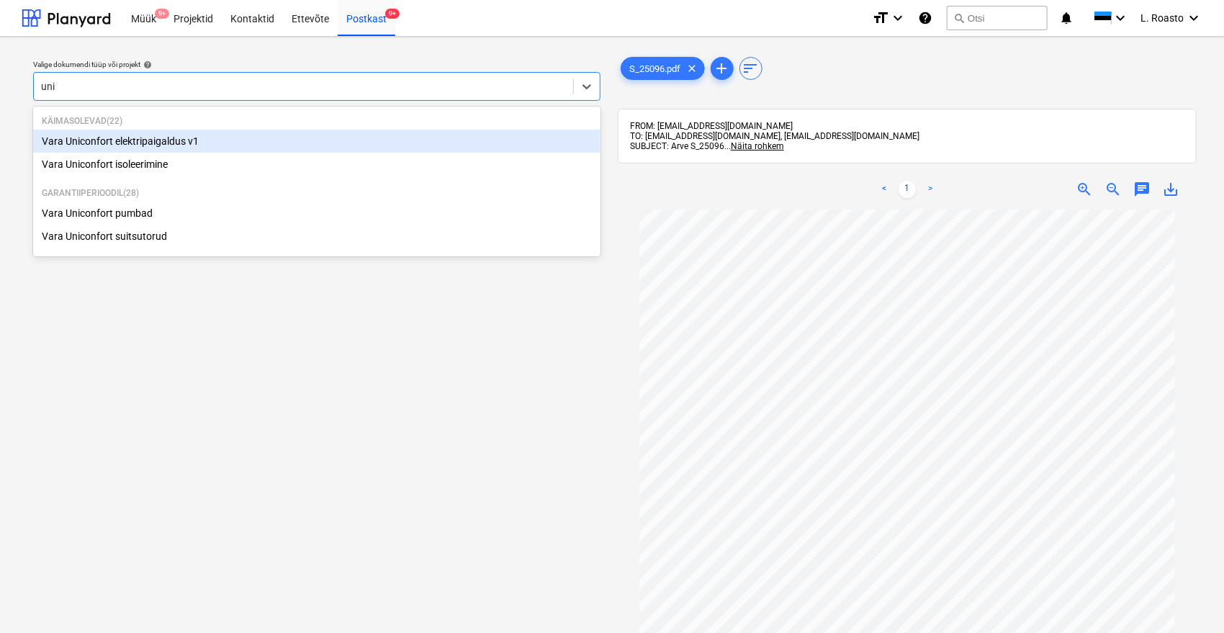
type input "unic"
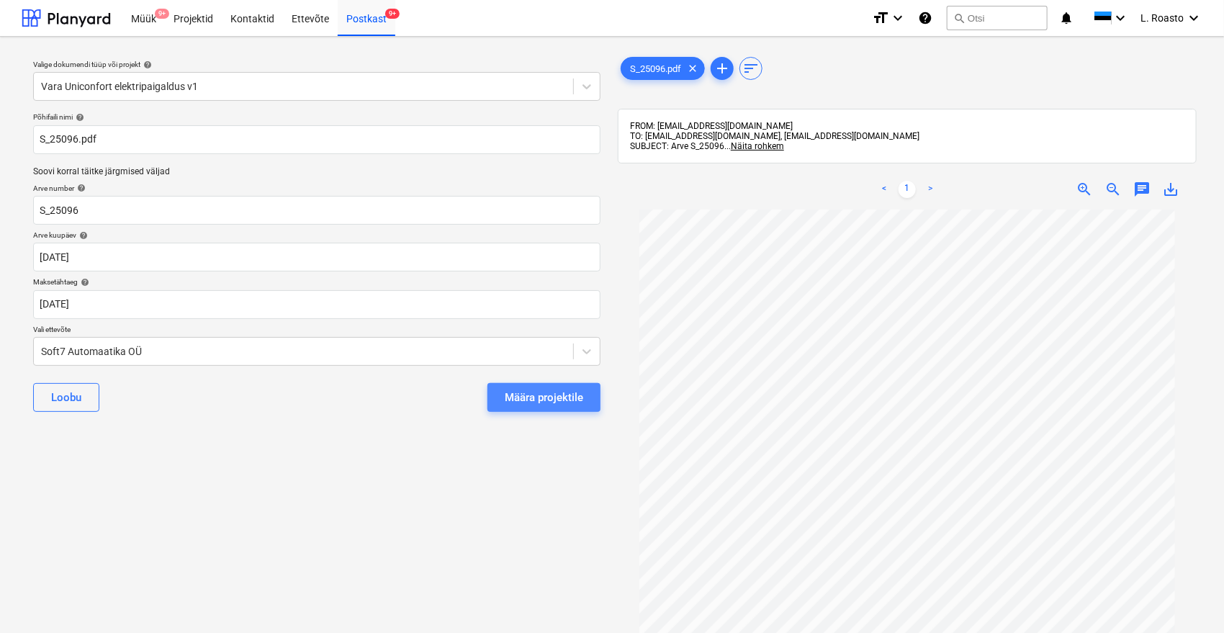
click at [545, 400] on div "Määra projektile" at bounding box center [544, 397] width 78 height 19
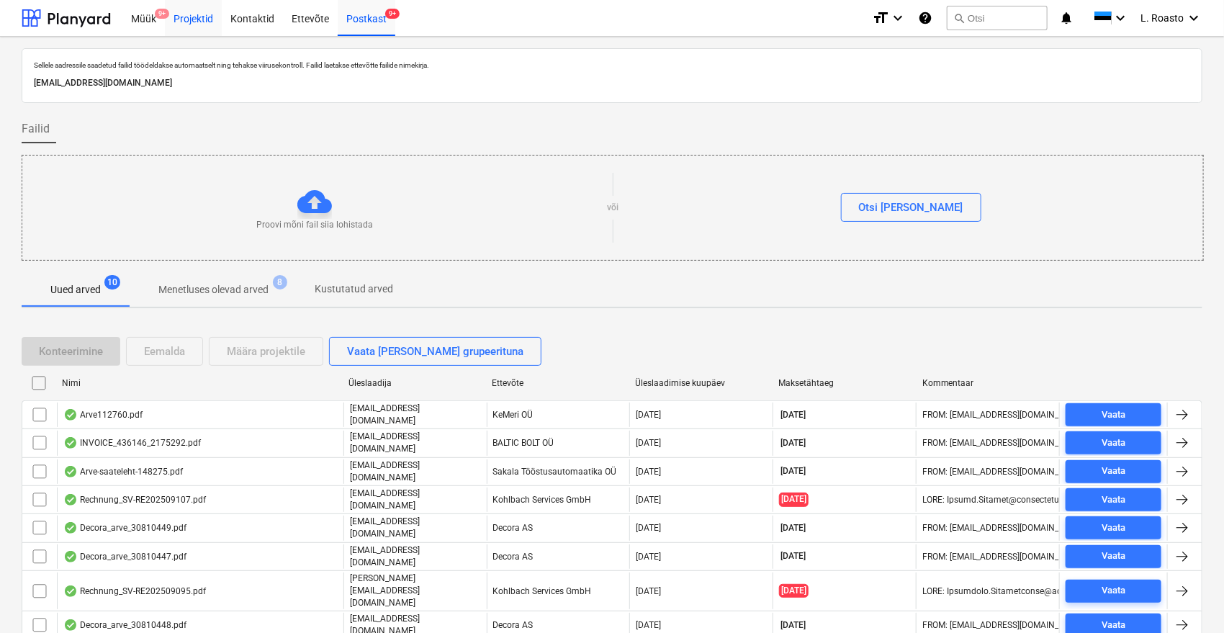
click at [205, 19] on div "Projektid" at bounding box center [193, 17] width 57 height 37
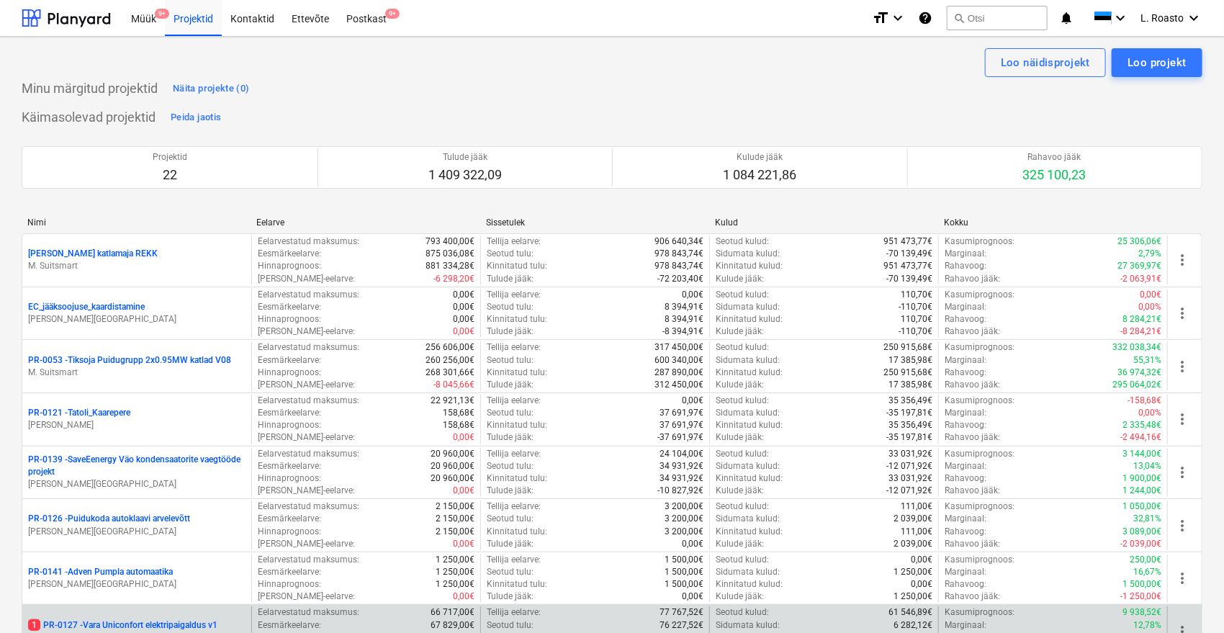
click at [176, 624] on p "1 PR-0127 - Vara Uniconfort elektripaigaldus v1" at bounding box center [122, 625] width 189 height 12
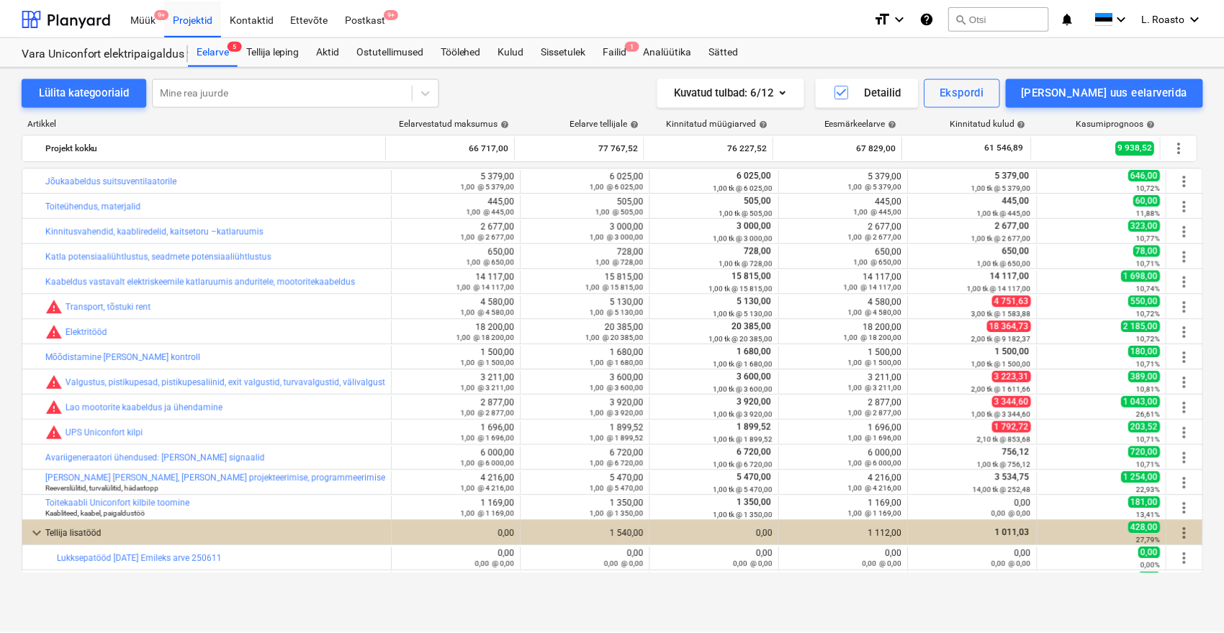
scroll to position [274, 0]
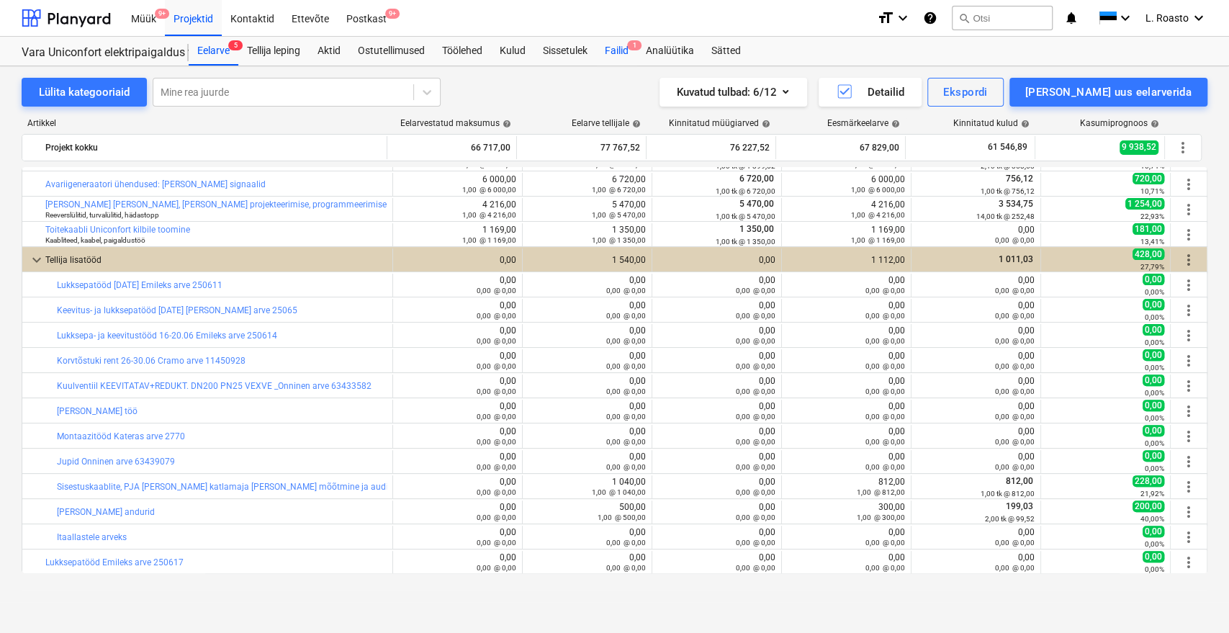
click at [633, 56] on div "Failid 1" at bounding box center [616, 51] width 41 height 29
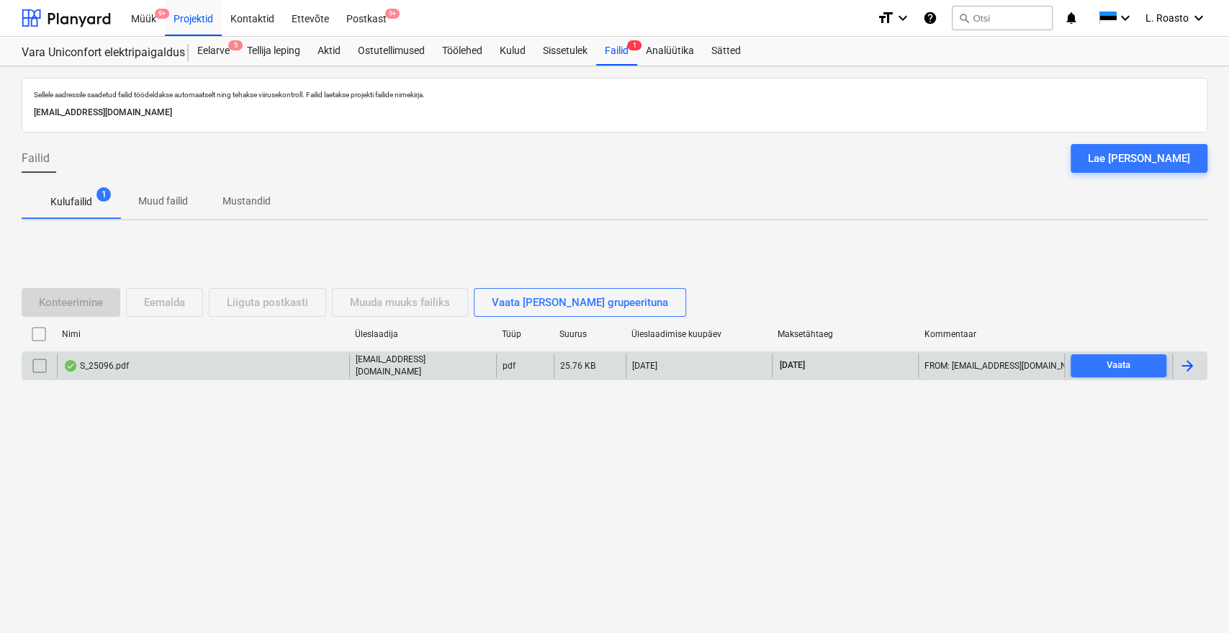
click at [1185, 357] on div at bounding box center [1187, 365] width 17 height 17
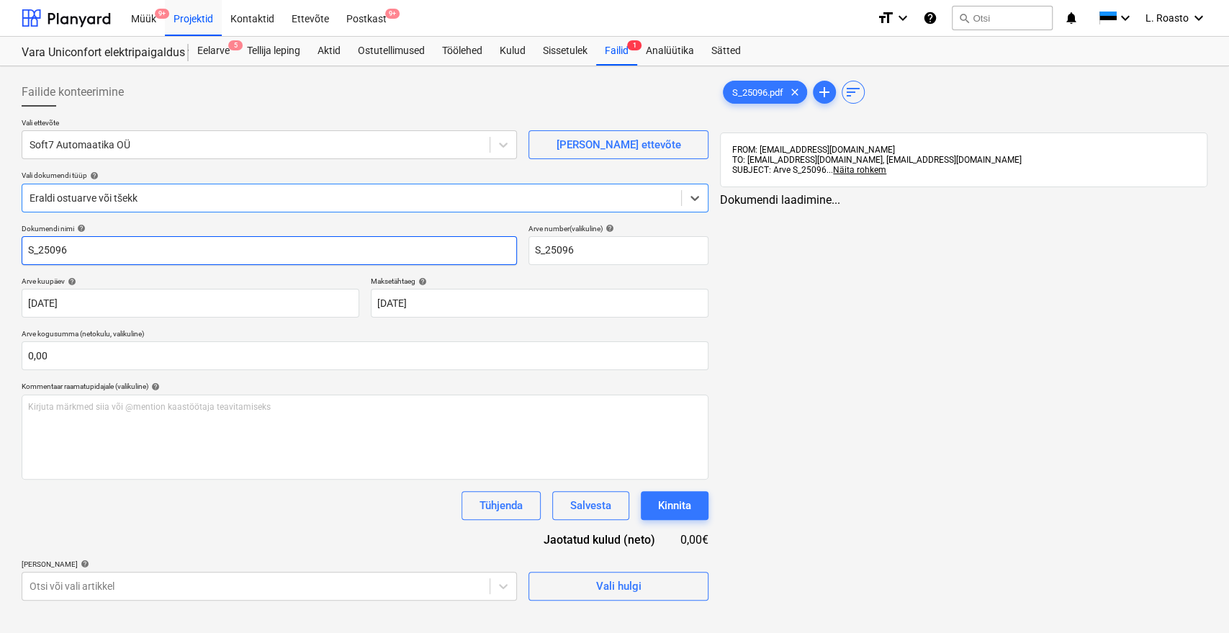
click at [24, 252] on input "S_25096" at bounding box center [269, 250] width 495 height 29
type input "Soft7 arve S_25096"
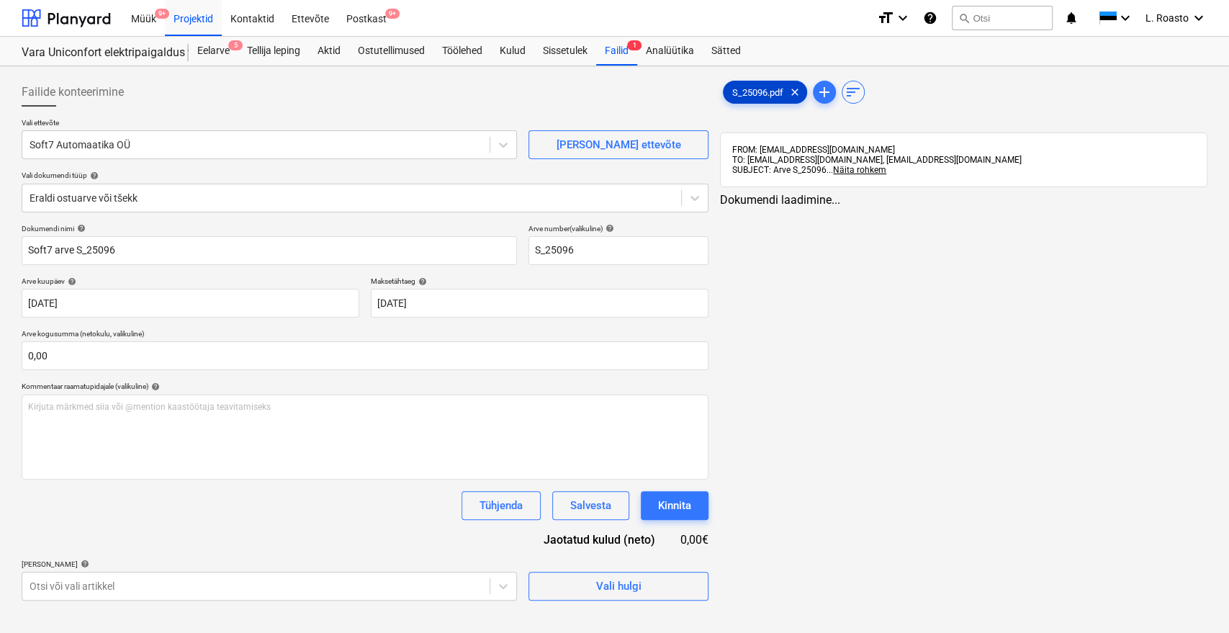
click at [753, 84] on div "S_25096.pdf clear" at bounding box center [765, 92] width 84 height 23
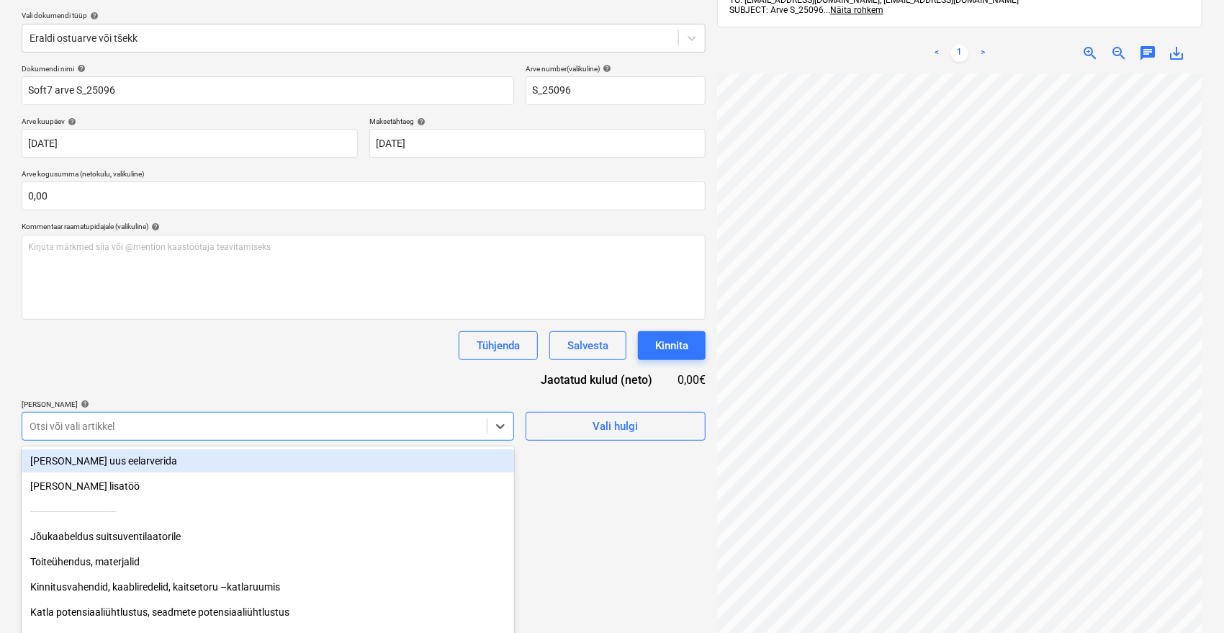
click at [242, 429] on body "Müük 9+ Projektid Kontaktid Ettevõte Postkast 9+ format_size keyboard_arrow_dow…" at bounding box center [612, 156] width 1224 height 633
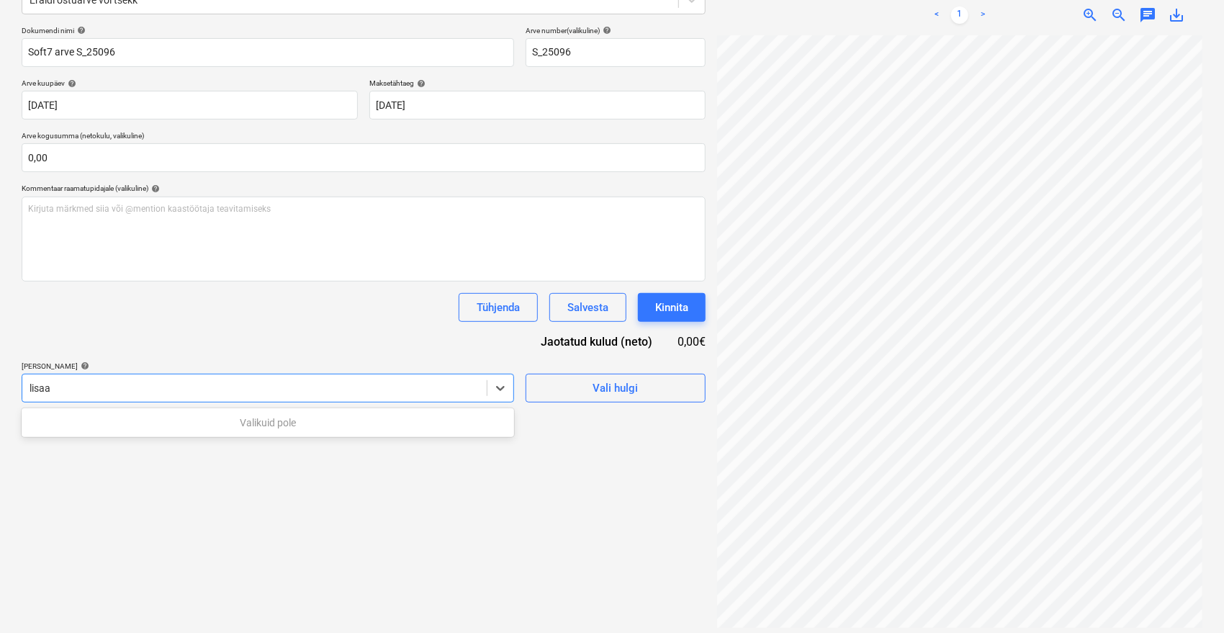
type input "[PERSON_NAME]"
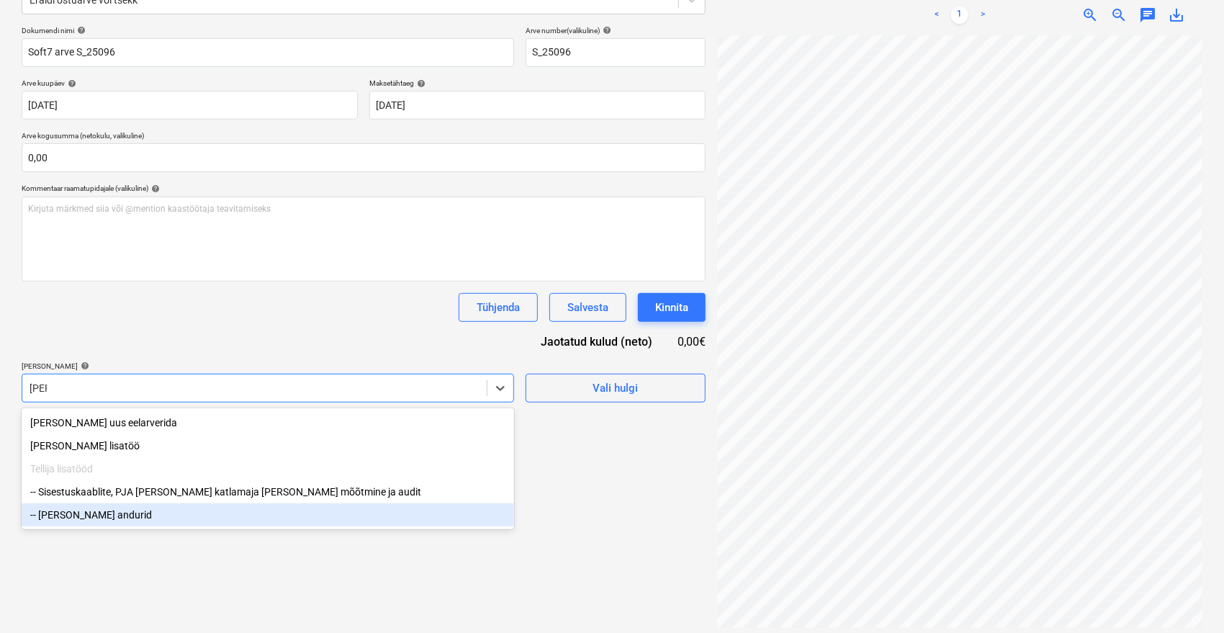
click at [109, 517] on div "-- [PERSON_NAME] andurid" at bounding box center [268, 514] width 493 height 23
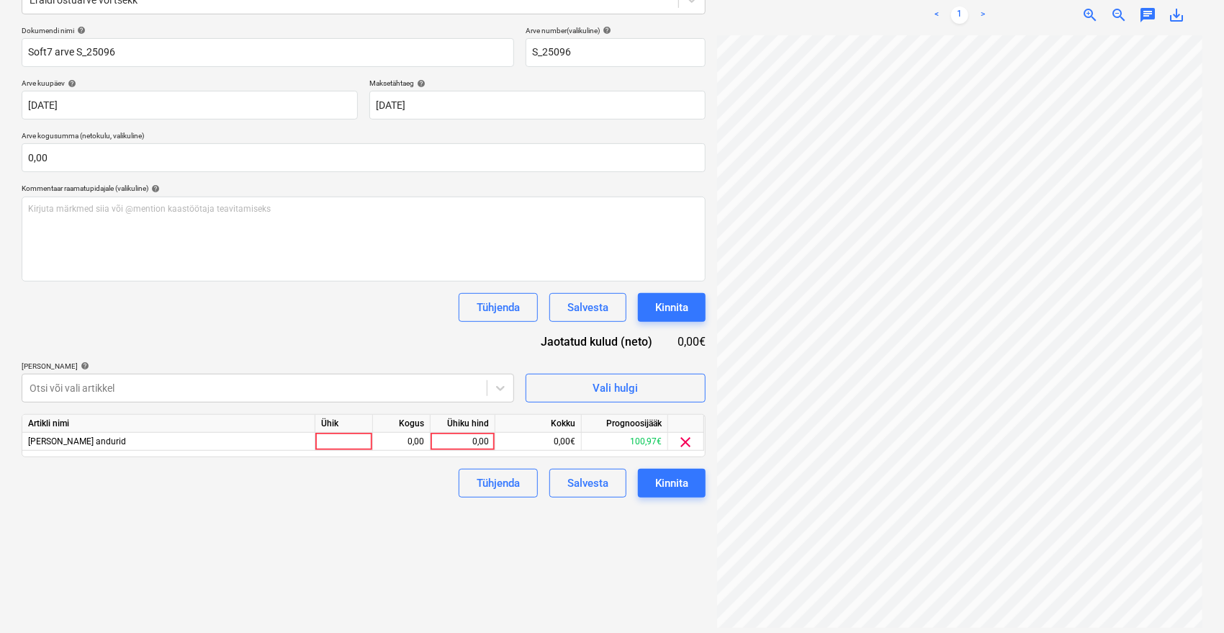
click at [239, 326] on div "Dokumendi nimi help Soft7 arve S_25096 Arve number (valikuline) help S_25096 Ar…" at bounding box center [364, 262] width 684 height 472
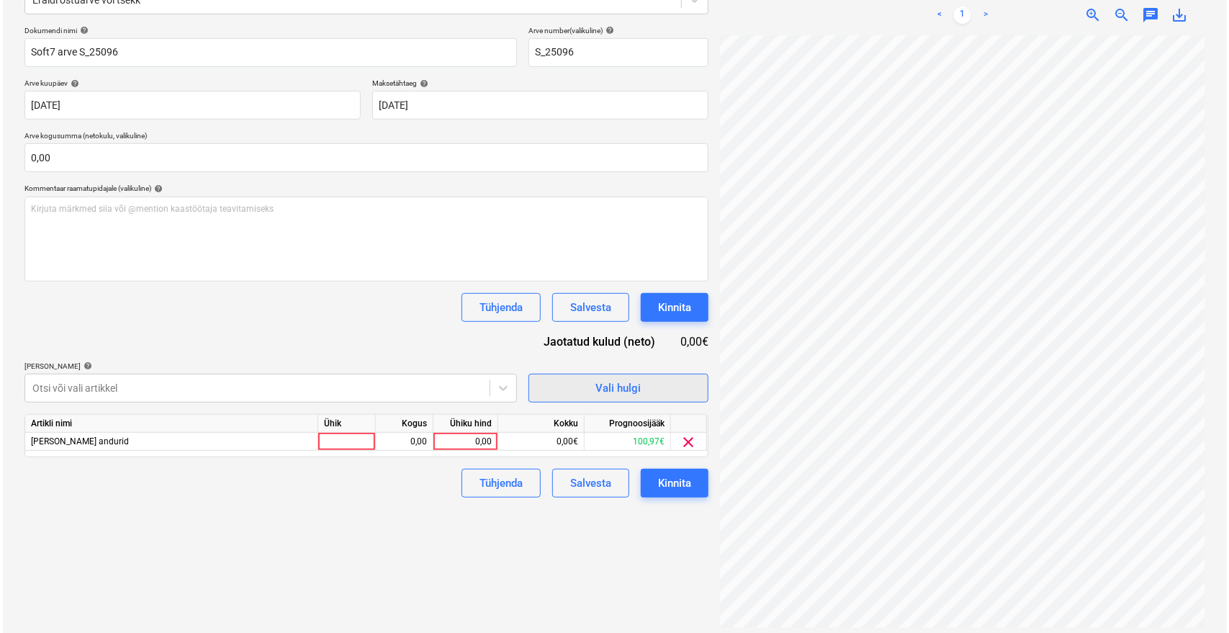
scroll to position [12, 58]
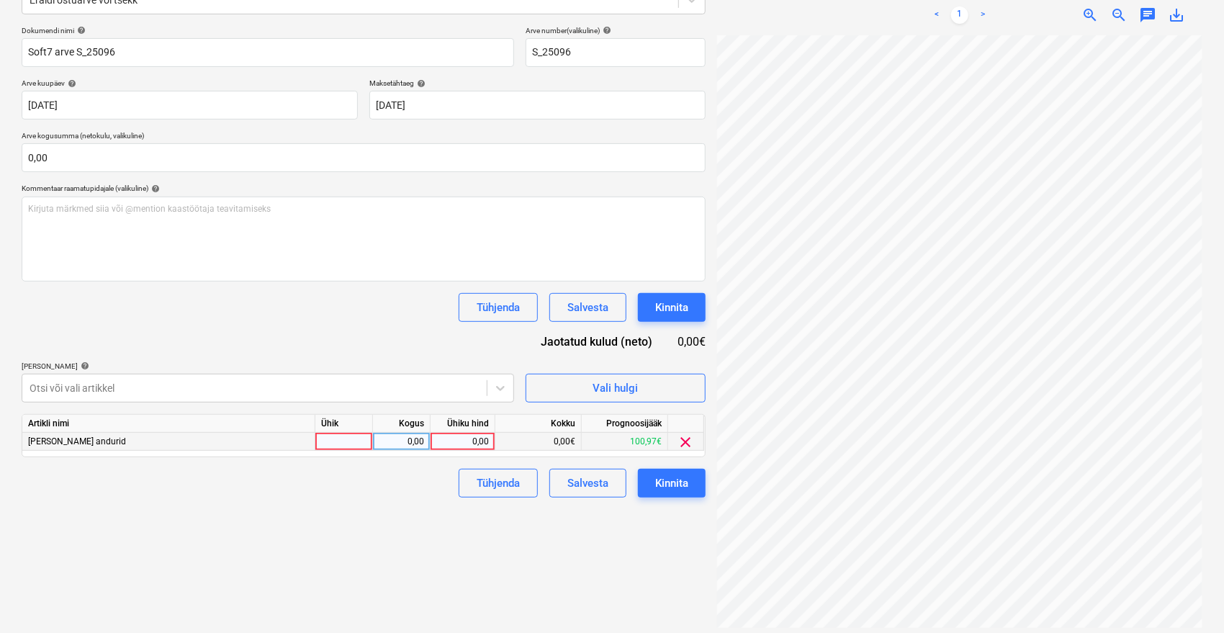
click at [469, 440] on div "0,00" at bounding box center [462, 442] width 53 height 18
type input "359"
click at [428, 534] on div "Failide konteerimine Vali ettevõte Soft7 Automaatika OÜ [PERSON_NAME] uus ettev…" at bounding box center [364, 254] width 696 height 760
click at [666, 481] on div "Kinnita" at bounding box center [671, 483] width 33 height 19
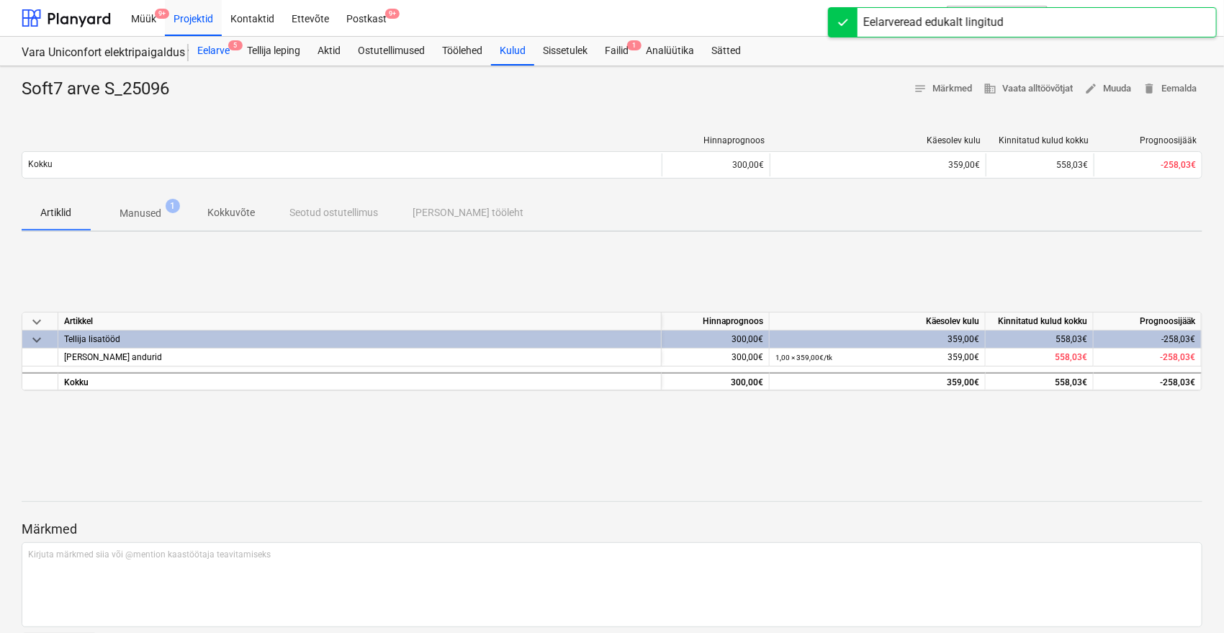
click at [230, 60] on div "Eelarve 5" at bounding box center [214, 51] width 50 height 29
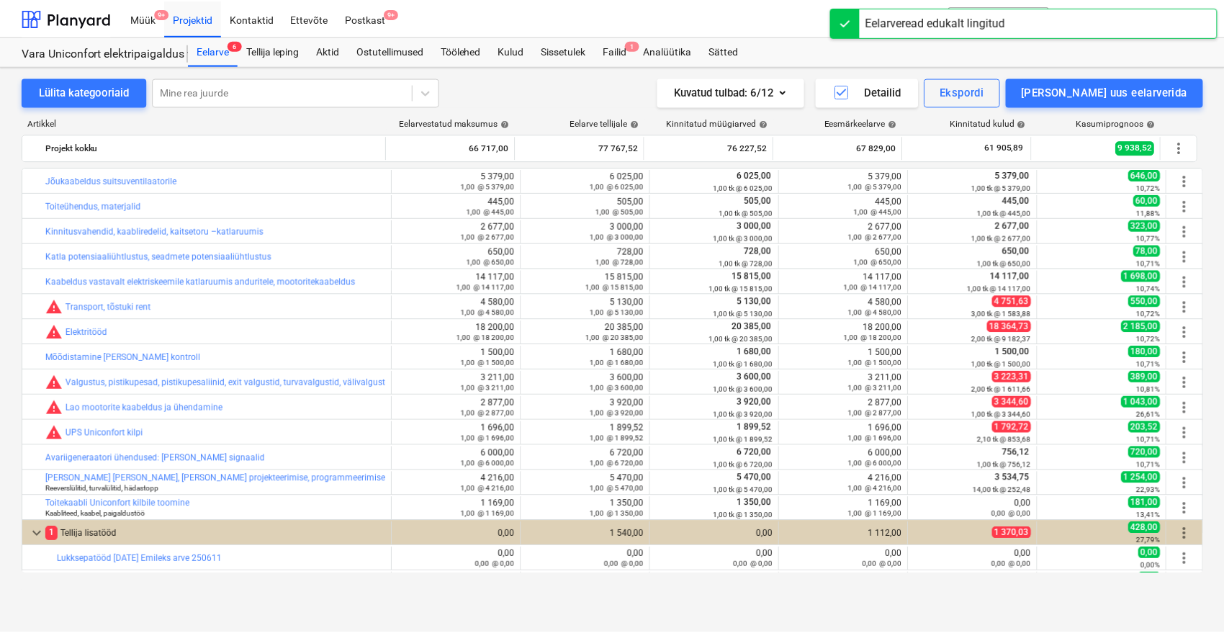
scroll to position [274, 0]
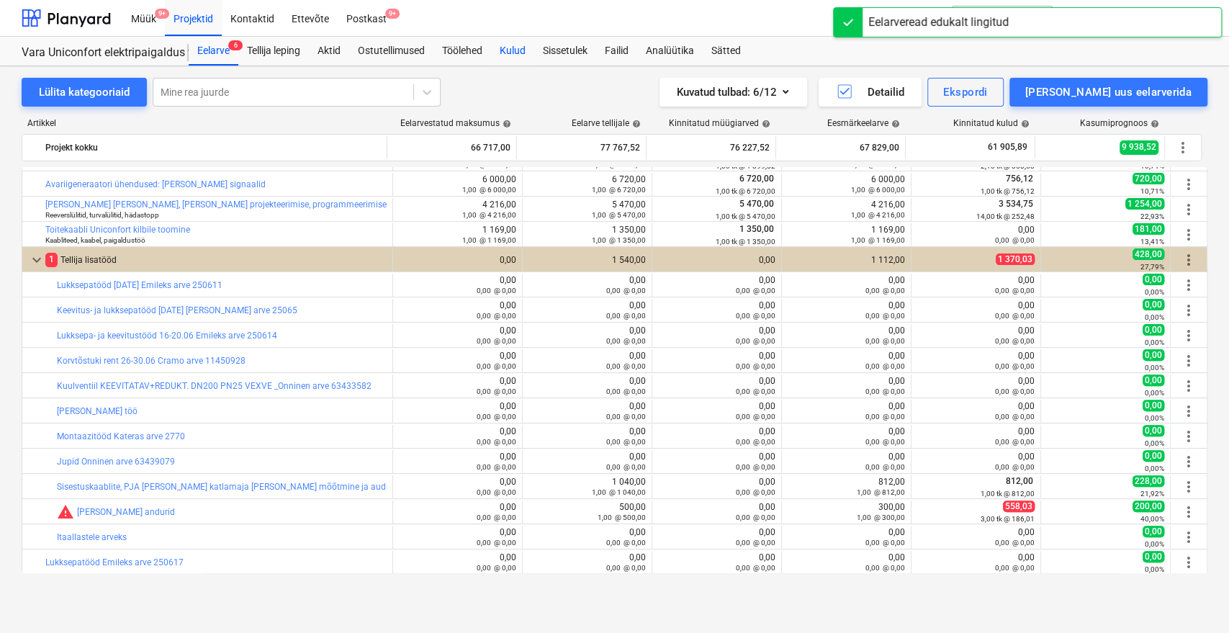
click at [521, 49] on div "Kulud" at bounding box center [512, 51] width 43 height 29
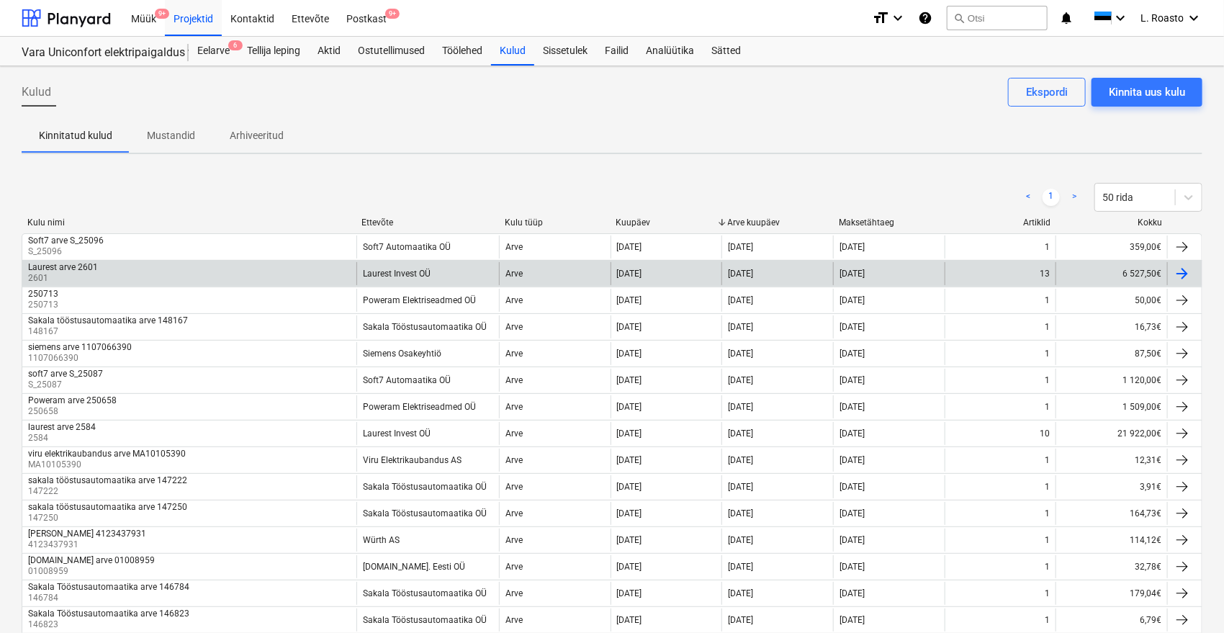
click at [109, 265] on div "Laurest arve 2601 2601" at bounding box center [189, 273] width 334 height 23
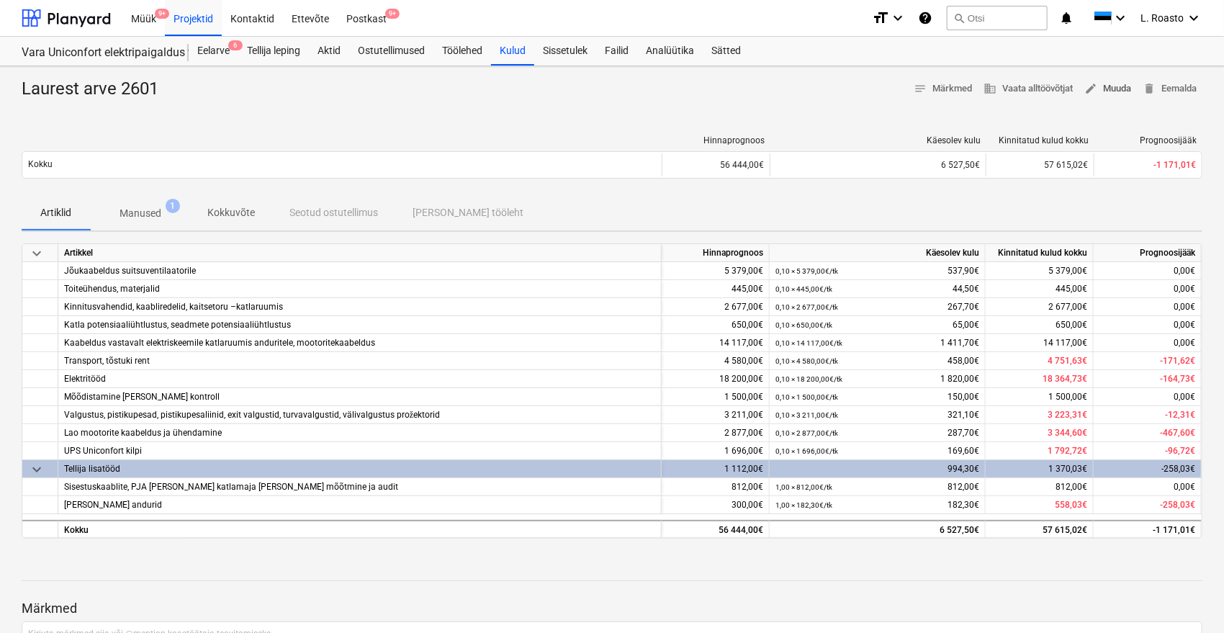
click at [1107, 92] on span "edit Muuda" at bounding box center [1108, 89] width 47 height 17
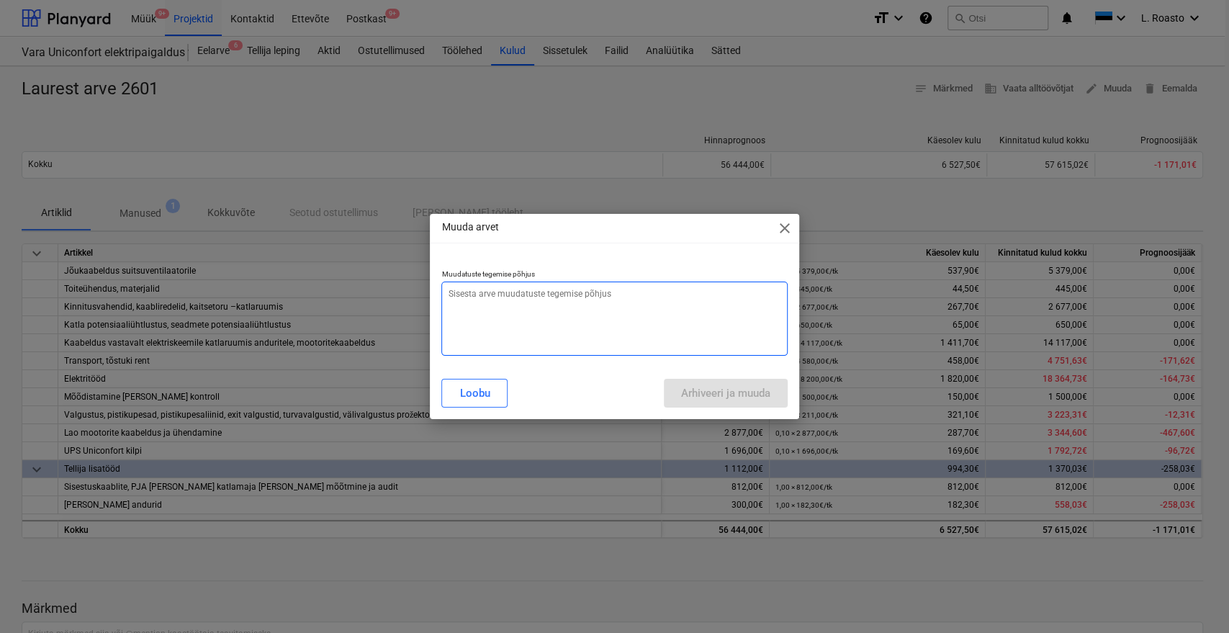
click at [568, 310] on textarea at bounding box center [614, 319] width 346 height 74
type textarea "summa vale"
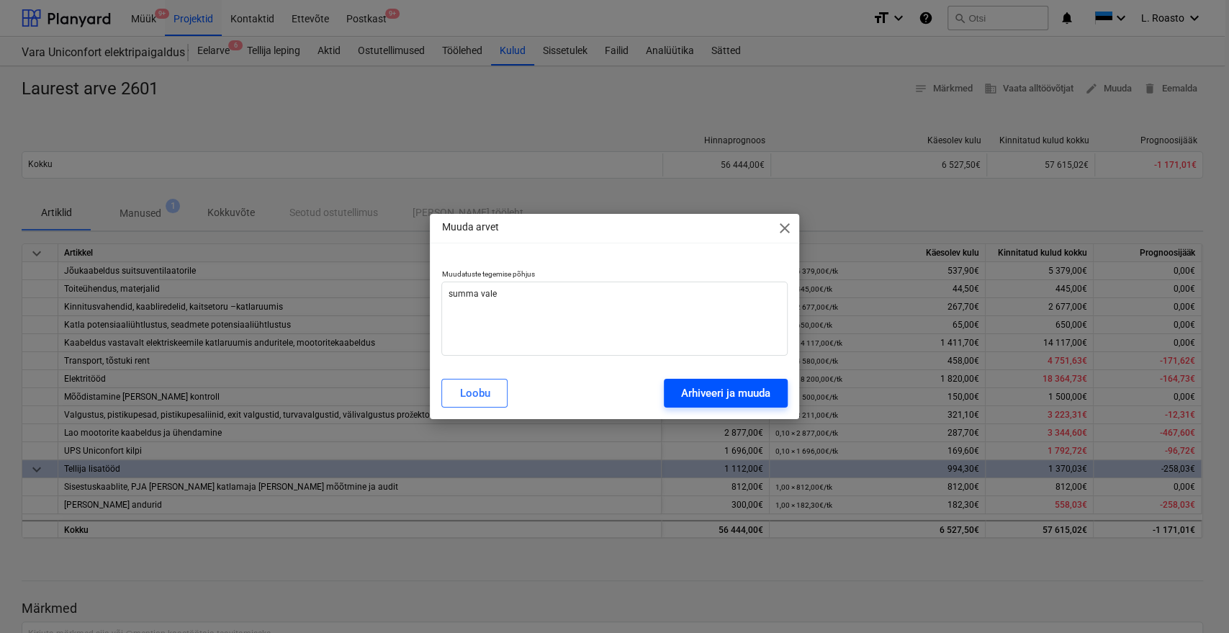
click at [719, 395] on div "Arhiveeri ja muuda" at bounding box center [725, 393] width 89 height 19
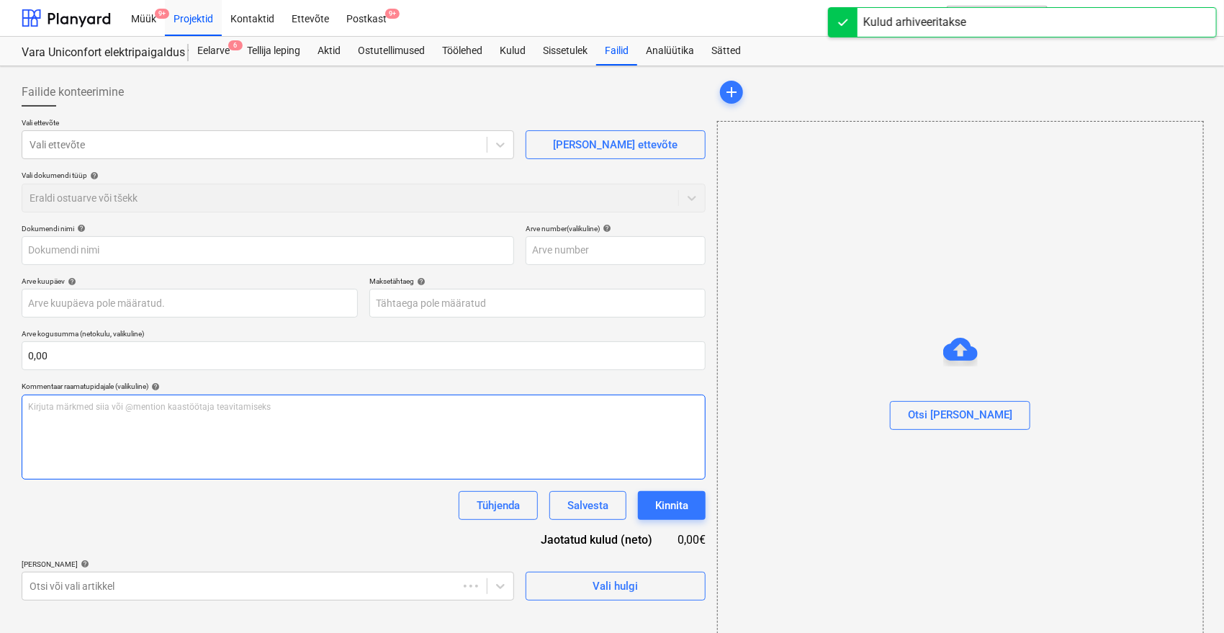
type input "Laurest arve 2601"
type input "2601"
type input "[DATE]"
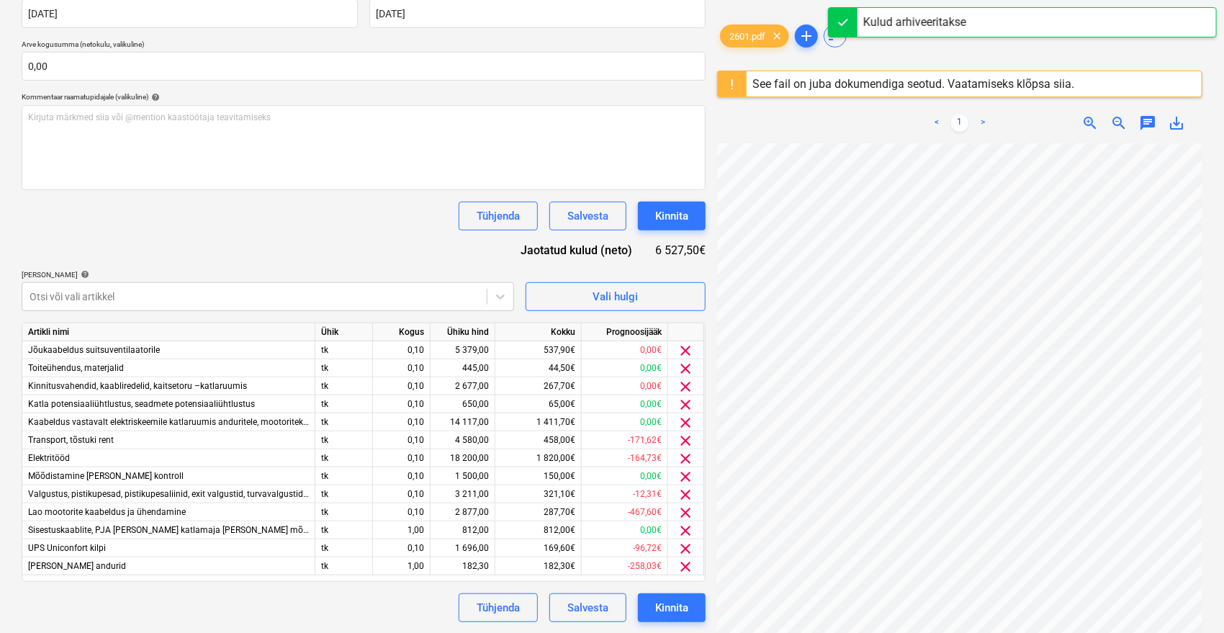
scroll to position [81, 58]
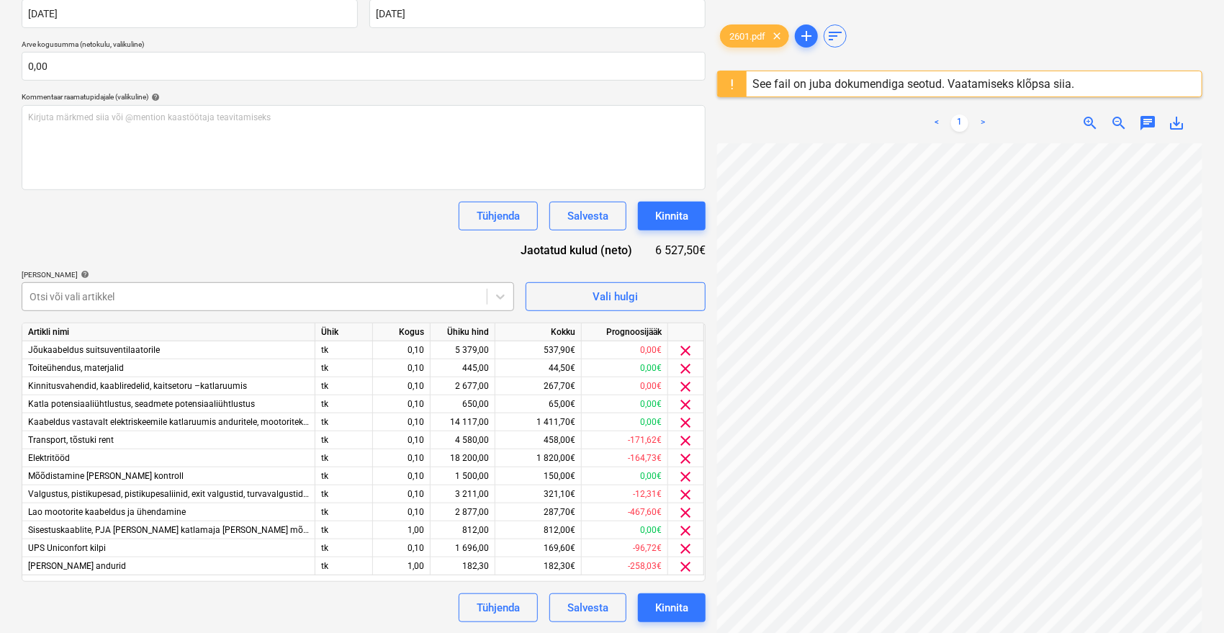
click at [302, 287] on div "Otsi või vali artikkel" at bounding box center [254, 297] width 465 height 20
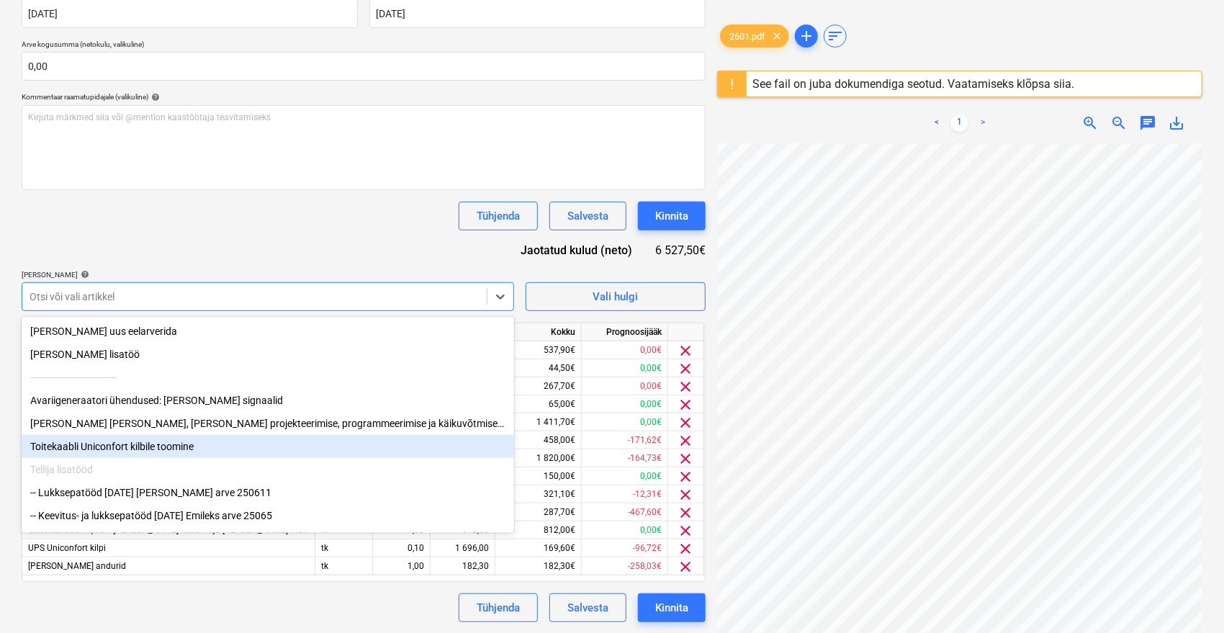
click at [233, 439] on div "Toitekaabli Uniconfort kilbile toomine" at bounding box center [268, 446] width 493 height 23
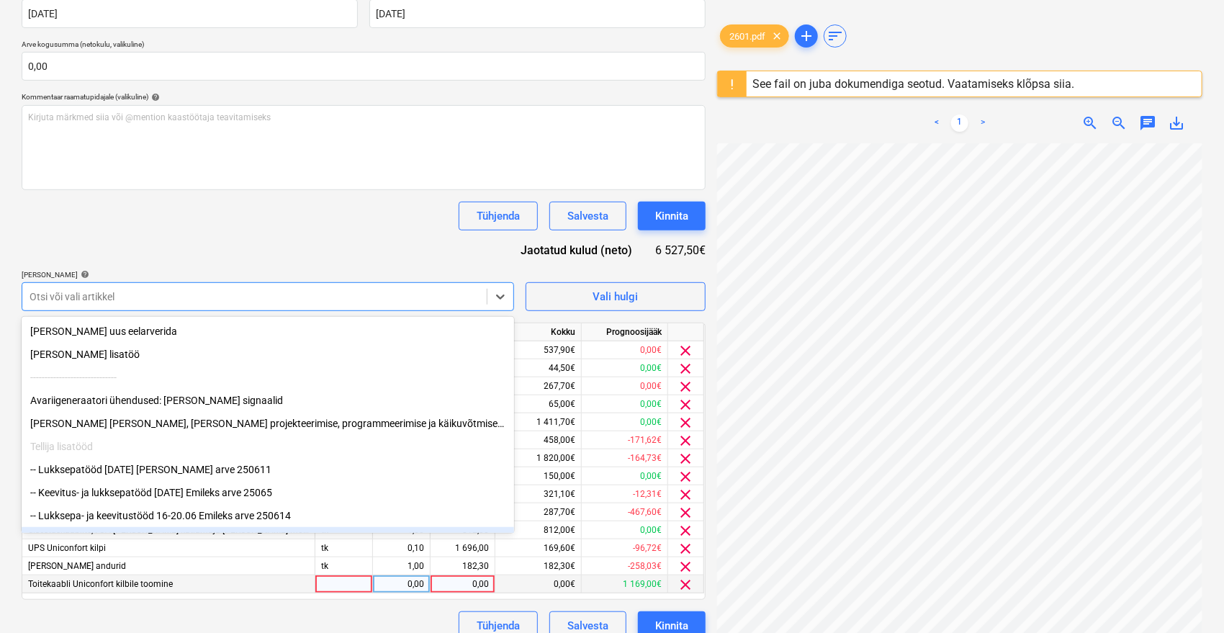
click at [465, 586] on div "0,00" at bounding box center [462, 584] width 53 height 18
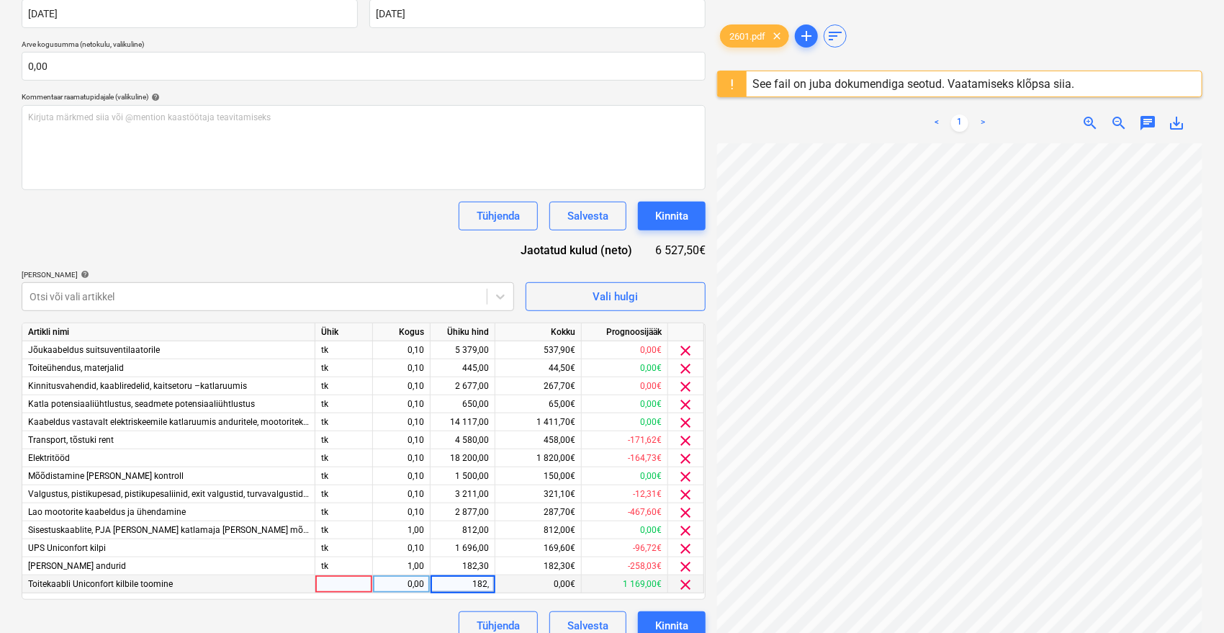
type input "182,3"
click at [419, 587] on div "0,00" at bounding box center [401, 584] width 45 height 18
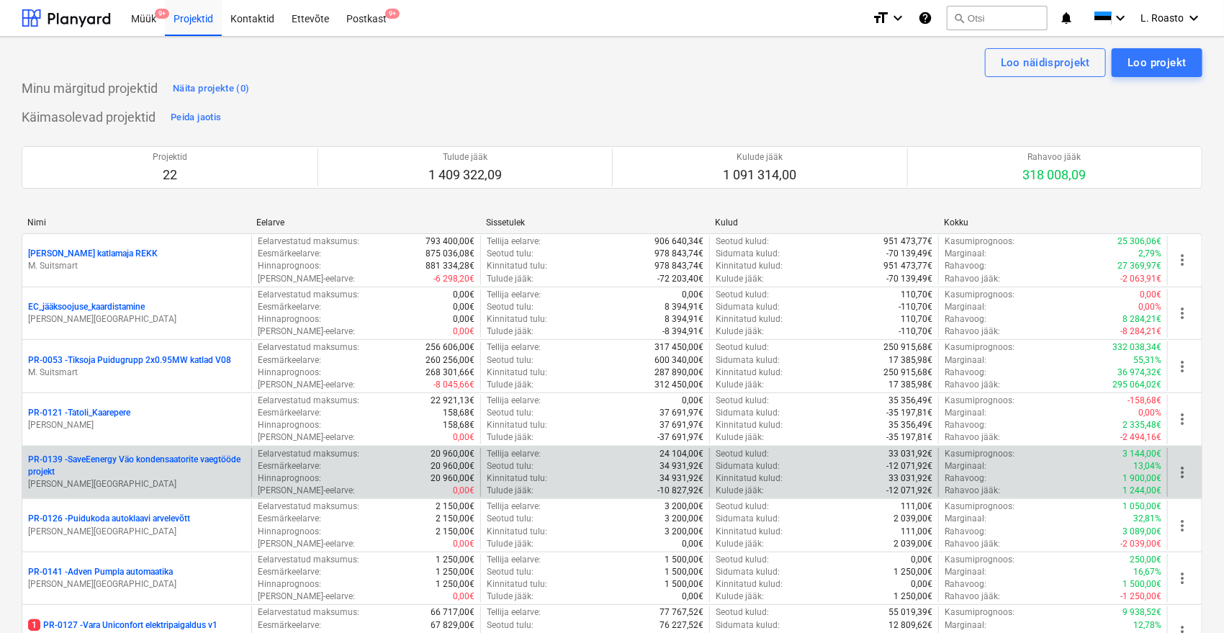
scroll to position [160, 0]
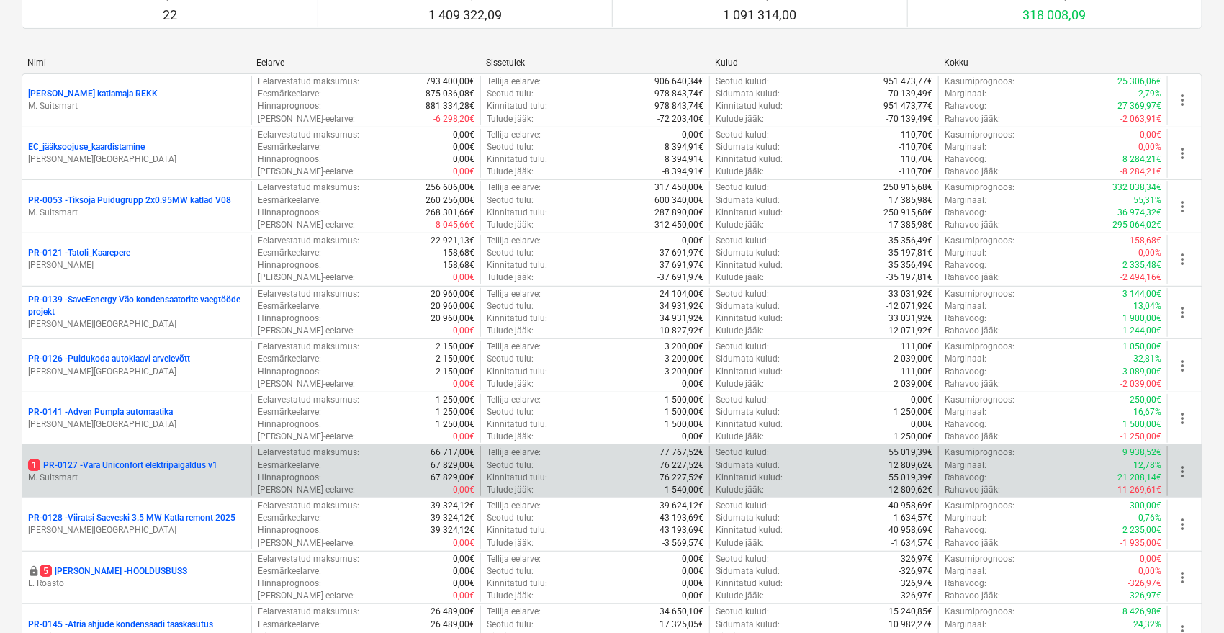
click at [156, 475] on p "M. Suitsmart" at bounding box center [136, 478] width 217 height 12
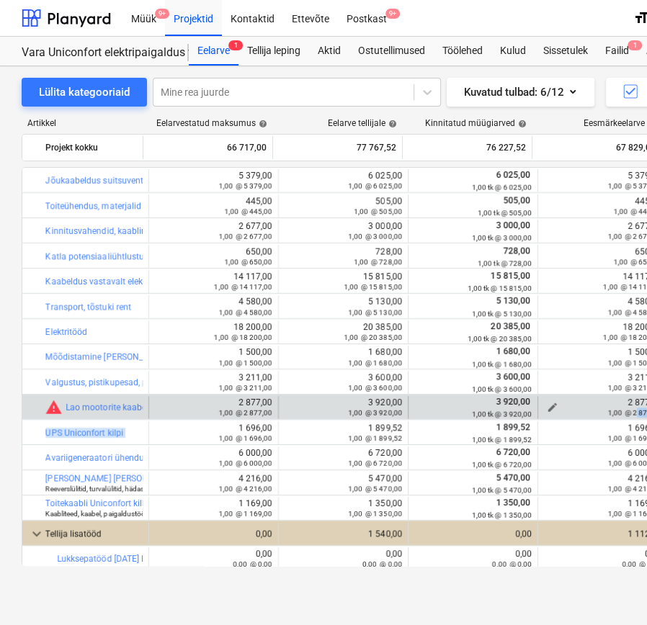
drag, startPoint x: 202, startPoint y: 423, endPoint x: 634, endPoint y: 416, distance: 431.4
click at [634, 416] on div "bar_chart Jõukaabeldus suitsuventilaatorile edit 5 379,00 1,00 @ 5 379,00 edit …" at bounding box center [493, 507] width 942 height 681
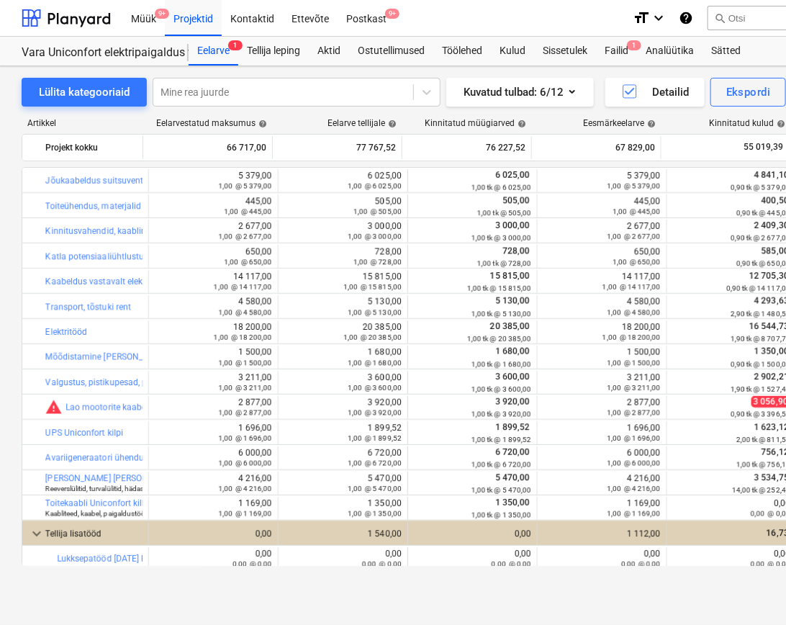
click at [104, 591] on div "Lülita kategooriaid Mine rea juurde Kuvatud tulbad : 6/12 Detailid Ekspordi [PE…" at bounding box center [492, 330] width 985 height 529
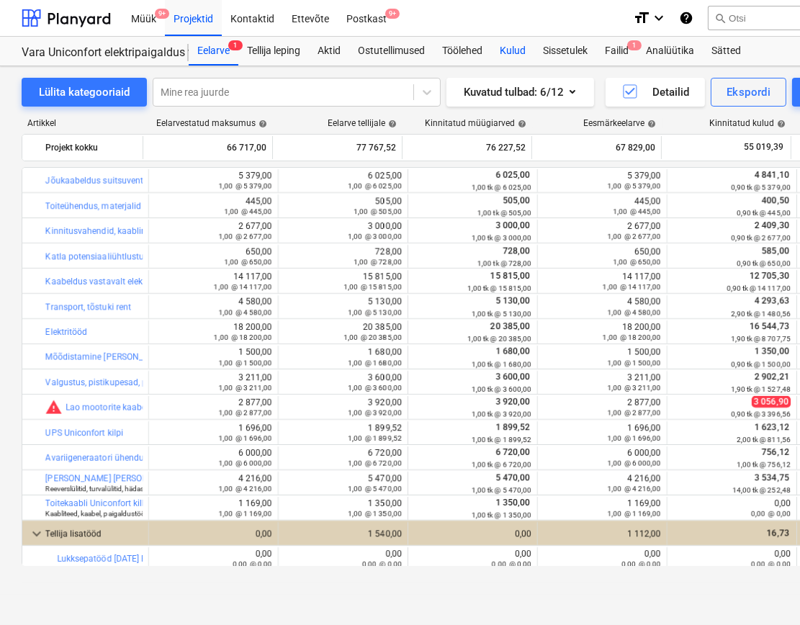
click at [519, 50] on div "Kulud" at bounding box center [512, 51] width 43 height 29
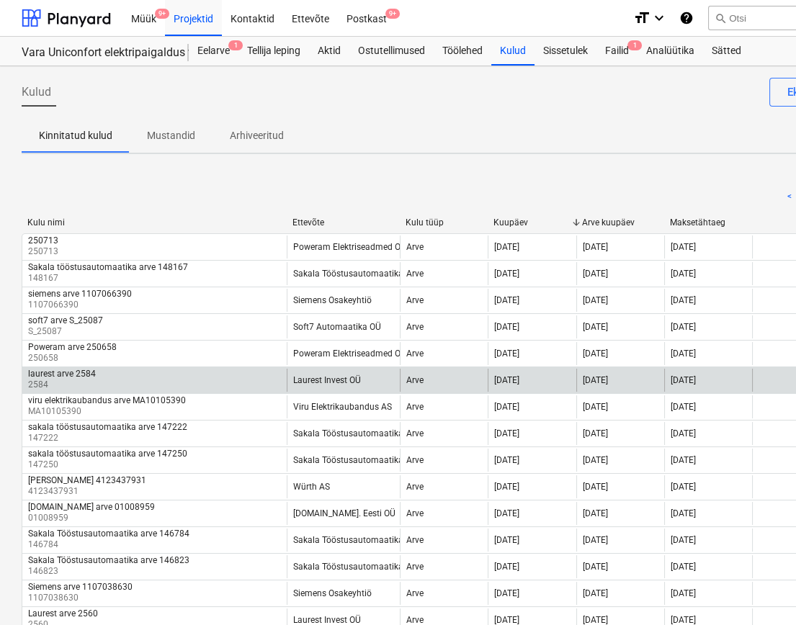
click at [169, 377] on div "laurest arve 2584 2584" at bounding box center [154, 380] width 264 height 23
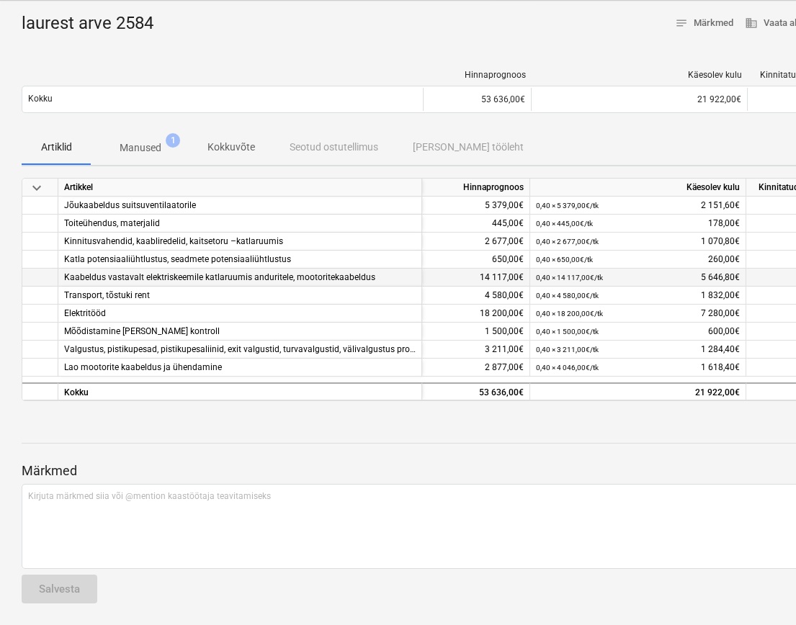
scroll to position [31, 0]
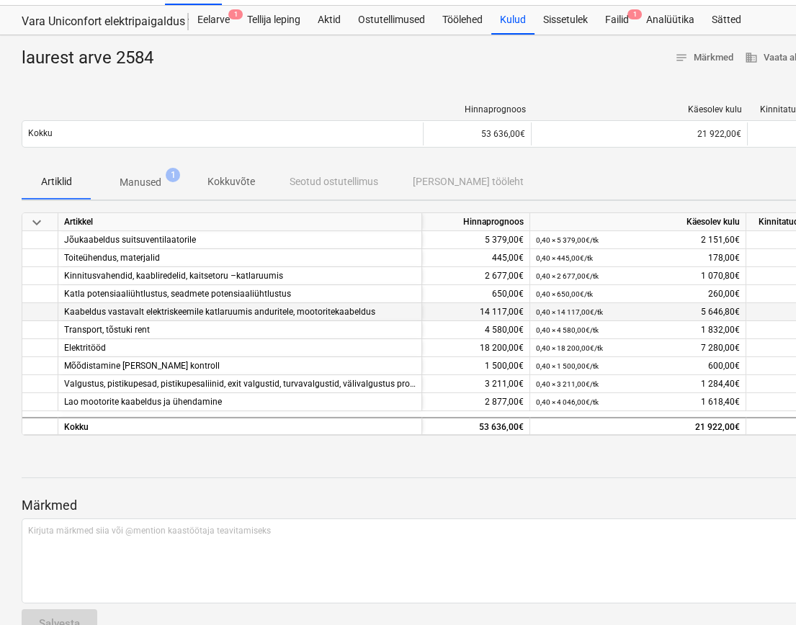
drag, startPoint x: 192, startPoint y: 408, endPoint x: 192, endPoint y: 326, distance: 82.1
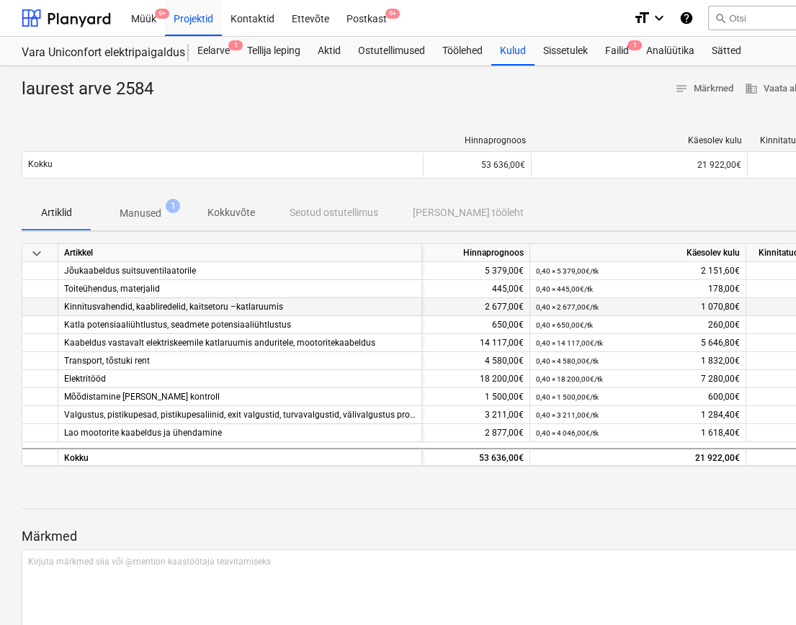
scroll to position [66, 0]
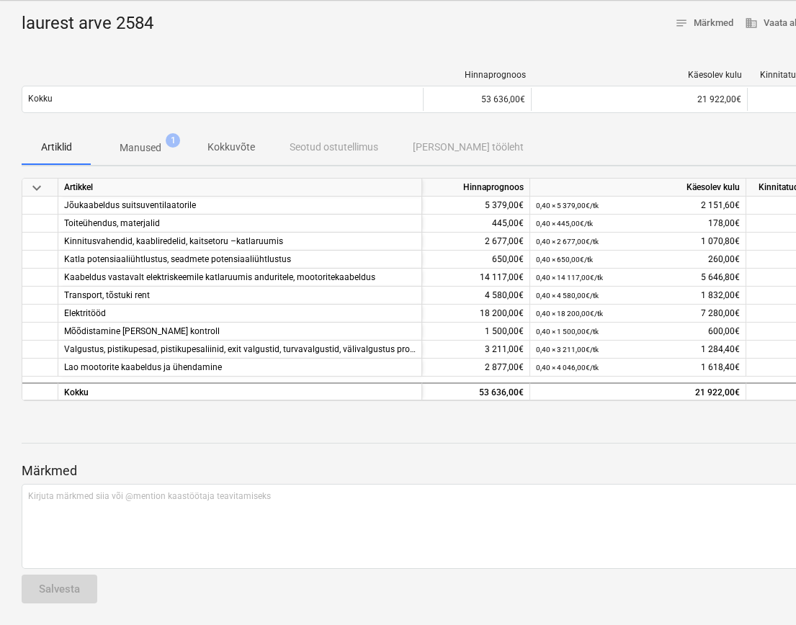
click at [40, 187] on span "keyboard_arrow_down" at bounding box center [36, 187] width 17 height 17
click at [40, 187] on span "keyboard_arrow_right" at bounding box center [36, 187] width 17 height 17
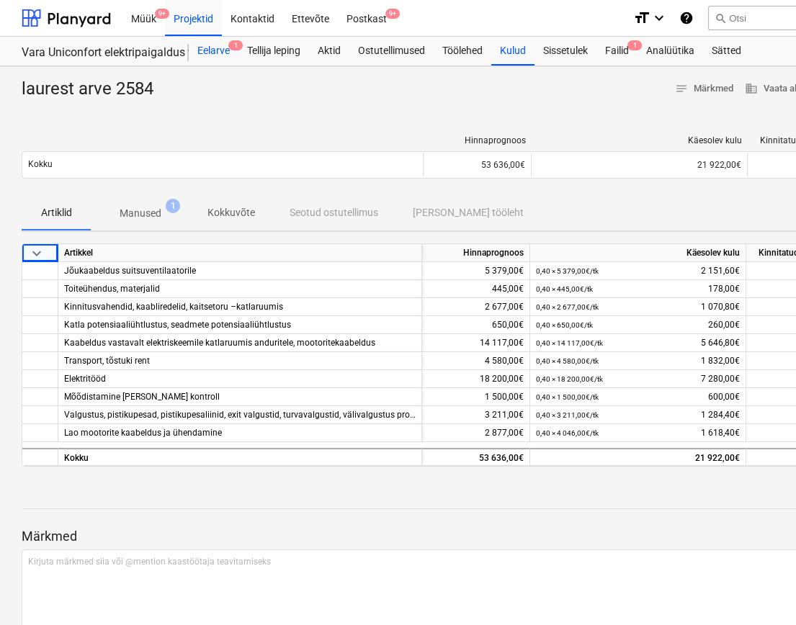
click at [218, 50] on div "Eelarve 1" at bounding box center [214, 51] width 50 height 29
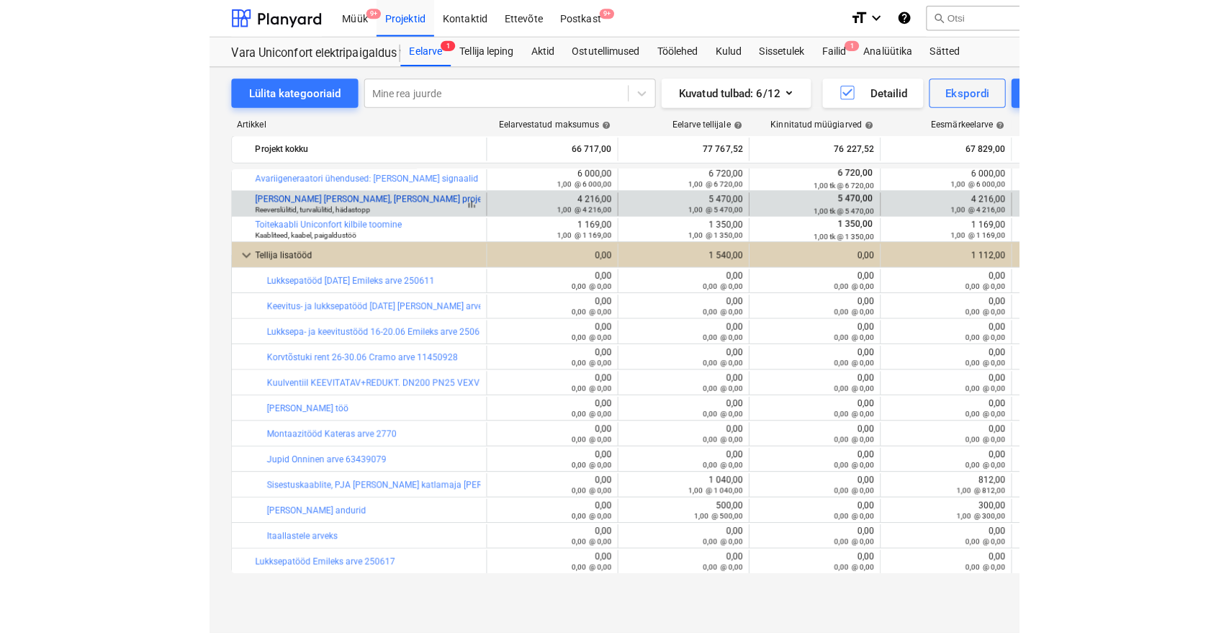
scroll to position [202, 0]
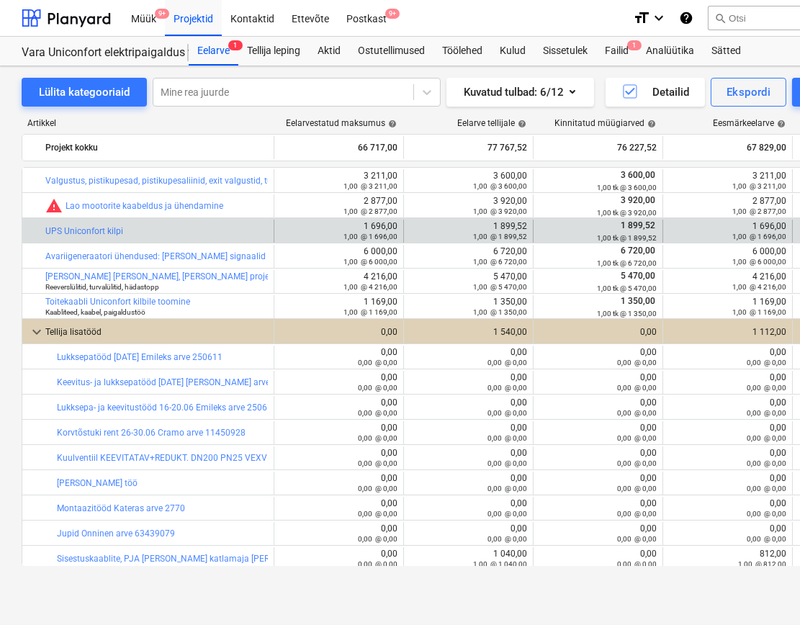
drag, startPoint x: 86, startPoint y: 225, endPoint x: 789, endPoint y: 221, distance: 702.9
click at [789, 221] on div "bar_chart UPS Uniconfort kilpi edit 1 696,00 1,00 @ 1 696,00 edit 1 899,52 1,00…" at bounding box center [555, 231] width 1066 height 23
drag, startPoint x: 737, startPoint y: 219, endPoint x: 789, endPoint y: 222, distance: 51.2
click at [789, 222] on div "edit 1 696,00 1,00 @ 1 696,00" at bounding box center [728, 231] width 130 height 23
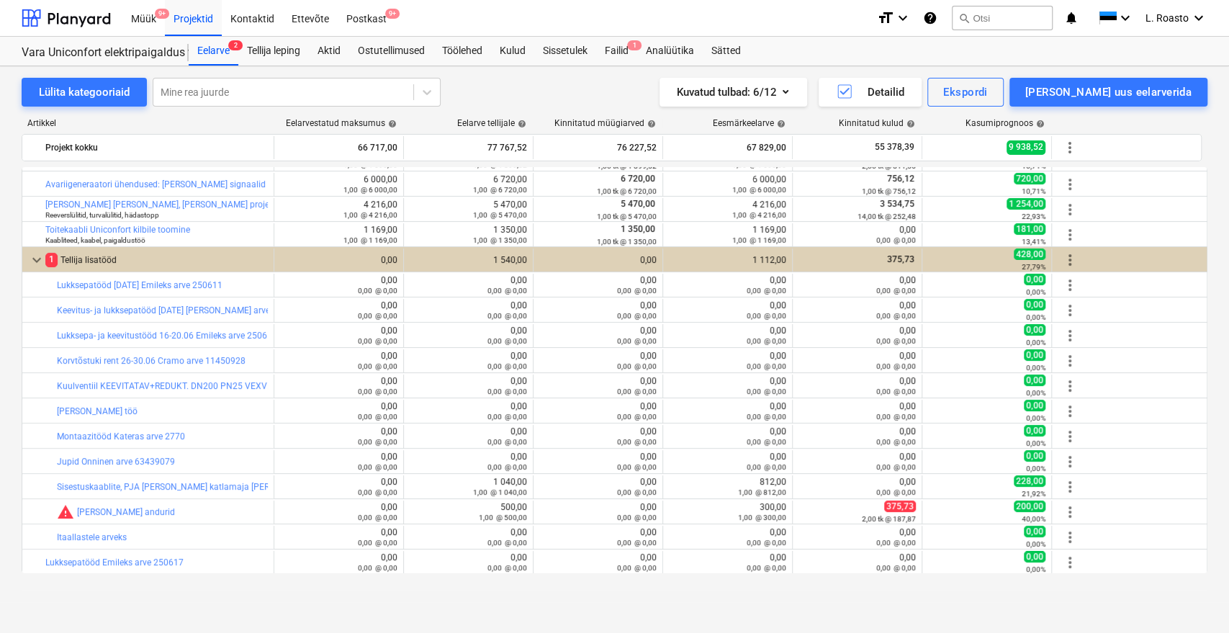
scroll to position [194, 0]
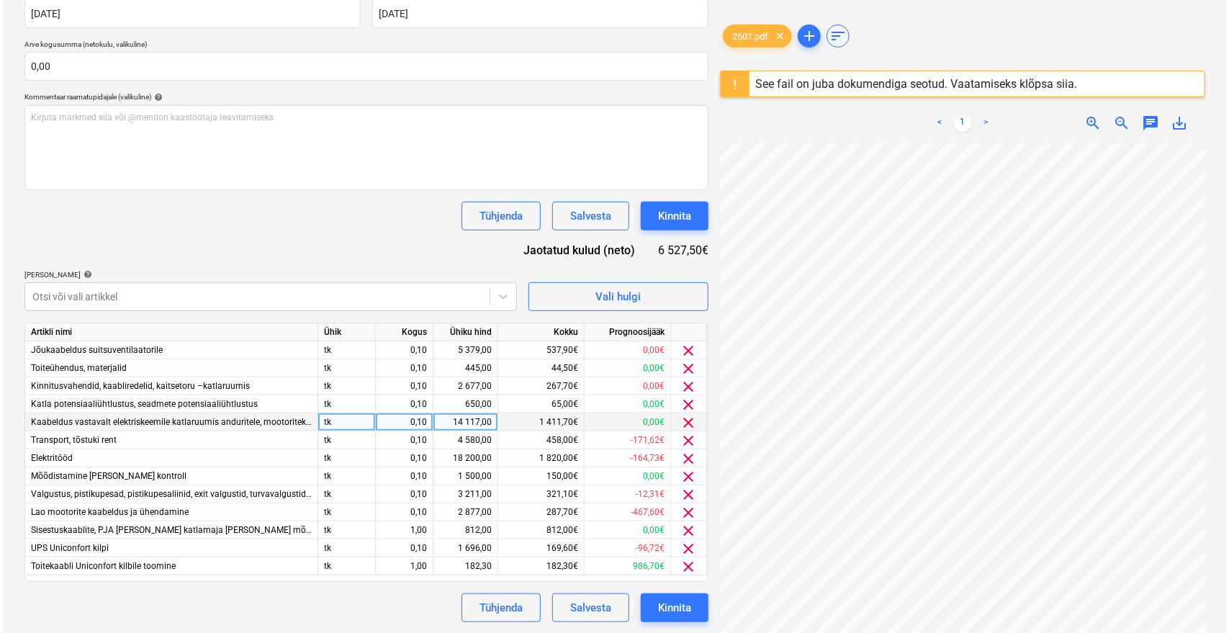
scroll to position [81, 58]
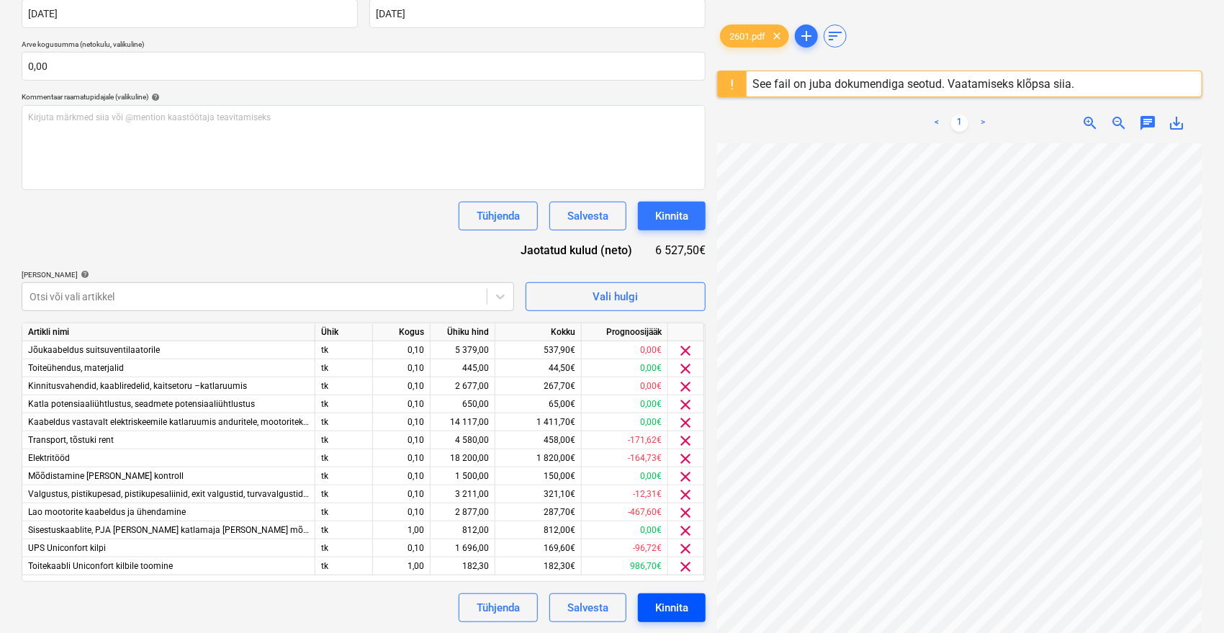
click at [685, 605] on div "Kinnita" at bounding box center [671, 607] width 33 height 19
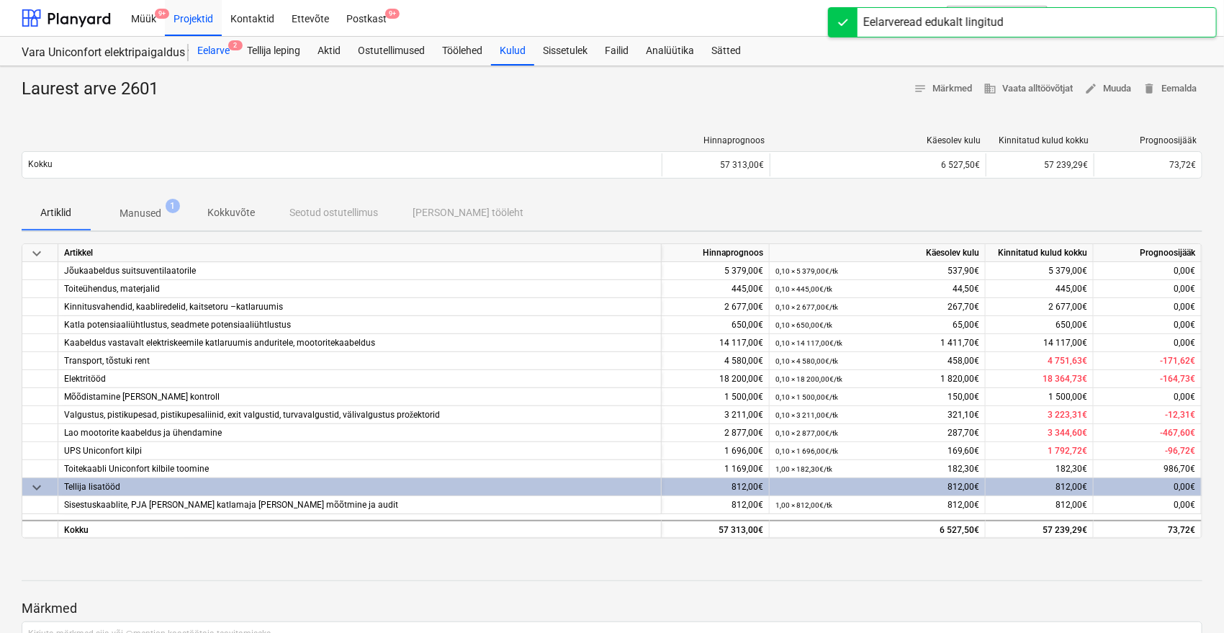
click at [202, 50] on div "Eelarve 2" at bounding box center [214, 51] width 50 height 29
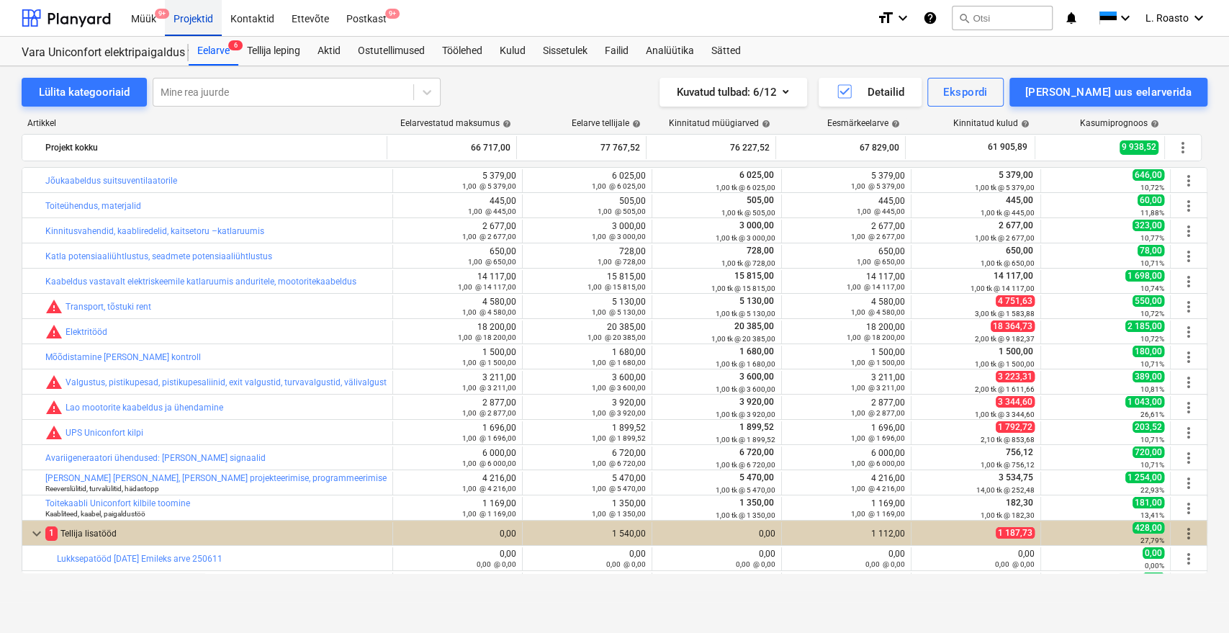
click at [185, 16] on div "Projektid" at bounding box center [193, 17] width 57 height 37
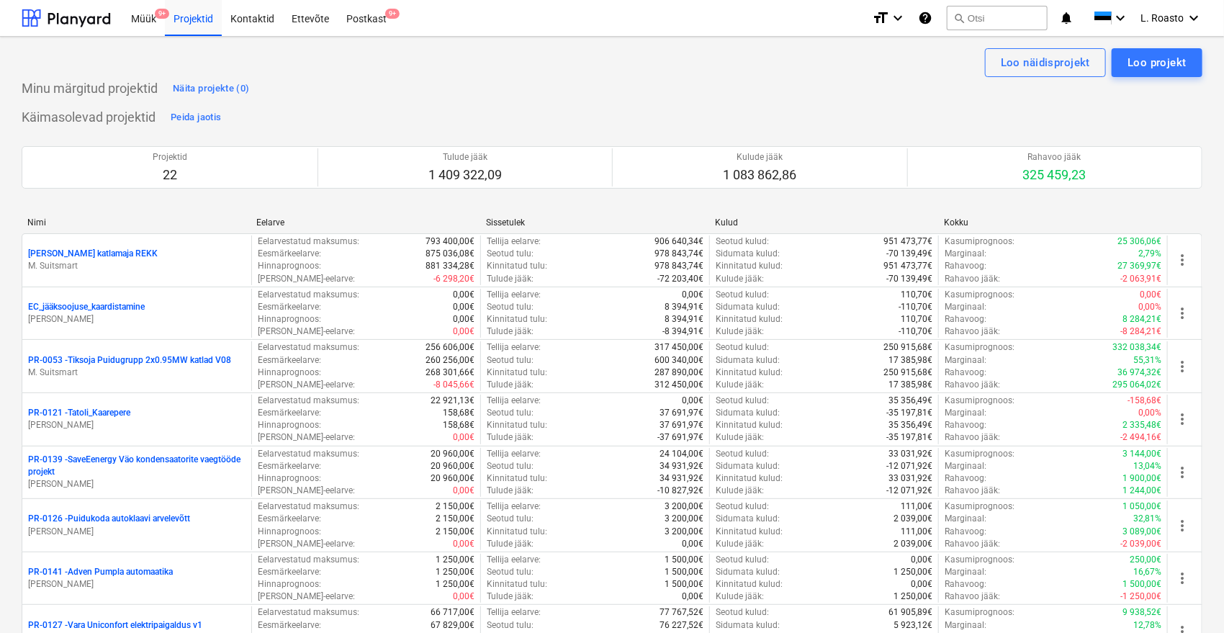
scroll to position [678, 0]
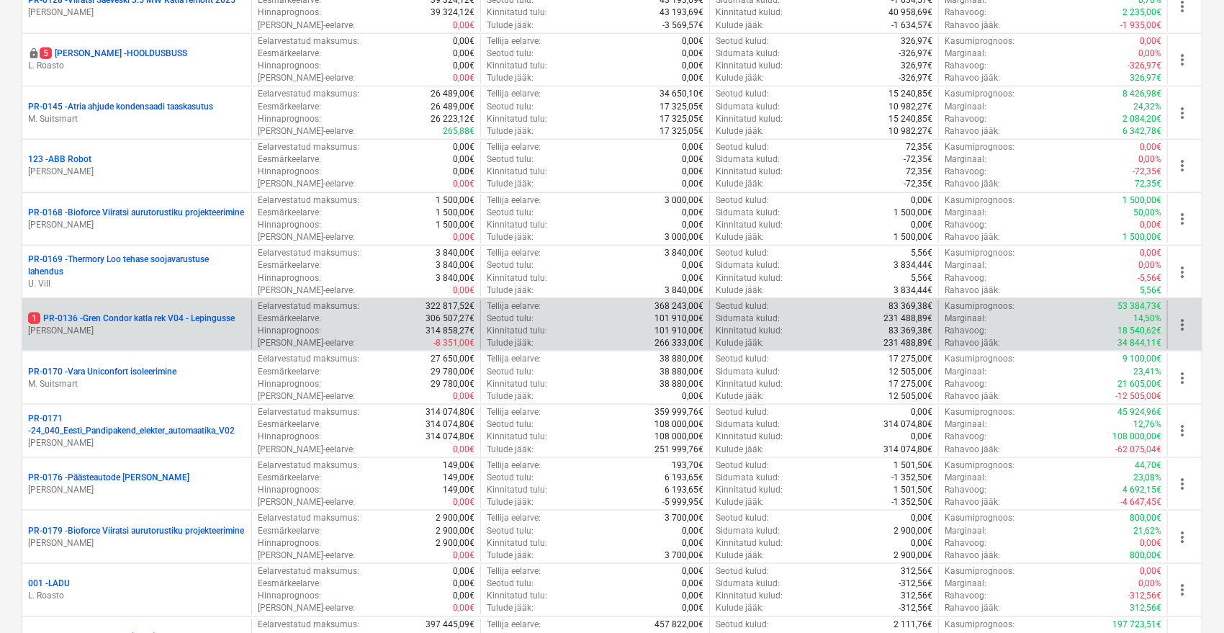
click at [157, 316] on p "1 PR-0136 - Gren Condor katla rek V04 - Lepingusse" at bounding box center [131, 319] width 207 height 12
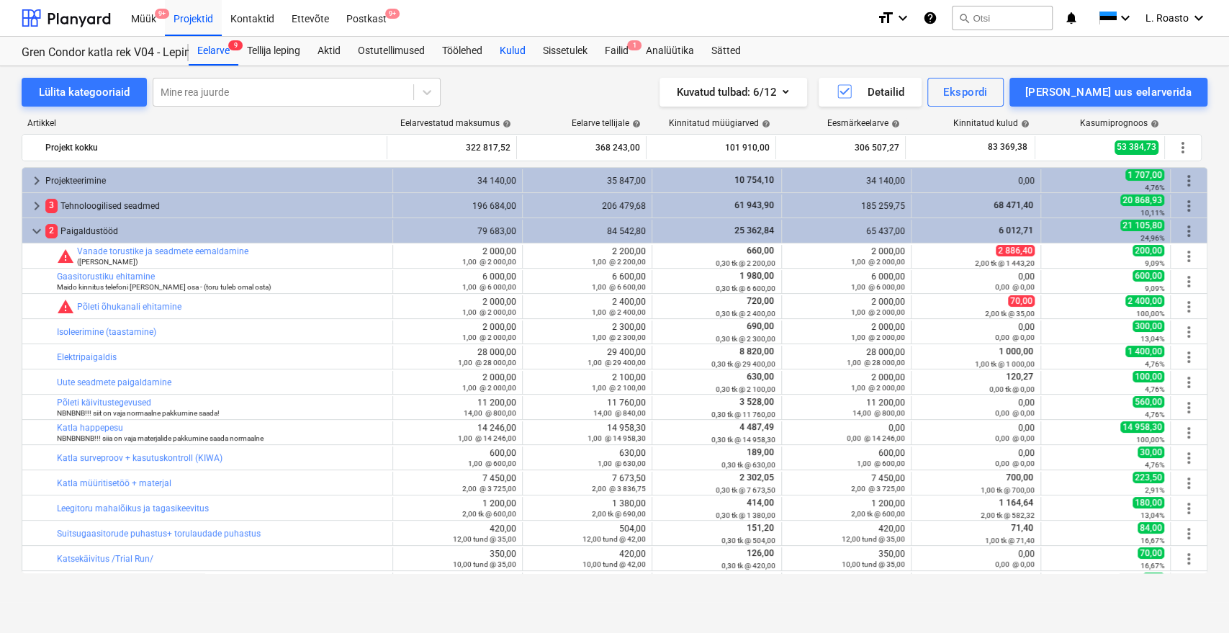
click at [503, 51] on div "Kulud" at bounding box center [512, 51] width 43 height 29
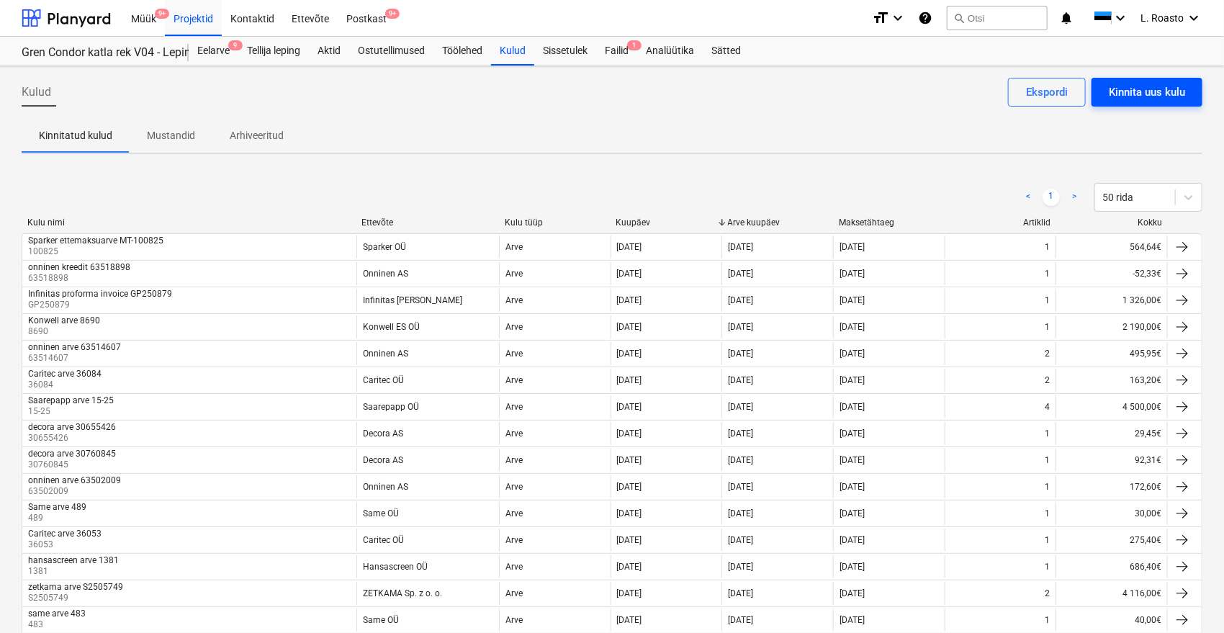
click at [1185, 91] on div "Kinnita uus kulu" at bounding box center [1147, 92] width 76 height 19
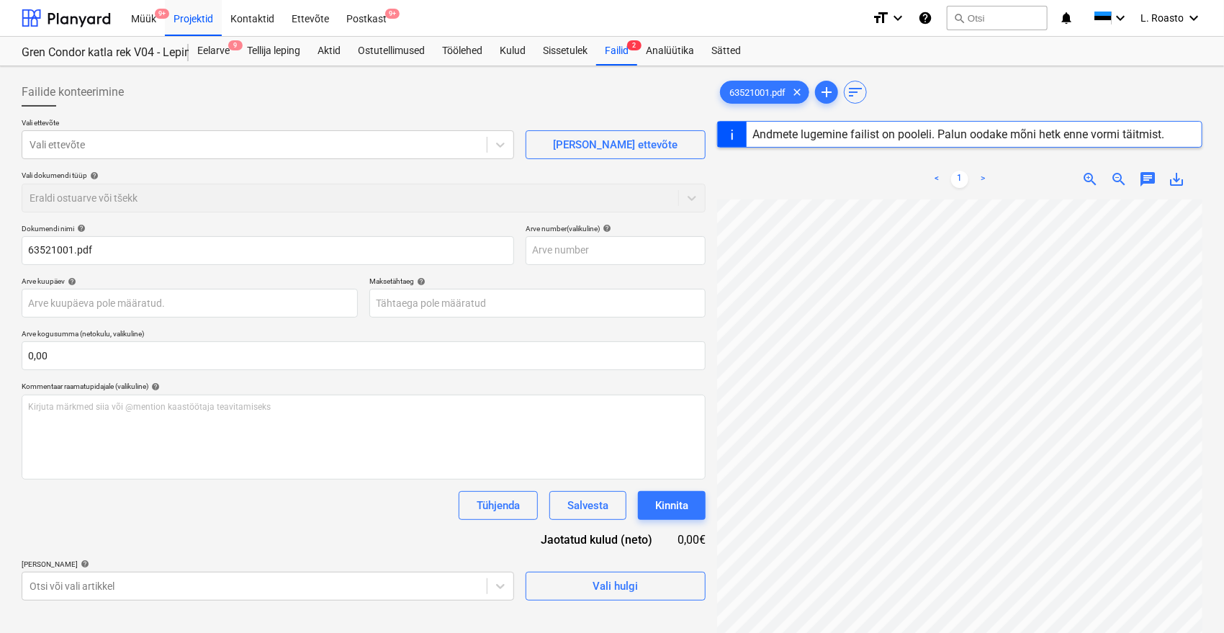
type input "63521001"
type input "26 Sep 2025"
type input "26 Oct 2025"
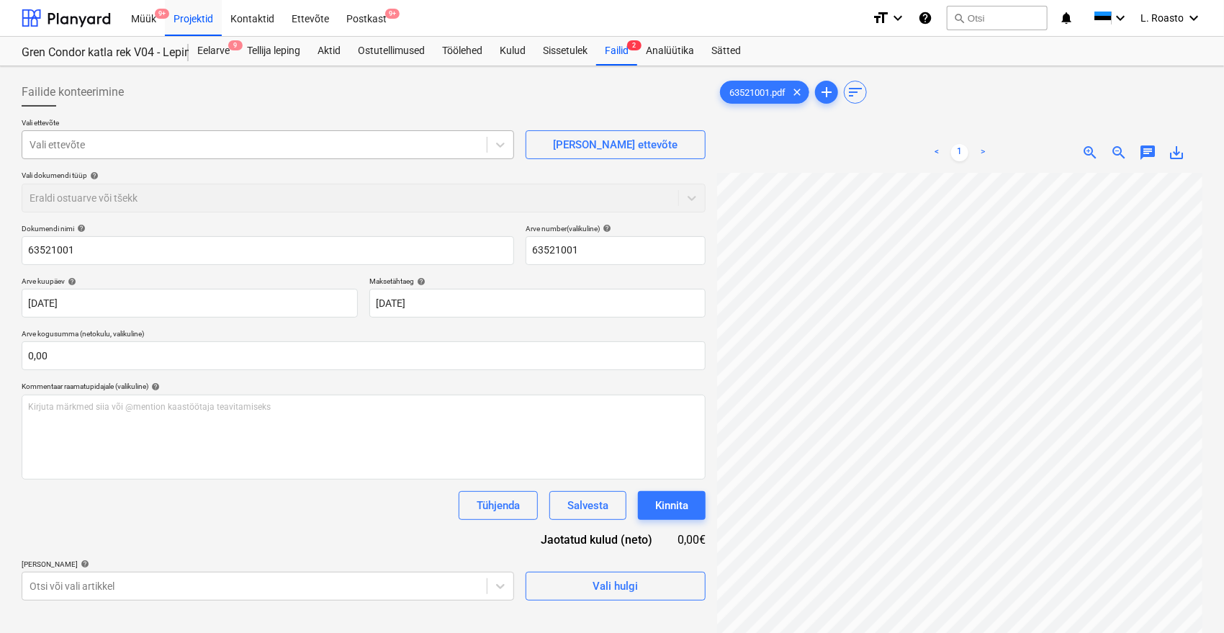
click at [123, 143] on div at bounding box center [255, 145] width 450 height 14
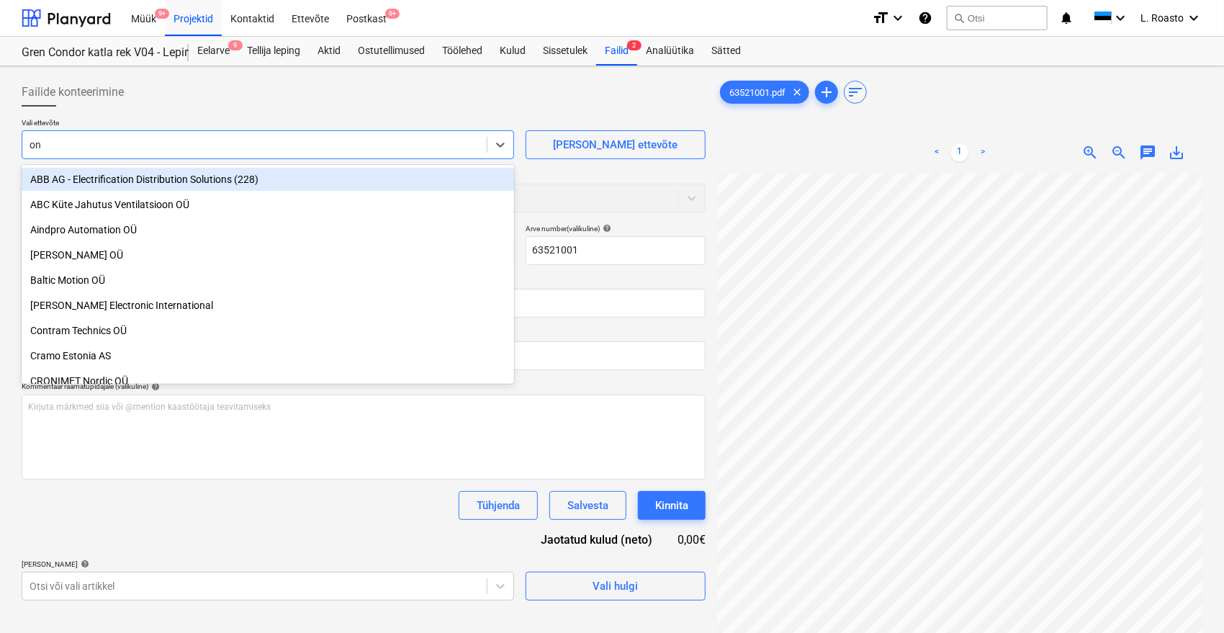
type input "onn"
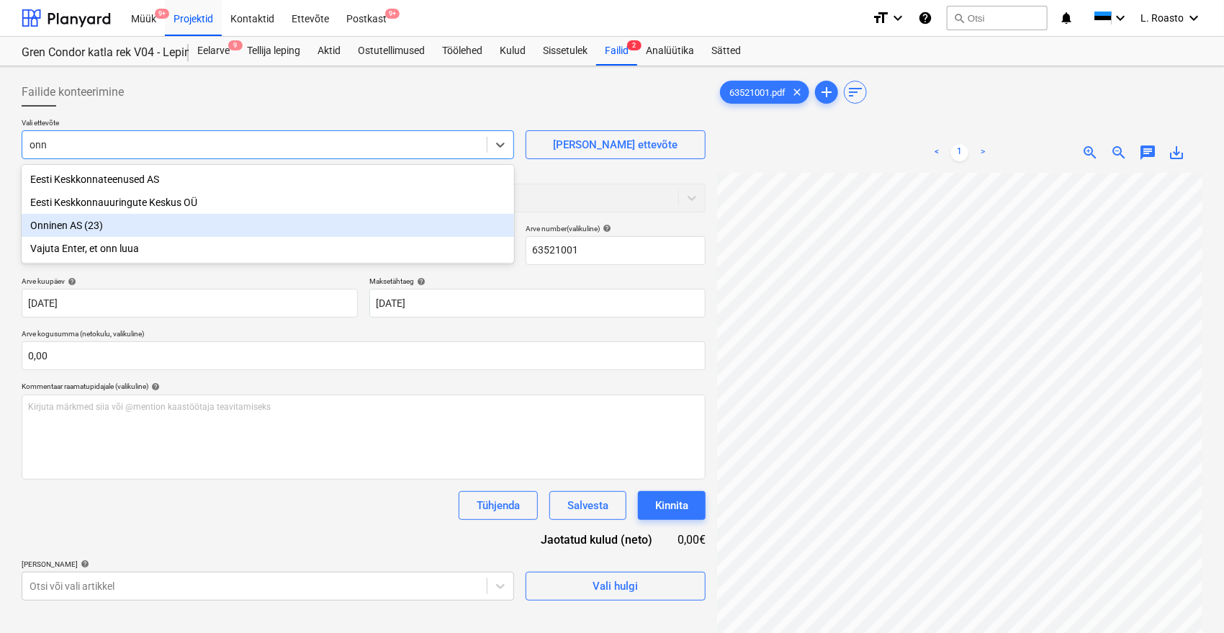
click at [82, 230] on div "Onninen AS (23)" at bounding box center [268, 225] width 493 height 23
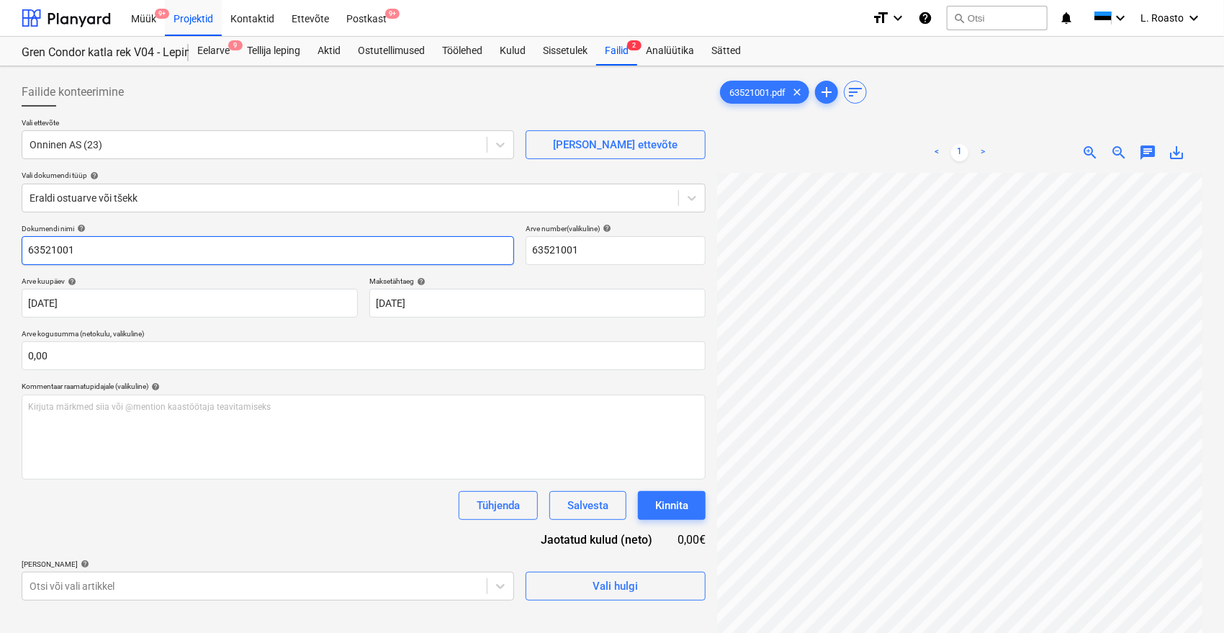
click at [29, 243] on input "63521001" at bounding box center [268, 250] width 493 height 29
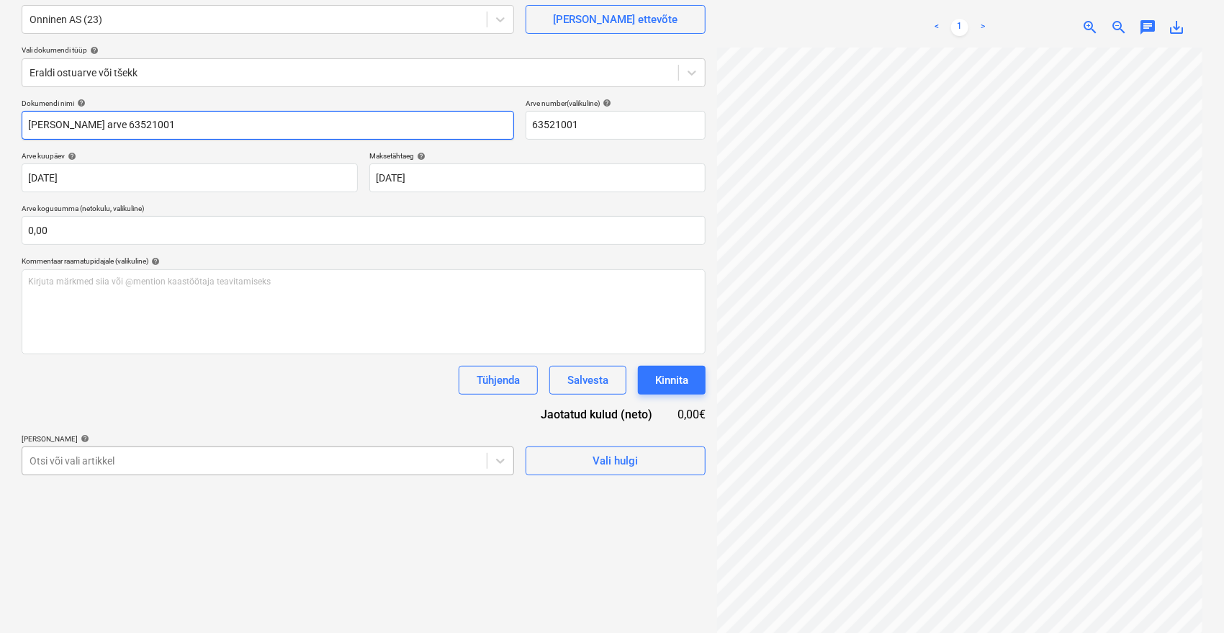
scroll to position [144, 0]
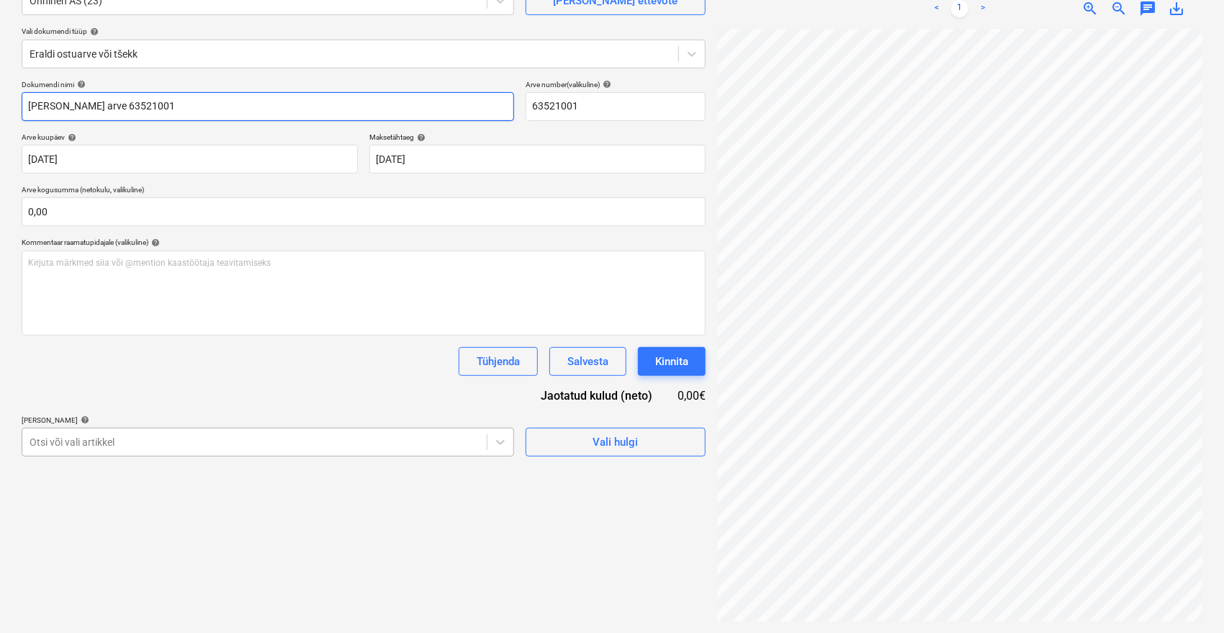
type input "Onninen arve 63521001"
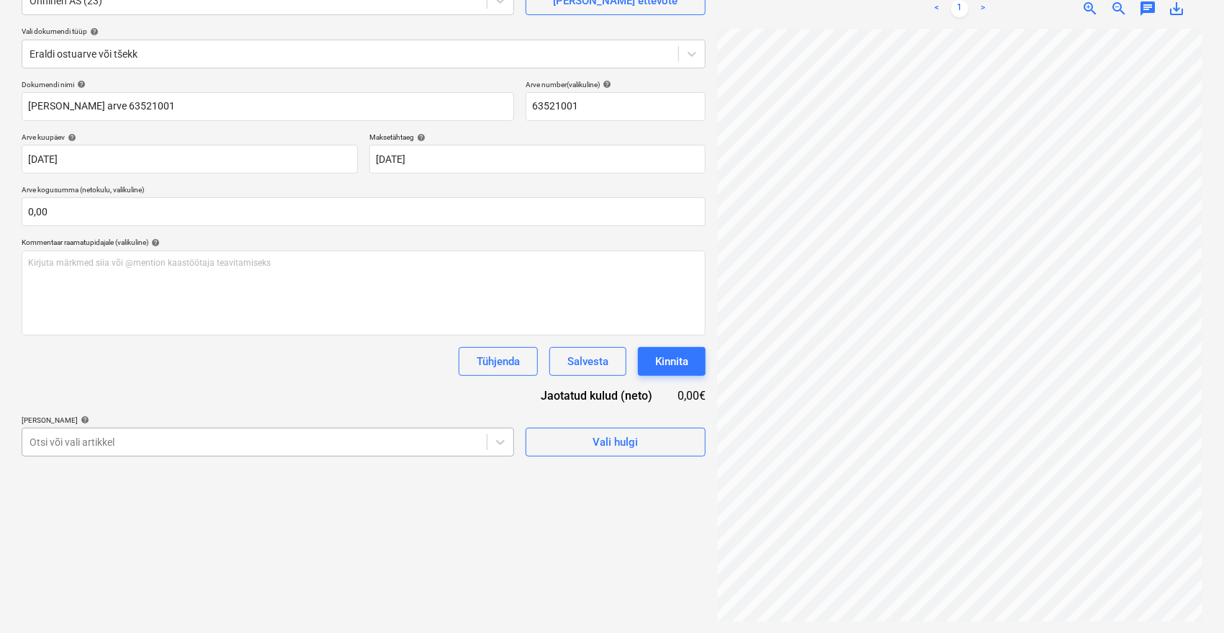
click at [216, 446] on body "Müük 9+ Projektid Kontaktid Ettevõte Postkast 9+ format_size keyboard_arrow_dow…" at bounding box center [612, 172] width 1224 height 633
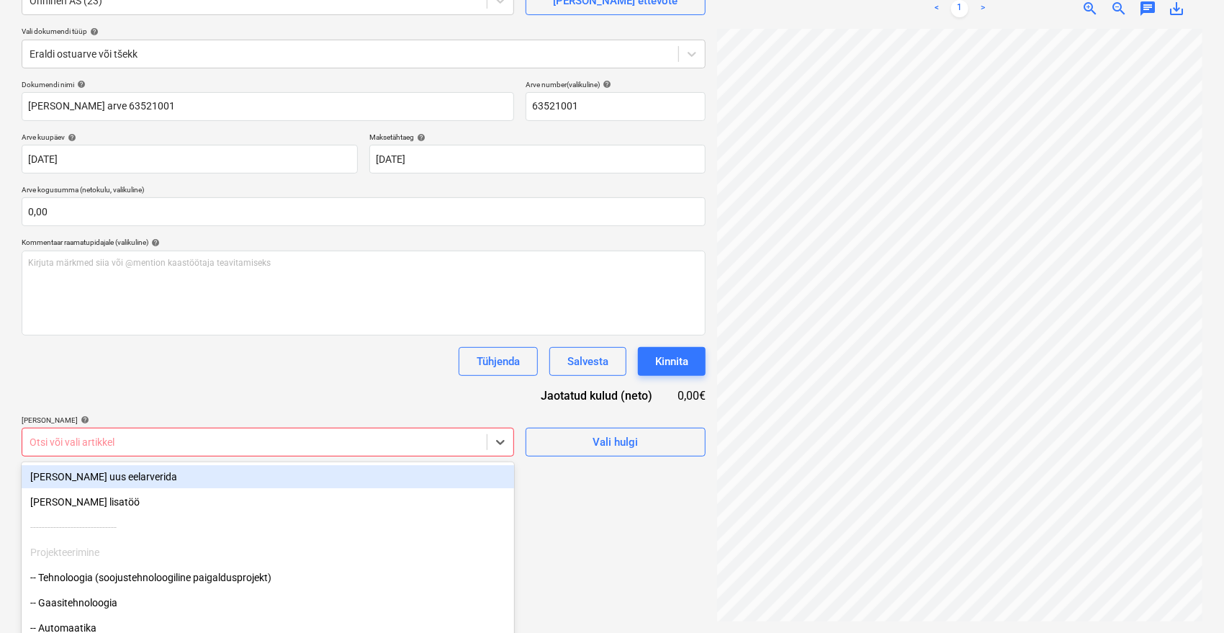
click at [392, 437] on body "Müük 9+ Projektid Kontaktid Ettevõte Postkast 9+ format_size keyboard_arrow_dow…" at bounding box center [612, 172] width 1224 height 633
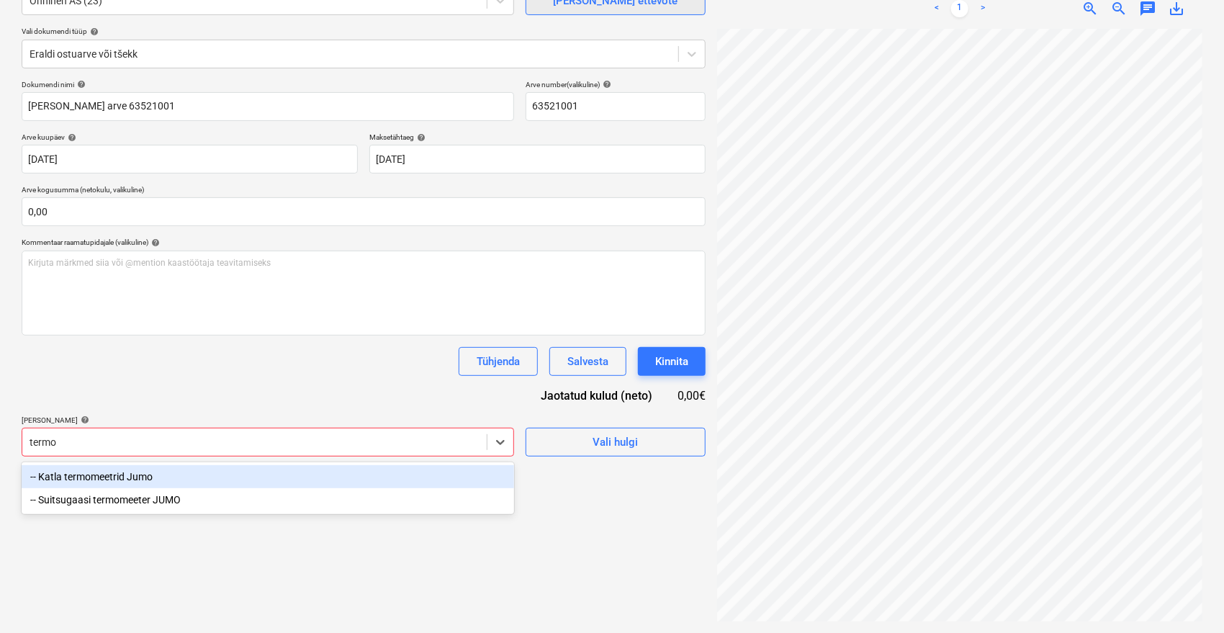
type input "termo"
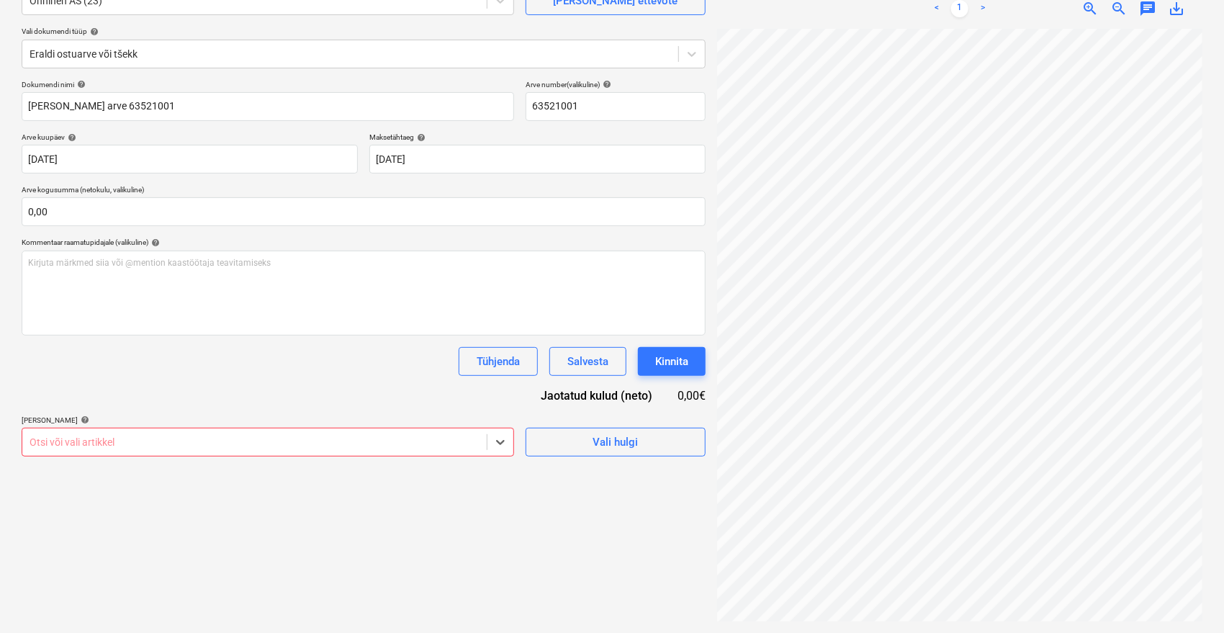
click at [369, 444] on body "Müük 9+ Projektid Kontaktid Ettevõte Postkast 9+ format_size keyboard_arrow_dow…" at bounding box center [612, 172] width 1224 height 633
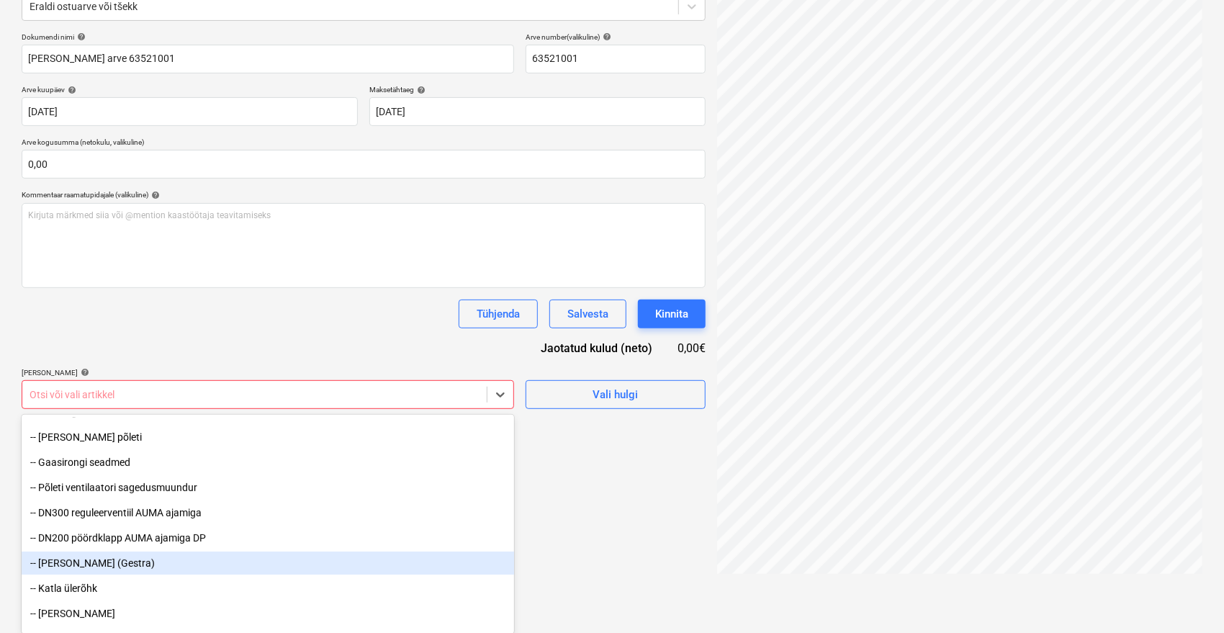
scroll to position [400, 0]
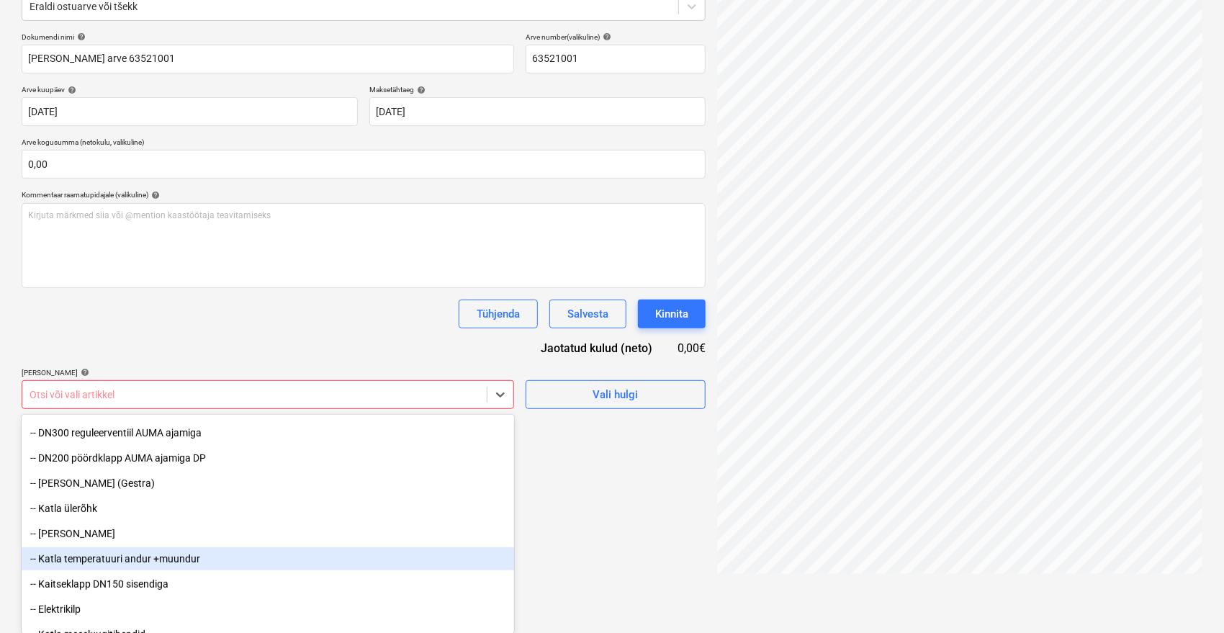
click at [195, 553] on div "-- Katla temperatuuri andur +muundur" at bounding box center [268, 558] width 493 height 23
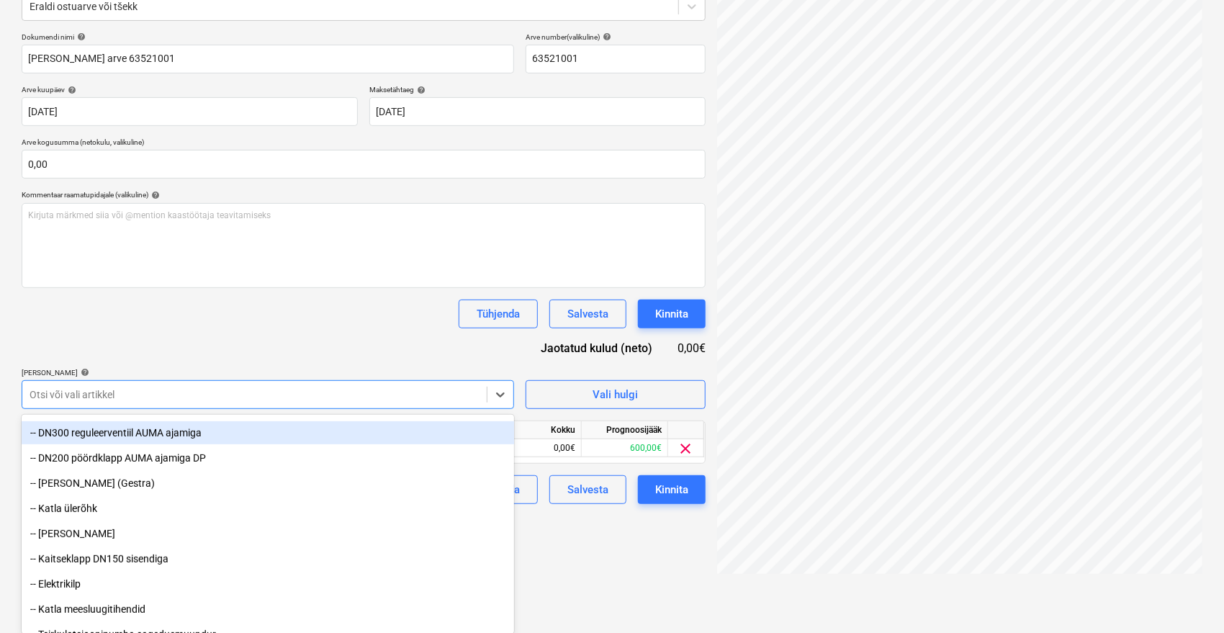
click at [336, 349] on div "Dokumendi nimi help Onninen arve 63521001 Arve number (valikuline) help 6352100…" at bounding box center [364, 268] width 684 height 472
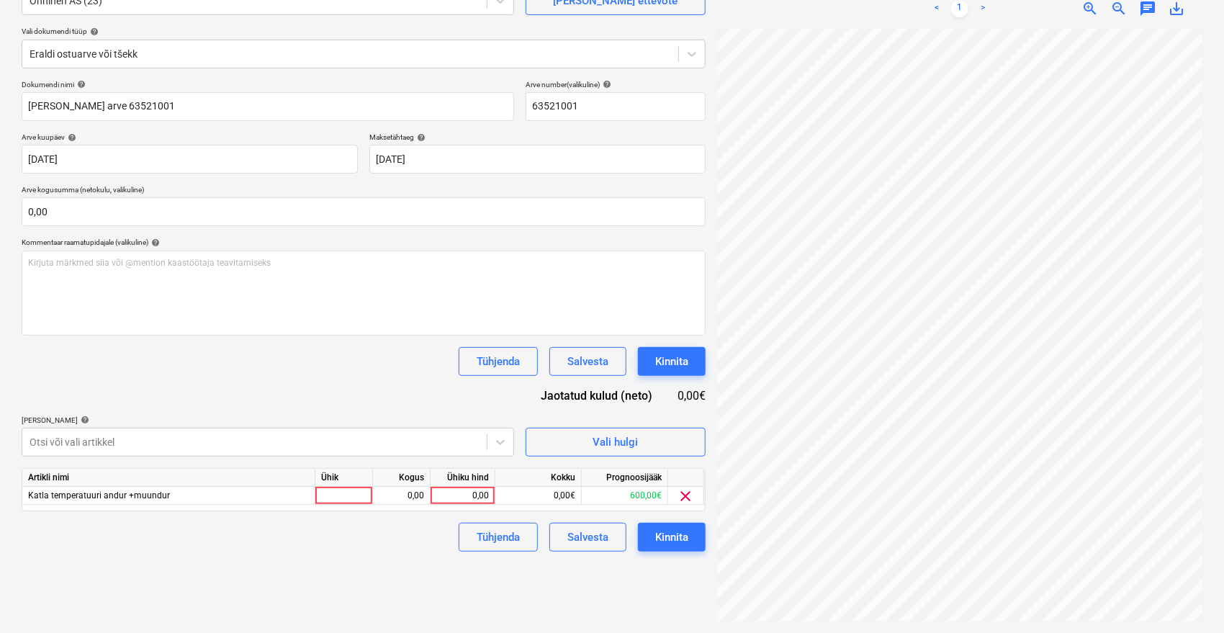
scroll to position [144, 0]
click at [32, 395] on div "Dokumendi nimi help Onninen arve 63521001 Arve number (valikuline) help 6352100…" at bounding box center [364, 316] width 684 height 472
click at [104, 446] on body "Müük 9+ Projektid Kontaktid Ettevõte Postkast 9+ format_size keyboard_arrow_dow…" at bounding box center [612, 172] width 1224 height 633
click at [588, 537] on div "Salvesta" at bounding box center [587, 537] width 41 height 19
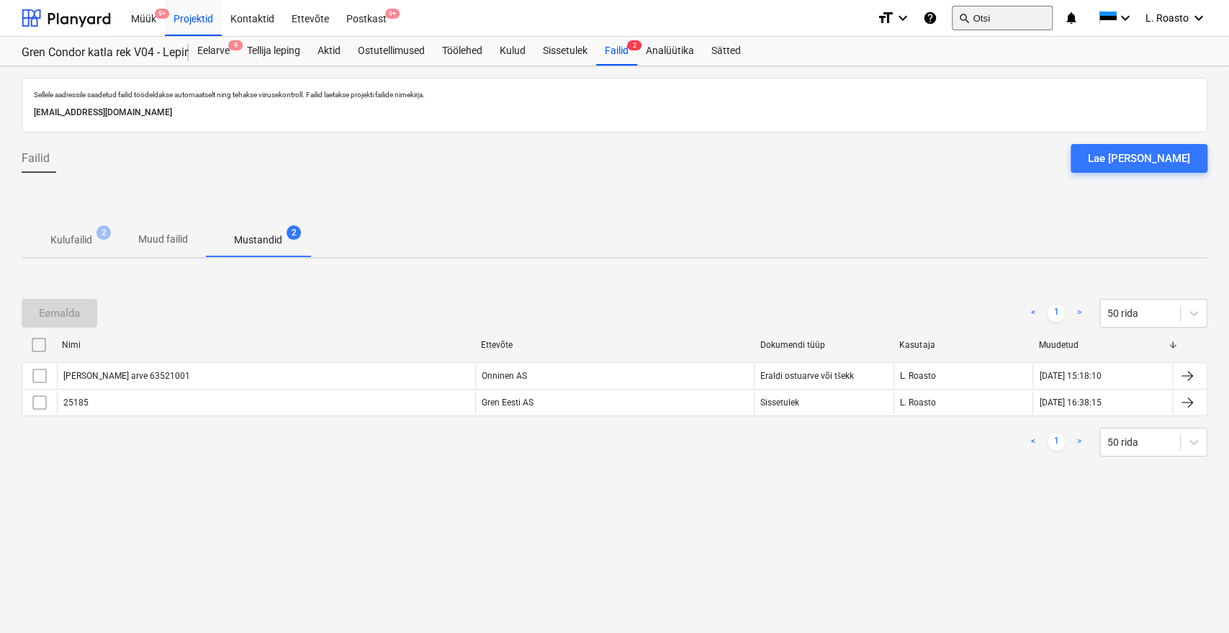
click at [1041, 6] on button "search Otsi" at bounding box center [1002, 18] width 101 height 24
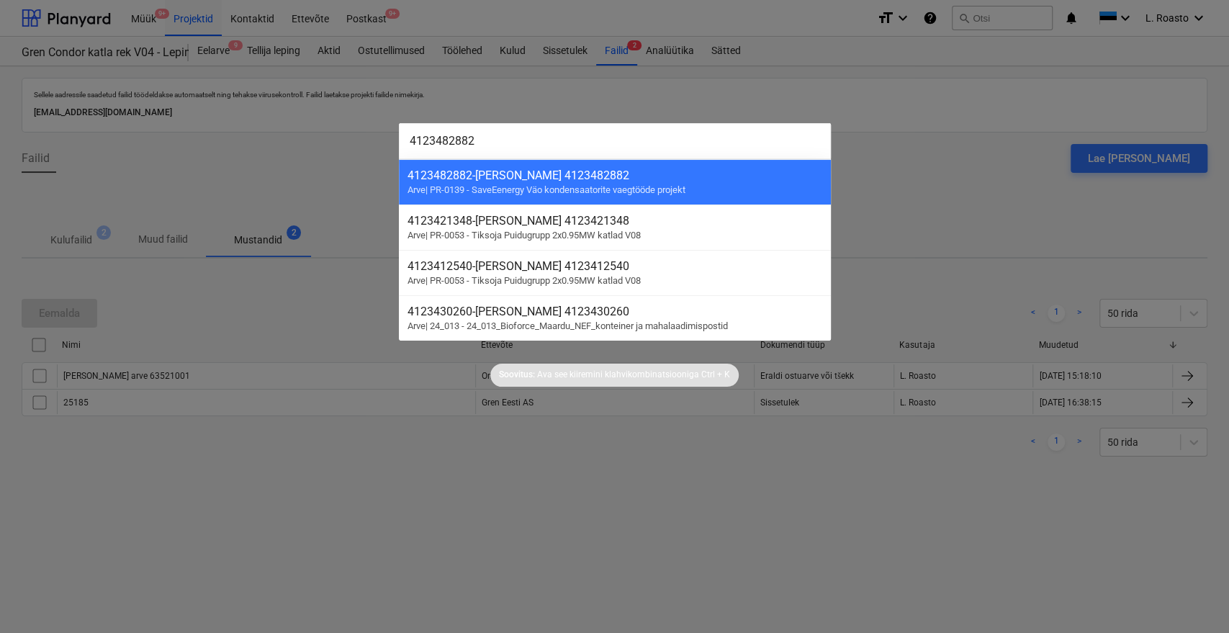
type input "4123482882"
click at [176, 23] on div at bounding box center [614, 316] width 1229 height 633
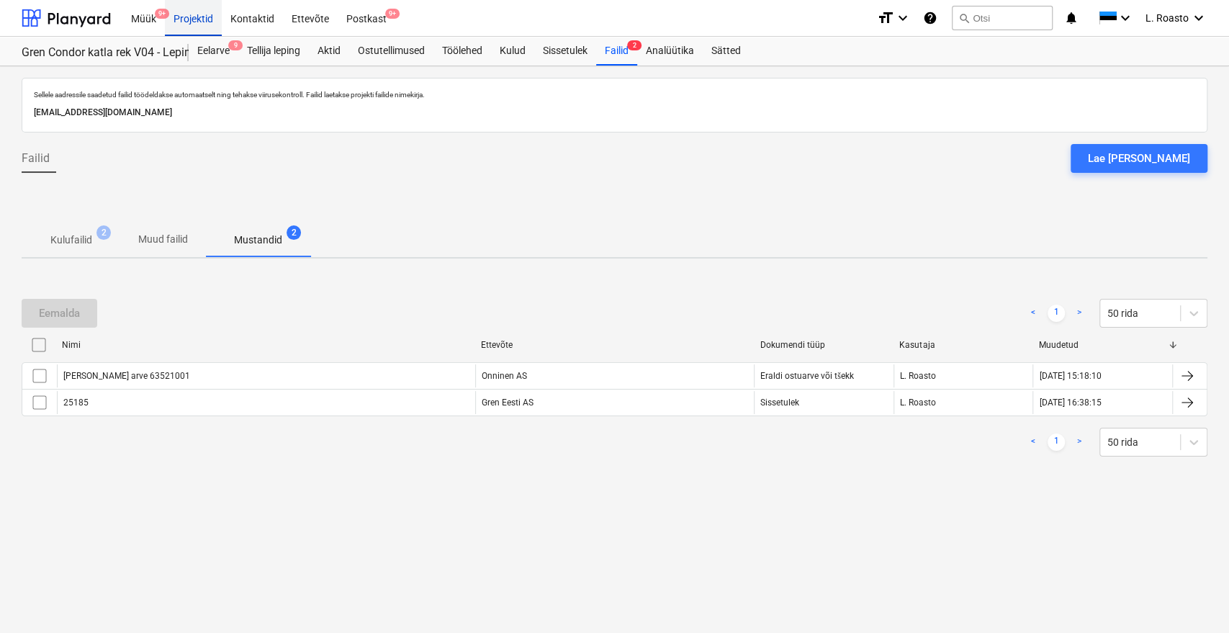
click at [181, 20] on div "Projektid" at bounding box center [193, 17] width 57 height 37
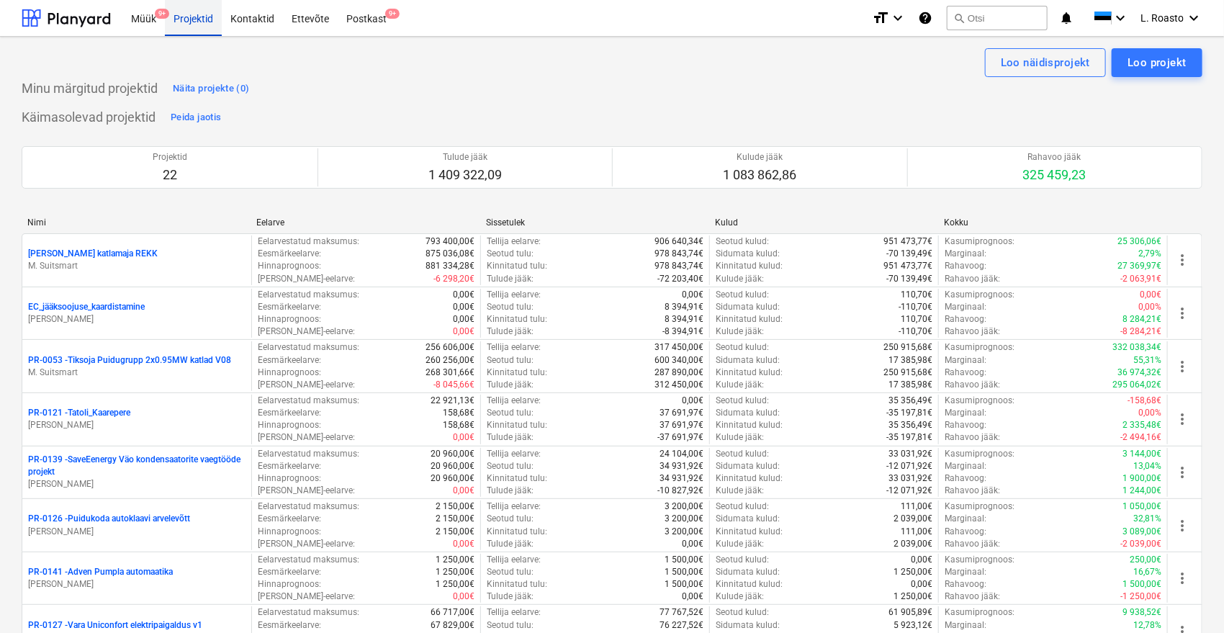
scroll to position [836, 0]
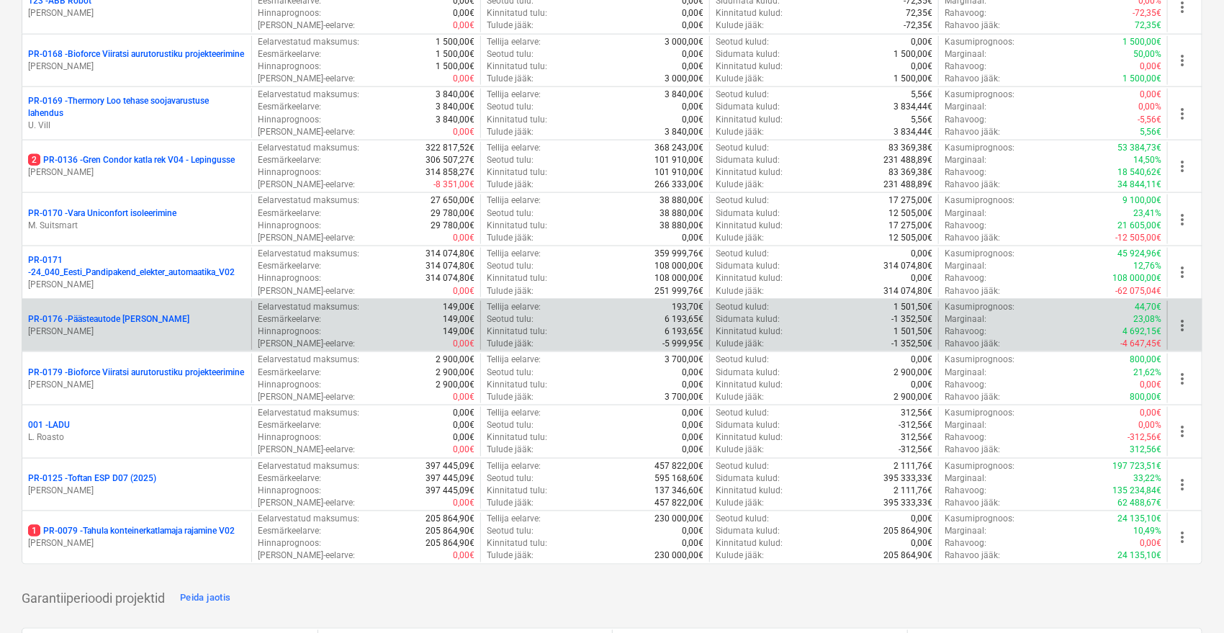
click at [127, 315] on p "PR-0176 - Päästeautode gene jahutus" at bounding box center [108, 319] width 161 height 12
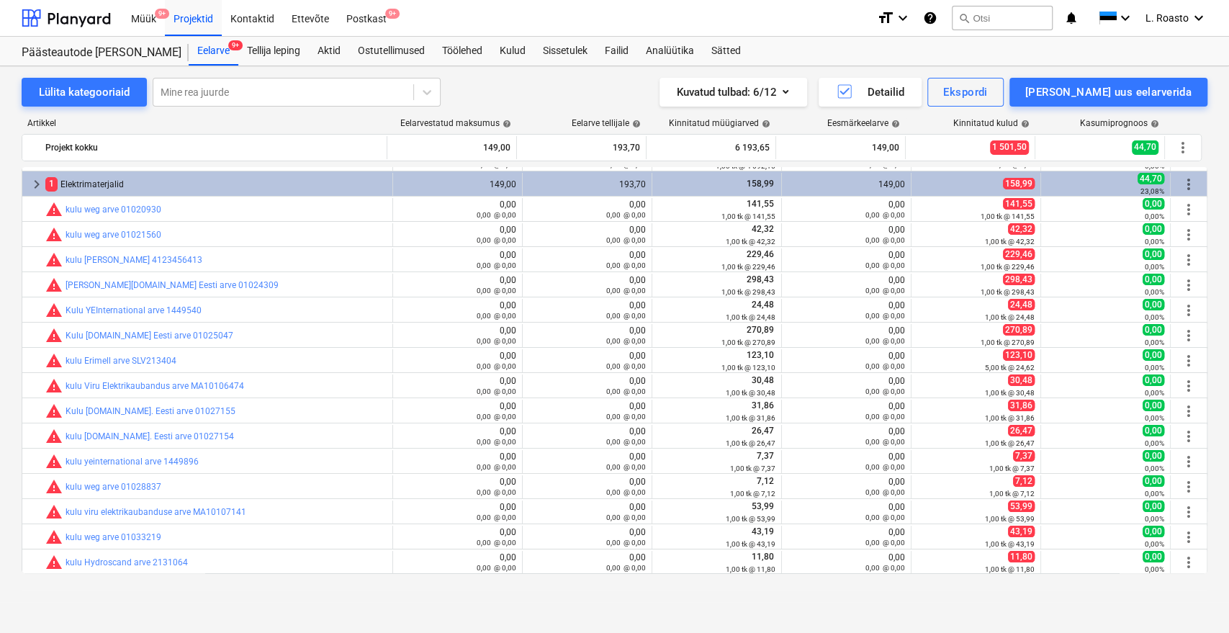
scroll to position [22, 0]
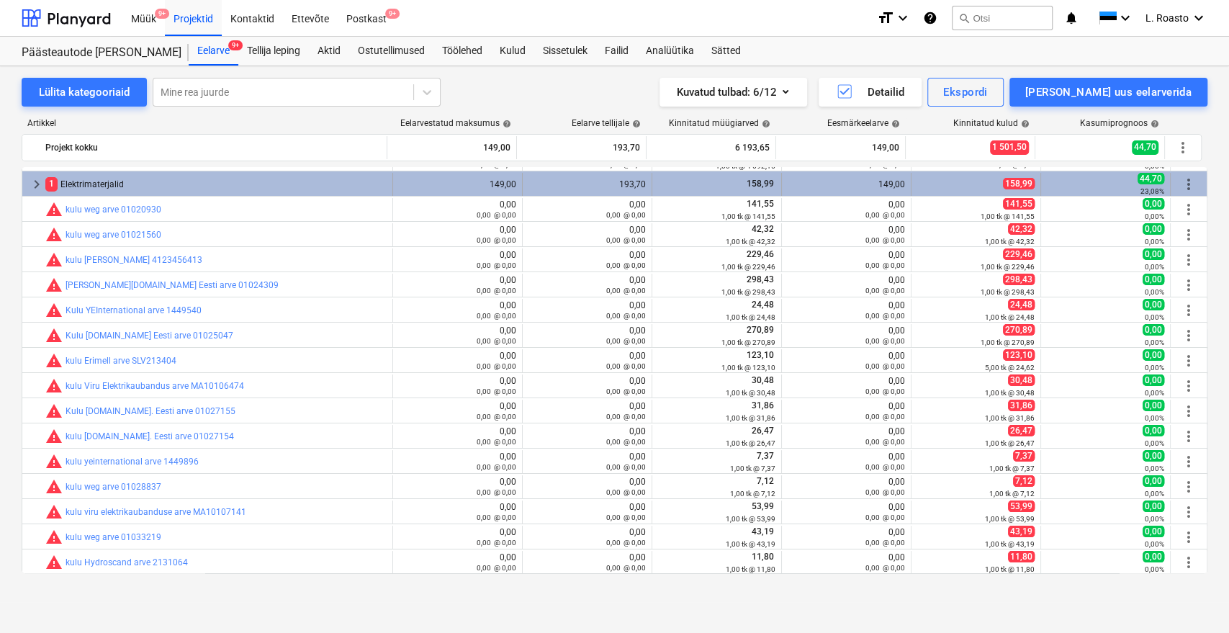
click at [39, 186] on span "keyboard_arrow_right" at bounding box center [36, 184] width 17 height 17
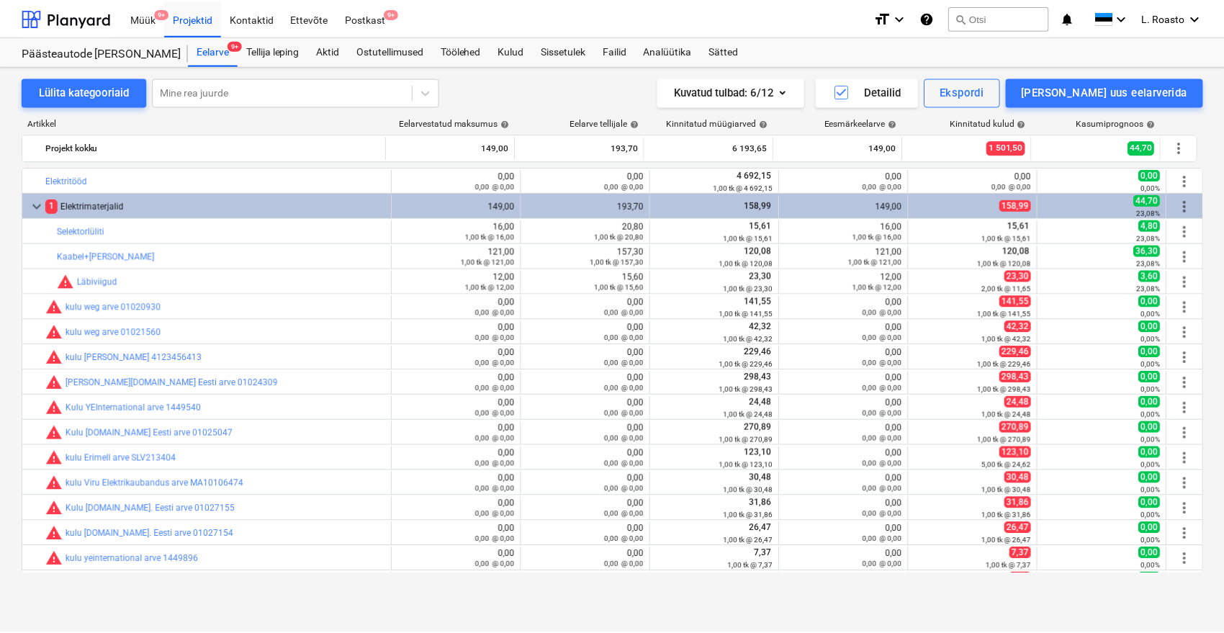
scroll to position [98, 0]
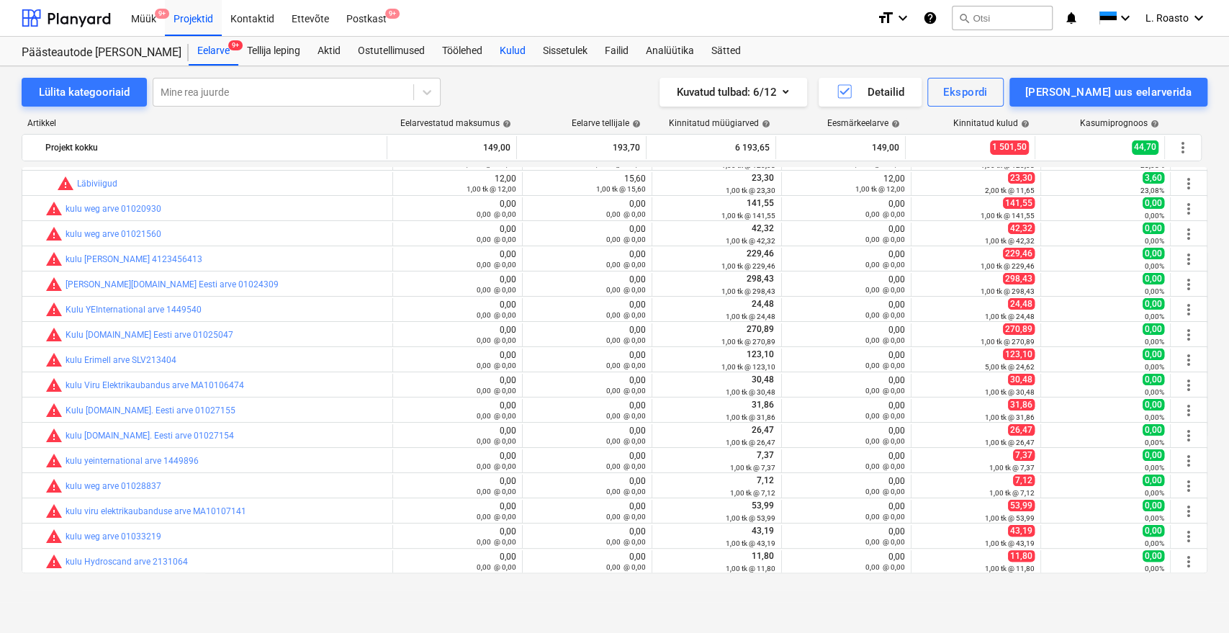
click at [527, 52] on div "Kulud" at bounding box center [512, 51] width 43 height 29
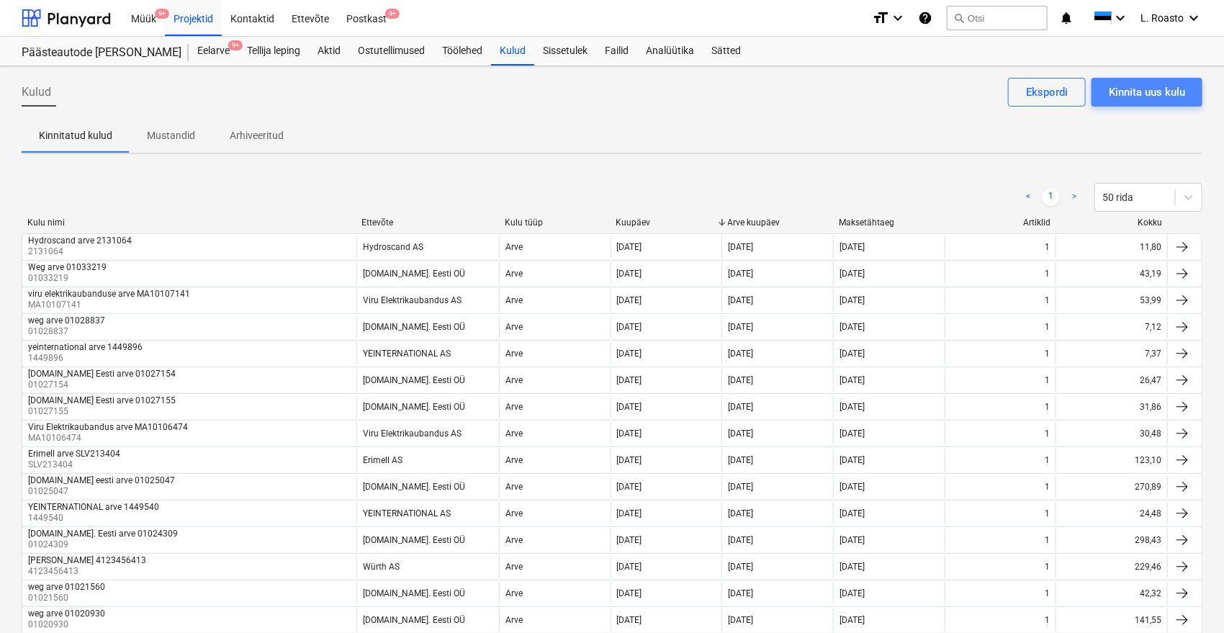
click at [1135, 96] on div "Kinnita uus kulu" at bounding box center [1147, 92] width 76 height 19
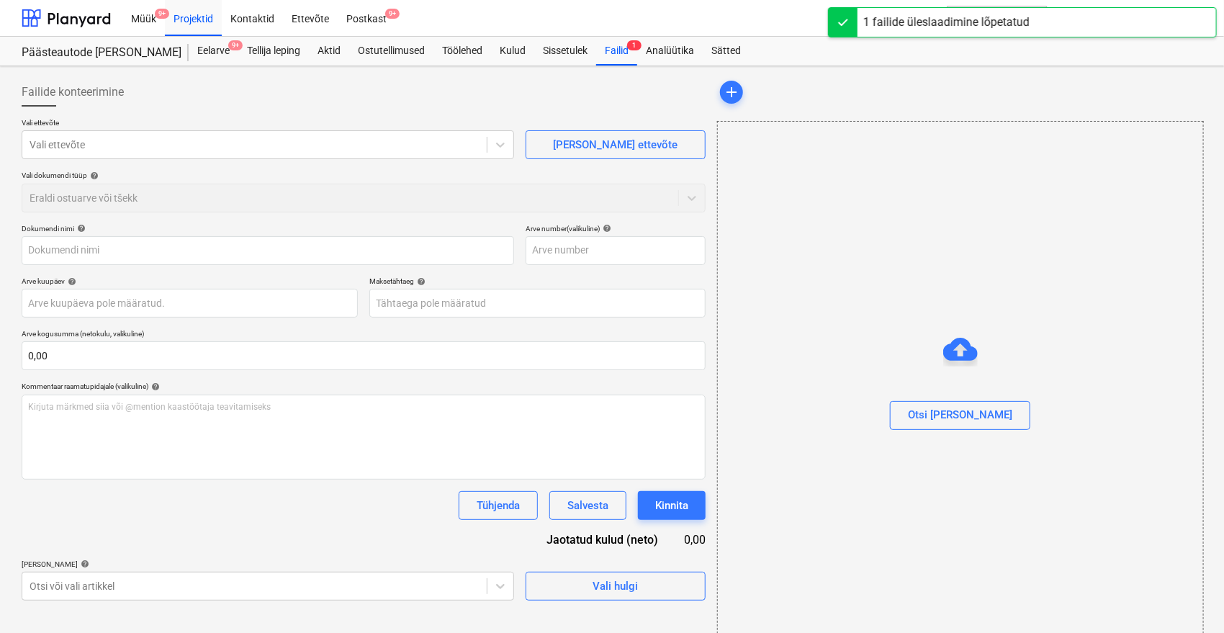
type input "01036712.pdf"
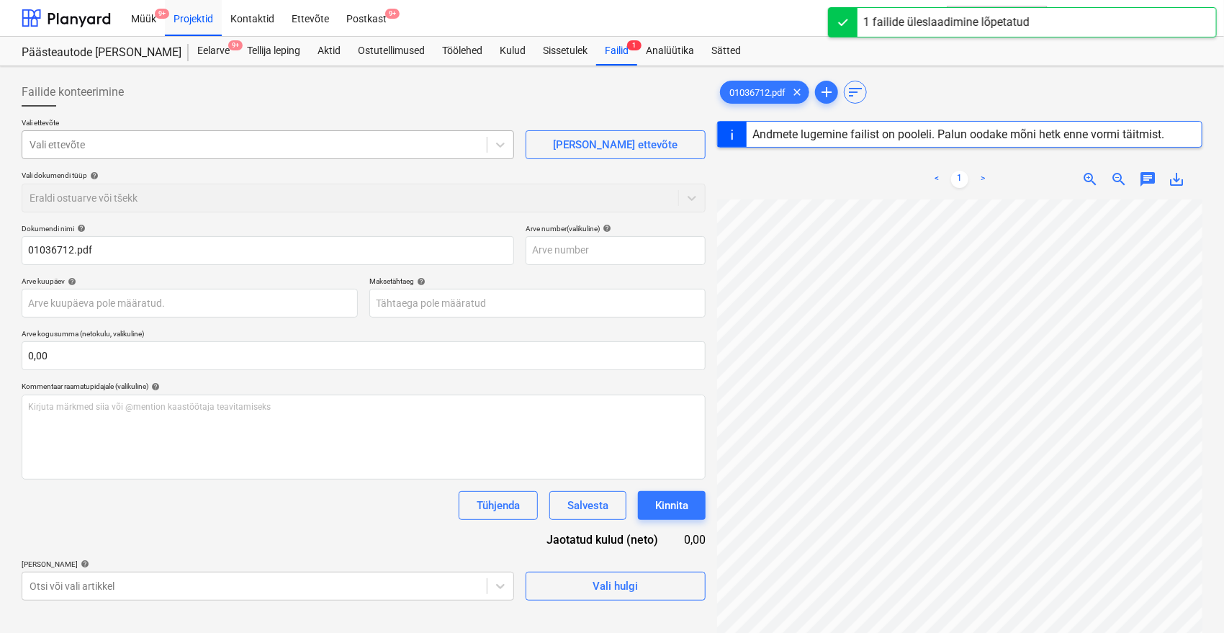
click at [329, 138] on div at bounding box center [255, 145] width 450 height 14
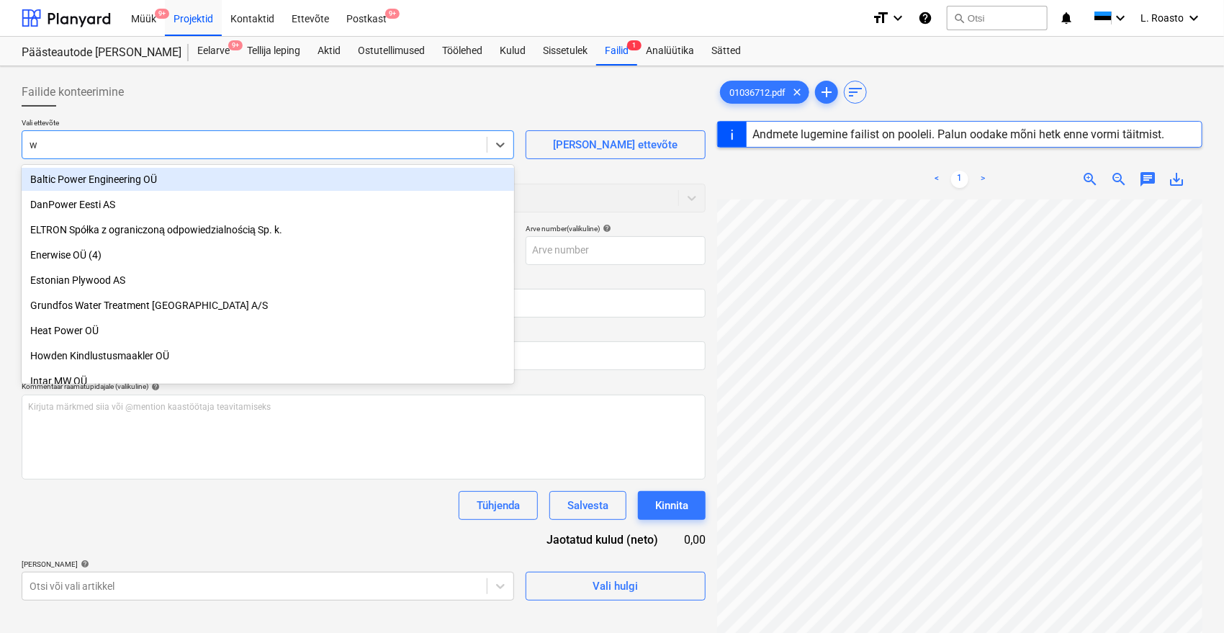
type input "w."
type input "01036712"
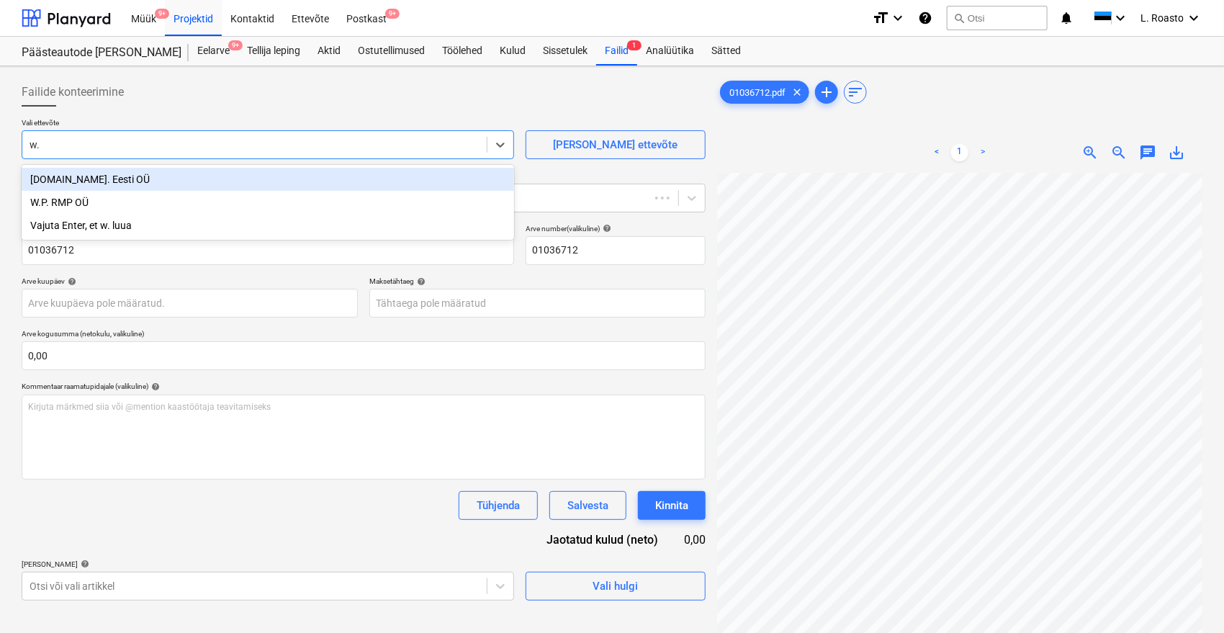
type input "w.e"
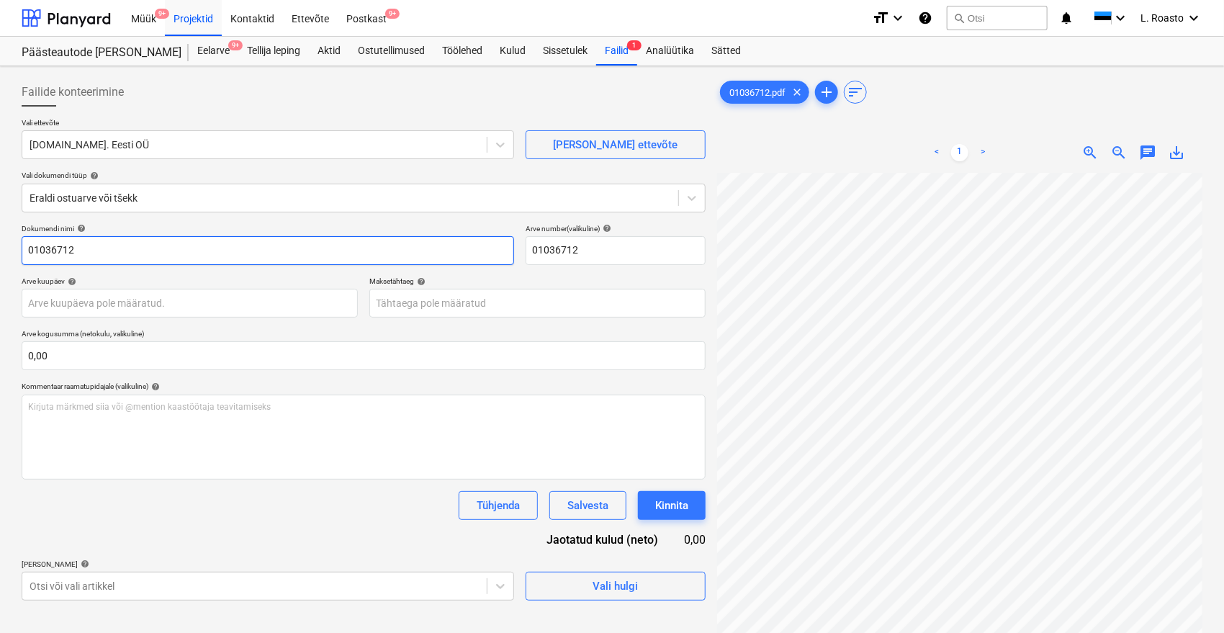
click at [27, 248] on input "01036712" at bounding box center [268, 250] width 493 height 29
type input "W.EG arve 01036712"
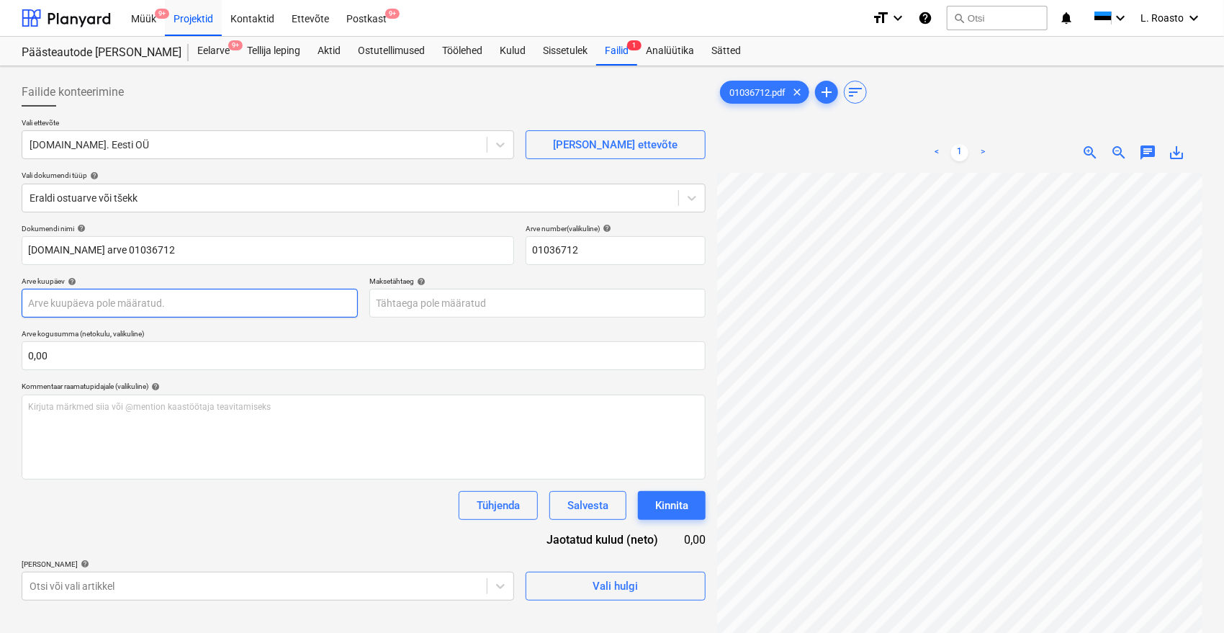
click at [156, 302] on body "Müük 9+ Projektid Kontaktid Ettevõte Postkast 9+ format_size keyboard_arrow_dow…" at bounding box center [612, 316] width 1224 height 633
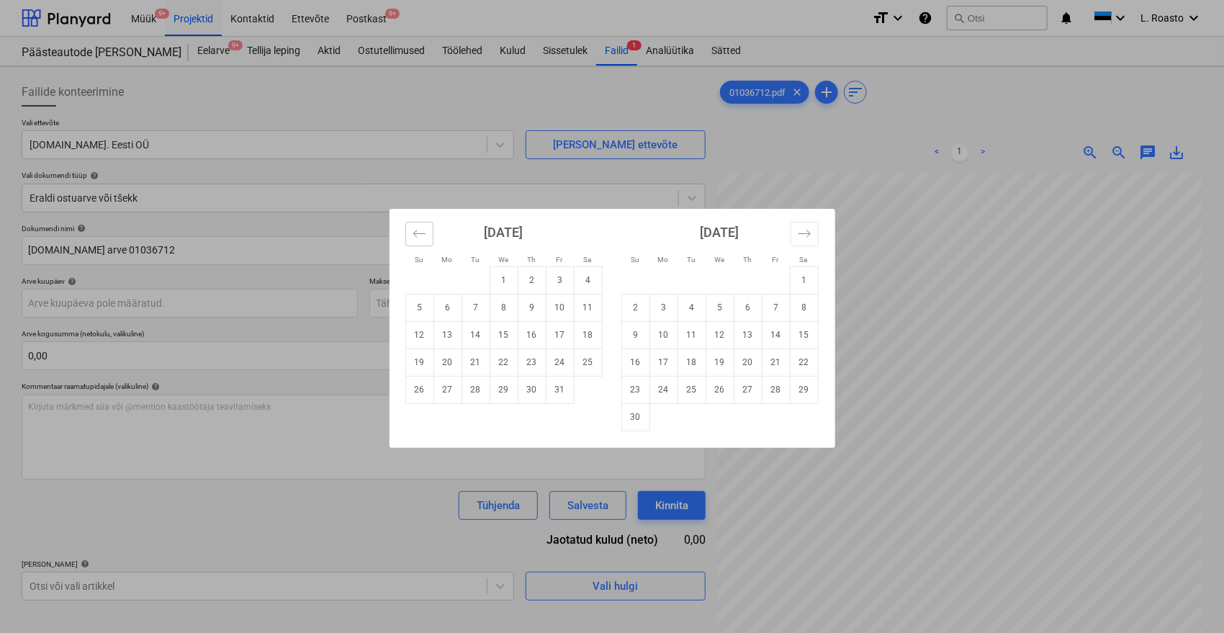
click at [410, 235] on button "Move backward to switch to the previous month." at bounding box center [419, 234] width 28 height 24
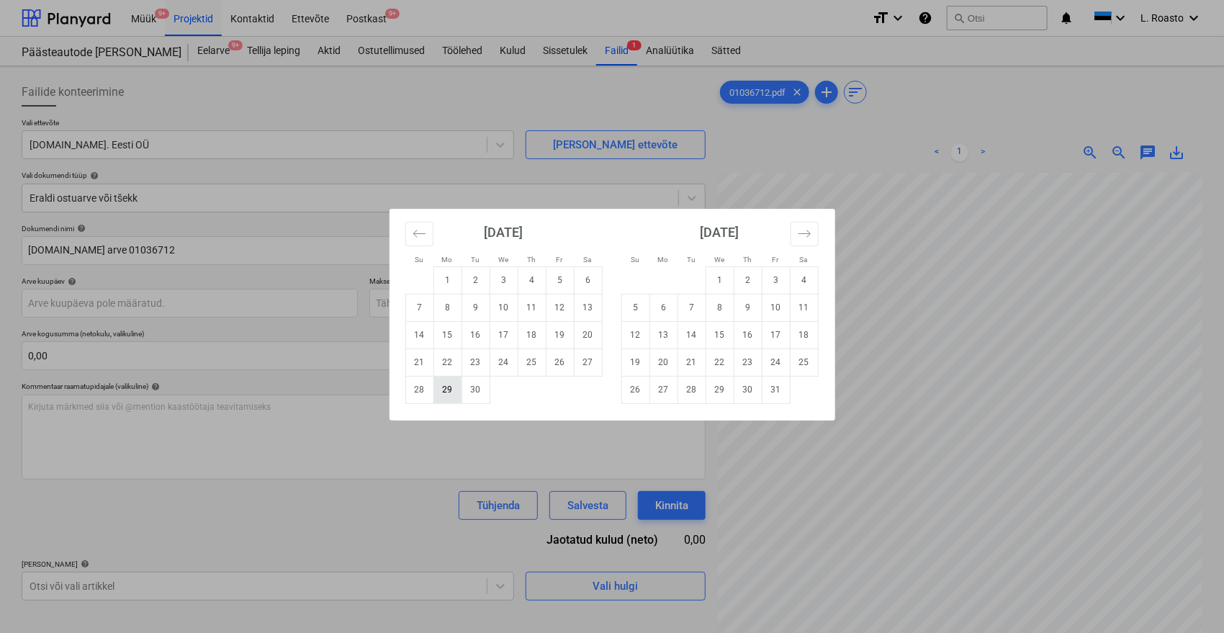
click at [448, 391] on td "29" at bounding box center [448, 389] width 28 height 27
type input "[DATE]"
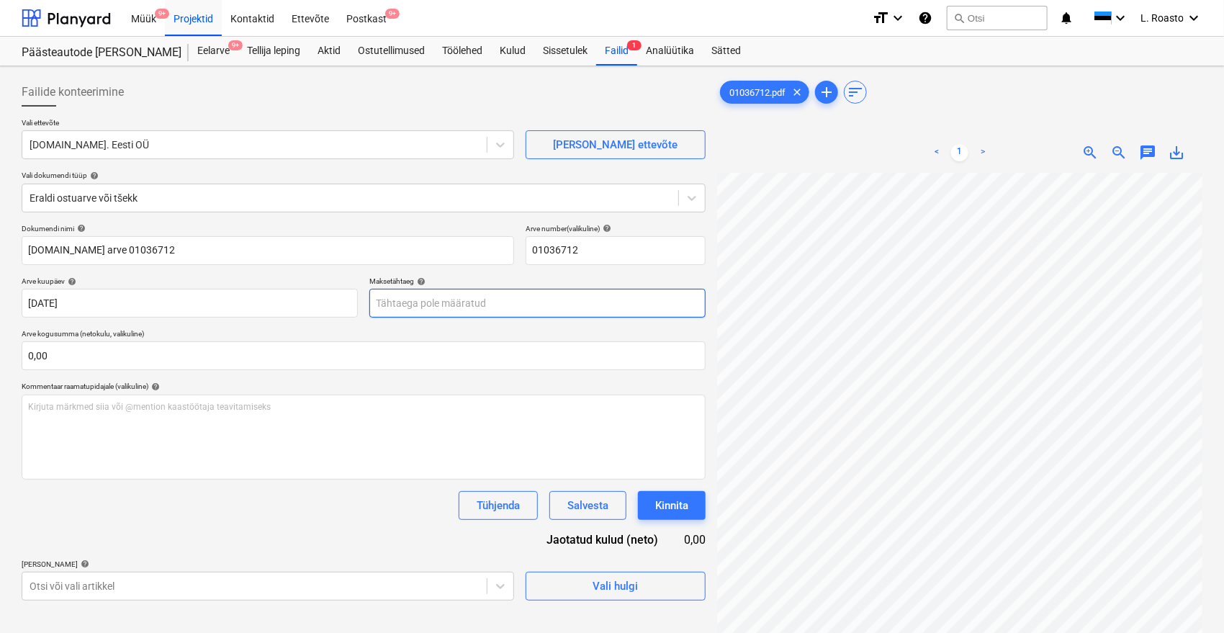
click at [490, 297] on body "Müük 9+ Projektid Kontaktid Ettevõte Postkast 9+ format_size keyboard_arrow_dow…" at bounding box center [612, 316] width 1224 height 633
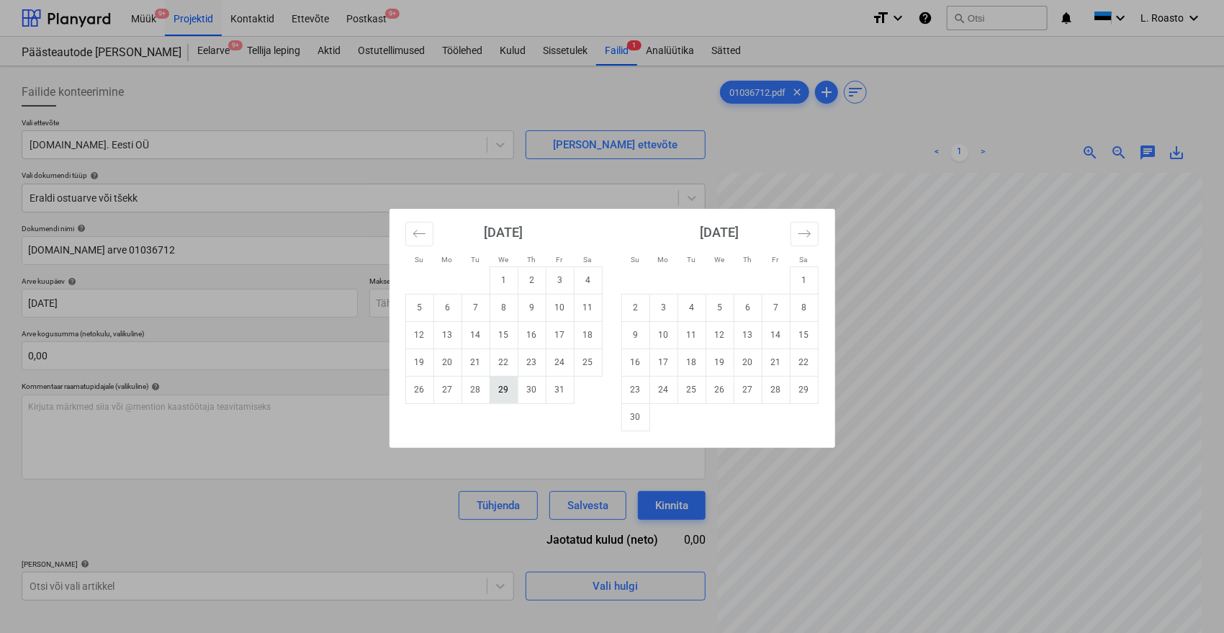
click at [503, 383] on td "29" at bounding box center [504, 389] width 28 height 27
type input "29 Oct 2025"
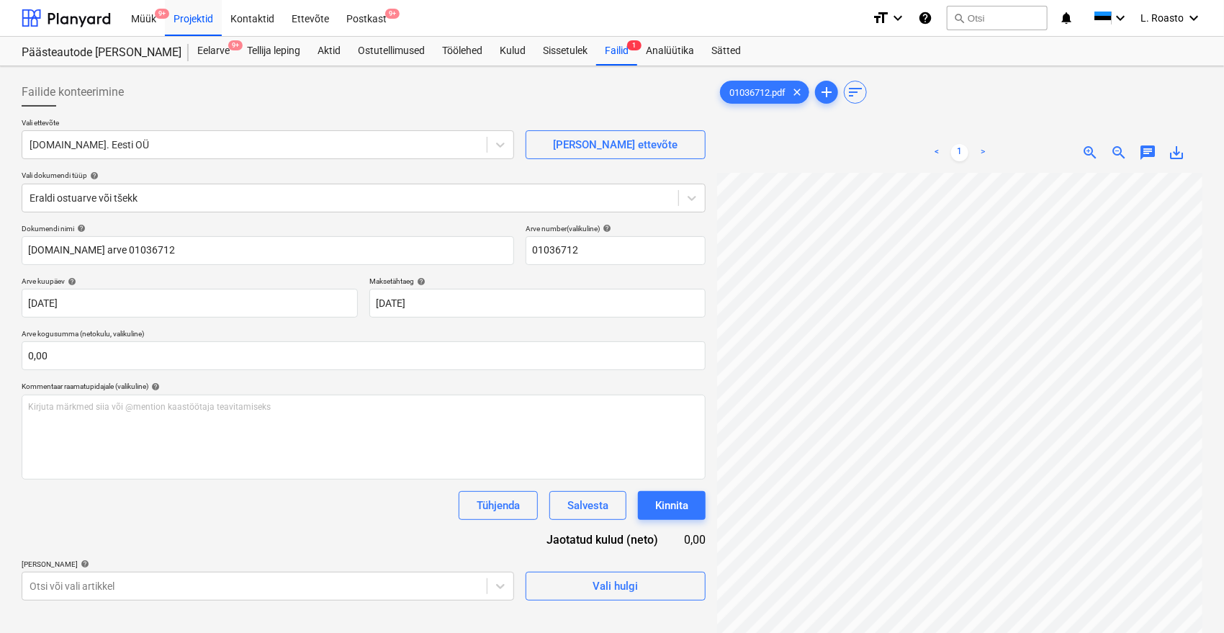
click at [231, 523] on div "Dokumendi nimi help W.EG arve 01036712 Arve number (valikuline) help 01036712 A…" at bounding box center [364, 412] width 684 height 377
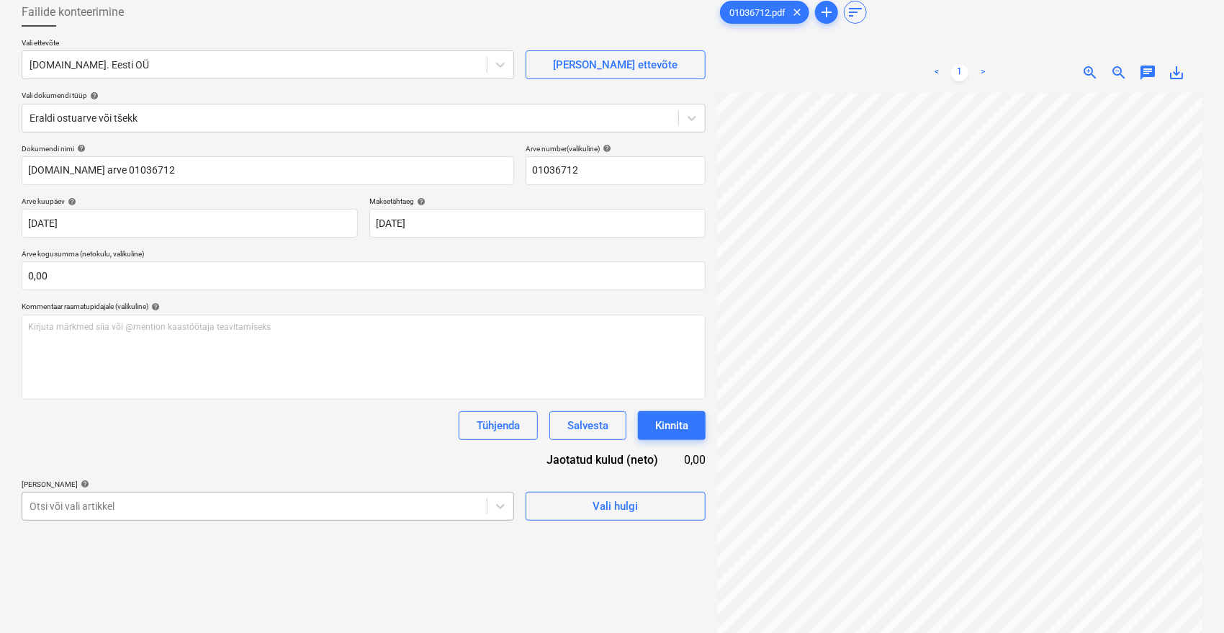
click at [202, 515] on body "Müük 9+ Projektid Kontaktid Ettevõte Postkast 9+ format_size keyboard_arrow_dow…" at bounding box center [612, 236] width 1224 height 633
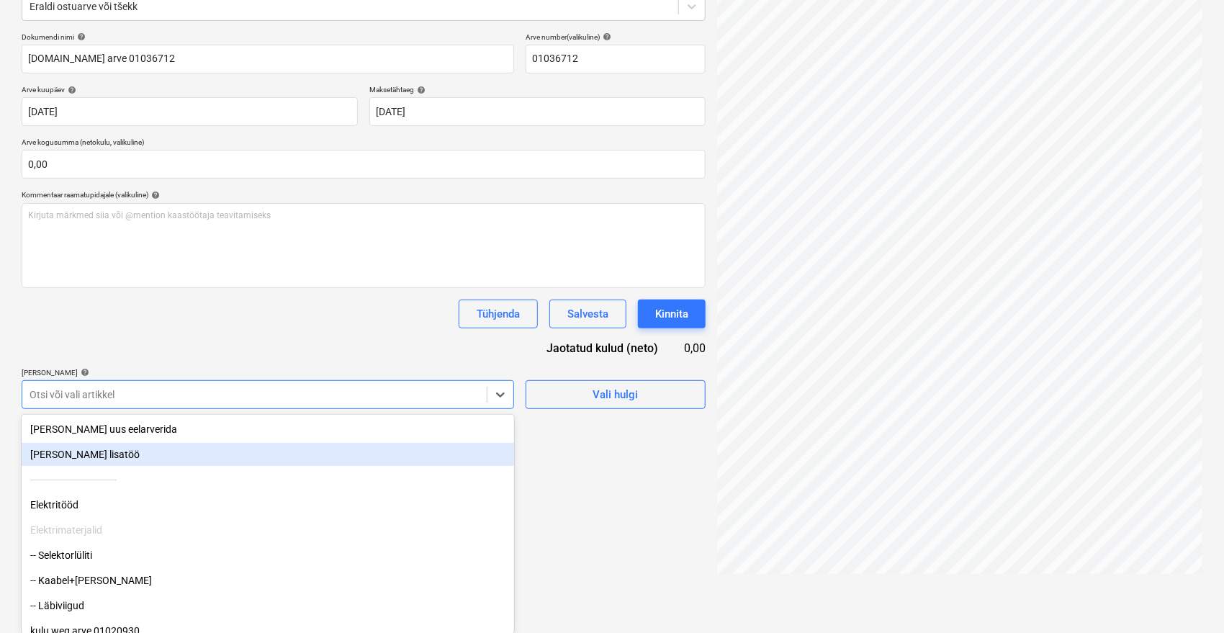
click at [95, 454] on div "[PERSON_NAME] lisatöö" at bounding box center [268, 454] width 493 height 23
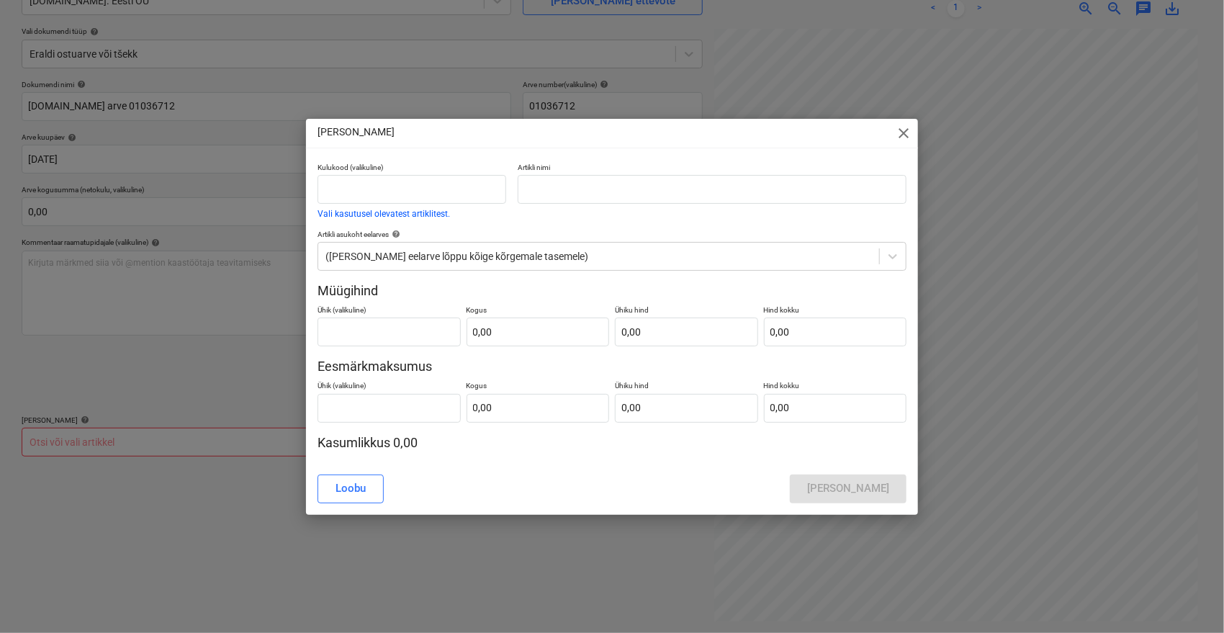
scroll to position [144, 0]
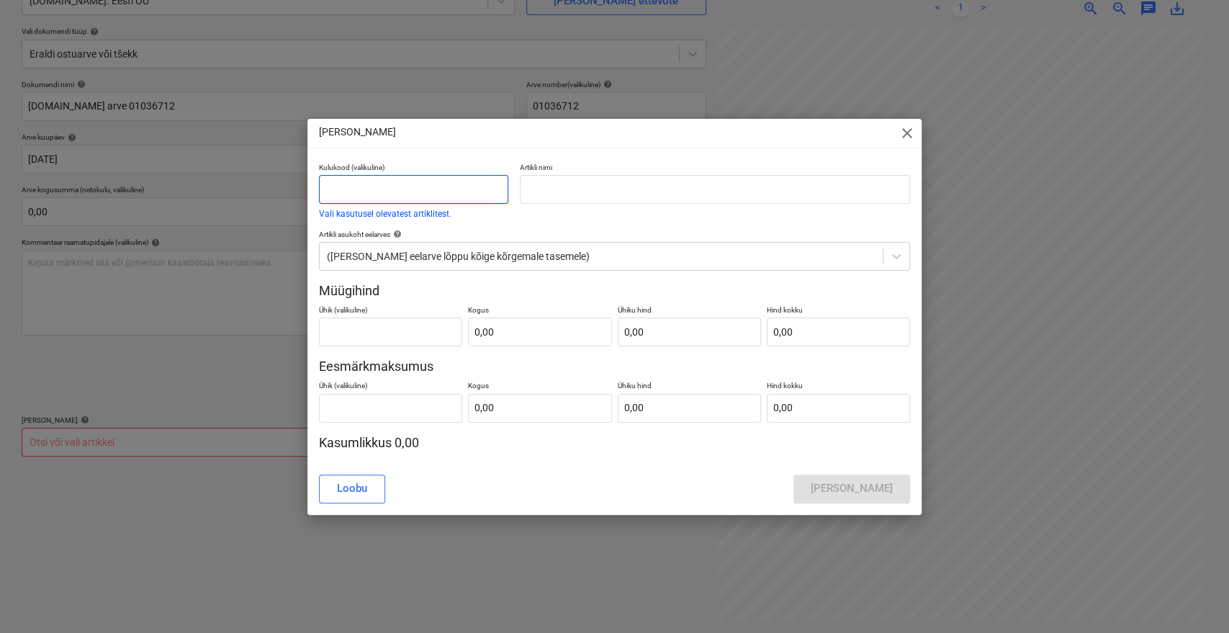
click at [404, 180] on input "text" at bounding box center [413, 189] width 189 height 29
type input "LISATÖÖ"
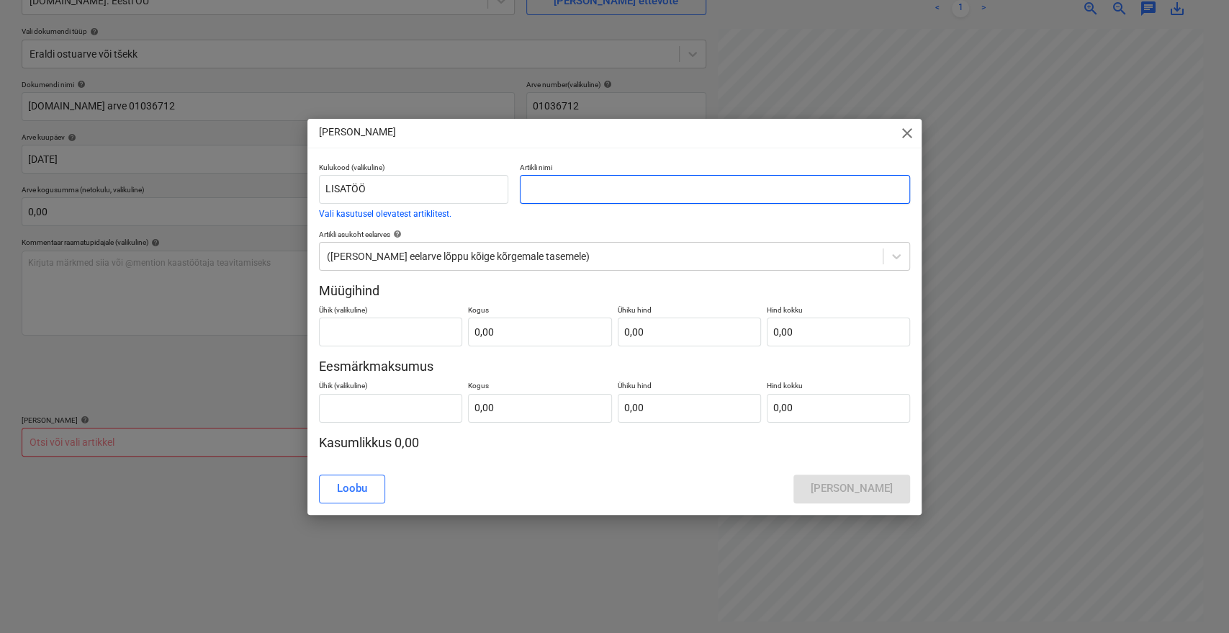
click at [565, 199] on input "text" at bounding box center [715, 189] width 390 height 29
type input "eraldi arveldamine"
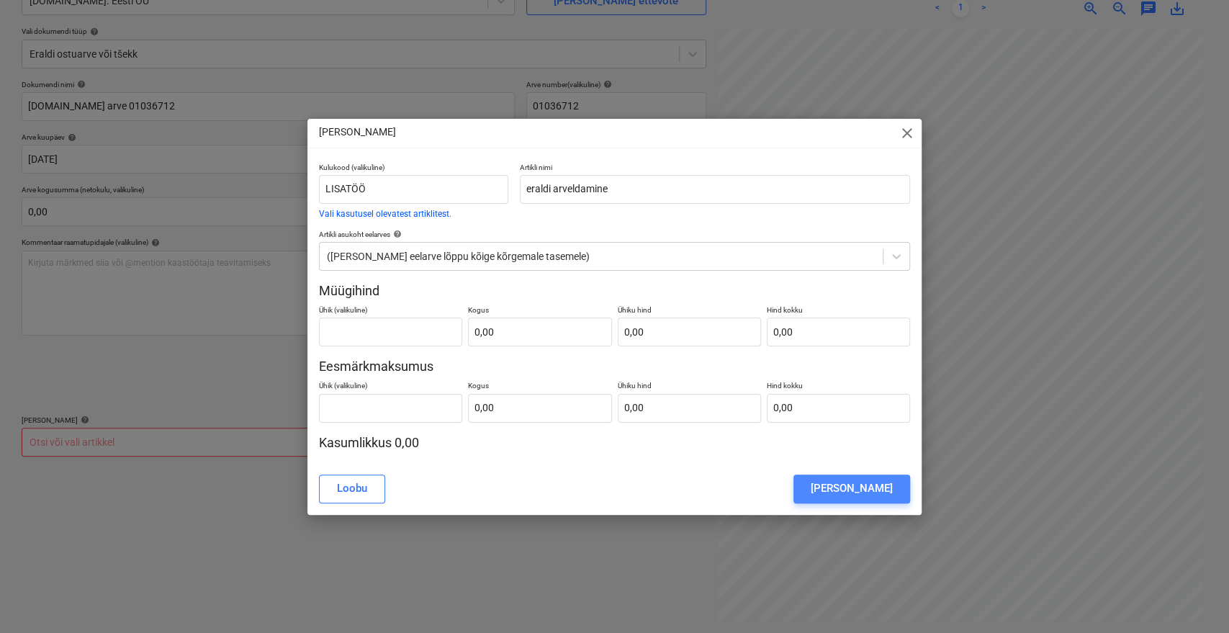
click at [891, 490] on div "Lisa lisatöö" at bounding box center [852, 488] width 82 height 19
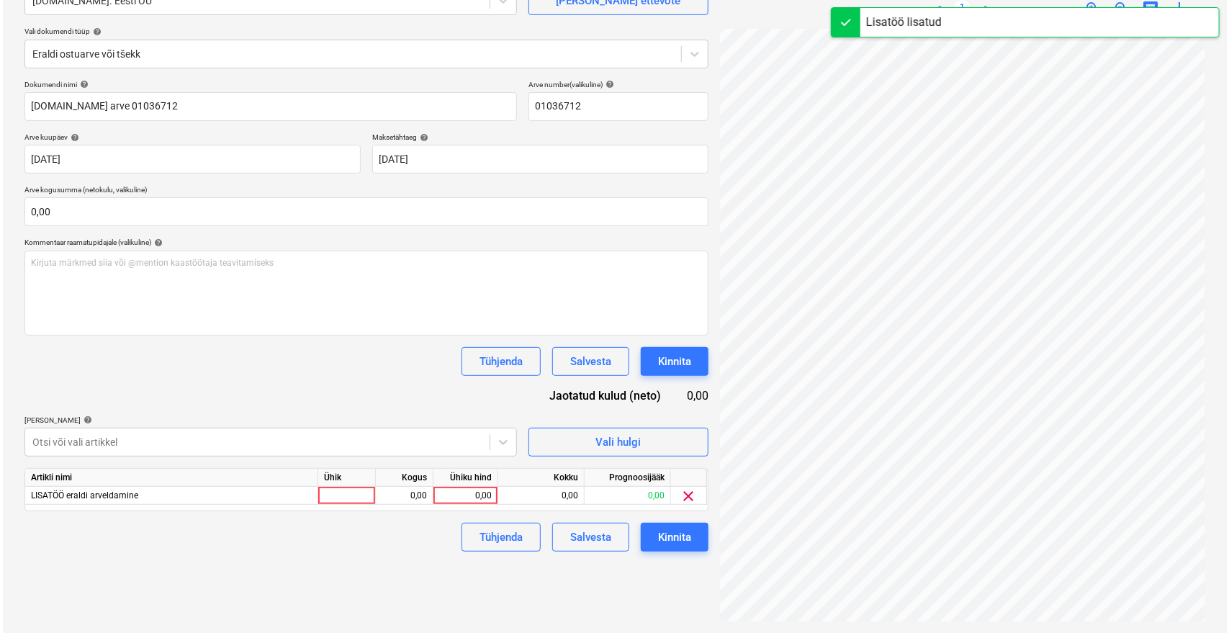
scroll to position [55, 58]
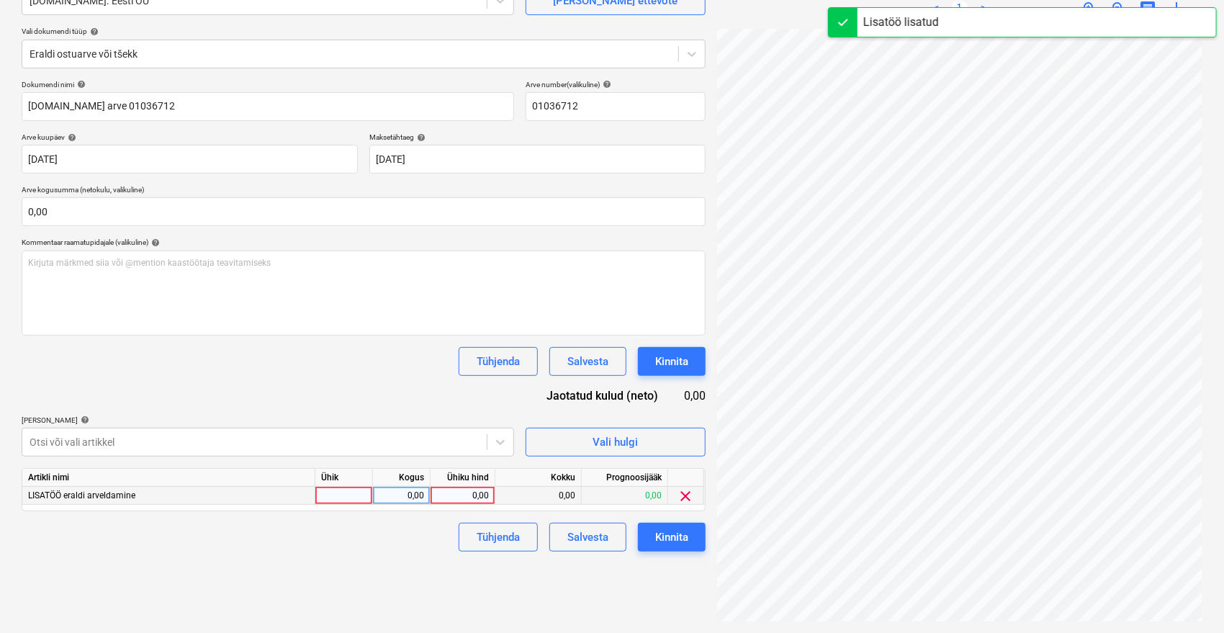
click at [467, 490] on div "0,00" at bounding box center [462, 496] width 53 height 18
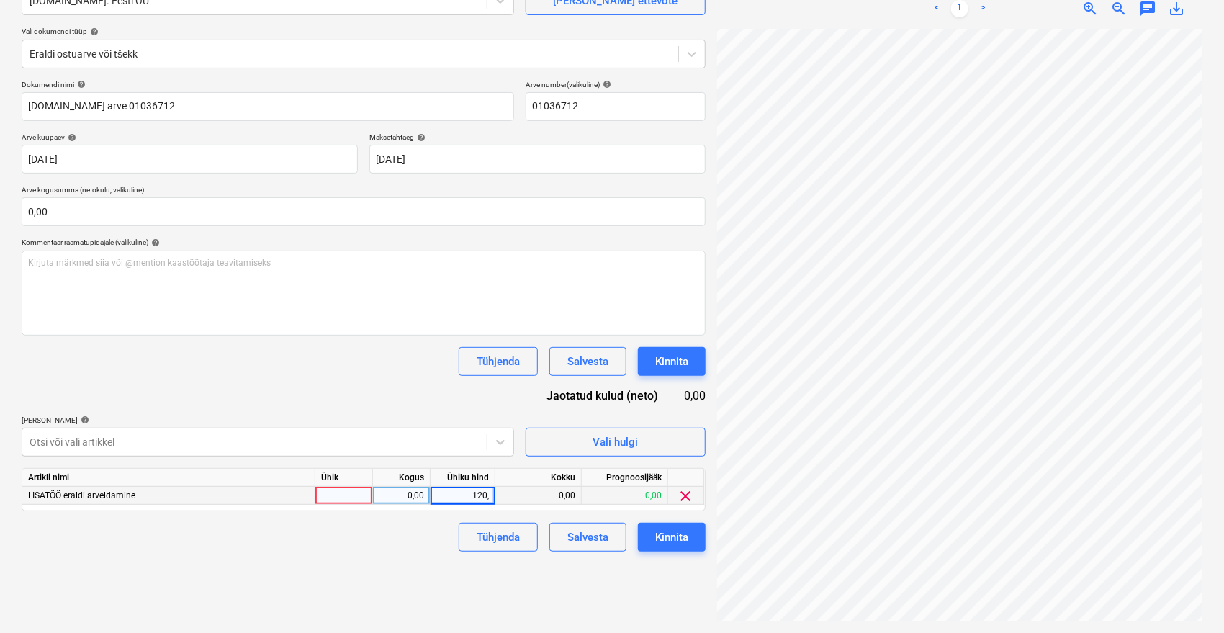
type input "120,9"
click at [398, 583] on div "Failide konteerimine Vali ettevõte W.EG. Eesti OÜ Lisa uus ettevõte Vali dokume…" at bounding box center [364, 277] width 696 height 699
click at [669, 531] on div "Kinnita" at bounding box center [671, 537] width 33 height 19
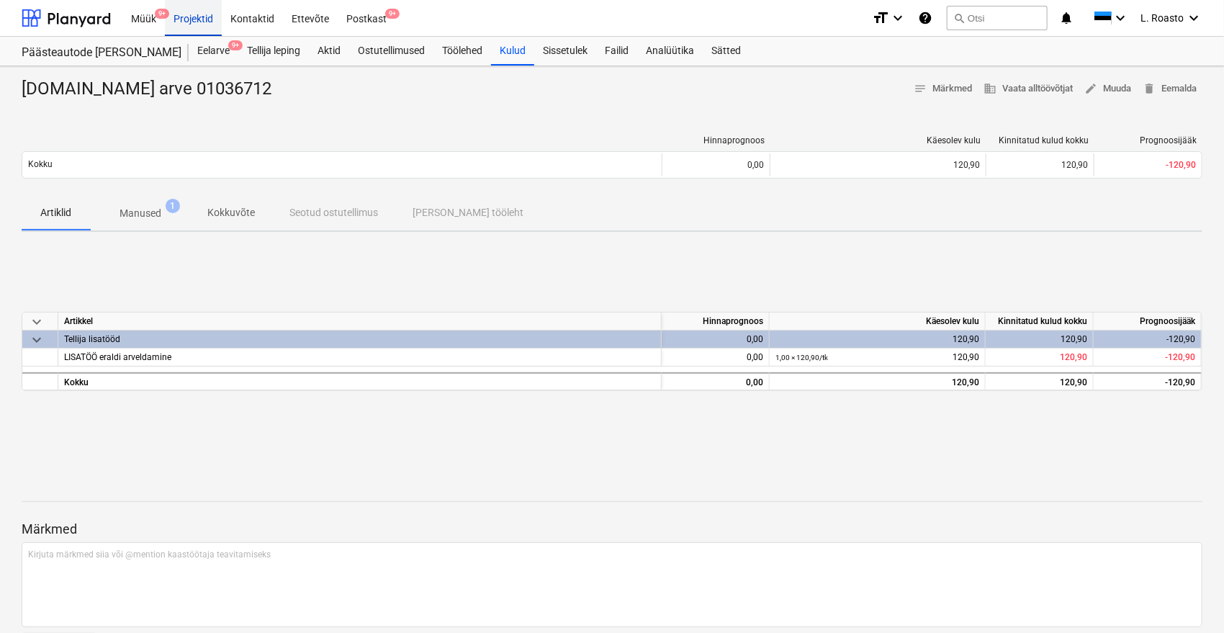
click at [189, 18] on div "Projektid" at bounding box center [193, 17] width 57 height 37
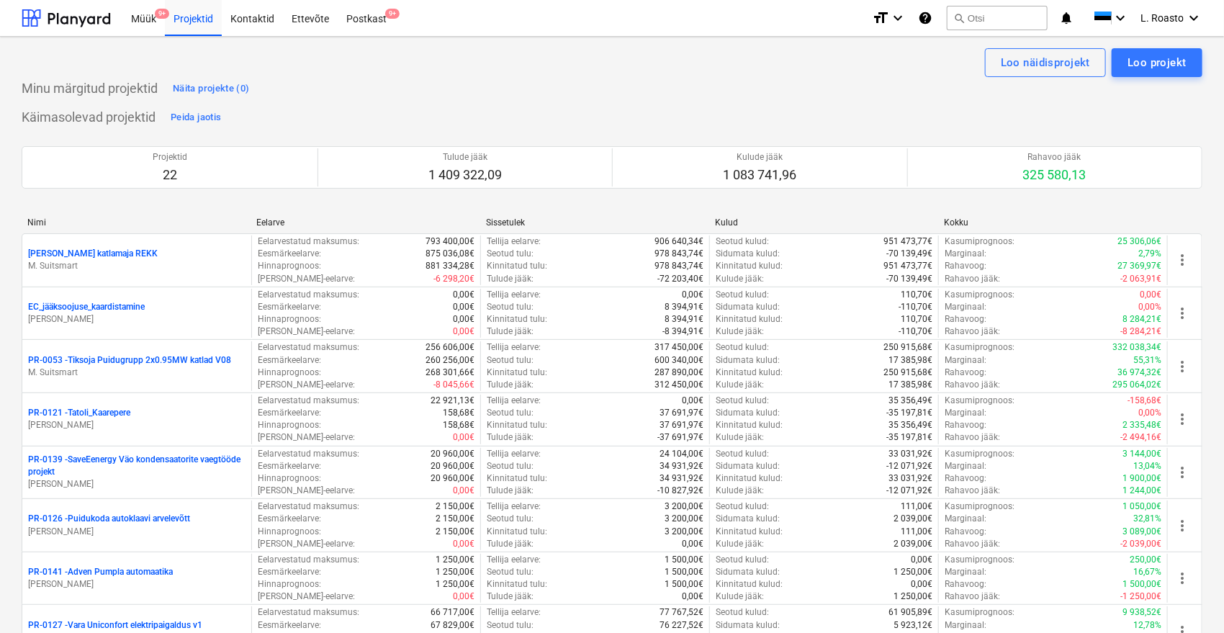
scroll to position [678, 0]
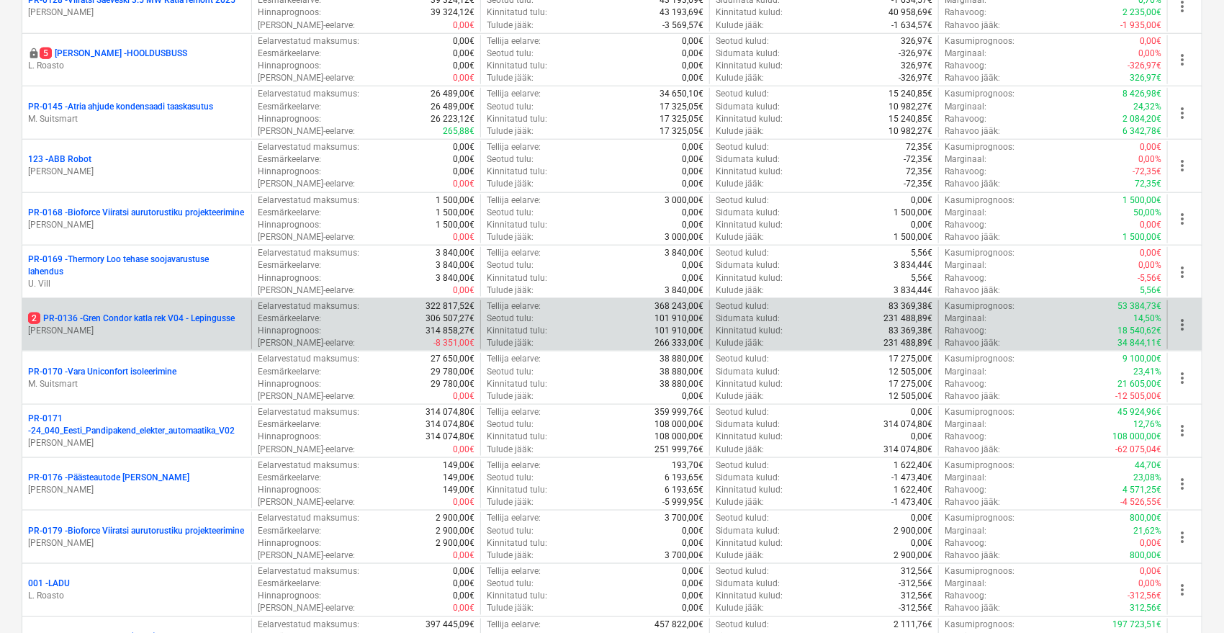
click at [215, 313] on p "2 PR-0136 - Gren Condor katla rek V04 - Lepingusse" at bounding box center [131, 319] width 207 height 12
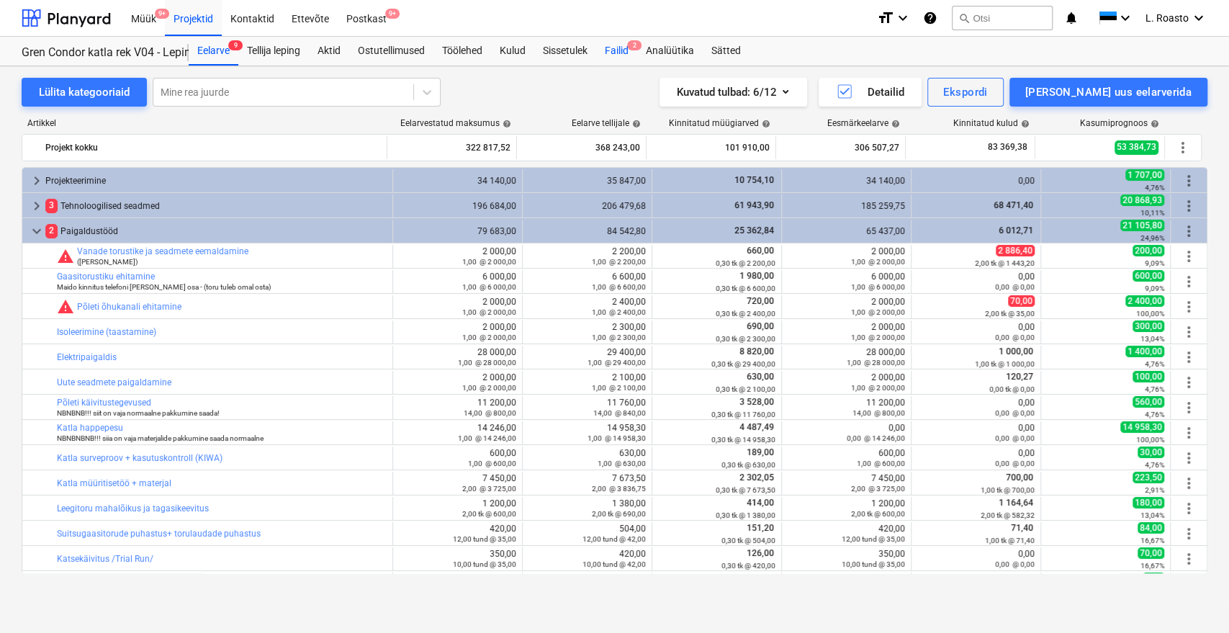
click at [637, 42] on span "2" at bounding box center [634, 45] width 14 height 10
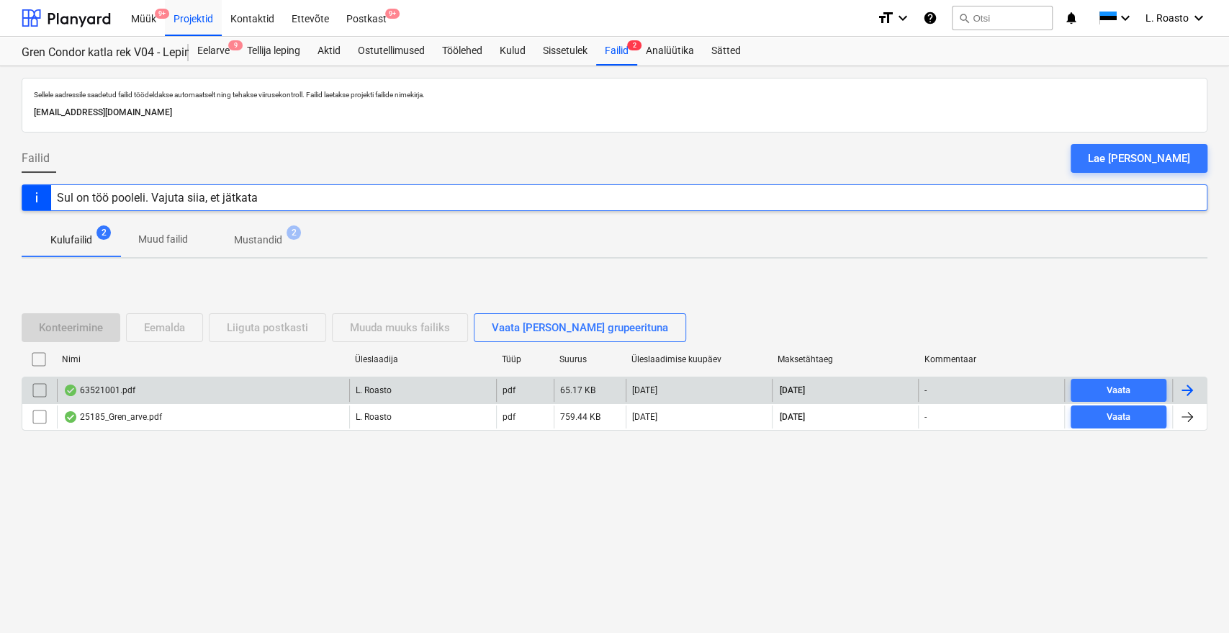
click at [1187, 395] on div at bounding box center [1187, 390] width 17 height 17
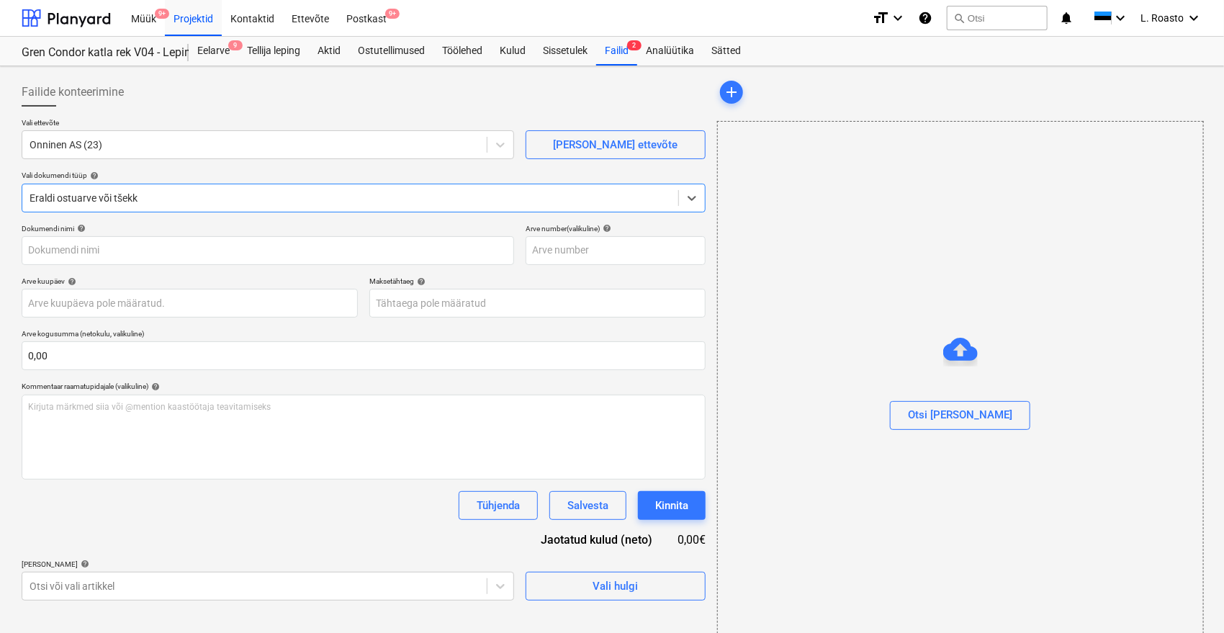
type input "63521001"
type input "26 Sep 2025"
type input "26 Oct 2025"
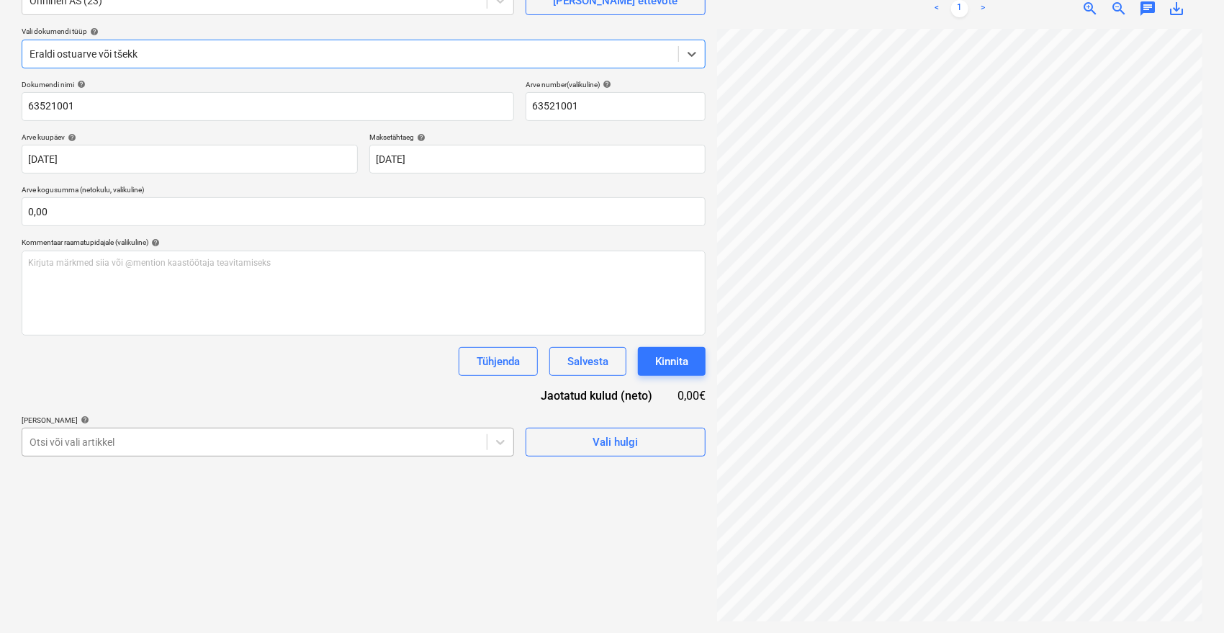
click at [403, 444] on body "Müük 9+ Projektid Kontaktid Ettevõte Postkast 9+ format_size keyboard_arrow_dow…" at bounding box center [612, 172] width 1224 height 633
click at [158, 431] on body "Müük 9+ Projektid Kontaktid Ettevõte Postkast 9+ format_size keyboard_arrow_dow…" at bounding box center [612, 172] width 1224 height 633
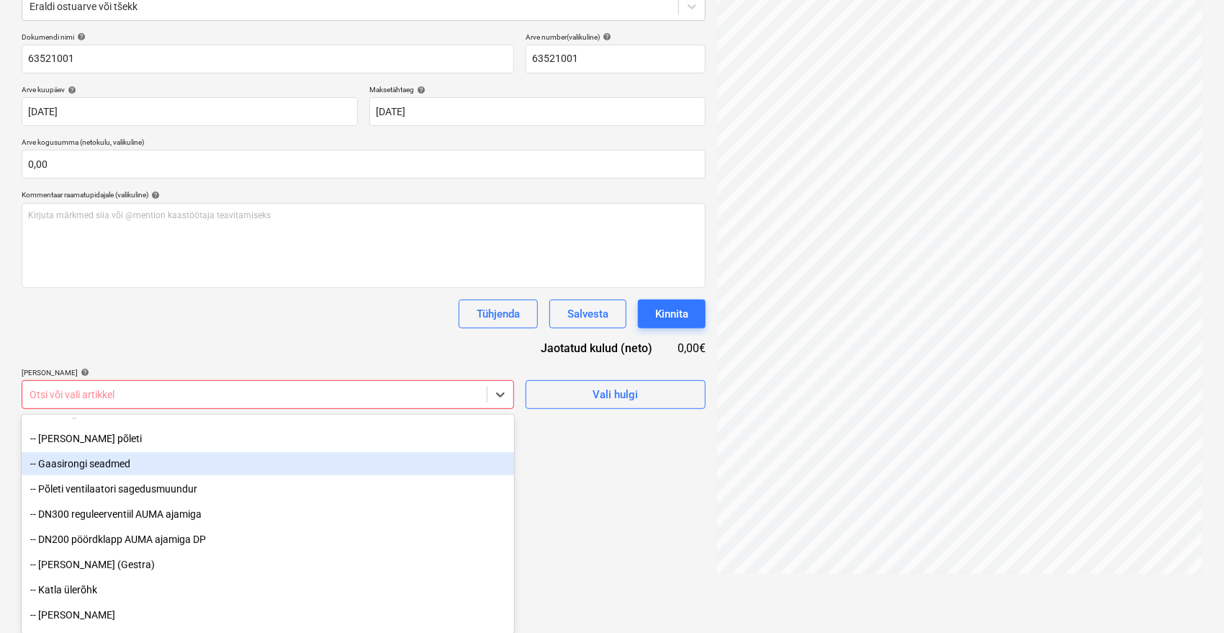
scroll to position [320, 0]
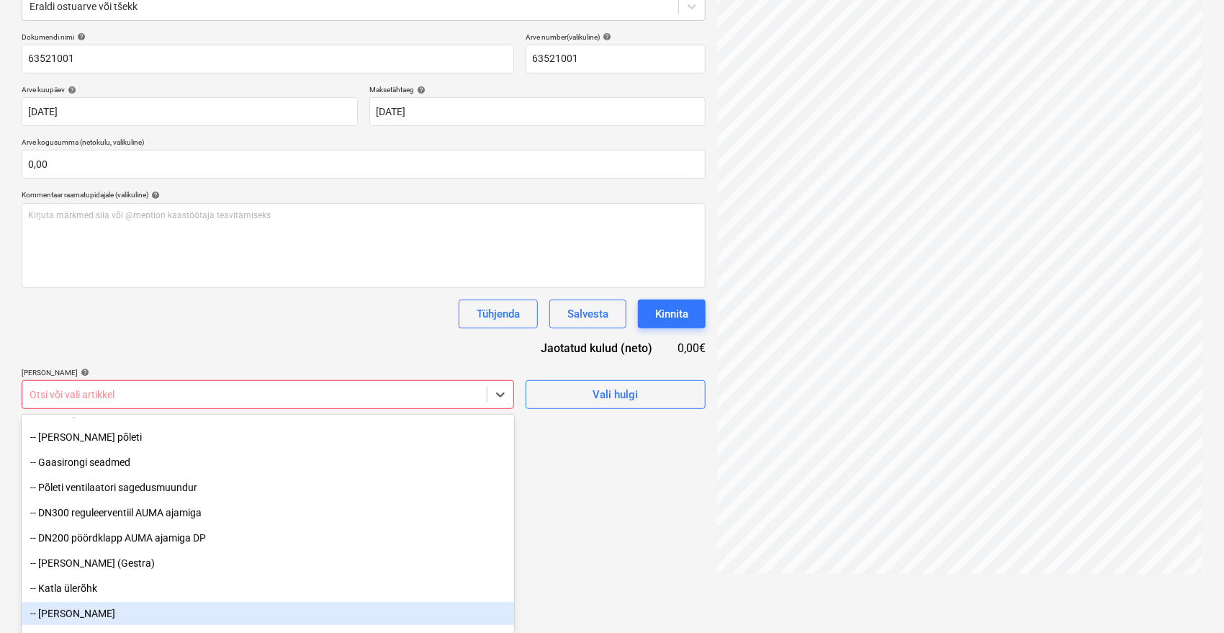
click at [124, 609] on div "-- Katla alarõhk" at bounding box center [268, 613] width 493 height 23
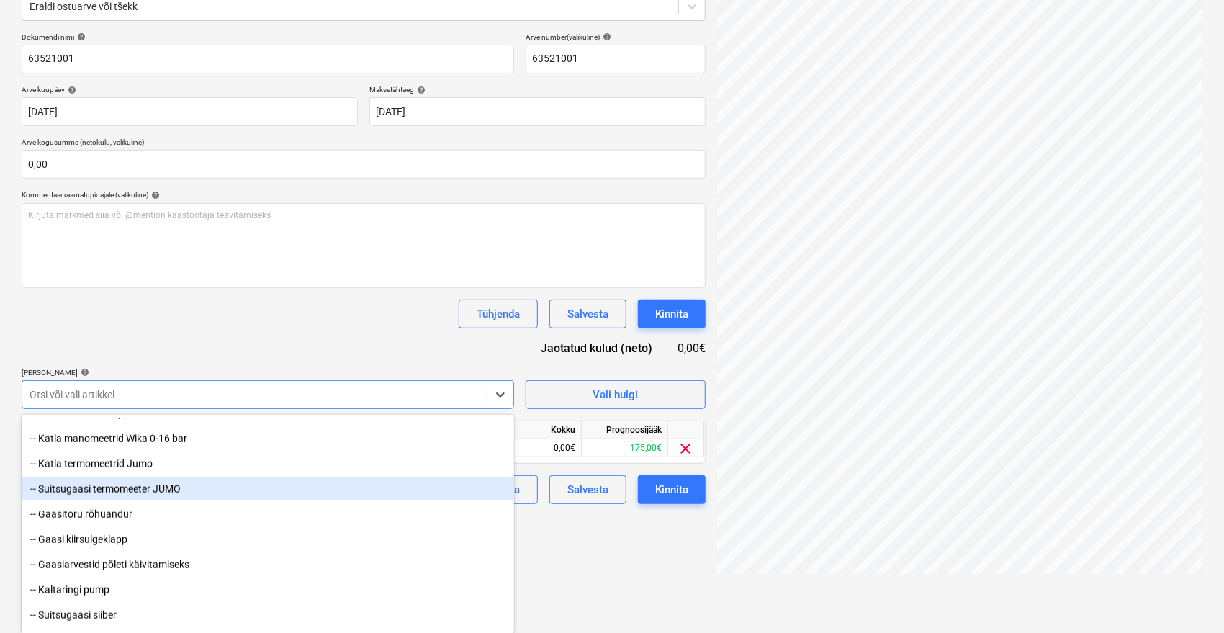
scroll to position [800, 0]
click at [104, 480] on div "-- Katla termomeetrid Jumo" at bounding box center [268, 486] width 493 height 23
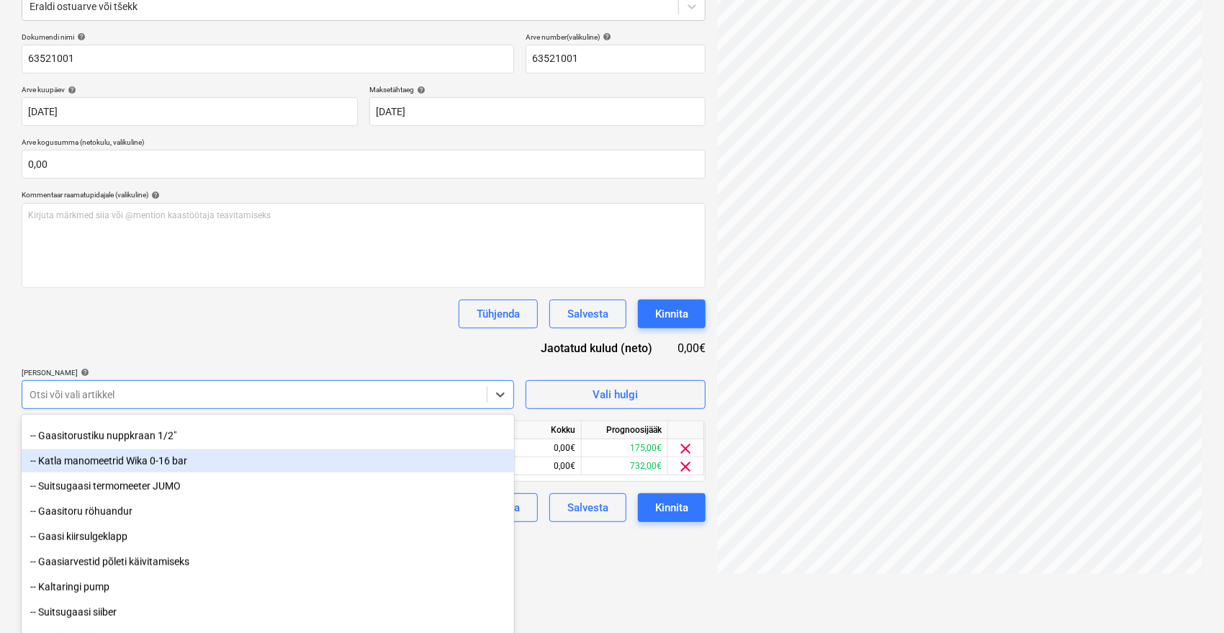
click at [358, 364] on div "Dokumendi nimi help 63521001 Arve number (valikuline) help 63521001 Arve kuupäe…" at bounding box center [364, 277] width 684 height 490
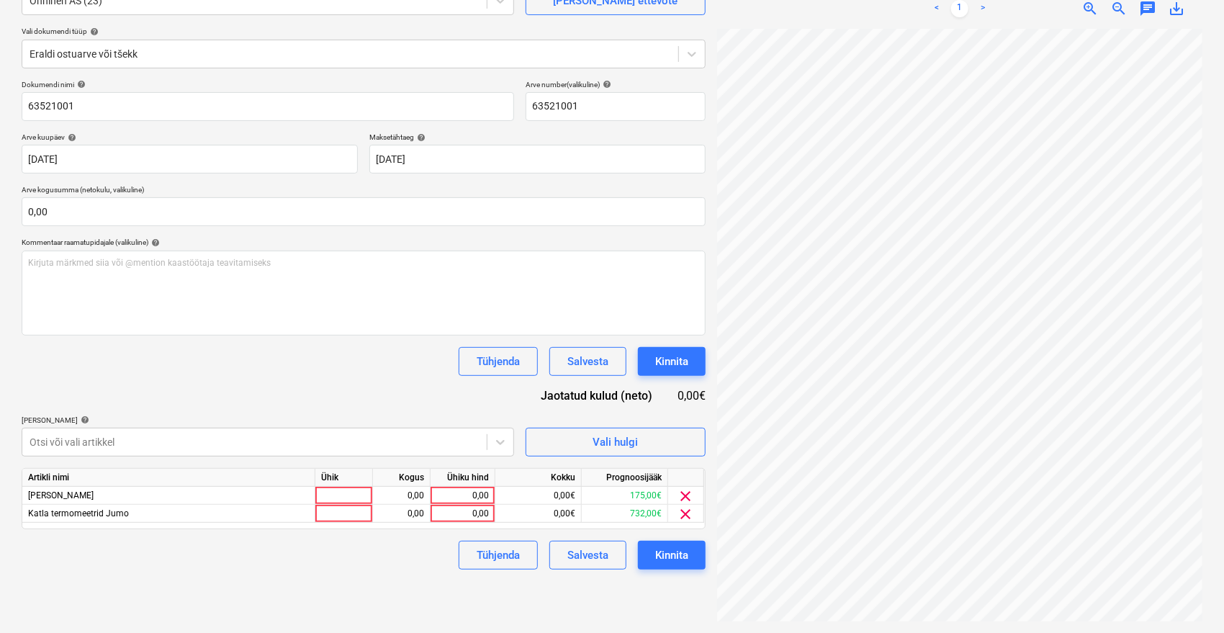
scroll to position [144, 0]
click at [97, 379] on div "Dokumendi nimi help 63521001 Arve number (valikuline) help 63521001 Arve kuupäe…" at bounding box center [364, 325] width 684 height 490
click at [688, 518] on span "clear" at bounding box center [686, 514] width 17 height 17
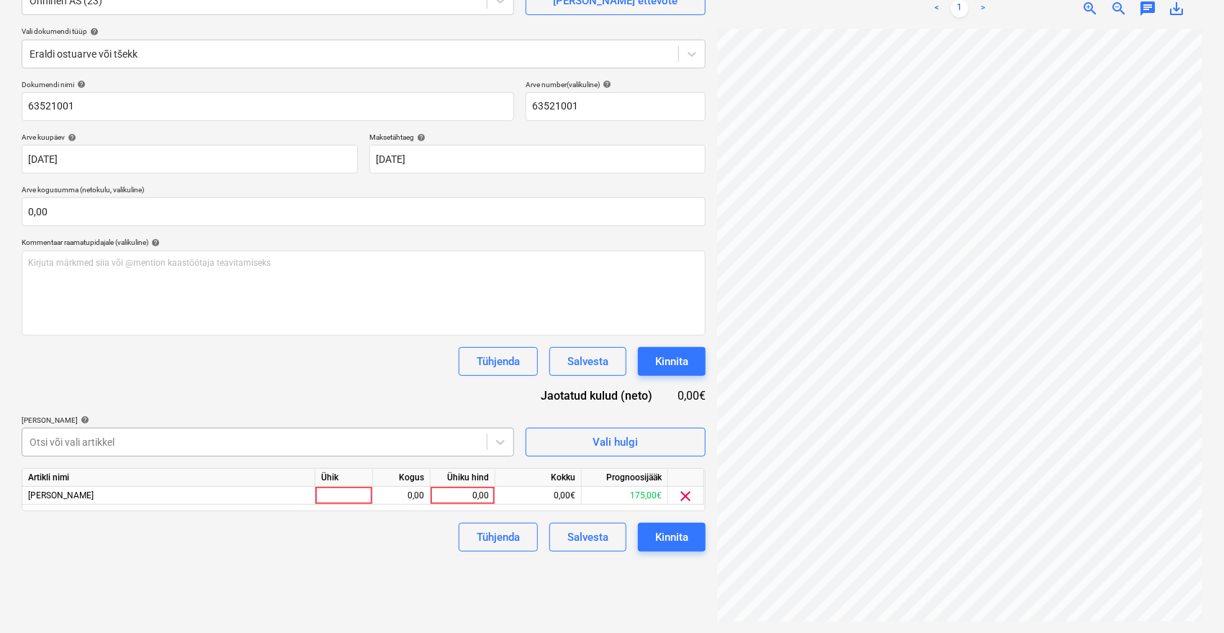
click at [184, 449] on body "Müük 9+ Projektid Kontaktid Ettevõte Postkast 9+ format_size keyboard_arrow_dow…" at bounding box center [612, 172] width 1224 height 633
click at [57, 383] on div "Dokumendi nimi help 63521001 Arve number (valikuline) help 63521001 Arve kuupäe…" at bounding box center [364, 316] width 684 height 472
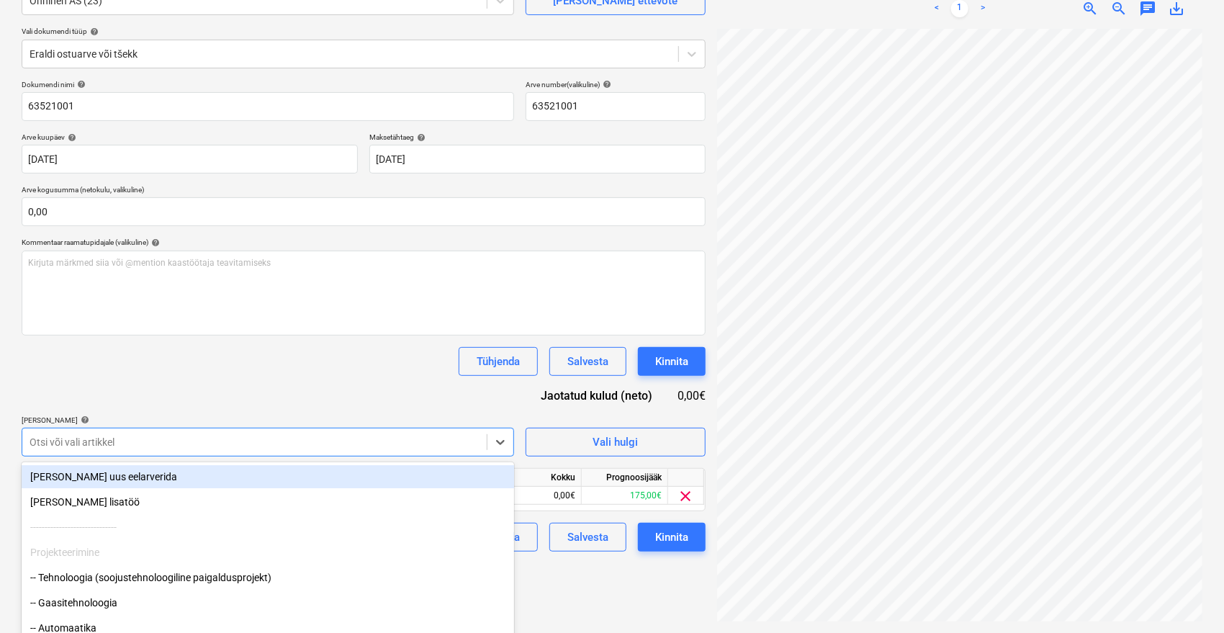
click at [169, 436] on body "Müük 9+ Projektid Kontaktid Ettevõte Postkast 9+ format_size keyboard_arrow_dow…" at bounding box center [612, 172] width 1224 height 633
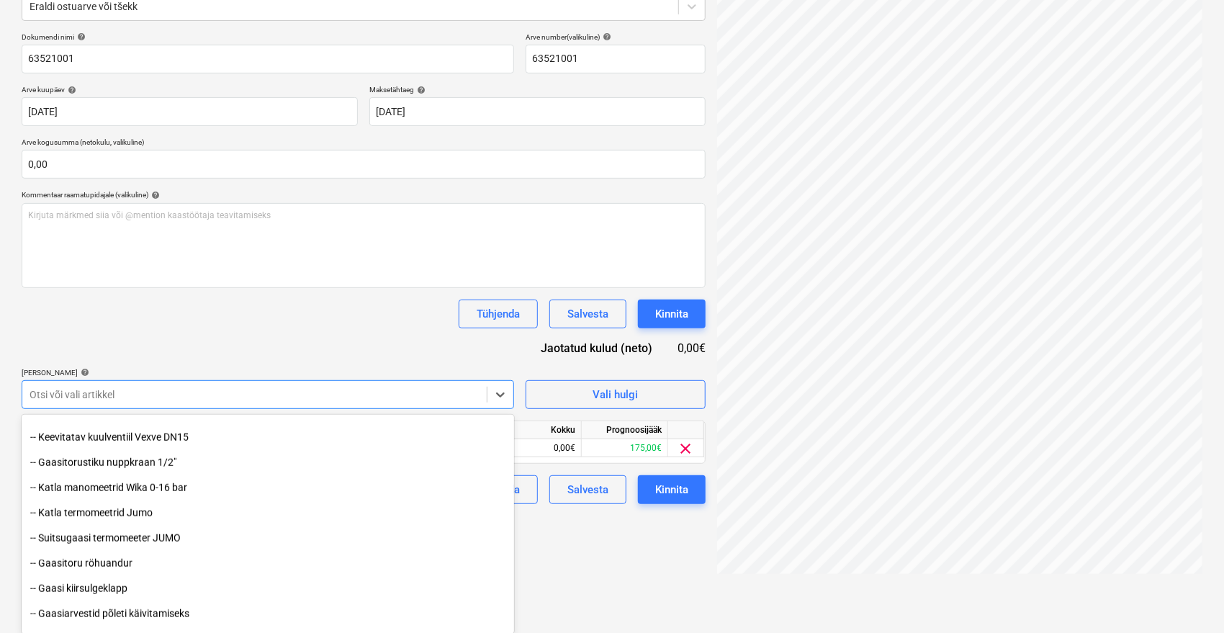
scroll to position [720, 0]
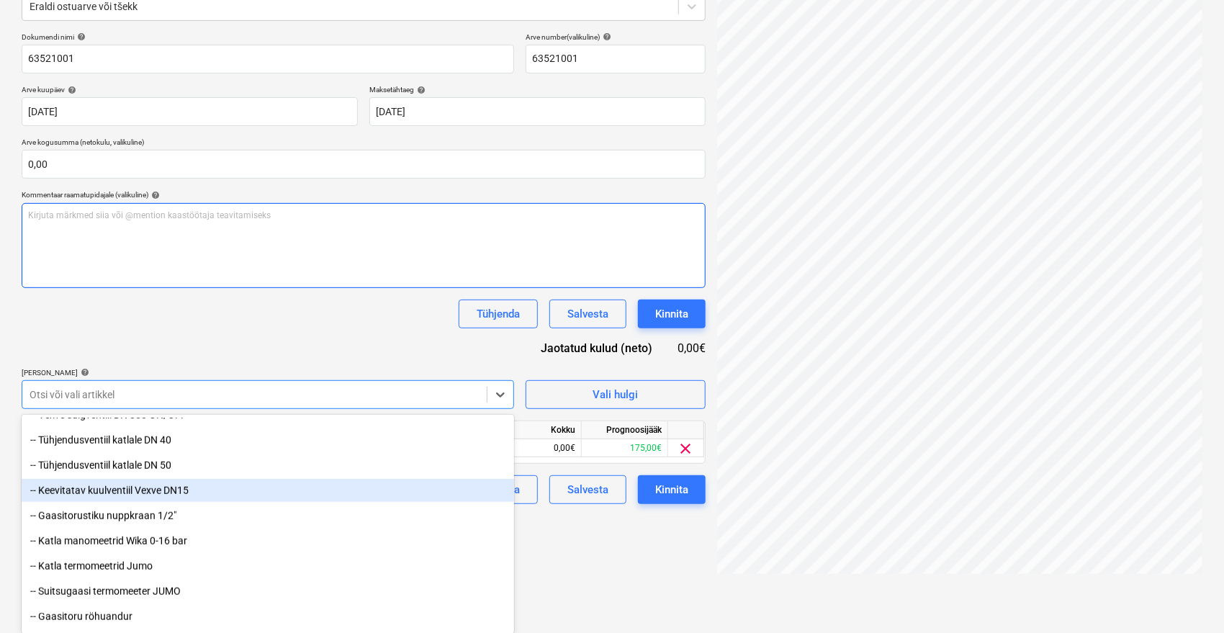
click at [282, 324] on div "Dokumendi nimi help 63521001 Arve number (valikuline) help 63521001 Arve kuupäe…" at bounding box center [364, 268] width 684 height 472
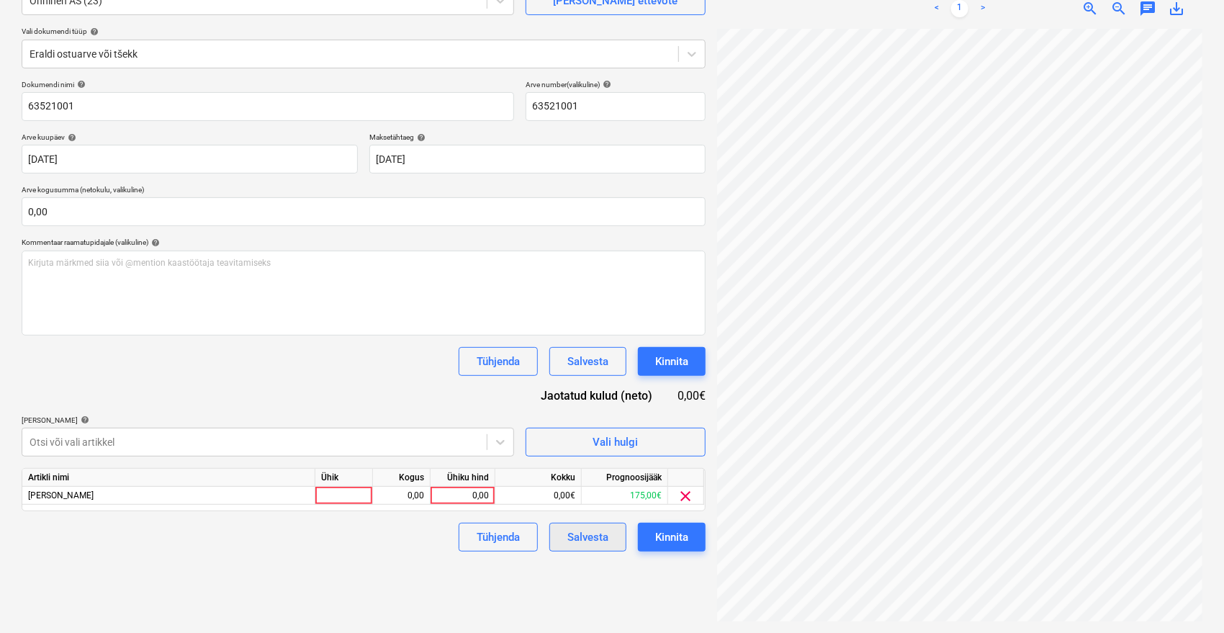
click at [616, 547] on button "Salvesta" at bounding box center [587, 537] width 77 height 29
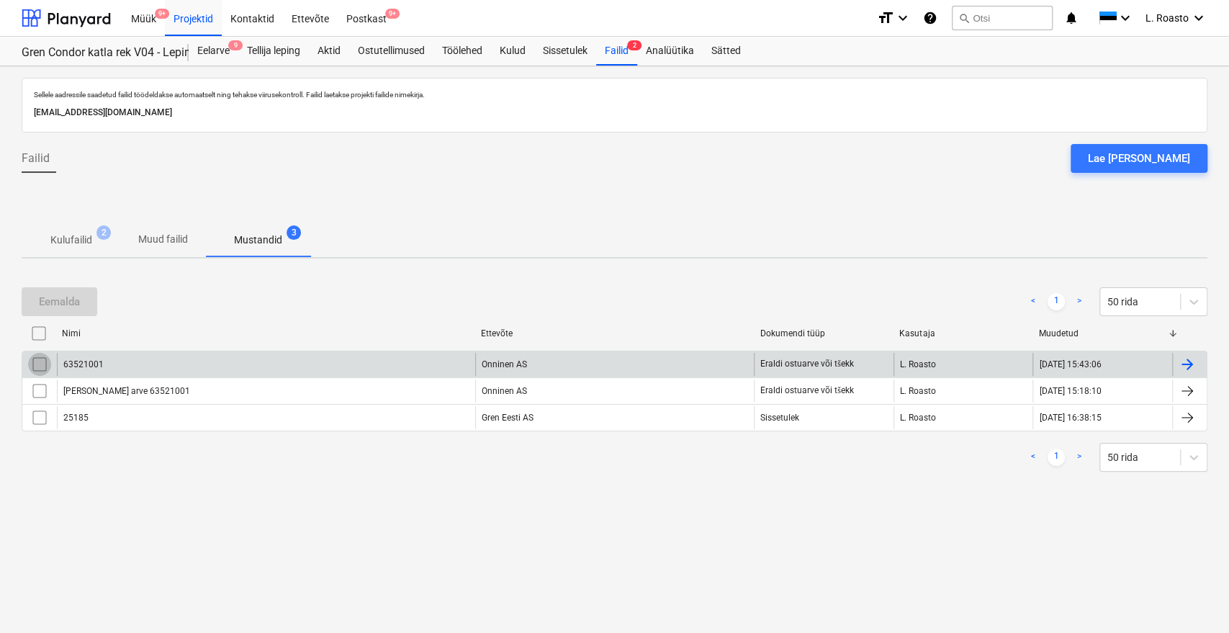
click at [45, 364] on input "checkbox" at bounding box center [39, 364] width 23 height 23
click at [69, 303] on div "Eemalda" at bounding box center [59, 301] width 41 height 19
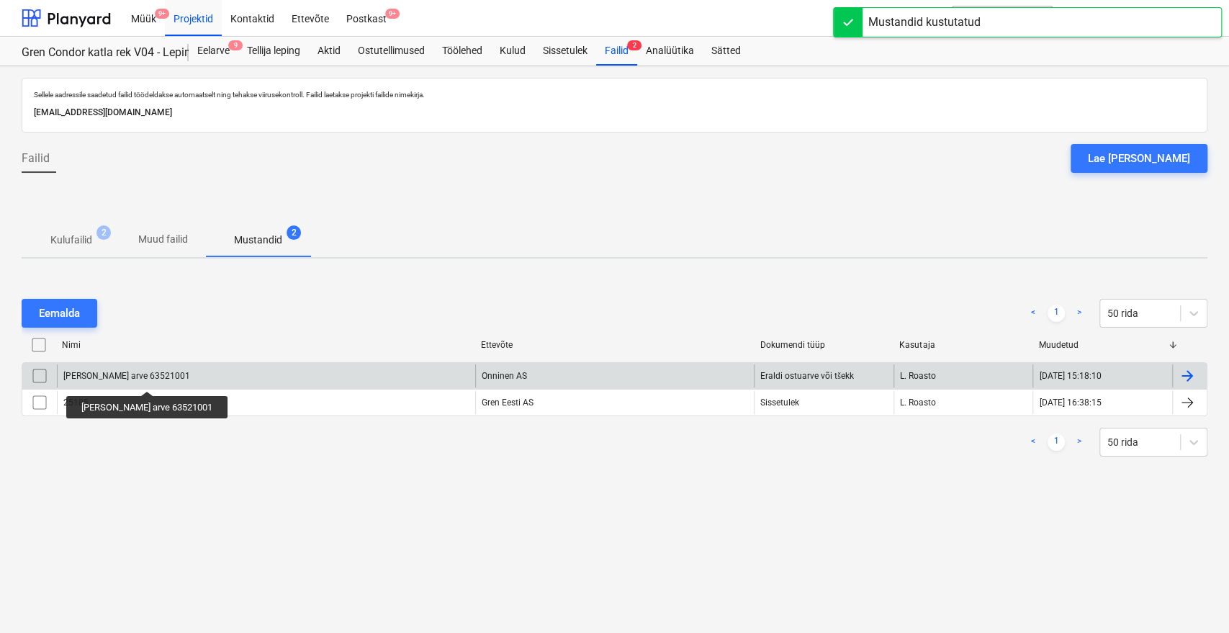
click at [131, 378] on div "Onninen arve 63521001" at bounding box center [126, 376] width 127 height 10
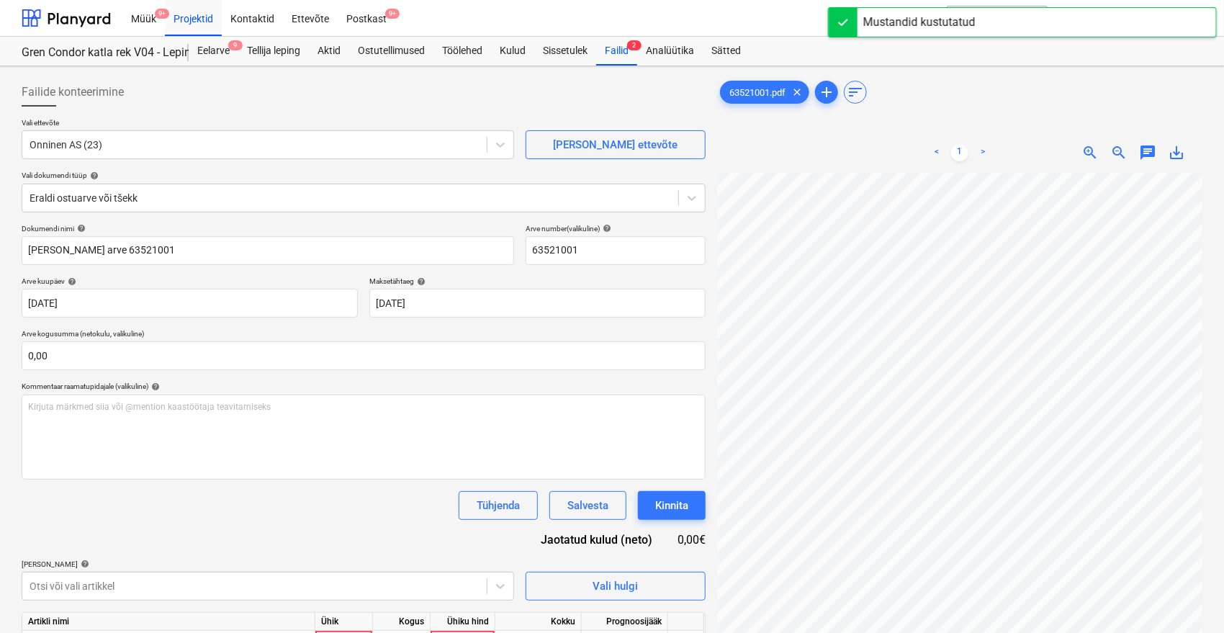
scroll to position [80, 0]
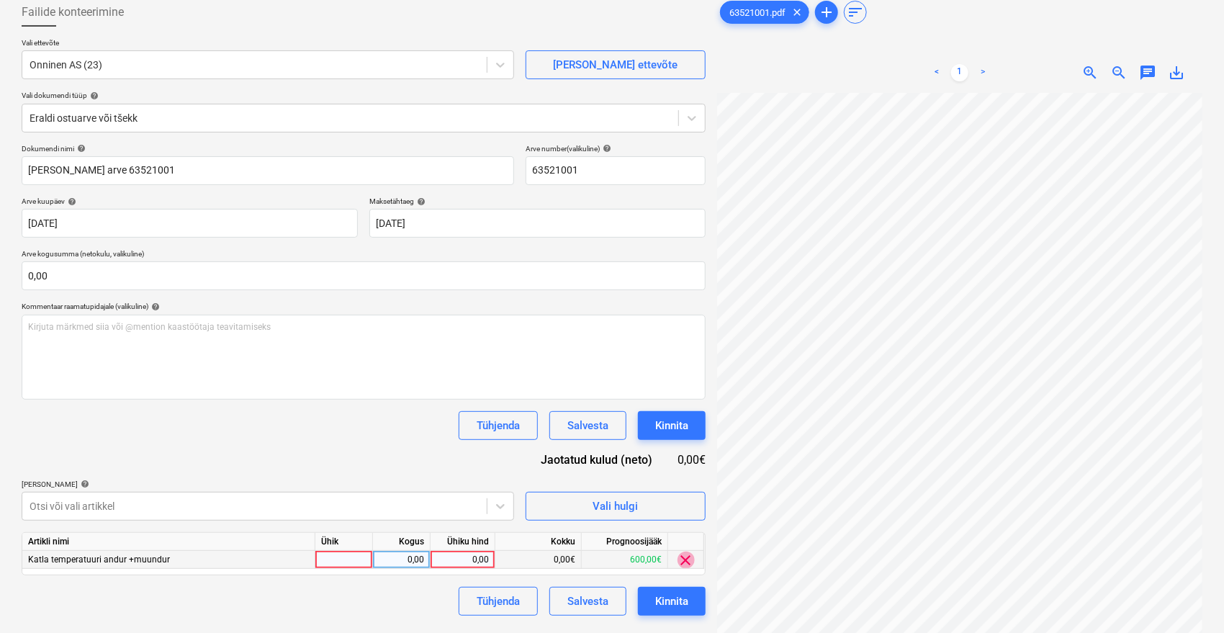
click at [686, 553] on span "clear" at bounding box center [686, 560] width 17 height 17
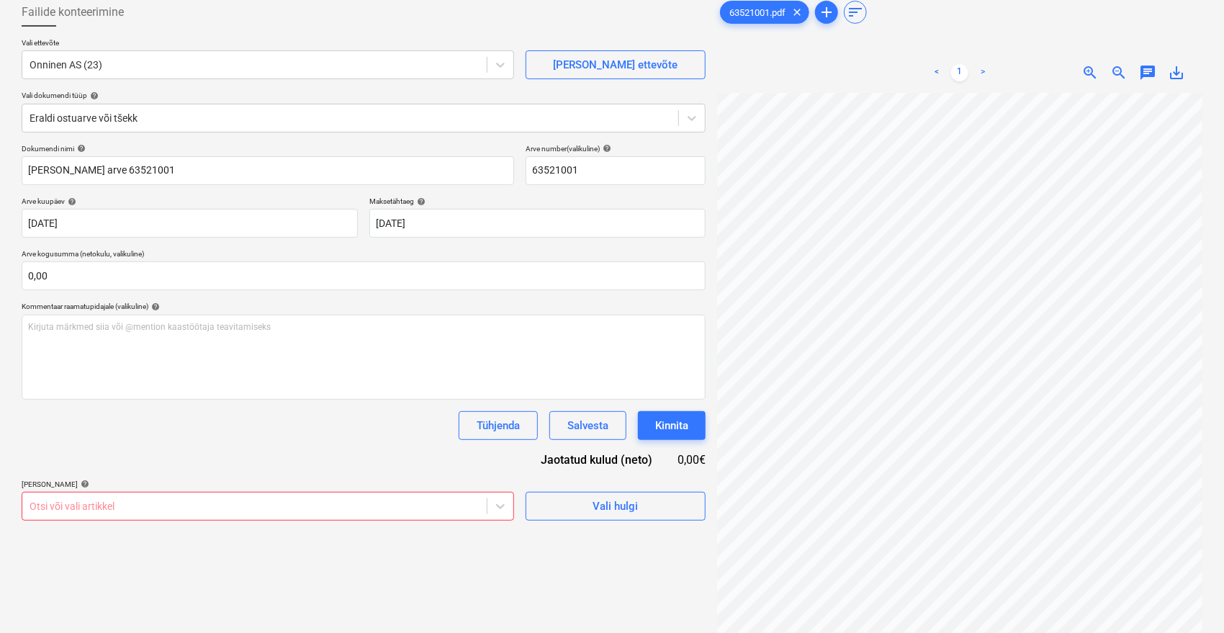
click at [340, 513] on body "Müük 9+ Projektid Kontaktid Ettevõte Postkast 9+ format_size keyboard_arrow_dow…" at bounding box center [612, 236] width 1224 height 633
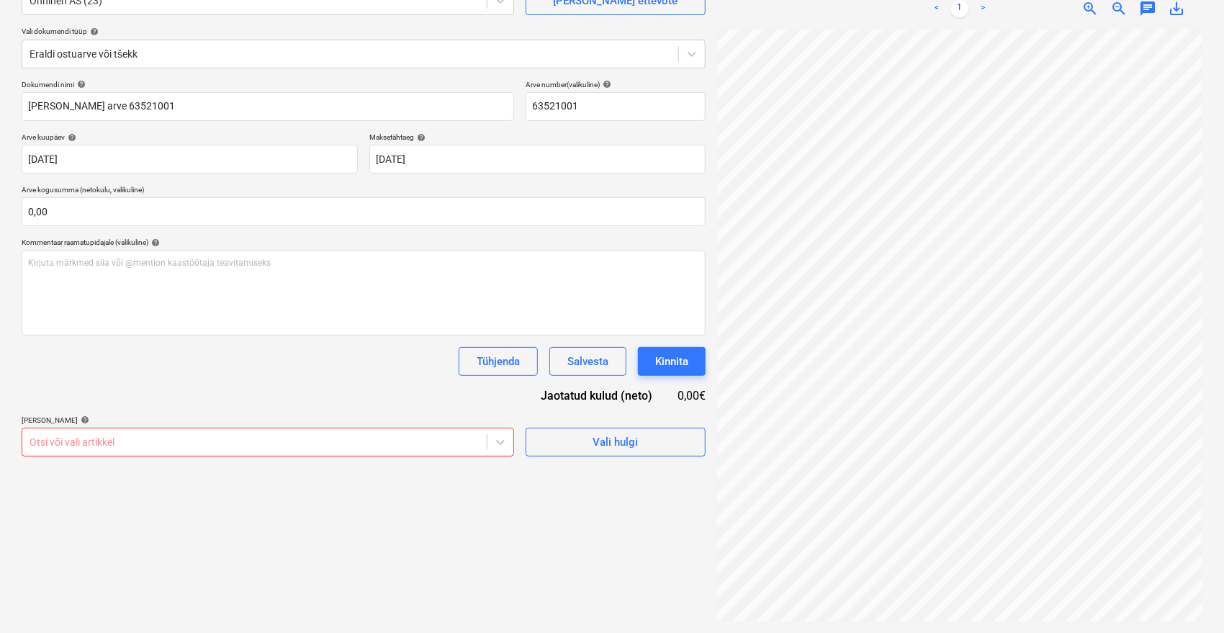
scroll to position [144, 0]
click at [76, 445] on body "Müük 9+ Projektid Kontaktid Ettevõte Postkast 9+ format_size keyboard_arrow_dow…" at bounding box center [612, 172] width 1224 height 633
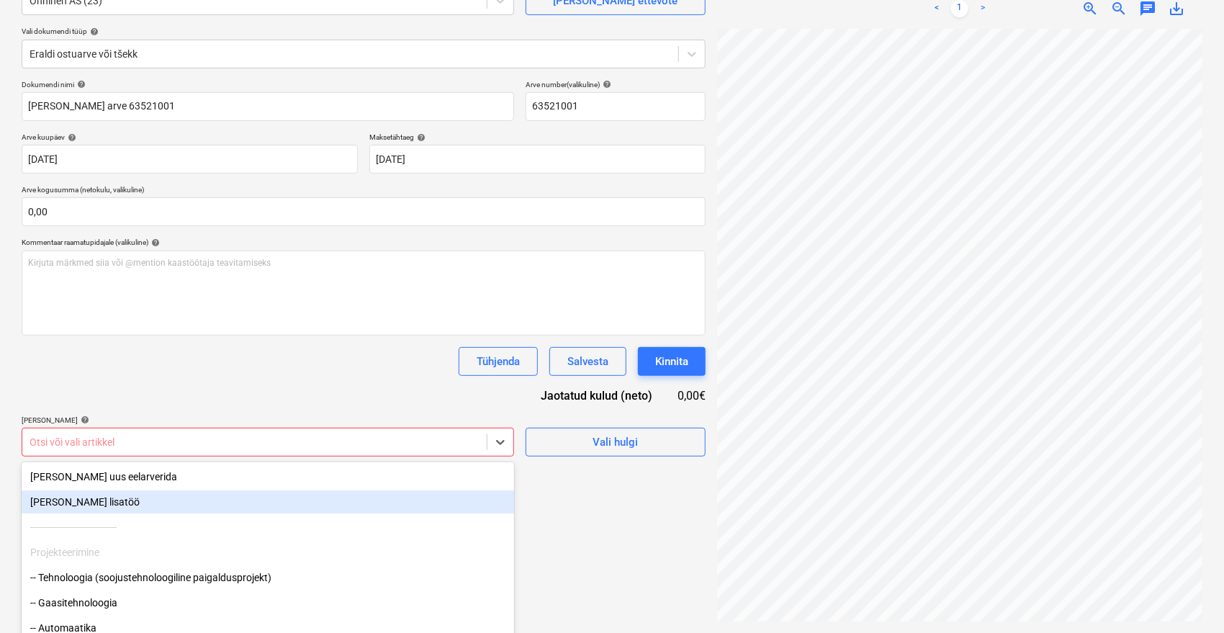
scroll to position [192, 0]
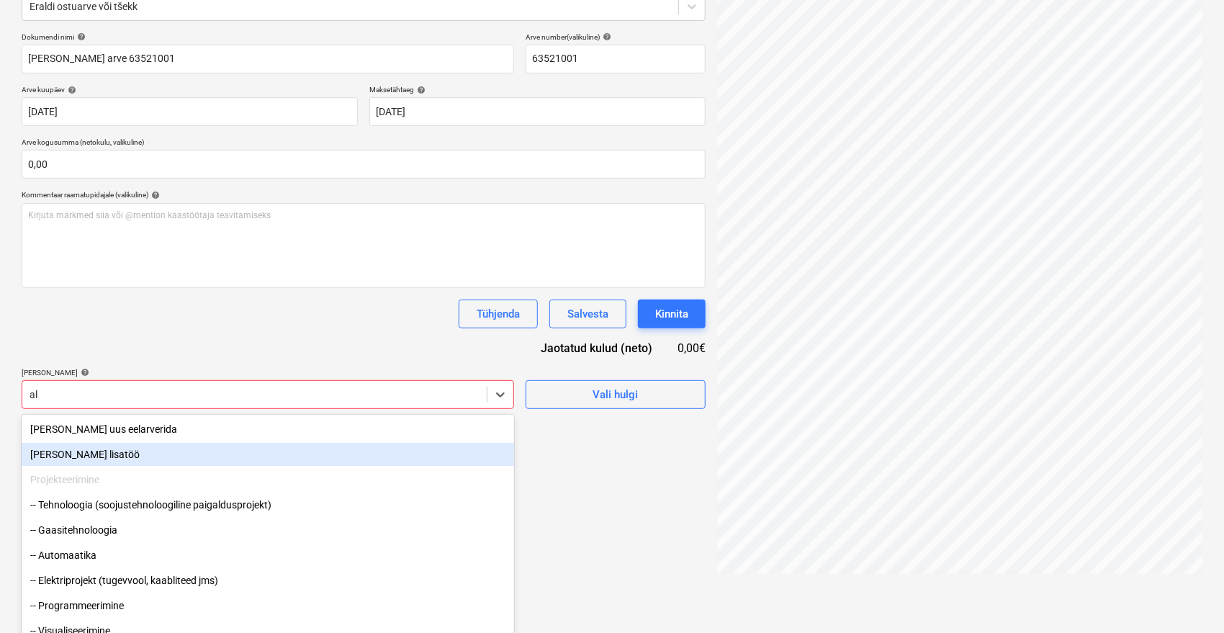
type input "ala"
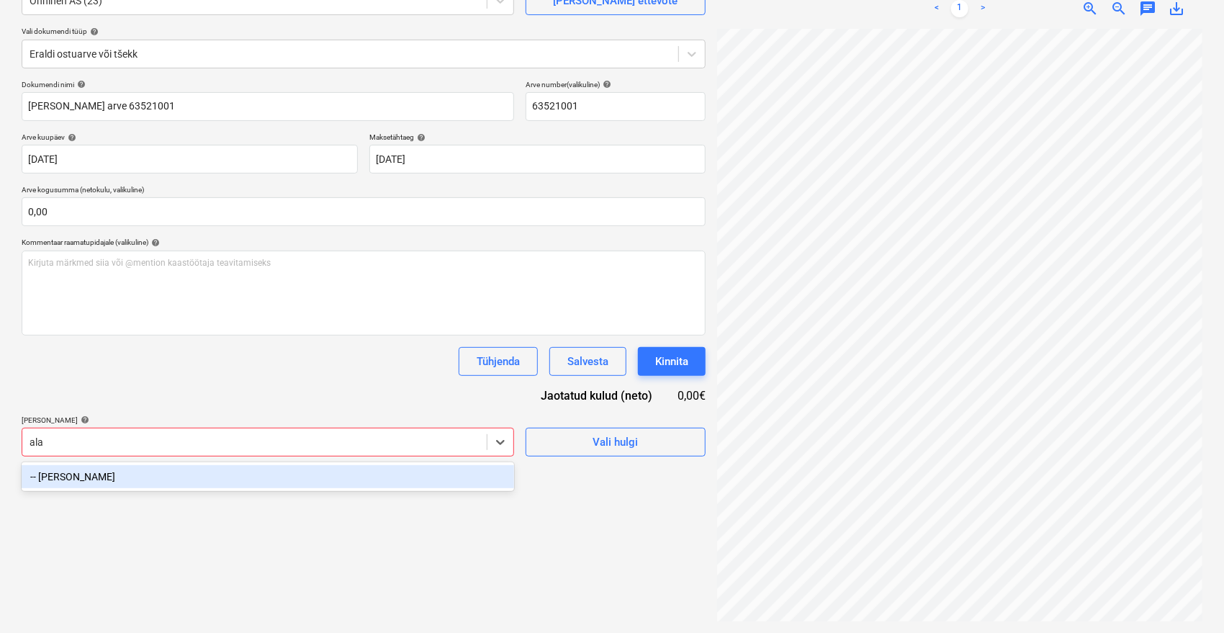
click at [85, 480] on div "-- Katla alarõhk" at bounding box center [268, 476] width 493 height 23
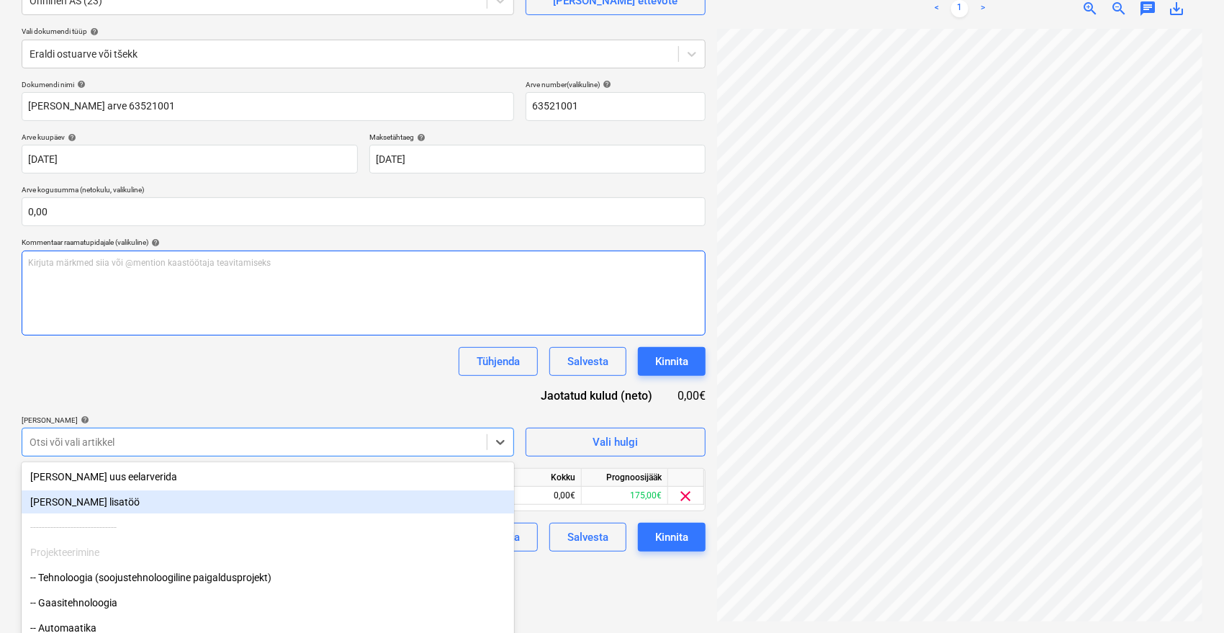
click at [284, 323] on div "Kirjuta märkmed siia või @mention kaastöötaja teavitamiseks ﻿" at bounding box center [364, 293] width 684 height 85
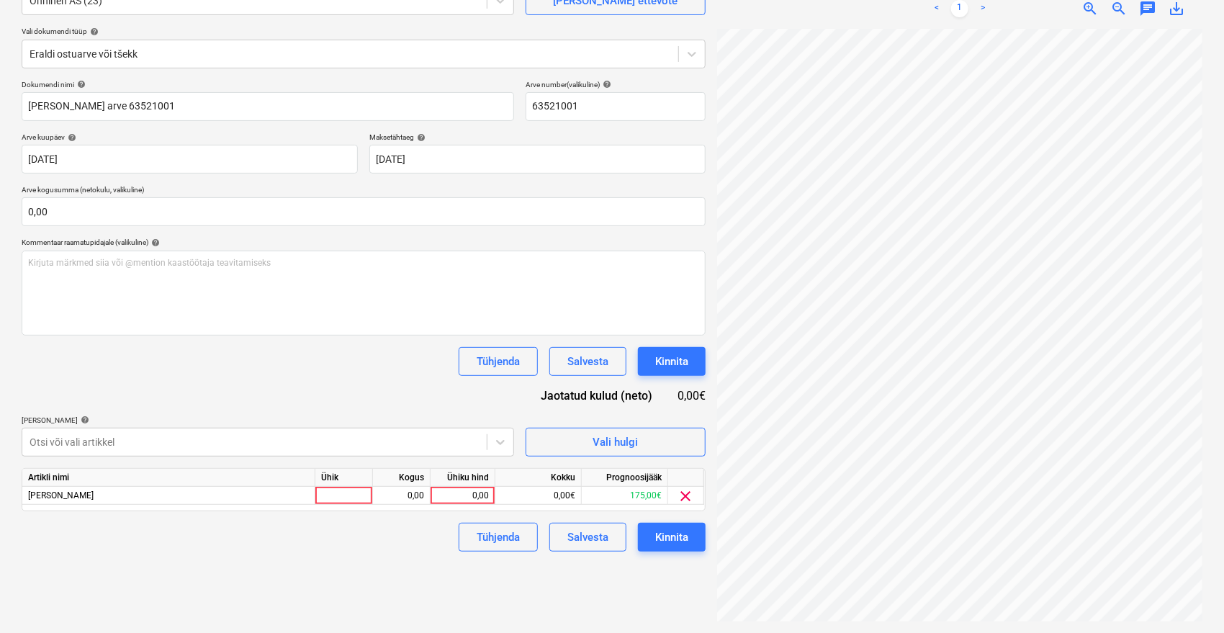
click at [260, 372] on div "Tühjenda Salvesta Kinnita" at bounding box center [364, 361] width 684 height 29
click at [123, 443] on body "Müük 9+ Projektid Kontaktid Ettevõte Postkast 9+ format_size keyboard_arrow_dow…" at bounding box center [612, 172] width 1224 height 633
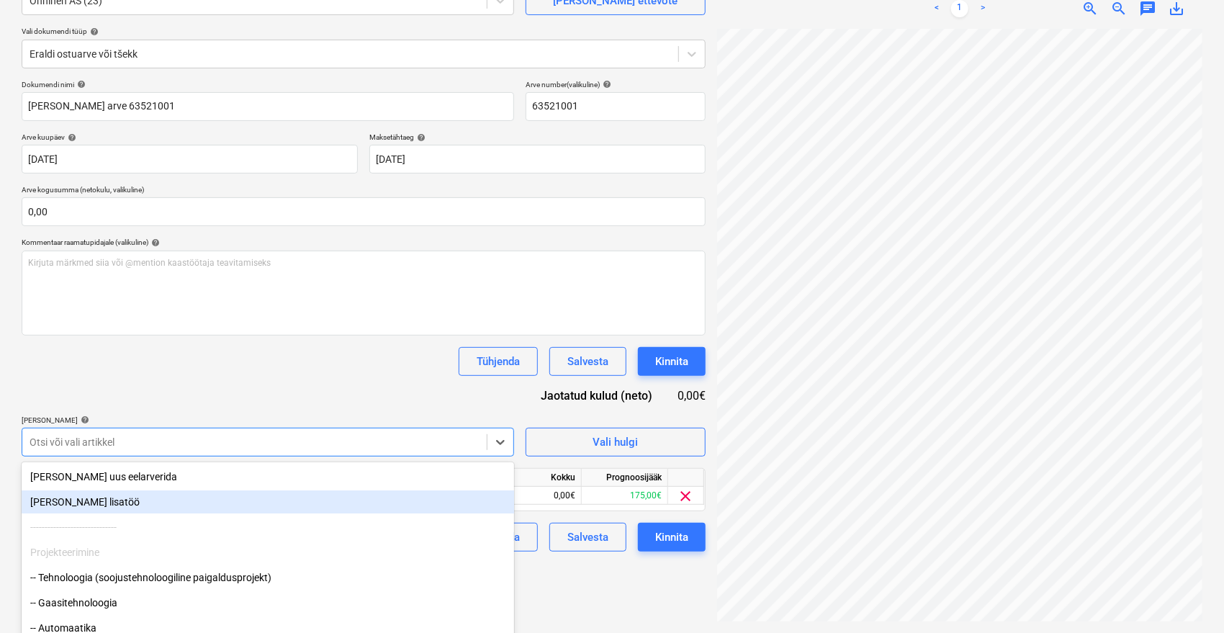
scroll to position [192, 0]
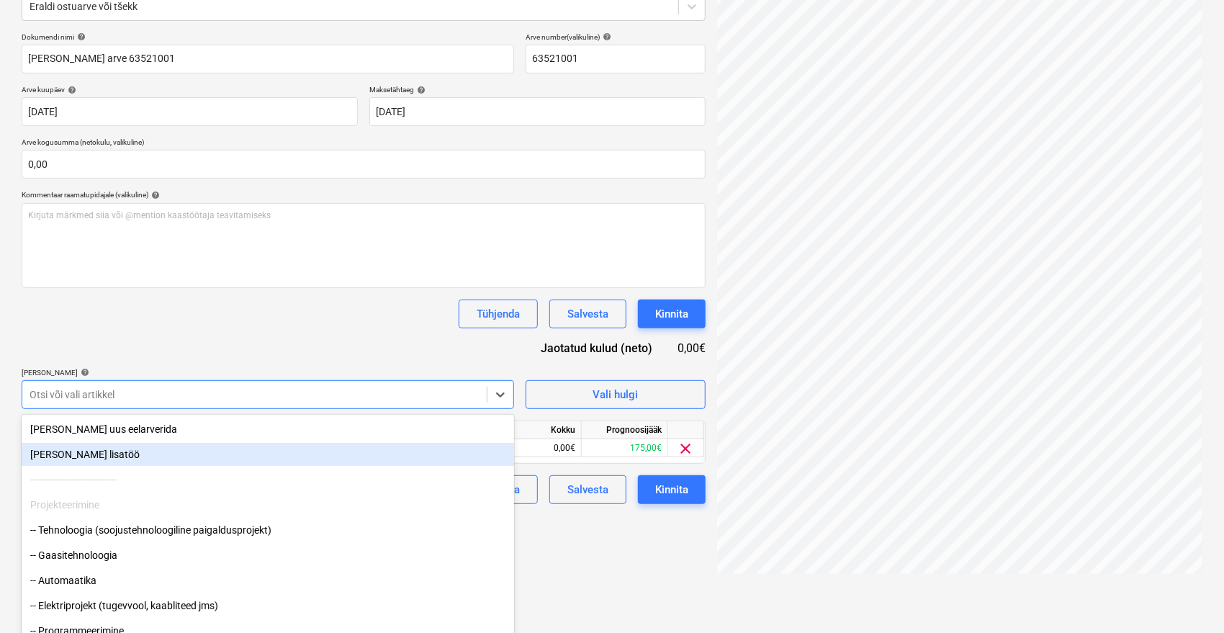
click at [684, 441] on html "Müük 9+ Projektid Kontaktid Ettevõte Postkast 9+ format_size keyboard_arrow_dow…" at bounding box center [612, 124] width 1224 height 633
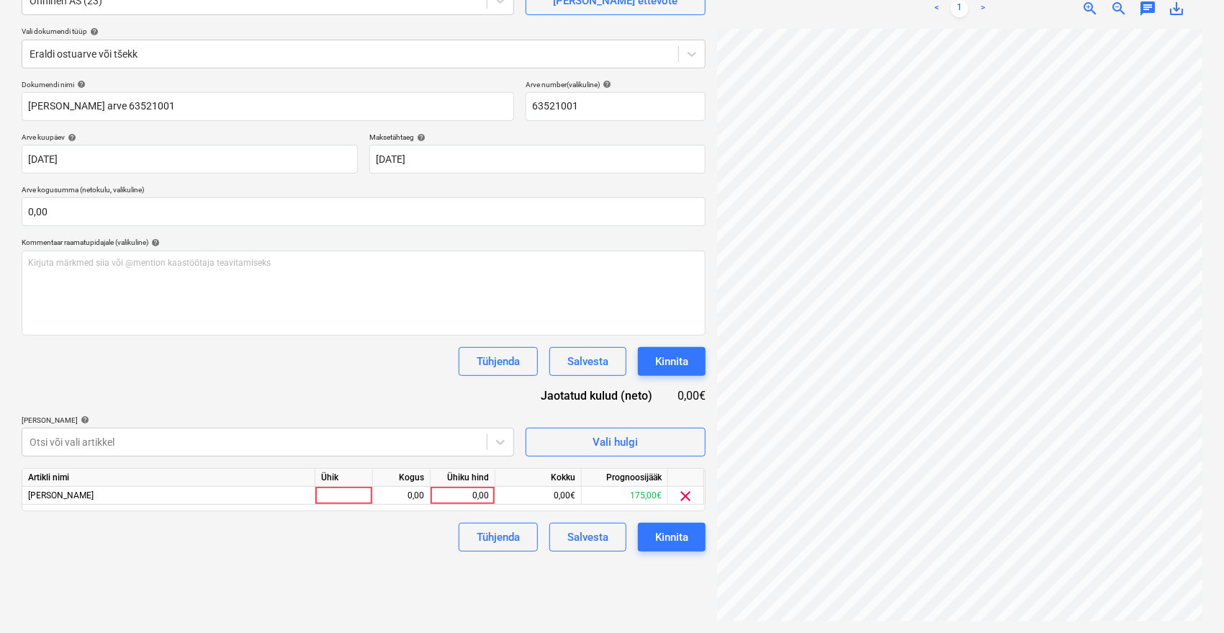
click at [342, 534] on div "Tühjenda Salvesta Kinnita" at bounding box center [364, 537] width 684 height 29
click at [316, 446] on body "Müük 9+ Projektid Kontaktid Ettevõte Postkast 9+ format_size keyboard_arrow_dow…" at bounding box center [612, 172] width 1224 height 633
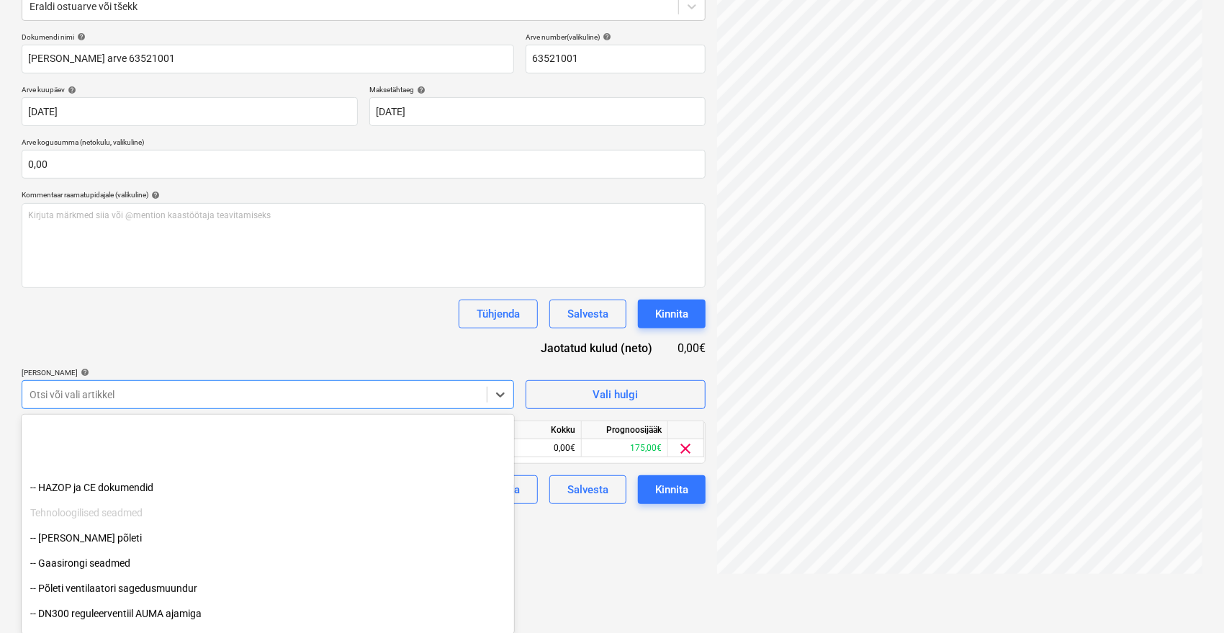
scroll to position [320, 0]
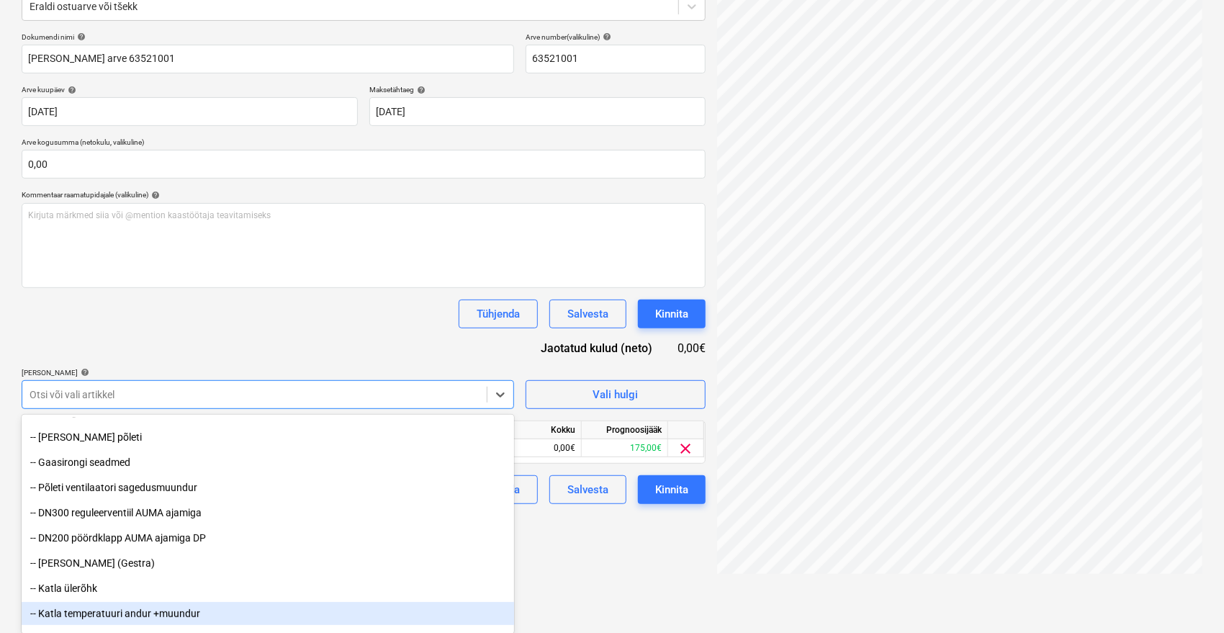
click at [173, 609] on div "-- Katla temperatuuri andur +muundur" at bounding box center [268, 613] width 493 height 23
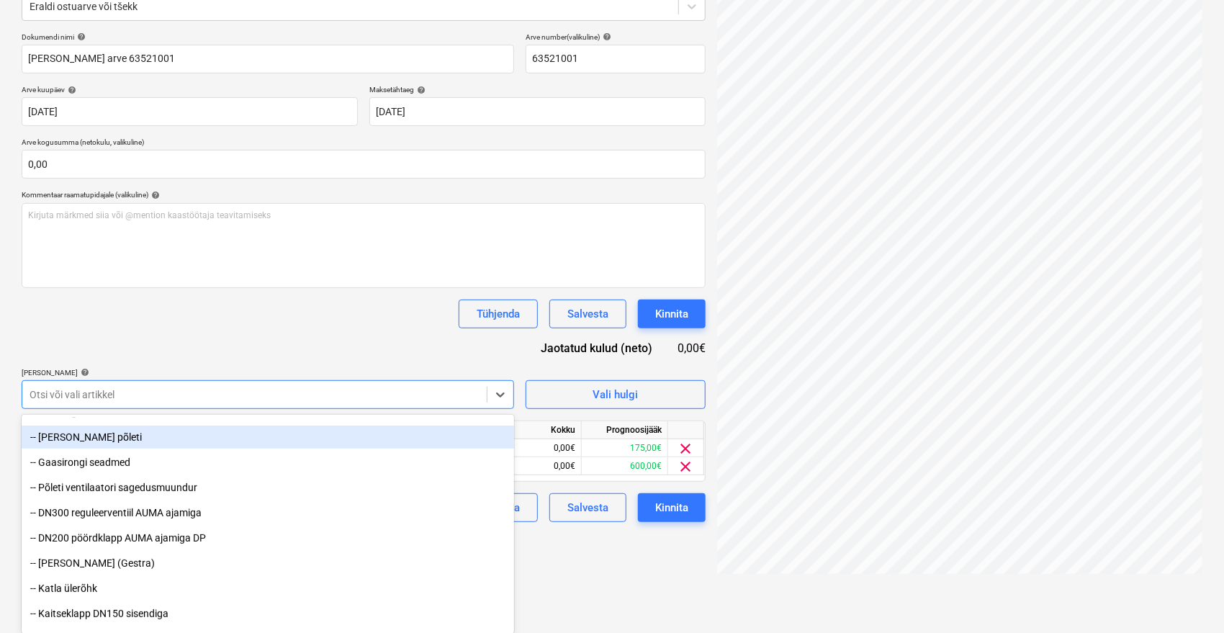
click at [312, 316] on div "Dokumendi nimi help Onninen arve 63521001 Arve number (valikuline) help 6352100…" at bounding box center [364, 277] width 684 height 490
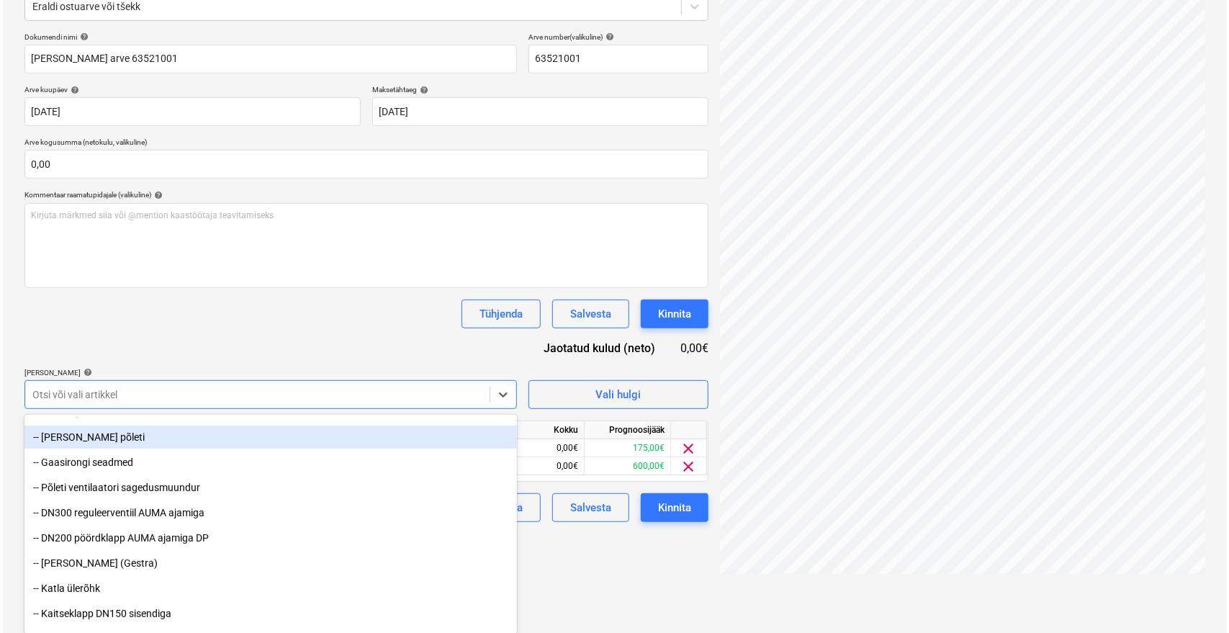
scroll to position [144, 0]
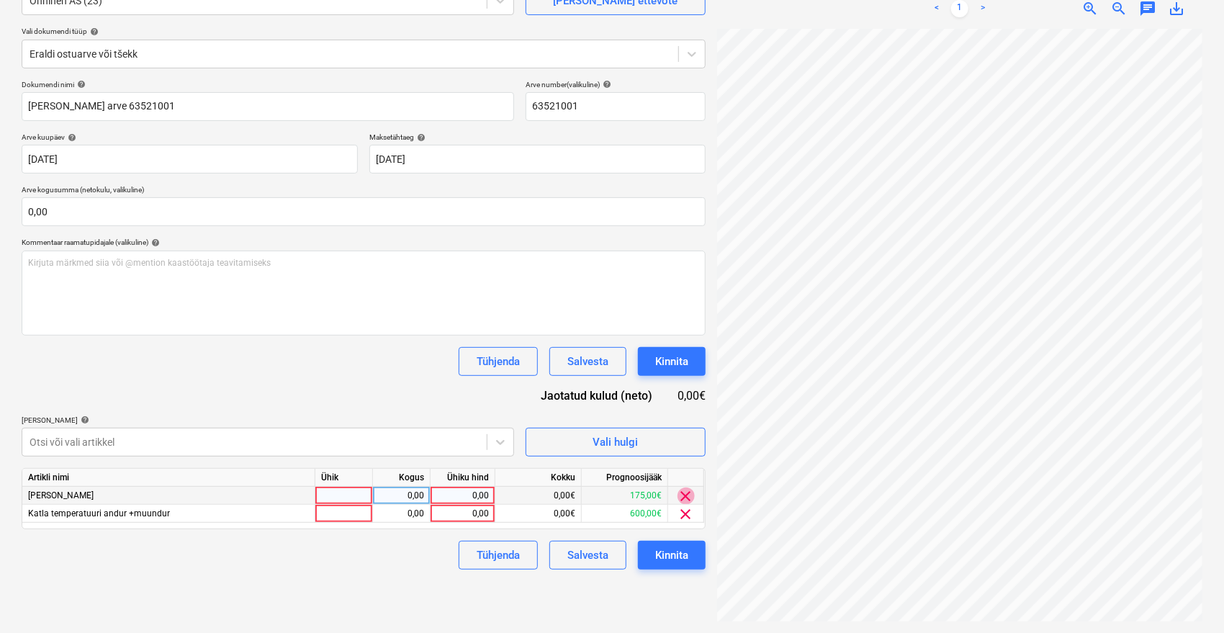
click at [685, 496] on span "clear" at bounding box center [686, 496] width 17 height 17
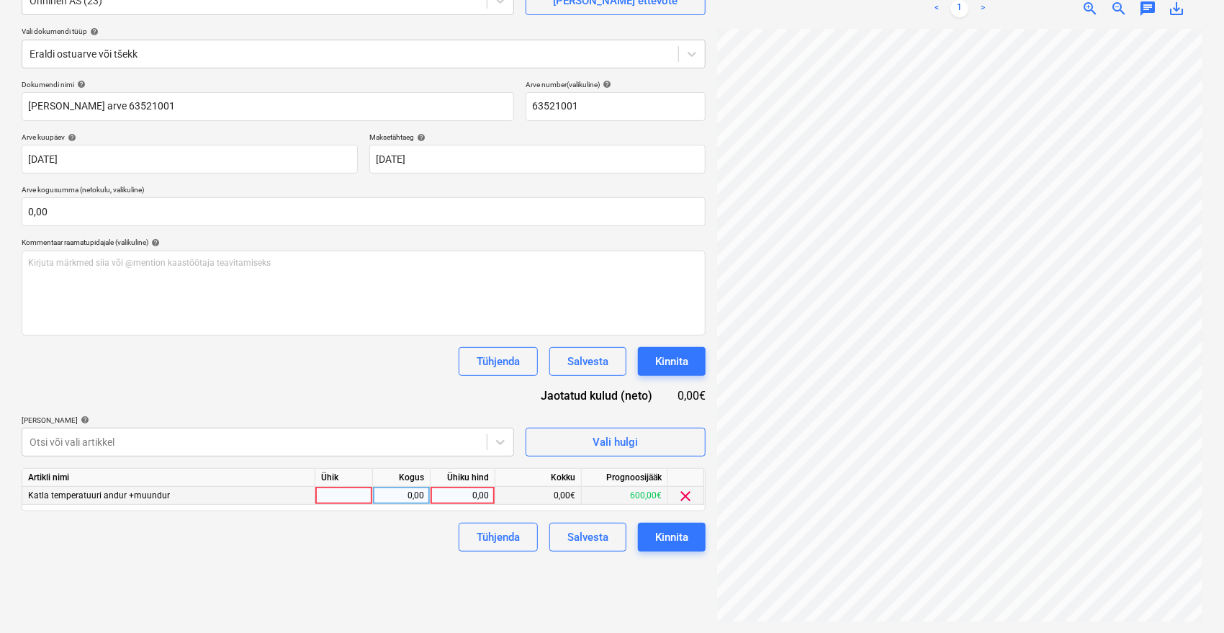
click at [251, 372] on div "Tühjenda Salvesta Kinnita" at bounding box center [364, 361] width 684 height 29
click at [478, 499] on div "0,00" at bounding box center [462, 496] width 53 height 18
type input "485,57"
click at [390, 365] on div "Tühjenda Salvesta Kinnita" at bounding box center [364, 361] width 684 height 29
click at [676, 538] on div "Kinnita" at bounding box center [671, 537] width 33 height 19
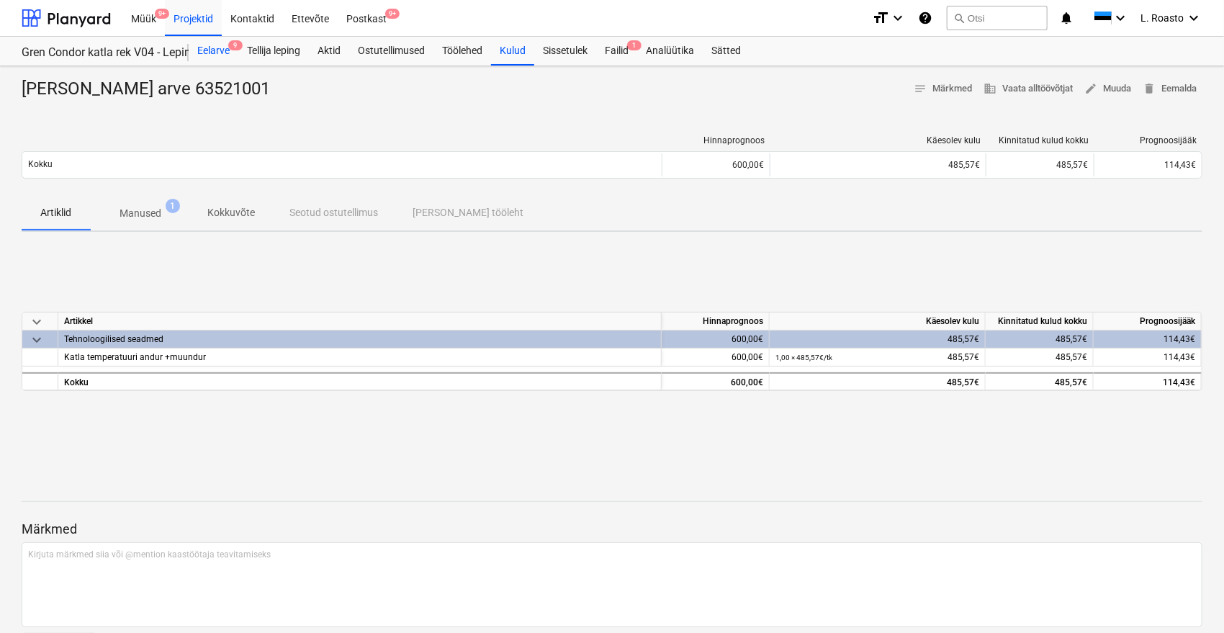
click at [207, 50] on div "Eelarve 9" at bounding box center [214, 51] width 50 height 29
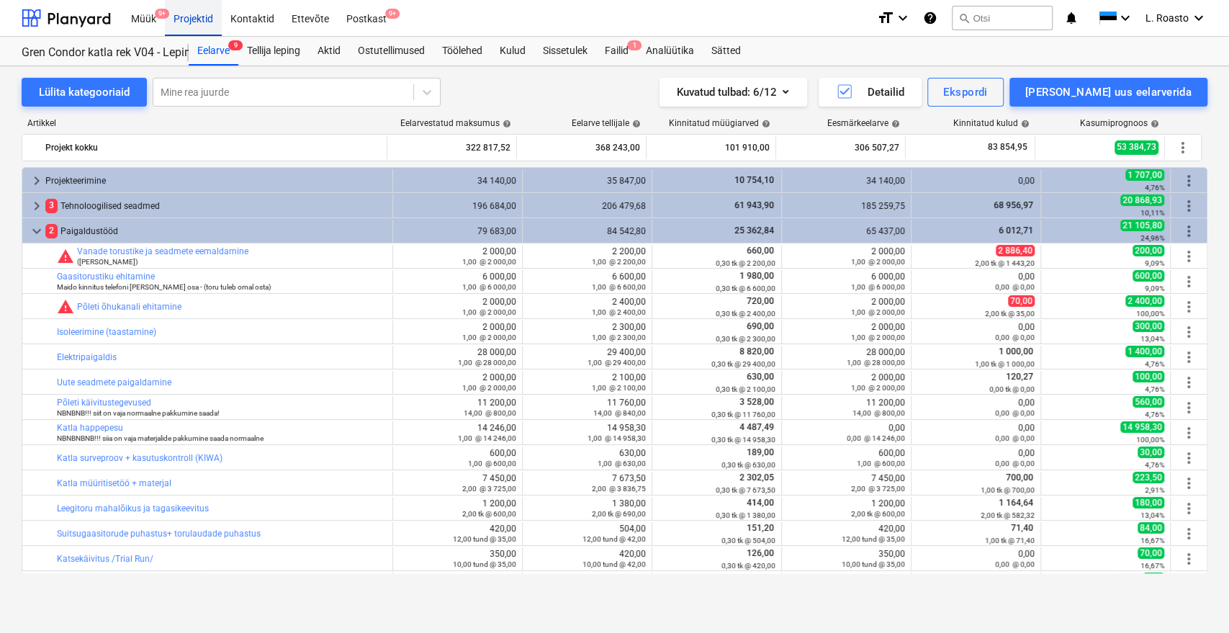
drag, startPoint x: 0, startPoint y: 131, endPoint x: 195, endPoint y: 4, distance: 232.7
click at [0, 130] on div "Lülita kategooriaid Mine rea juurde Kuvatud tulbad : 6/12 Detailid Ekspordi Lis…" at bounding box center [614, 334] width 1229 height 536
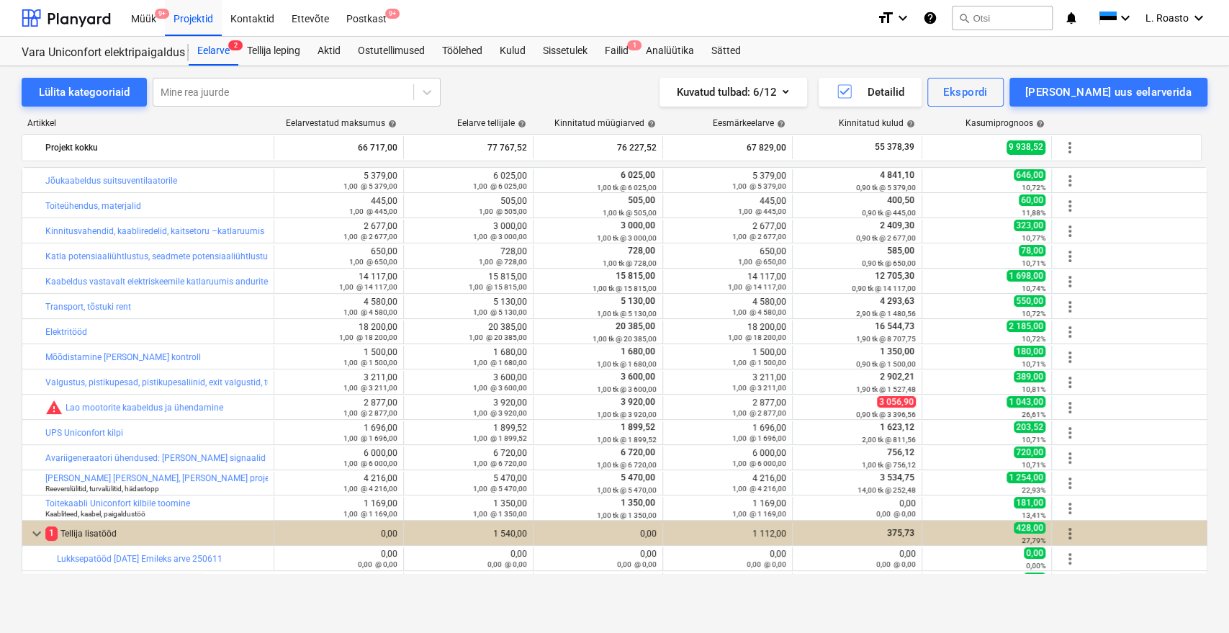
scroll to position [194, 0]
